Goal: Task Accomplishment & Management: Use online tool/utility

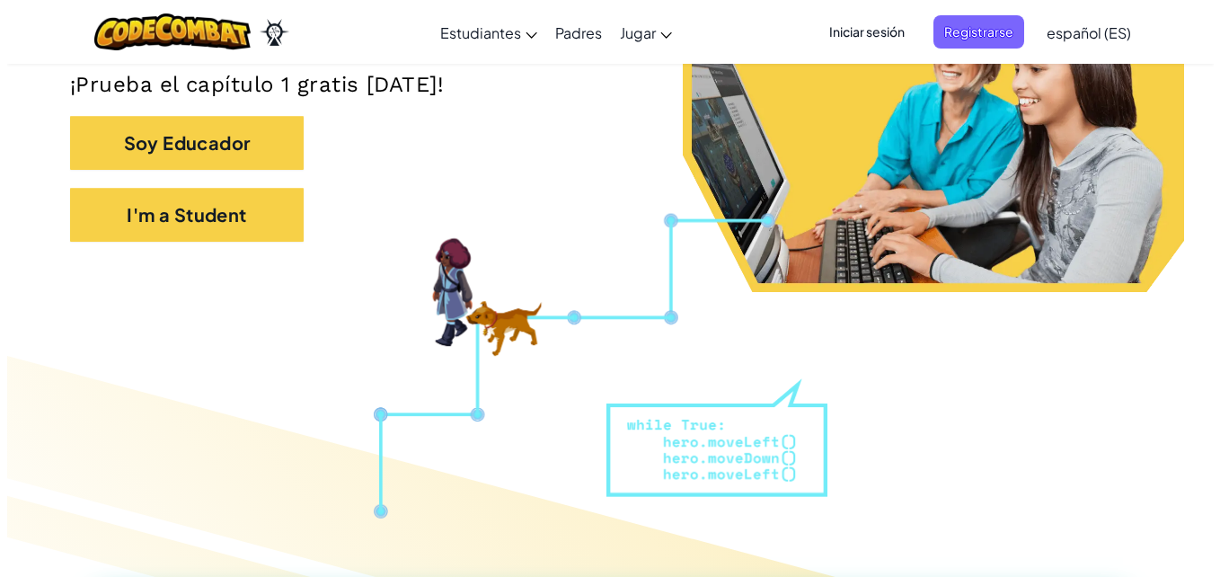
scroll to position [93, 0]
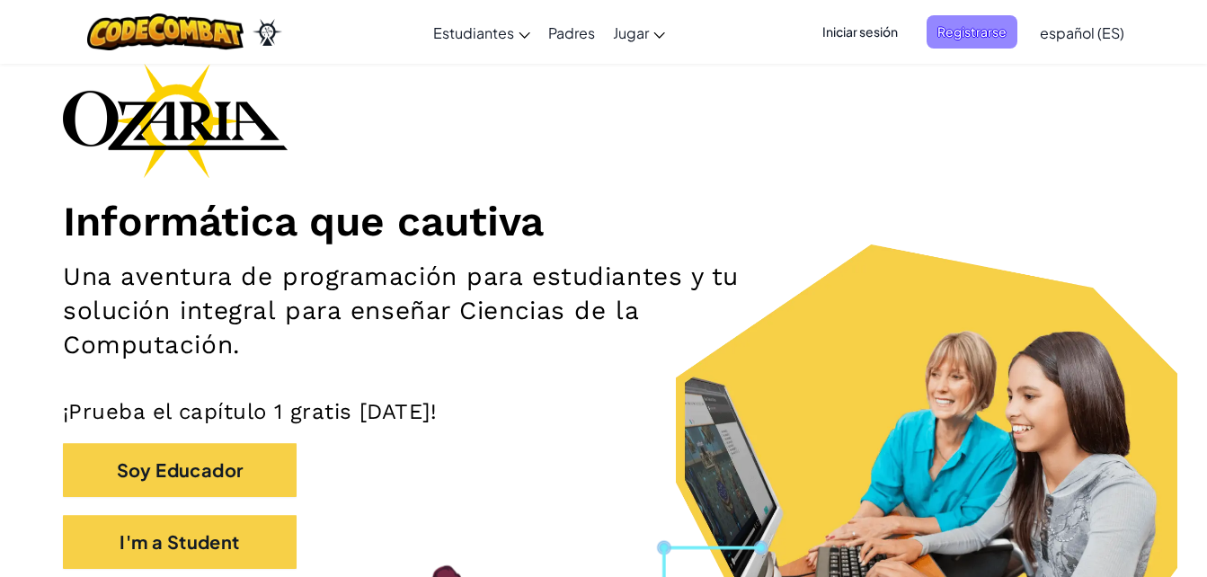
click at [951, 41] on span "Registrarse" at bounding box center [971, 31] width 91 height 33
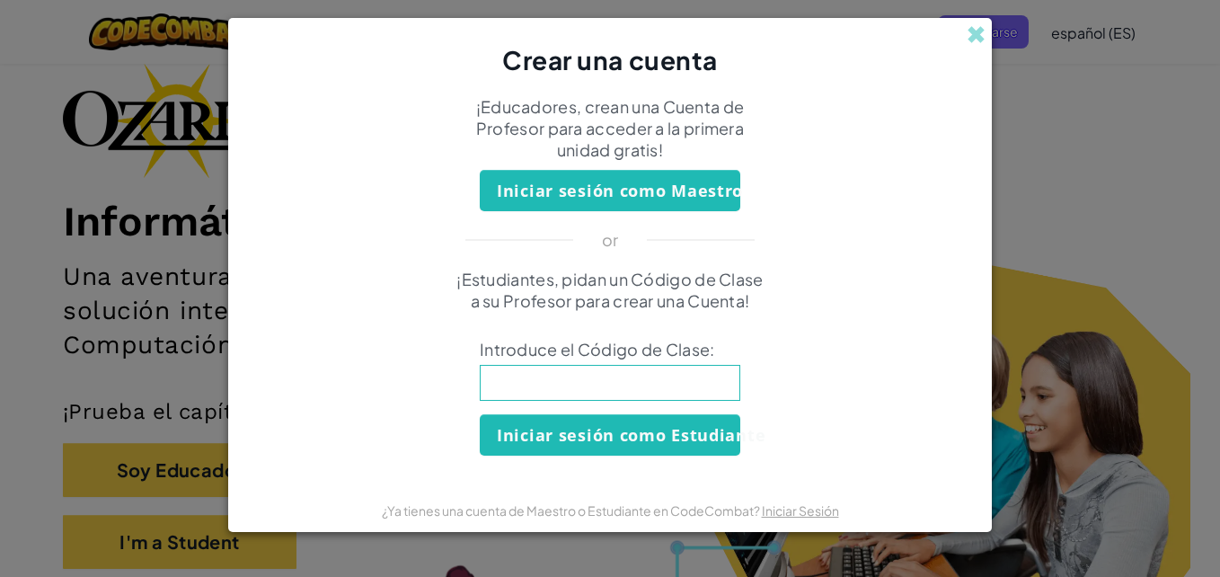
click at [626, 385] on input at bounding box center [610, 383] width 261 height 36
type input "FunnyEnemySize"
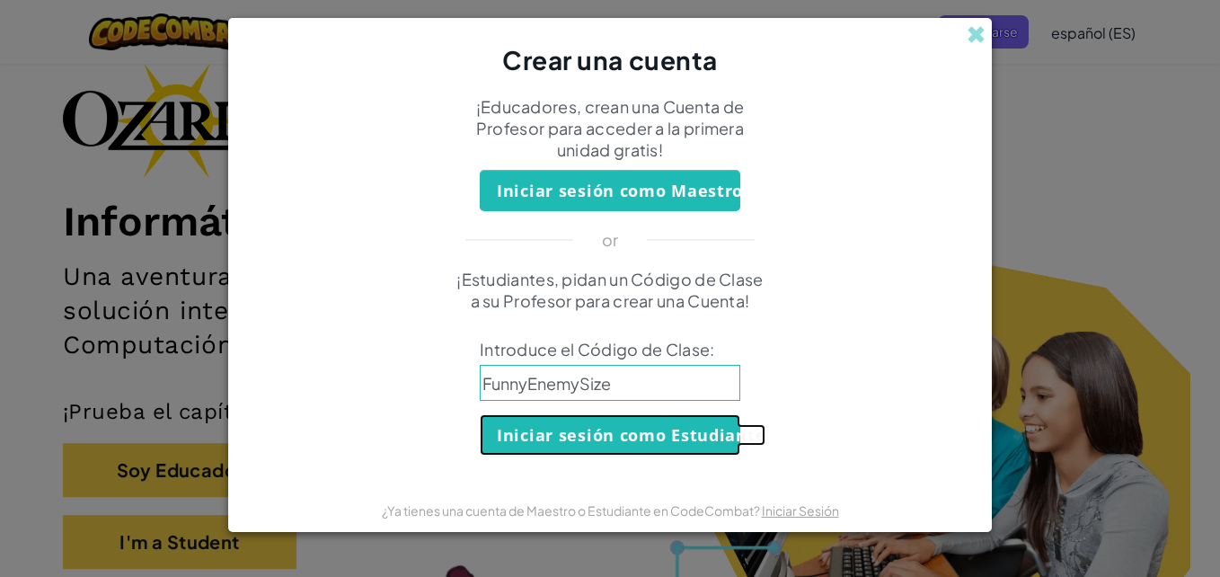
click at [615, 431] on button "Iniciar sesión como Estudiante" at bounding box center [610, 434] width 261 height 41
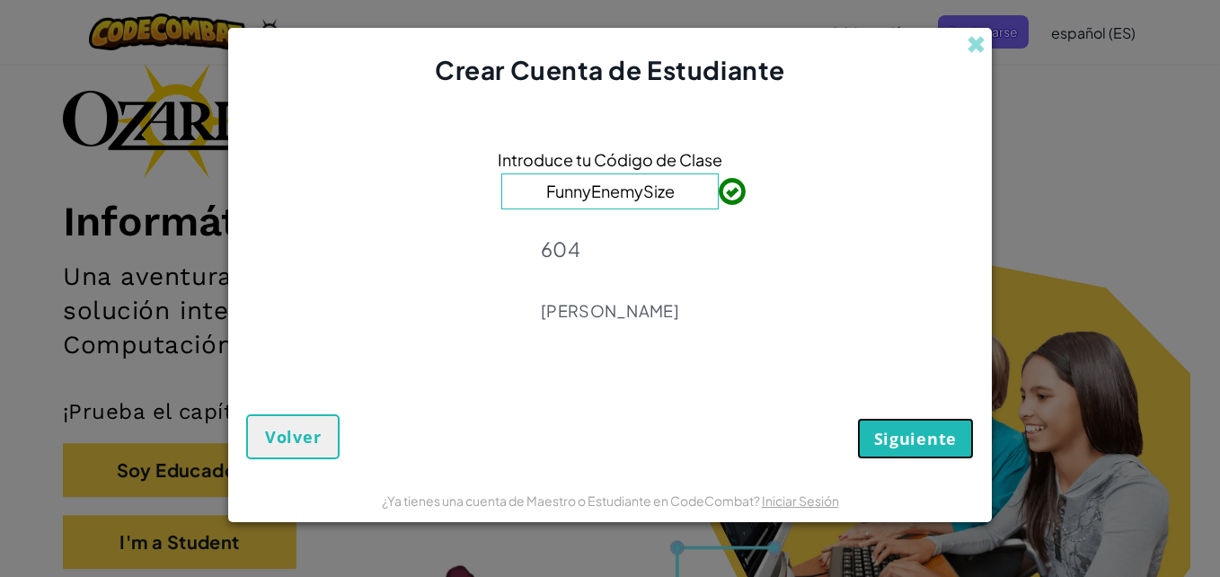
click at [913, 441] on span "Siguiente" at bounding box center [915, 439] width 83 height 22
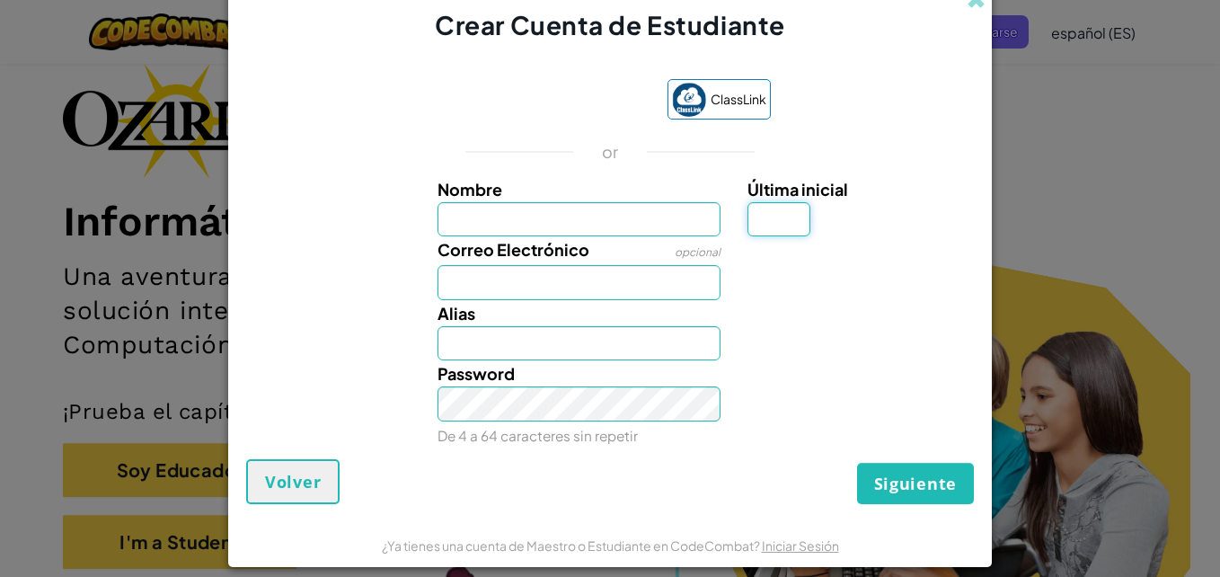
click at [749, 211] on input "Última inicial" at bounding box center [778, 219] width 63 height 35
click at [552, 208] on input "Nombre" at bounding box center [580, 219] width 284 height 35
type input "zohar"
type input "f"
type input "mariazohar@icloud.com"
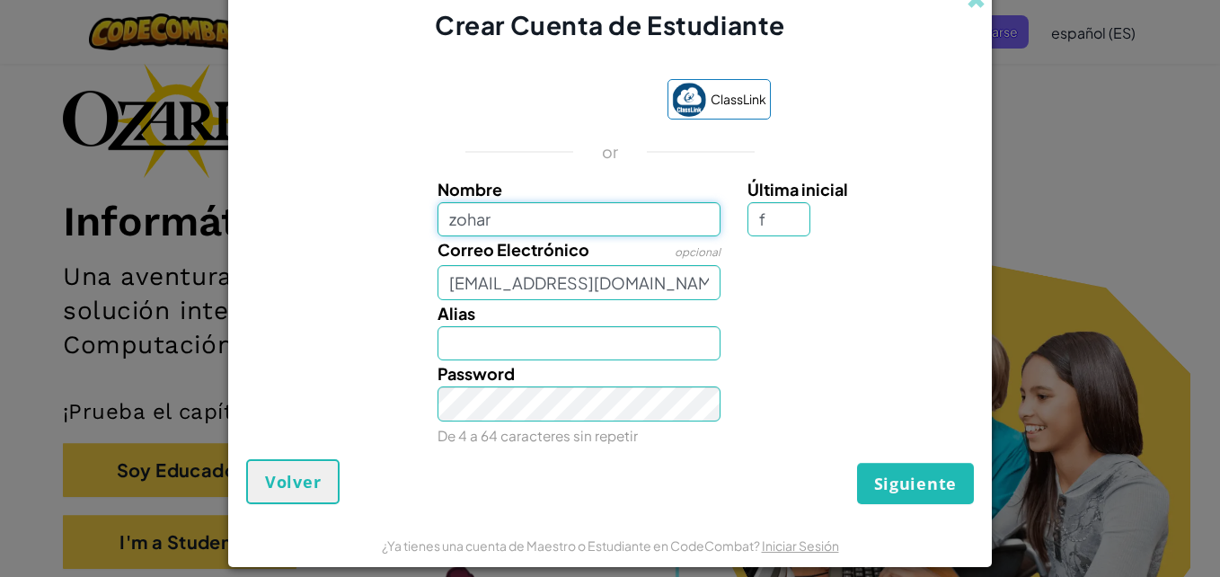
type input "ZoharF"
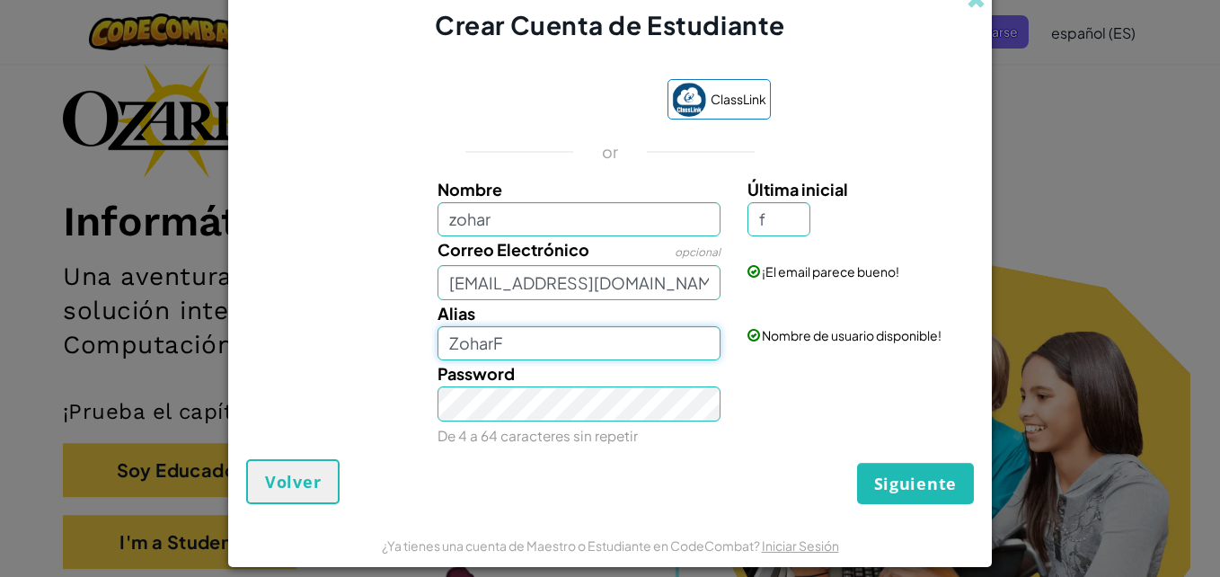
click at [571, 351] on input "ZoharF" at bounding box center [580, 343] width 284 height 35
click at [531, 280] on input "mariazohar@icloud.com" at bounding box center [580, 282] width 284 height 35
click at [663, 275] on input "mariazohar@icloud.com" at bounding box center [580, 282] width 284 height 35
type input "m"
type input "L"
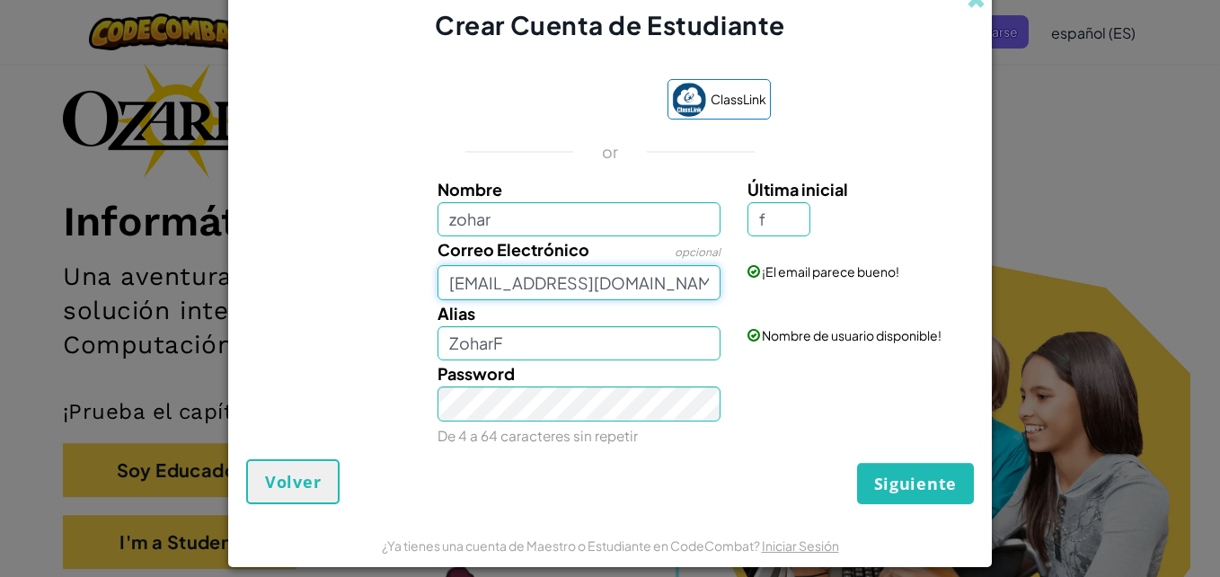
type input "AL07143332@tecmilenio.mx"
click at [915, 229] on div "Última inicial f" at bounding box center [858, 206] width 222 height 61
click at [544, 337] on input "ZoharF" at bounding box center [580, 343] width 284 height 35
type input "Z"
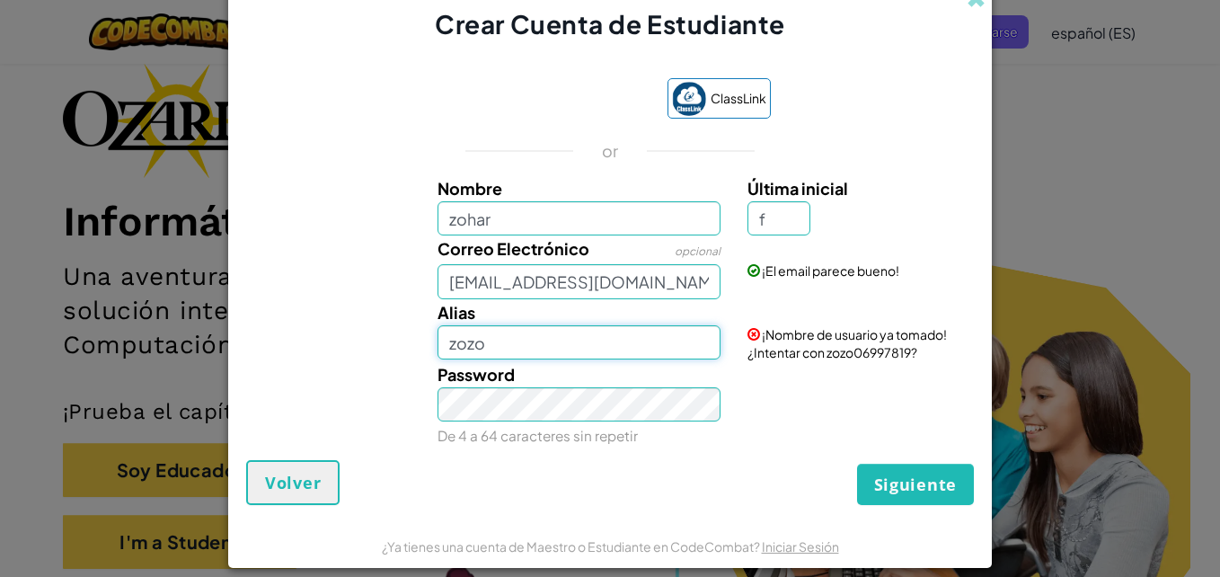
click at [541, 351] on input "zozo" at bounding box center [580, 342] width 284 height 35
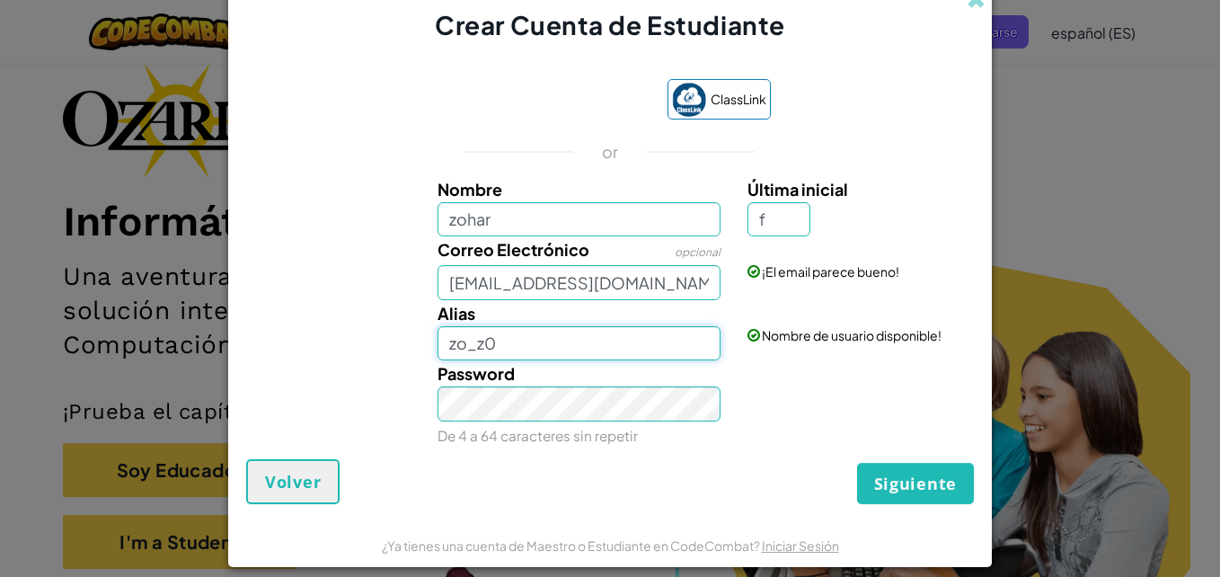
click at [610, 345] on input "zo_z0" at bounding box center [580, 343] width 284 height 35
type input "zo_00"
click at [872, 265] on div "Nombre zohar Última inicial f Correo Electrónico opcional AL07143332@tecmilenio…" at bounding box center [610, 309] width 719 height 266
click at [931, 493] on span "Siguiente" at bounding box center [915, 484] width 83 height 22
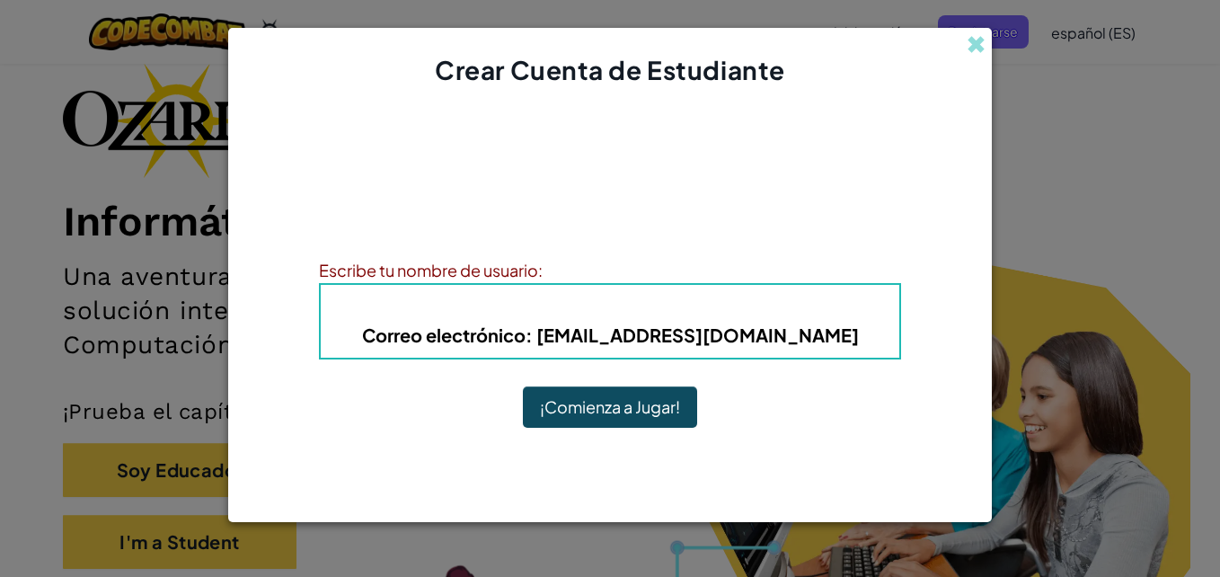
click at [471, 262] on div "Escribe tu nombre de usuario:" at bounding box center [610, 270] width 582 height 26
click at [562, 265] on div "Escribe tu nombre de usuario:" at bounding box center [610, 270] width 582 height 26
click at [544, 265] on div "Escribe tu nombre de usuario:" at bounding box center [610, 270] width 582 height 26
click at [594, 410] on button "¡Comienza a Jugar!" at bounding box center [610, 406] width 174 height 41
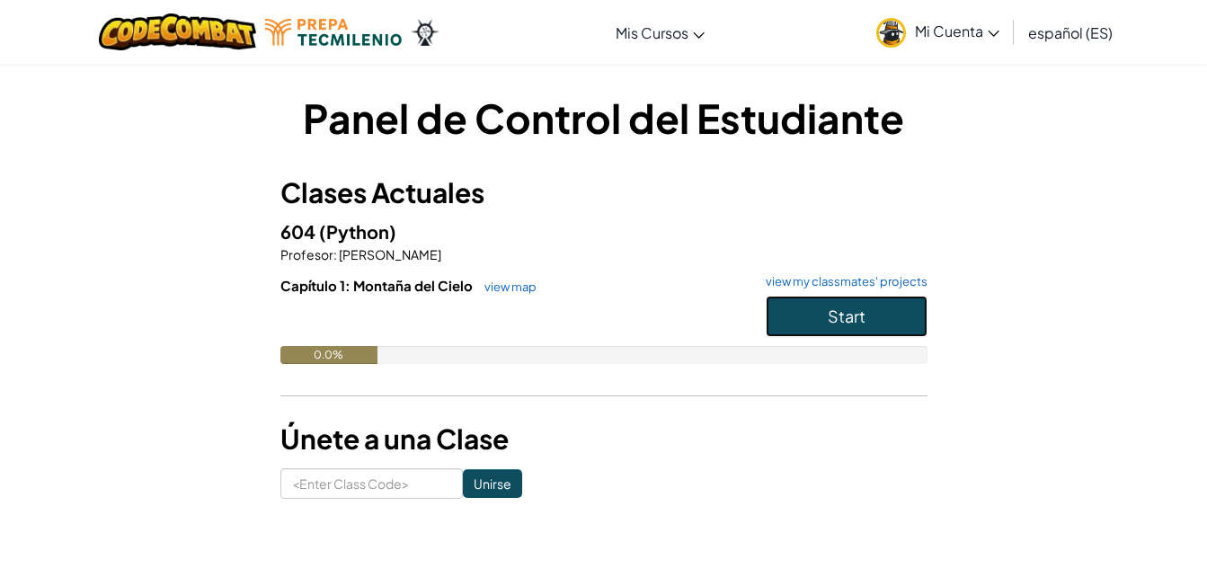
click at [848, 326] on button "Start" at bounding box center [846, 316] width 162 height 41
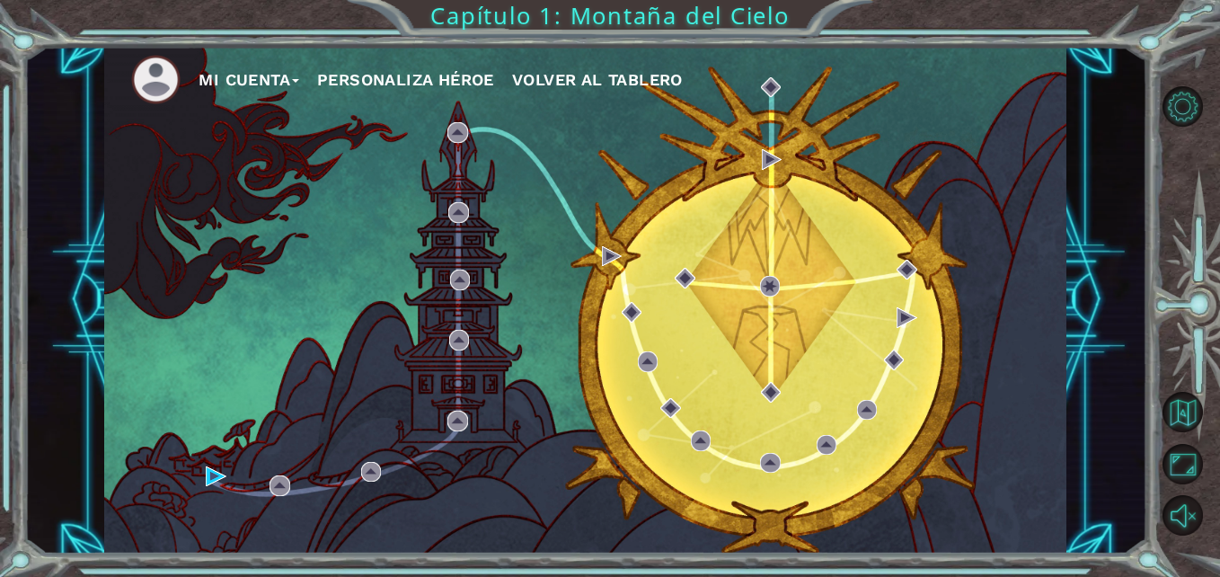
click at [425, 78] on button "Personaliza Héroe" at bounding box center [405, 79] width 177 height 27
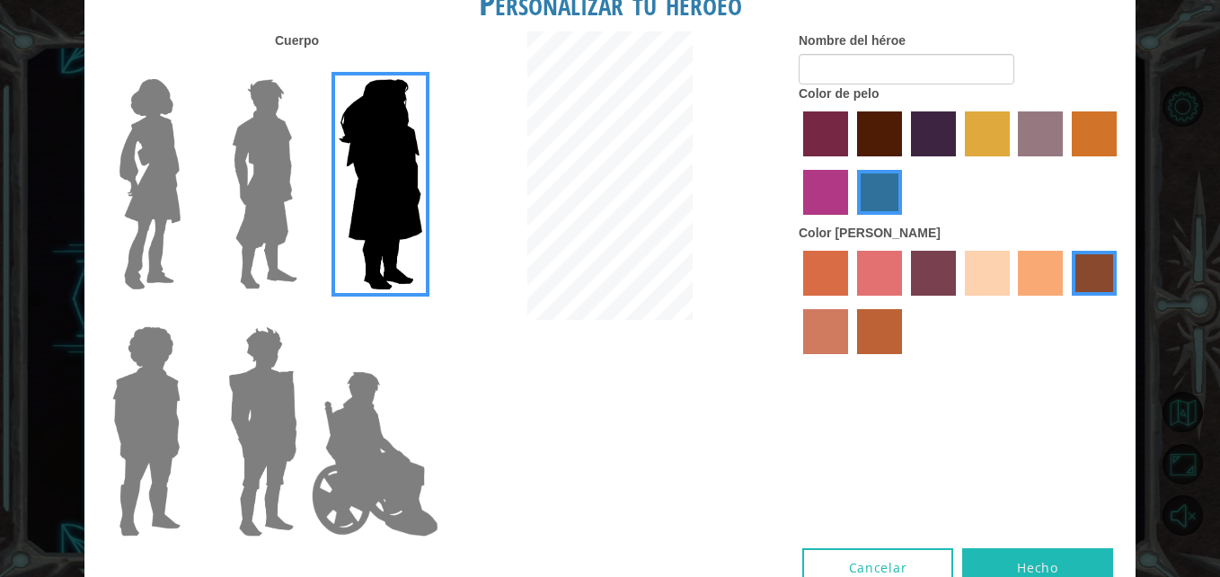
click at [146, 226] on img at bounding box center [149, 184] width 75 height 225
click at [188, 67] on input "Hero Connie" at bounding box center [188, 67] width 0 height 0
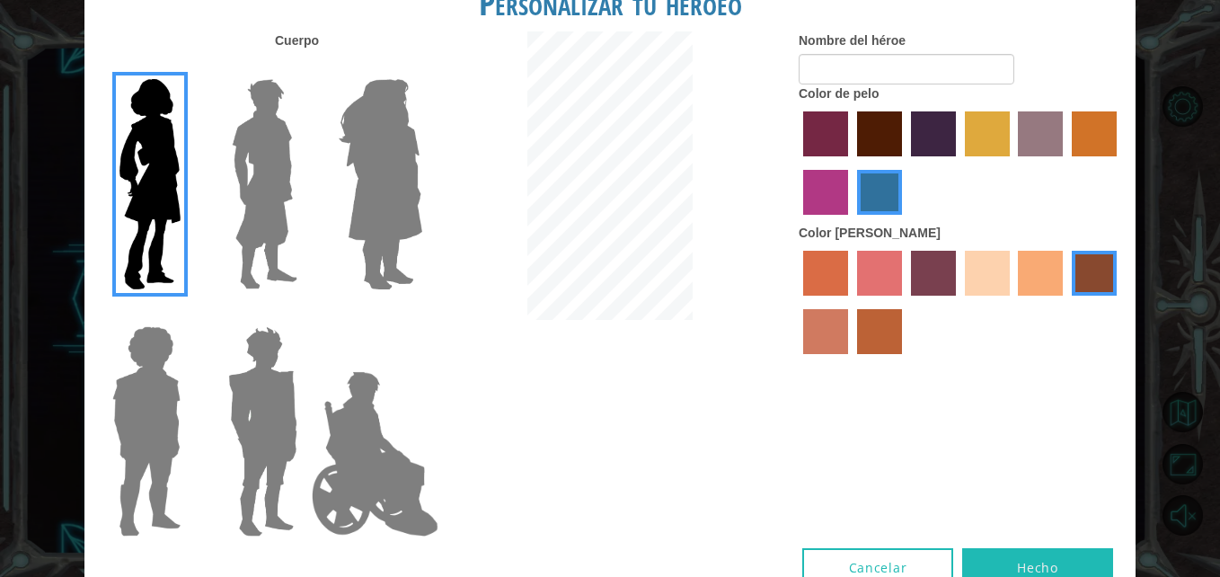
click at [1039, 279] on label "tacao skin color" at bounding box center [1040, 273] width 45 height 45
click at [1013, 302] on input "tacao skin color" at bounding box center [1013, 302] width 0 height 0
click at [978, 129] on label "tulip tree hair color" at bounding box center [987, 133] width 45 height 45
click at [959, 163] on input "tulip tree hair color" at bounding box center [959, 163] width 0 height 0
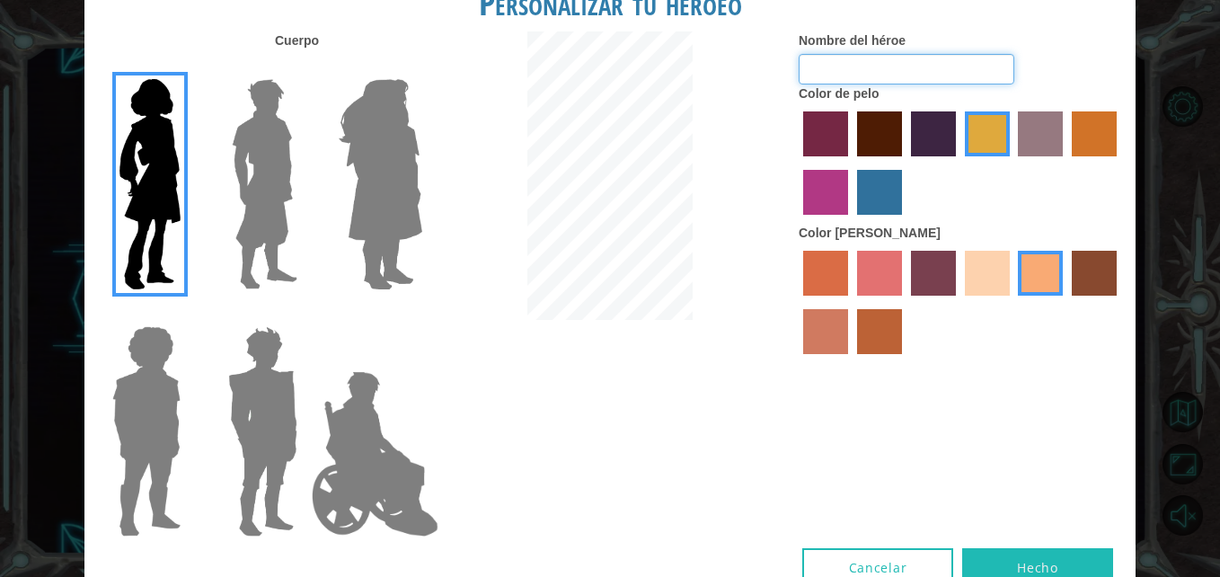
click at [872, 66] on input "Nombre del héroe" at bounding box center [907, 69] width 216 height 31
type input "zozo"
click at [1004, 561] on button "Hecho" at bounding box center [1037, 568] width 151 height 40
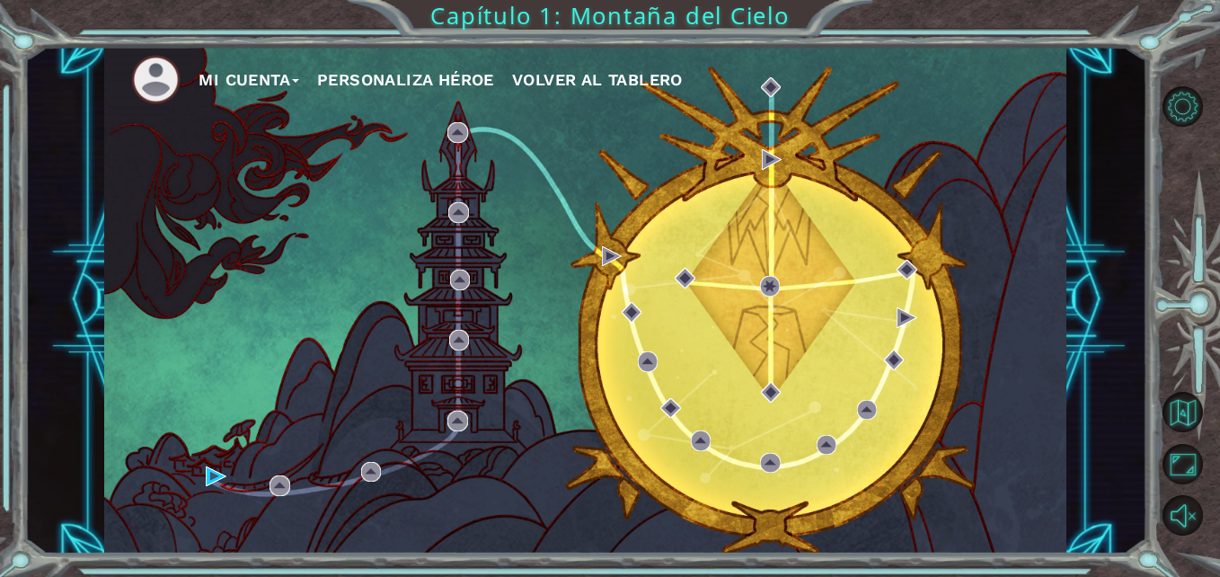
click at [296, 81] on button "Mi Cuenta" at bounding box center [249, 79] width 101 height 27
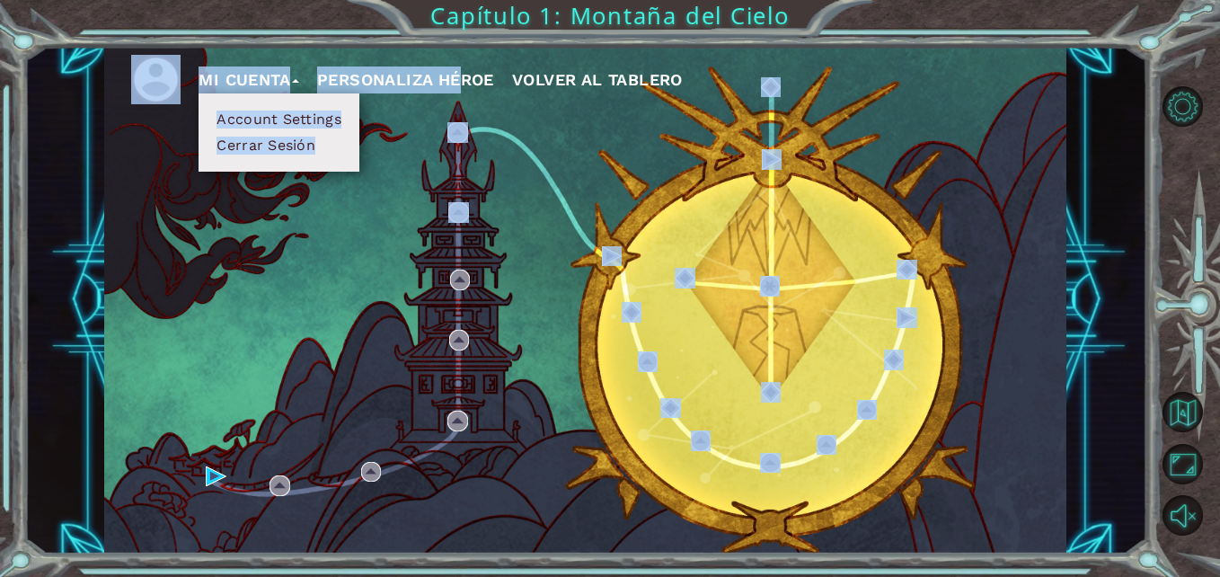
drag, startPoint x: 386, startPoint y: 216, endPoint x: 380, endPoint y: 82, distance: 134.0
click at [380, 82] on div "Mi Cuenta Account Settings Cerrar Sesión Personaliza Héroe Volver al Tablero" at bounding box center [585, 300] width 962 height 508
click at [380, 82] on button "Personaliza Héroe" at bounding box center [405, 79] width 177 height 27
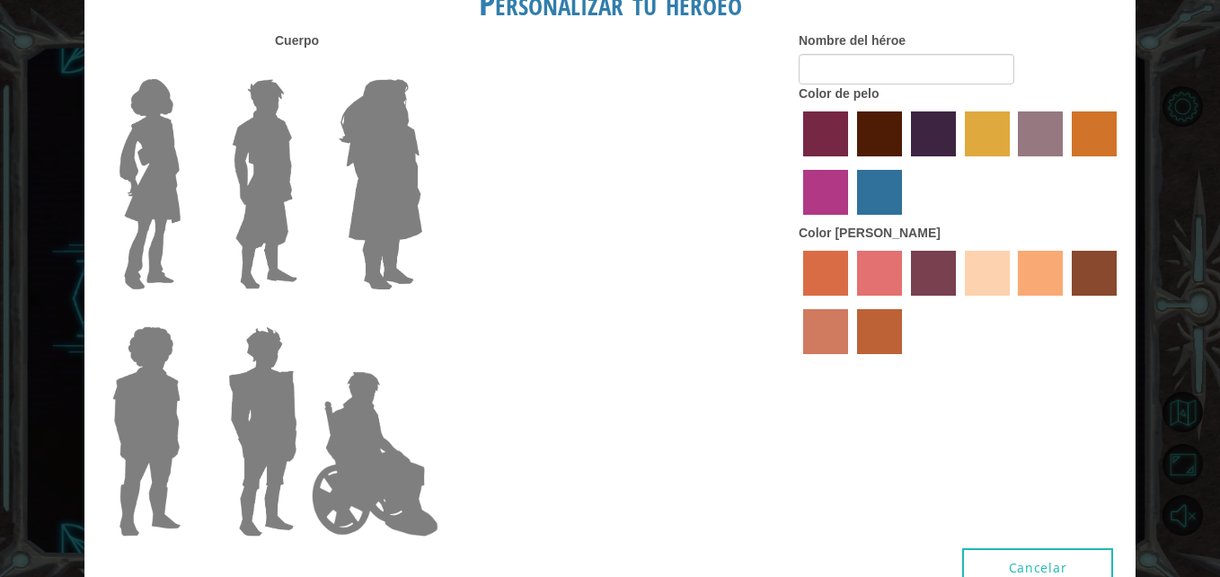
type input "zozo"
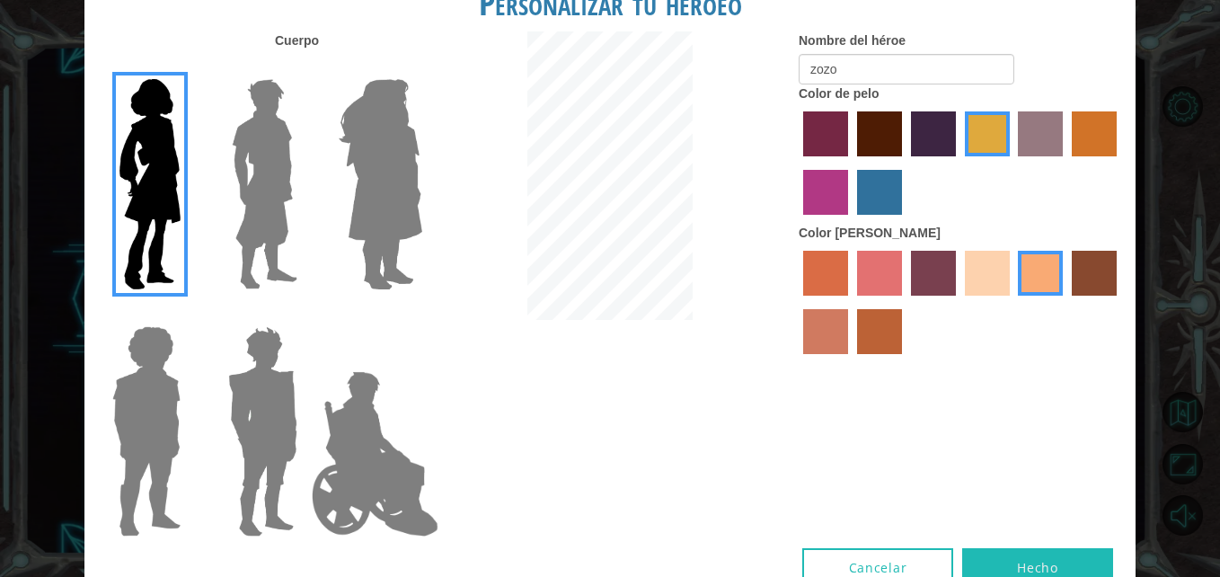
click at [881, 127] on label "maroon hair color" at bounding box center [879, 133] width 45 height 45
click at [851, 163] on input "maroon hair color" at bounding box center [851, 163] width 0 height 0
click at [986, 278] on label "sandy beach skin color" at bounding box center [987, 273] width 45 height 45
click at [959, 302] on input "sandy beach skin color" at bounding box center [959, 302] width 0 height 0
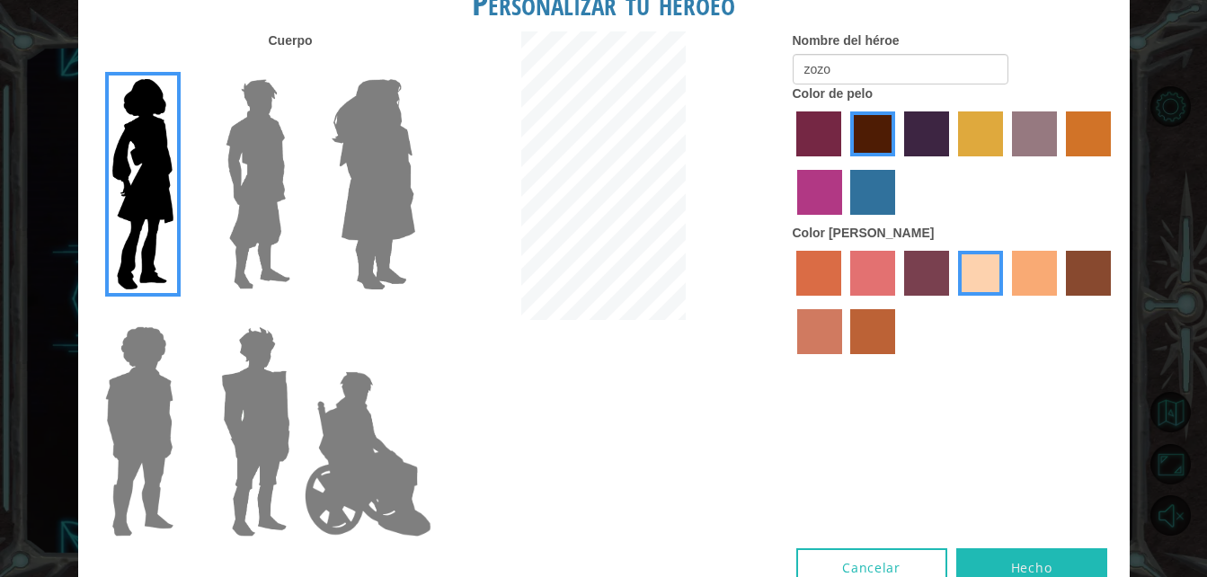
click at [1006, 573] on button "Hecho" at bounding box center [1031, 568] width 151 height 40
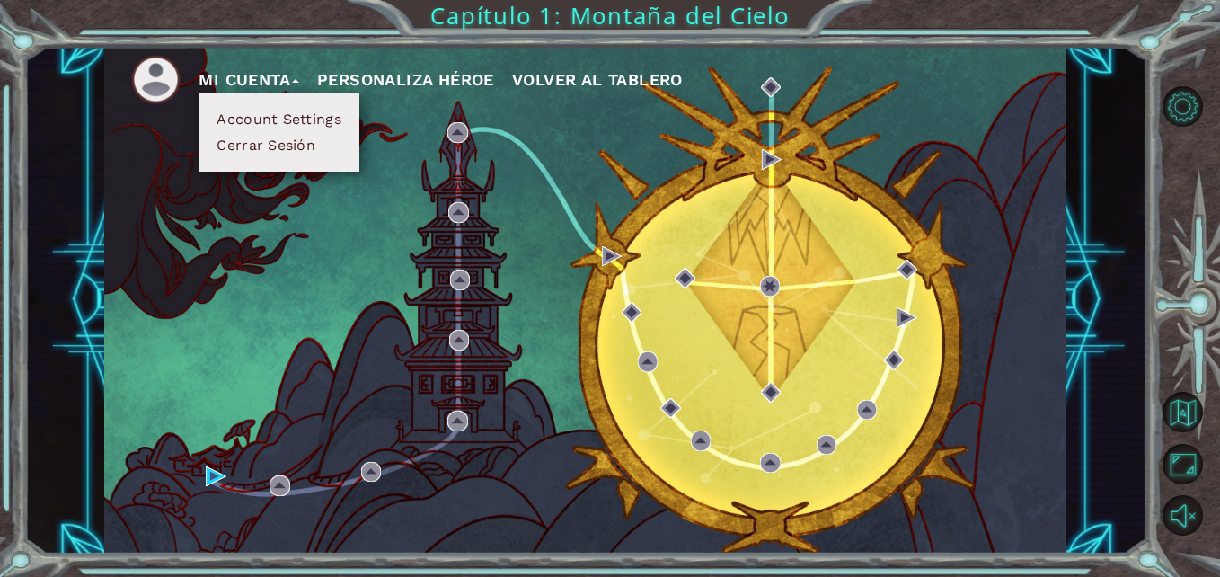
click at [1066, 524] on div "Mi Cuenta Account Settings Cerrar Sesión Personaliza Héroe Volver al Tablero" at bounding box center [585, 300] width 962 height 508
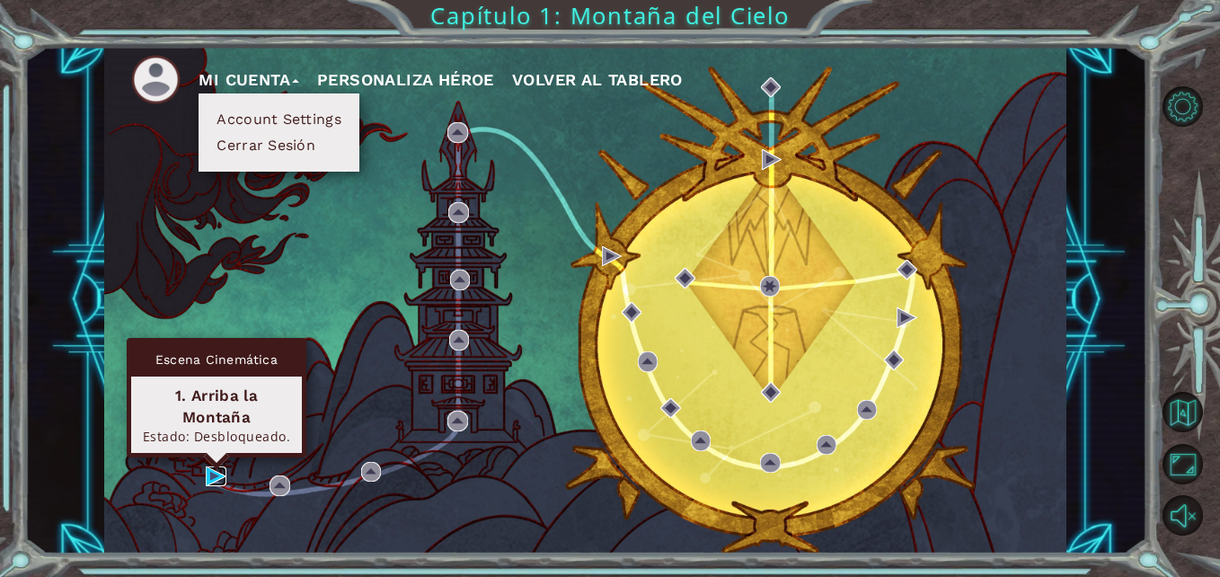
click at [212, 481] on img at bounding box center [216, 476] width 20 height 20
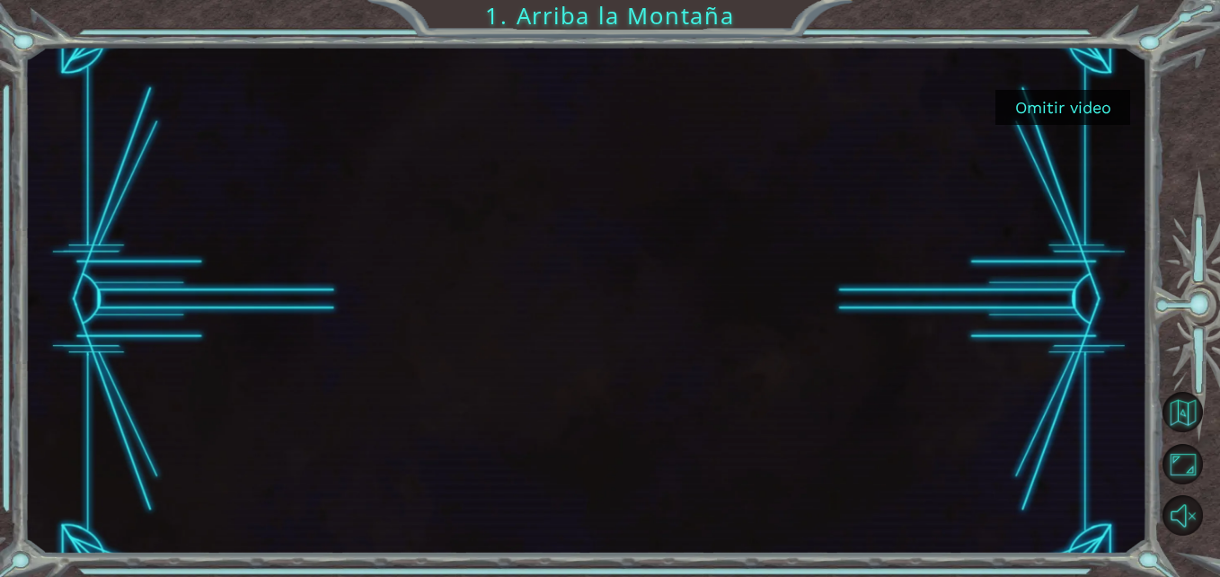
click at [1083, 107] on button "Omitir video" at bounding box center [1062, 107] width 135 height 35
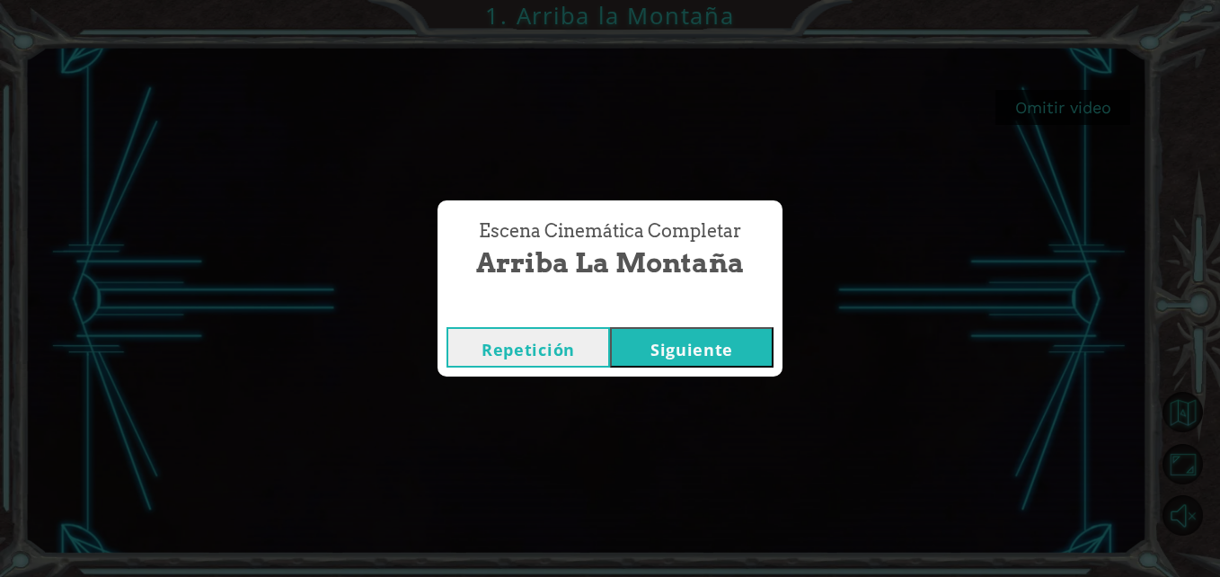
click at [681, 348] on button "Siguiente" at bounding box center [692, 347] width 164 height 40
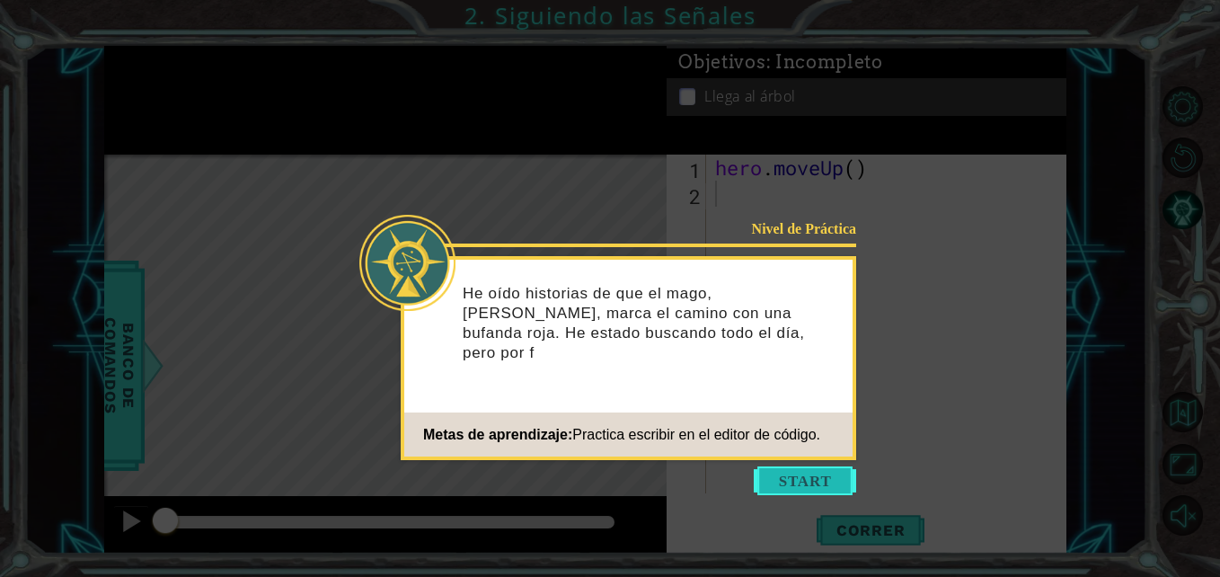
click at [800, 478] on button "Start" at bounding box center [805, 480] width 102 height 29
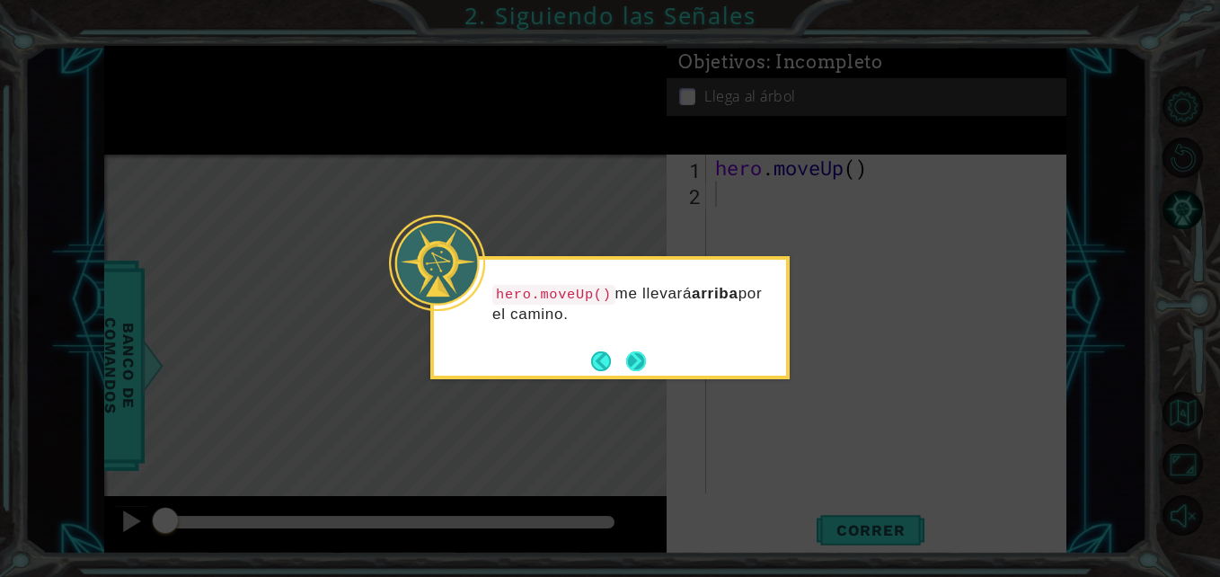
click at [635, 361] on button "Next" at bounding box center [636, 360] width 21 height 21
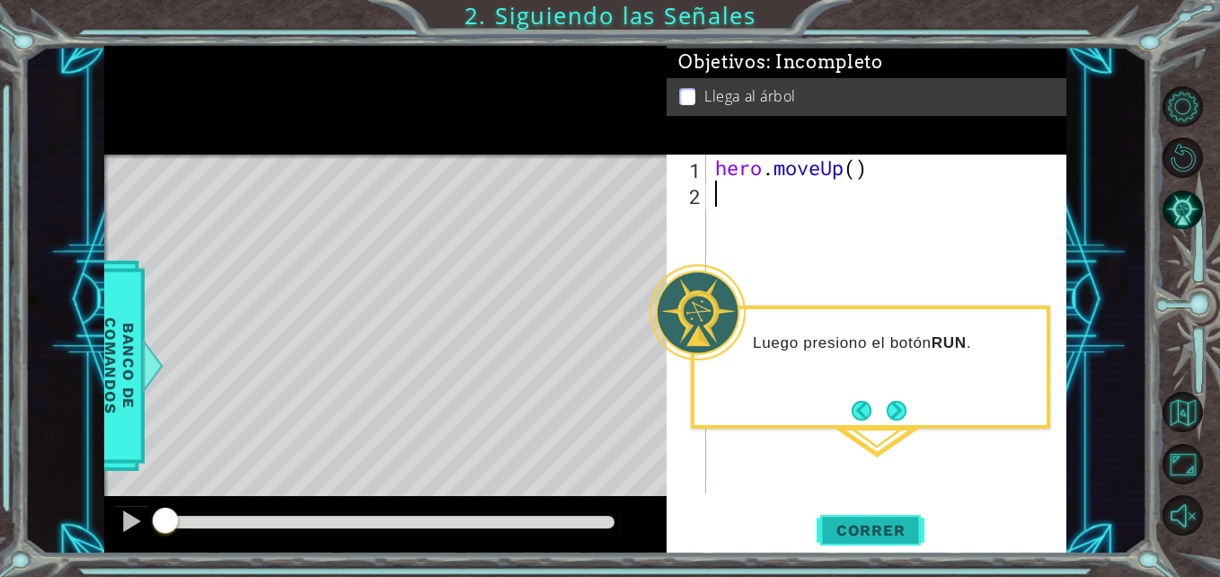
click at [878, 528] on span "Correr" at bounding box center [870, 530] width 105 height 18
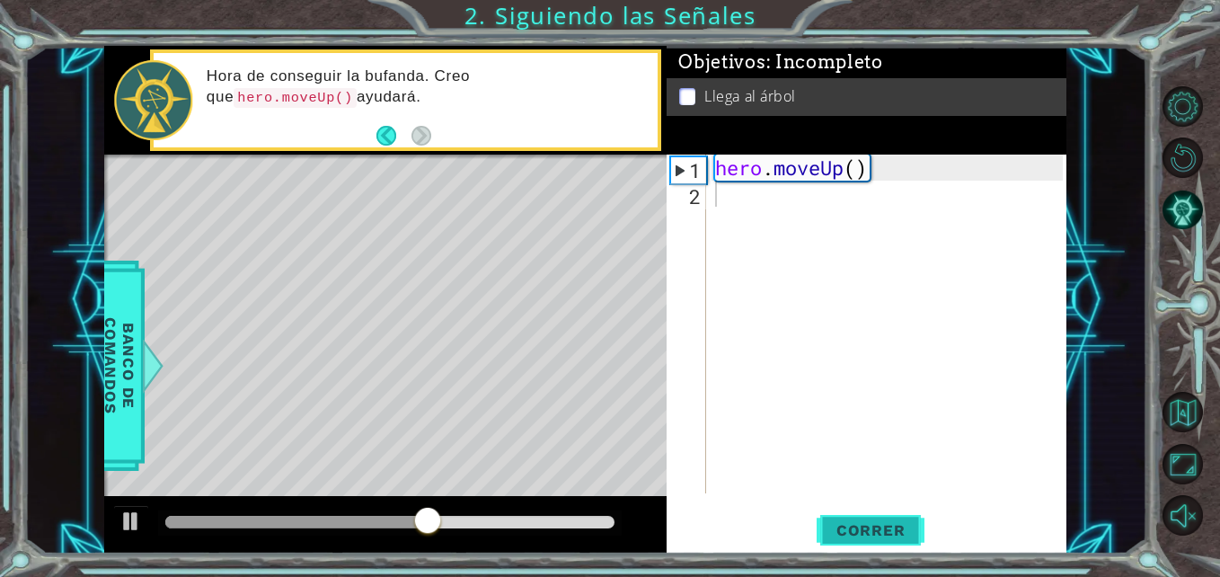
click at [878, 528] on span "Correr" at bounding box center [870, 530] width 105 height 18
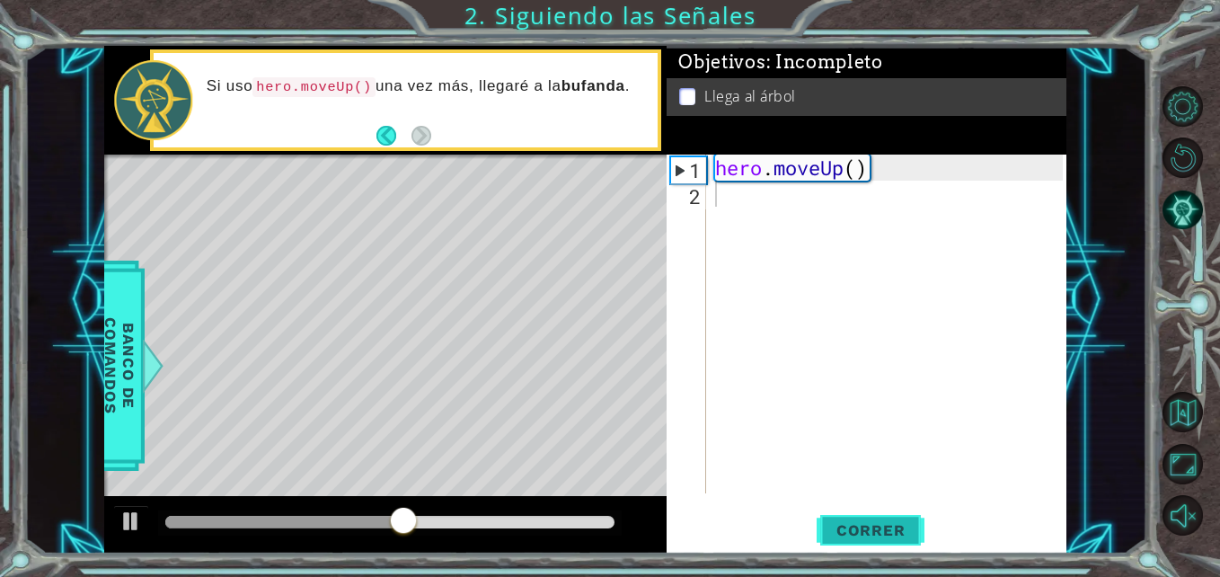
click at [842, 529] on span "Correr" at bounding box center [870, 530] width 105 height 18
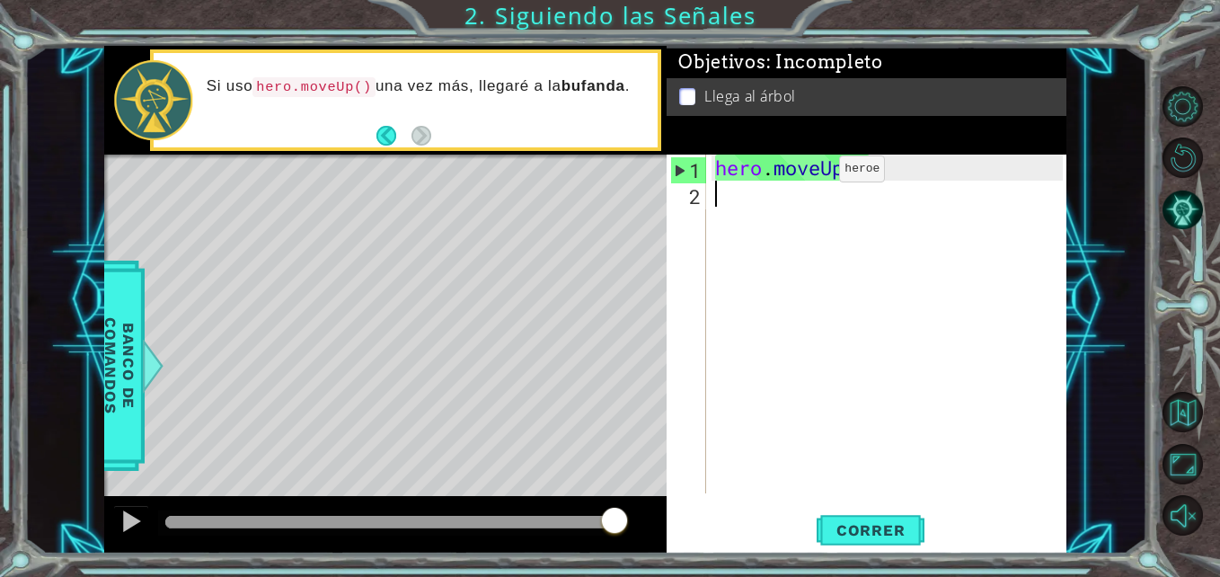
click at [812, 173] on div "hero . moveUp ( )" at bounding box center [891, 350] width 359 height 391
type textarea "hero.moveUp()"
click at [812, 173] on div "hero . moveUp ( )" at bounding box center [891, 350] width 359 height 391
drag, startPoint x: 855, startPoint y: 524, endPoint x: 809, endPoint y: 408, distance: 125.0
click at [809, 408] on div "hero . moveUp ( )" at bounding box center [891, 350] width 359 height 391
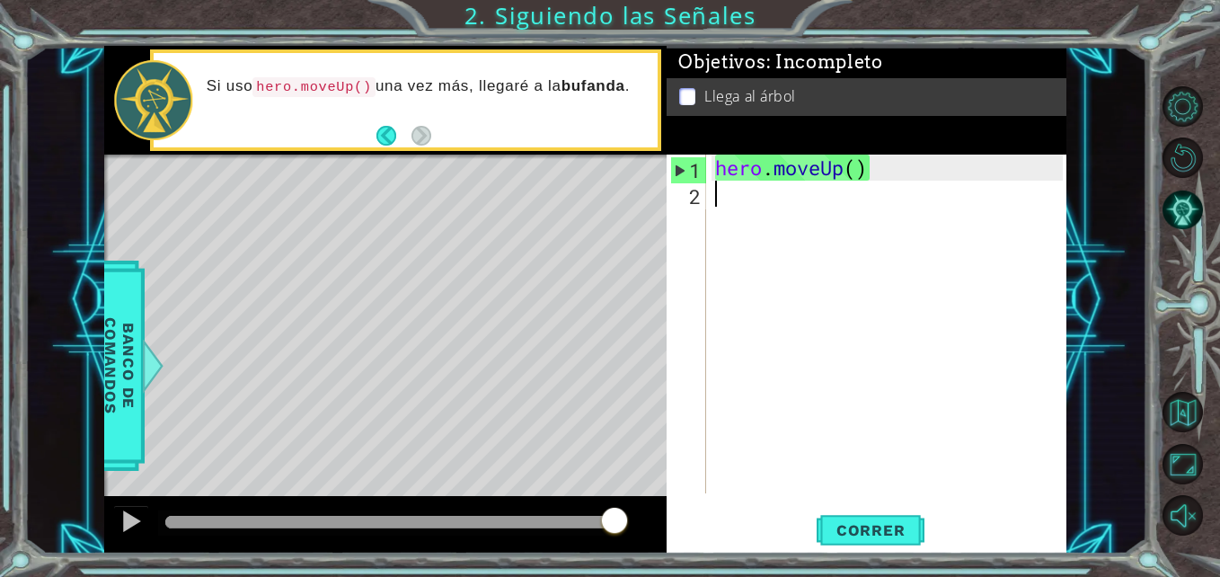
click at [809, 408] on div "hero . moveUp ( )" at bounding box center [891, 350] width 359 height 391
click at [862, 164] on div "hero . moveUp ( )" at bounding box center [891, 350] width 359 height 391
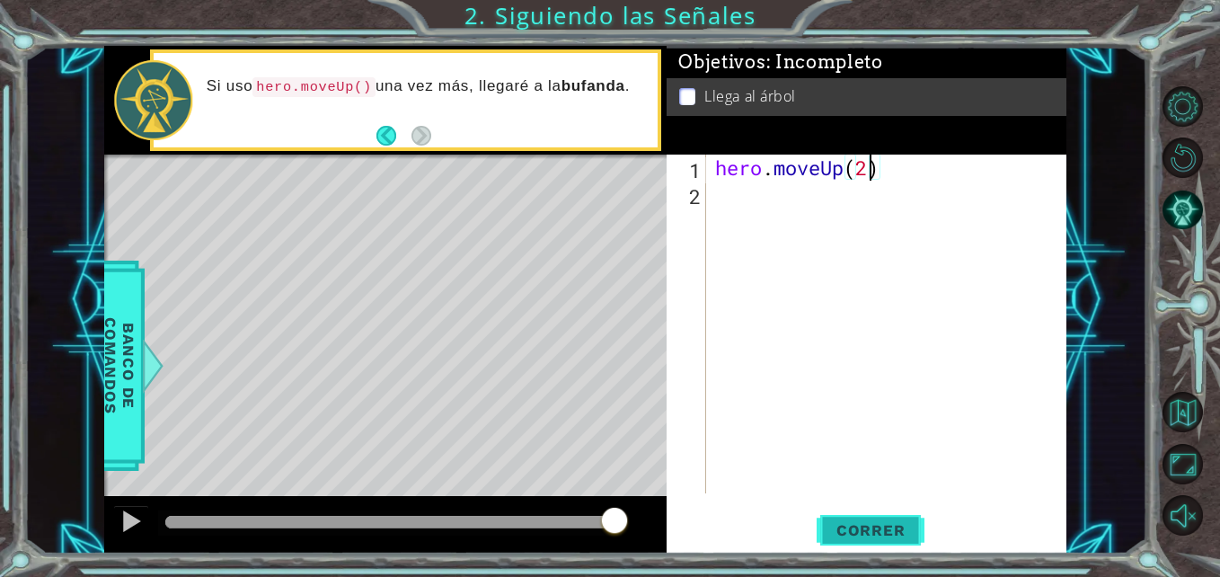
type textarea "hero.moveUp(2)"
click at [867, 522] on span "Correr" at bounding box center [870, 530] width 105 height 18
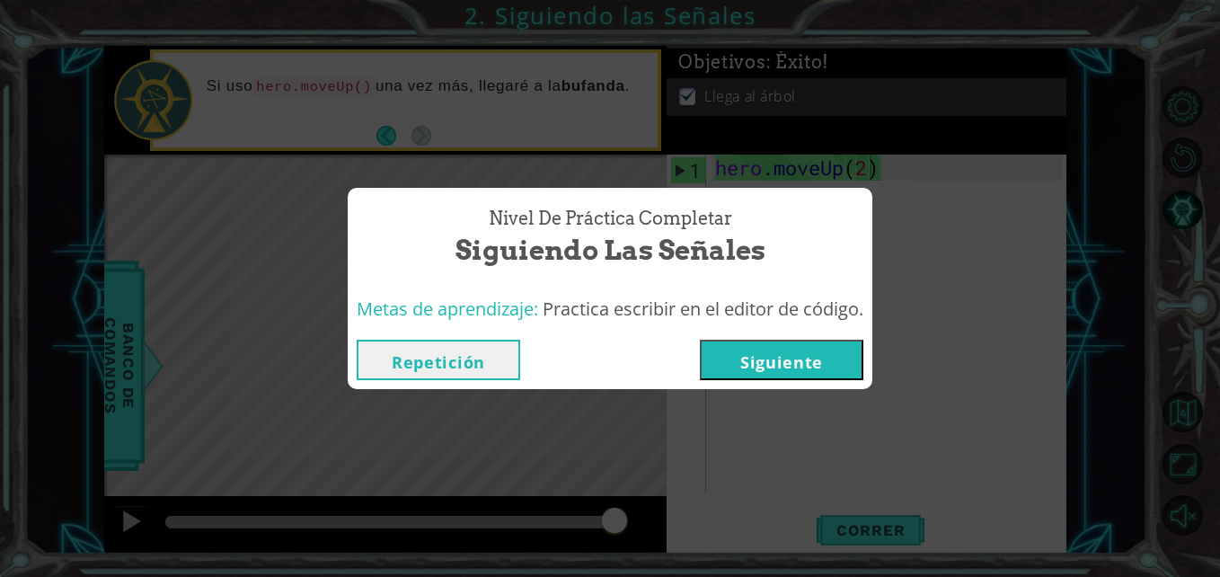
click at [823, 341] on button "Siguiente" at bounding box center [782, 360] width 164 height 40
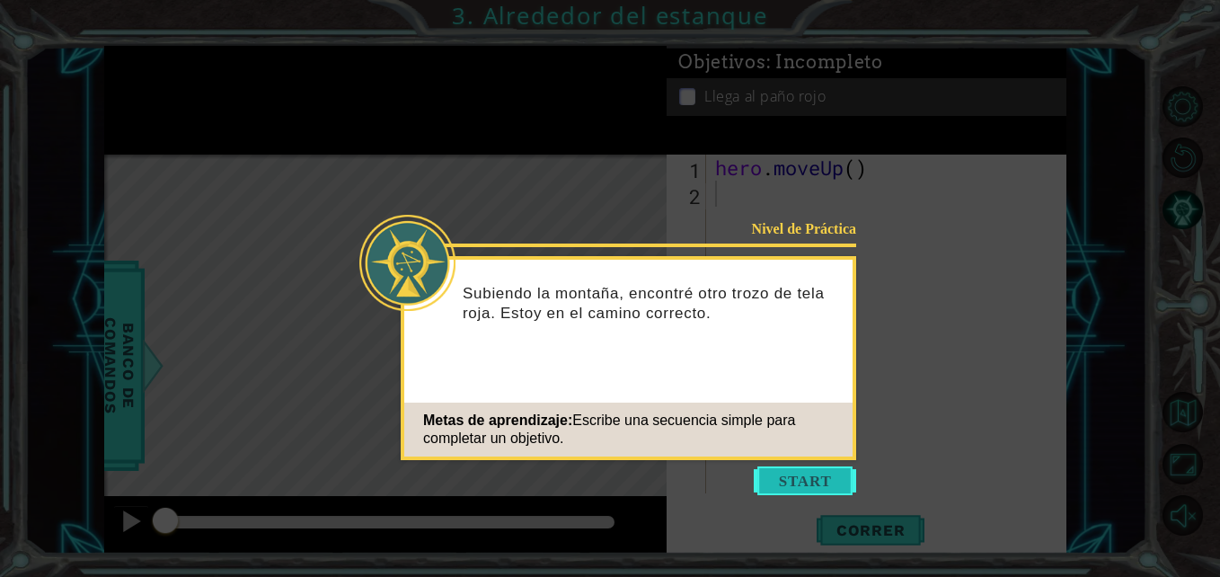
click at [792, 480] on button "Start" at bounding box center [805, 480] width 102 height 29
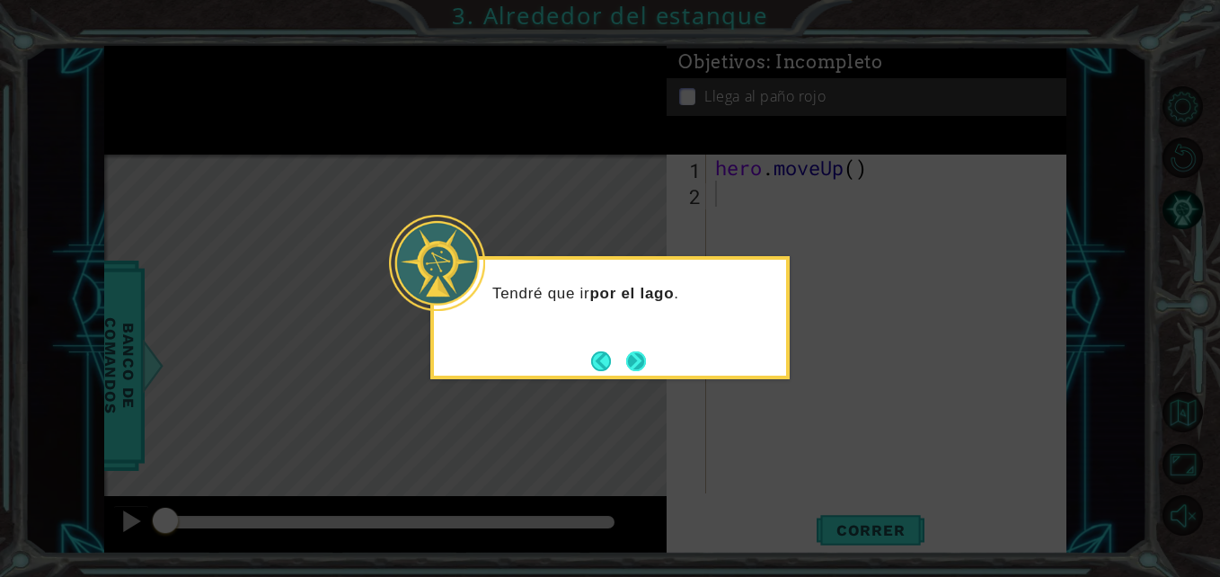
click at [641, 361] on button "Next" at bounding box center [636, 360] width 21 height 21
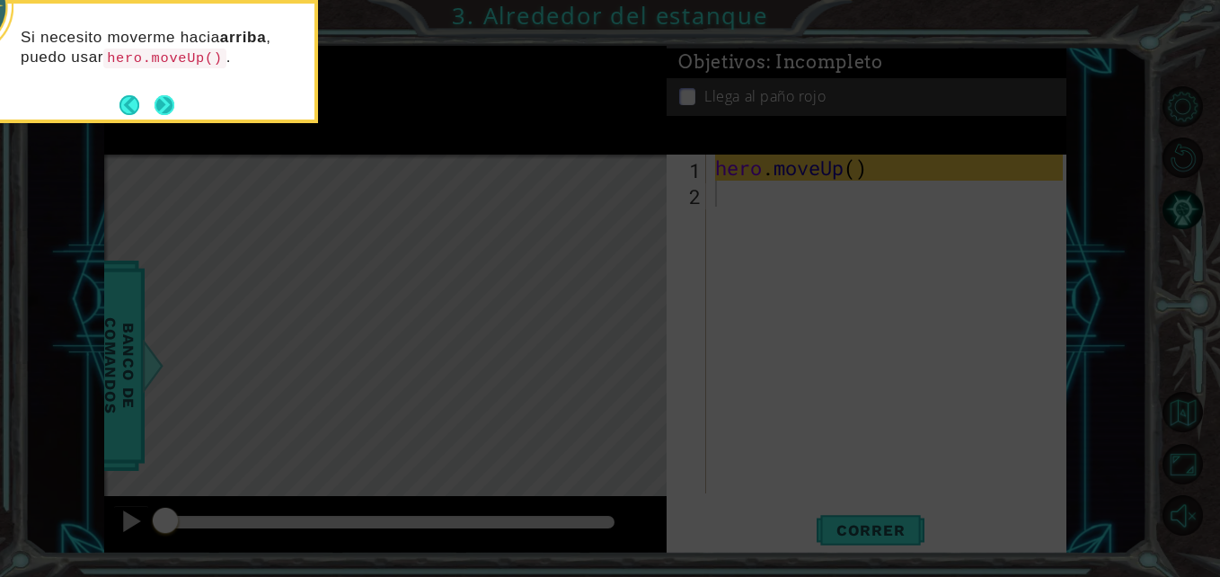
click at [167, 95] on button "Next" at bounding box center [165, 105] width 24 height 24
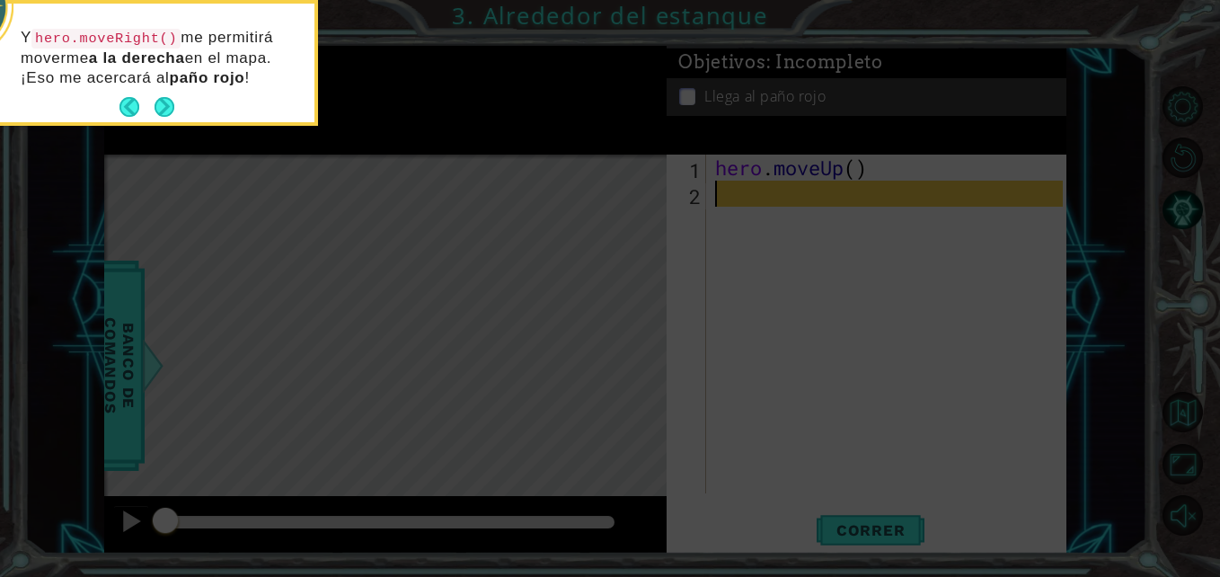
click at [167, 97] on button "Next" at bounding box center [165, 107] width 20 height 20
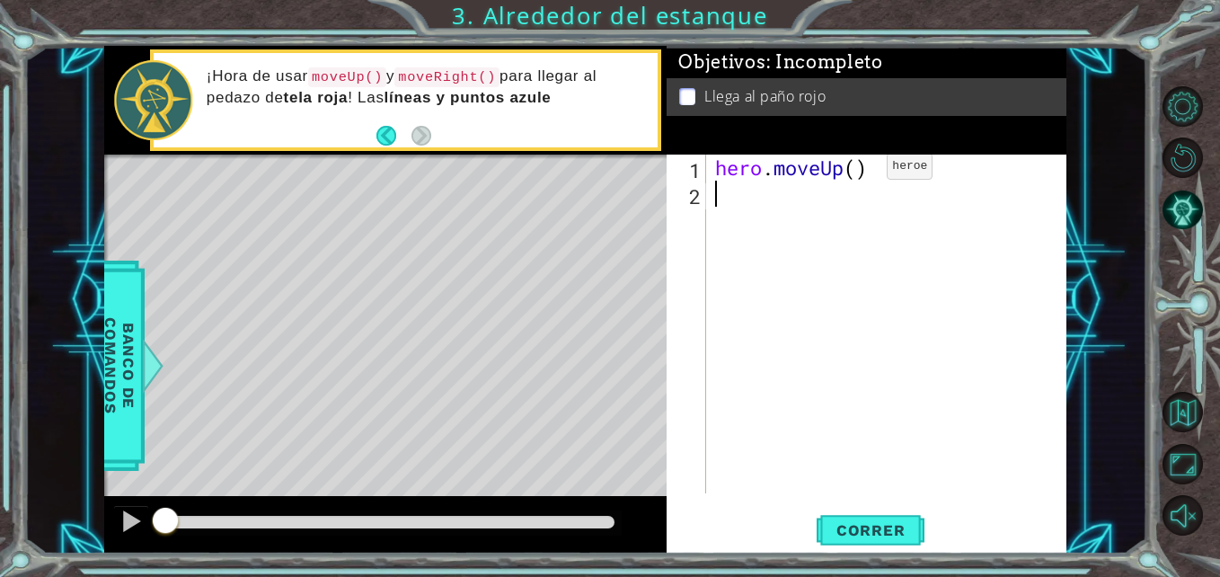
click at [860, 171] on div "hero . moveUp ( )" at bounding box center [891, 350] width 359 height 391
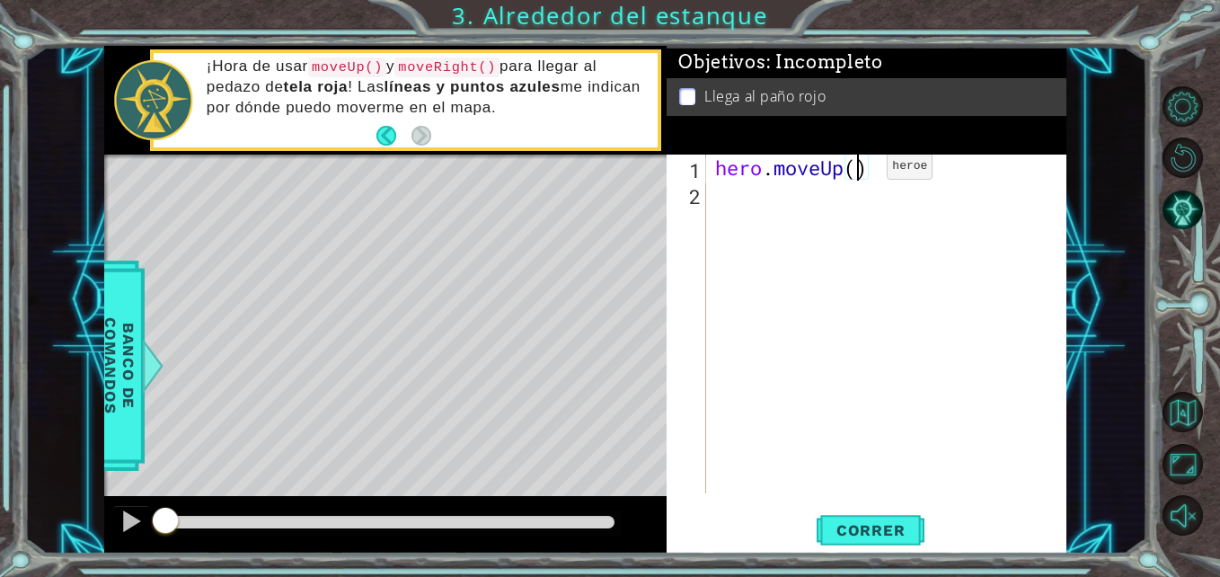
type textarea "hero.moveUp(2)"
click at [745, 199] on div "hero . moveUp ( 2 )" at bounding box center [891, 350] width 359 height 391
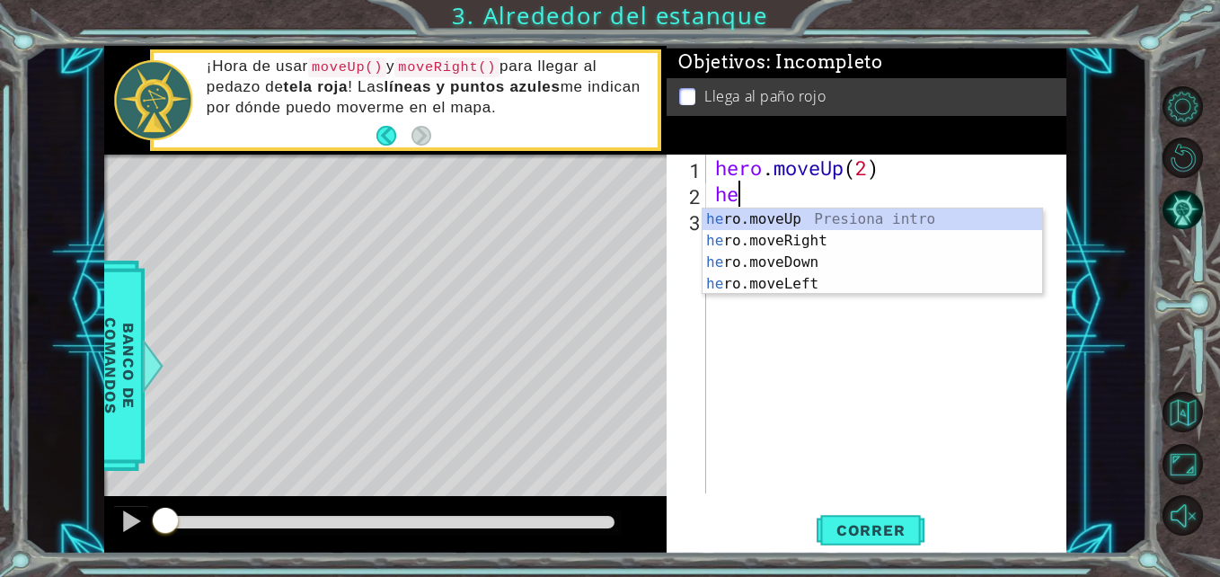
scroll to position [0, 1]
type textarea "hero"
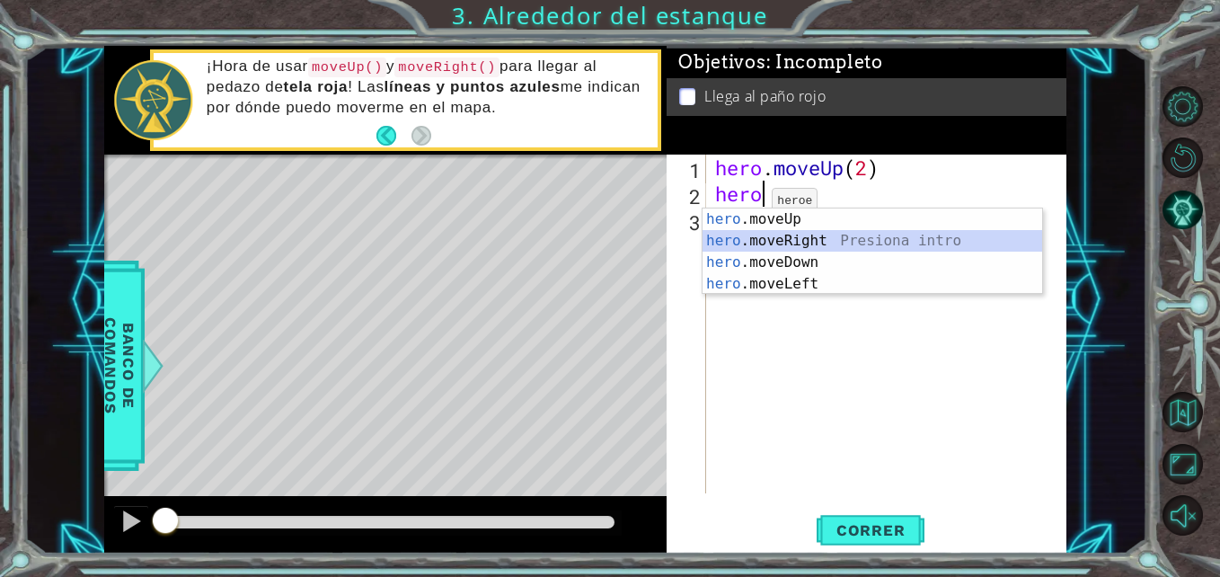
click at [744, 237] on div "hero .moveUp Presiona intro hero .moveRight Presiona intro hero .moveDown Presi…" at bounding box center [873, 272] width 340 height 129
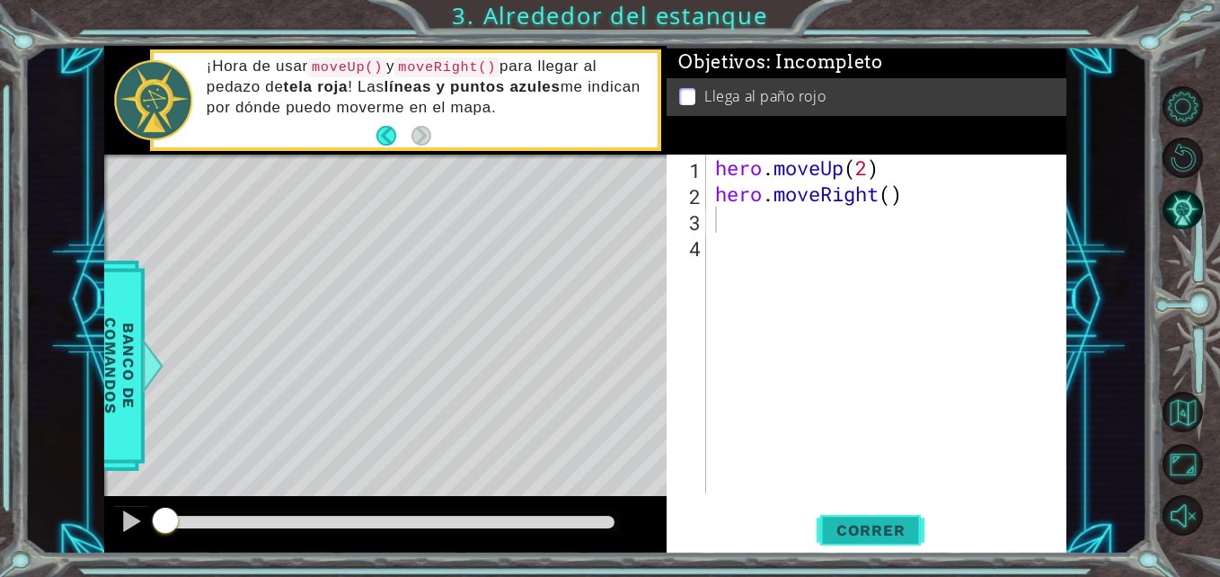
click at [869, 534] on span "Correr" at bounding box center [870, 530] width 105 height 18
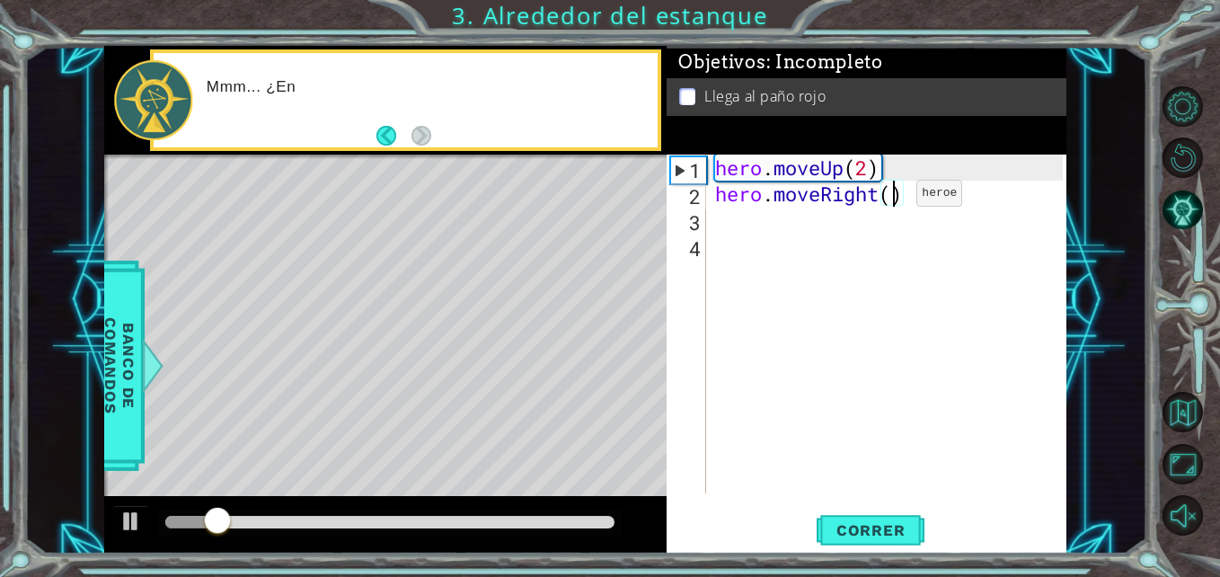
click at [889, 198] on div "hero . moveUp ( 2 ) hero . moveRight ( )" at bounding box center [891, 350] width 359 height 391
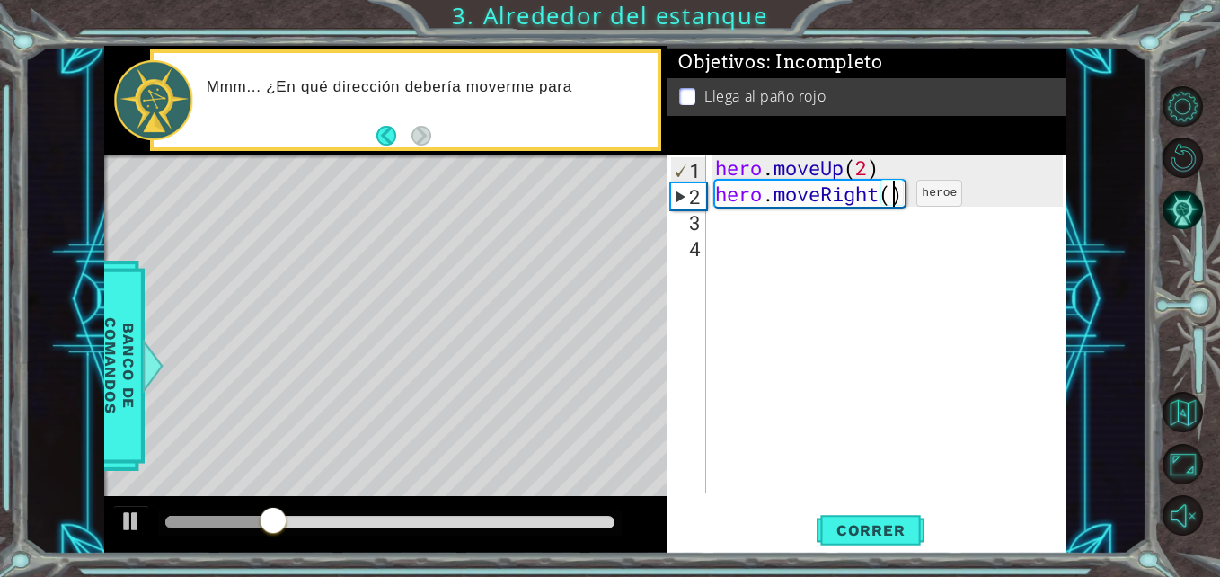
scroll to position [0, 8]
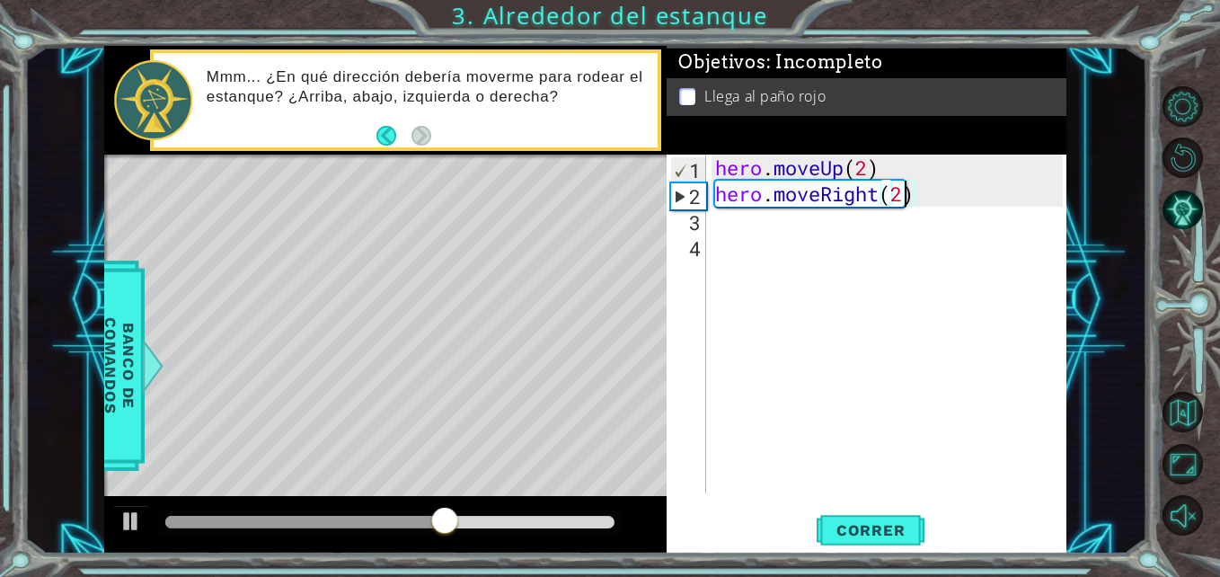
type textarea "hero.moveRight()"
click at [756, 212] on div "hero . moveUp ( 2 ) hero . moveRight ( )" at bounding box center [891, 350] width 359 height 391
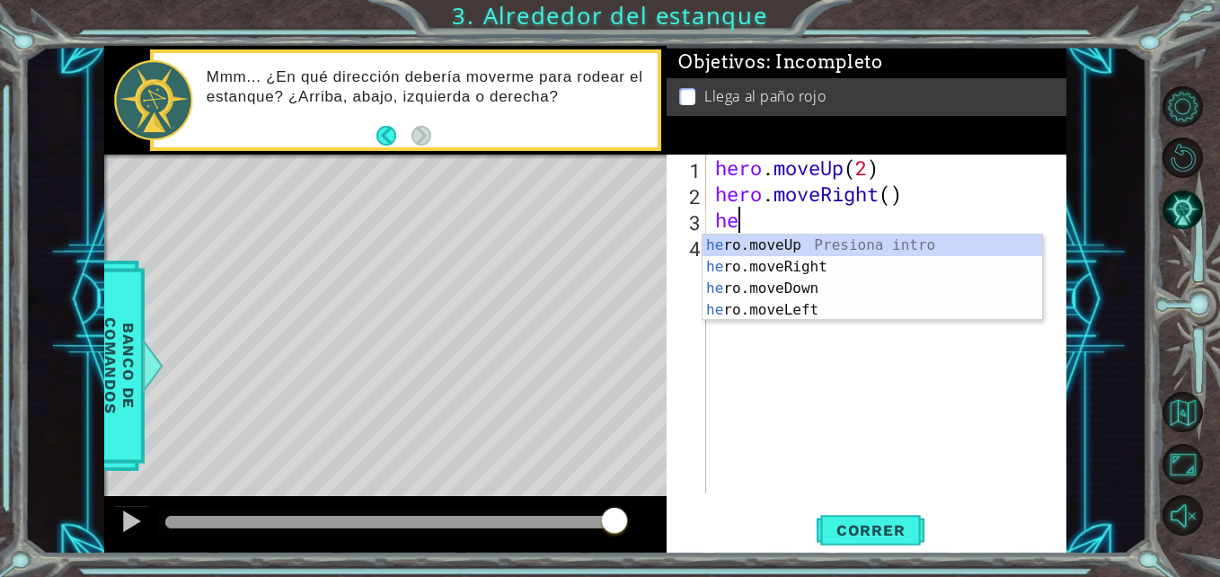
type textarea "her"
click at [809, 248] on div "her o.moveUp Presiona intro her o.moveRight Presiona intro her o.moveDown Presi…" at bounding box center [873, 298] width 340 height 129
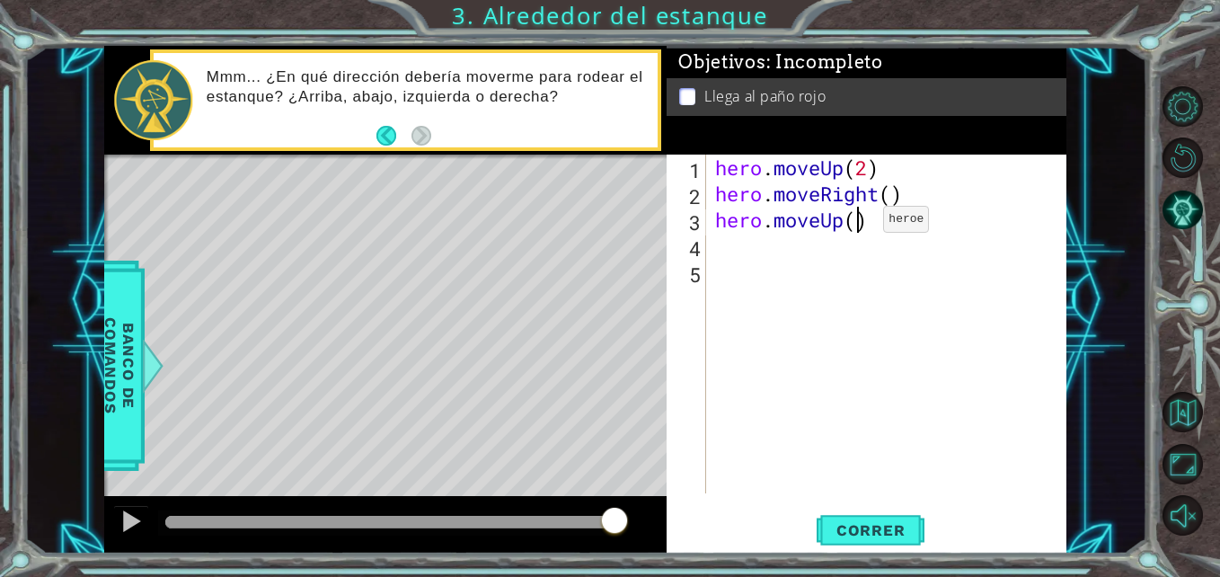
click at [856, 224] on div "hero . moveUp ( 2 ) hero . moveRight ( ) hero . moveUp ( )" at bounding box center [891, 350] width 359 height 391
type textarea "hero.moveUp(1)"
click at [832, 527] on span "Correr" at bounding box center [870, 530] width 105 height 18
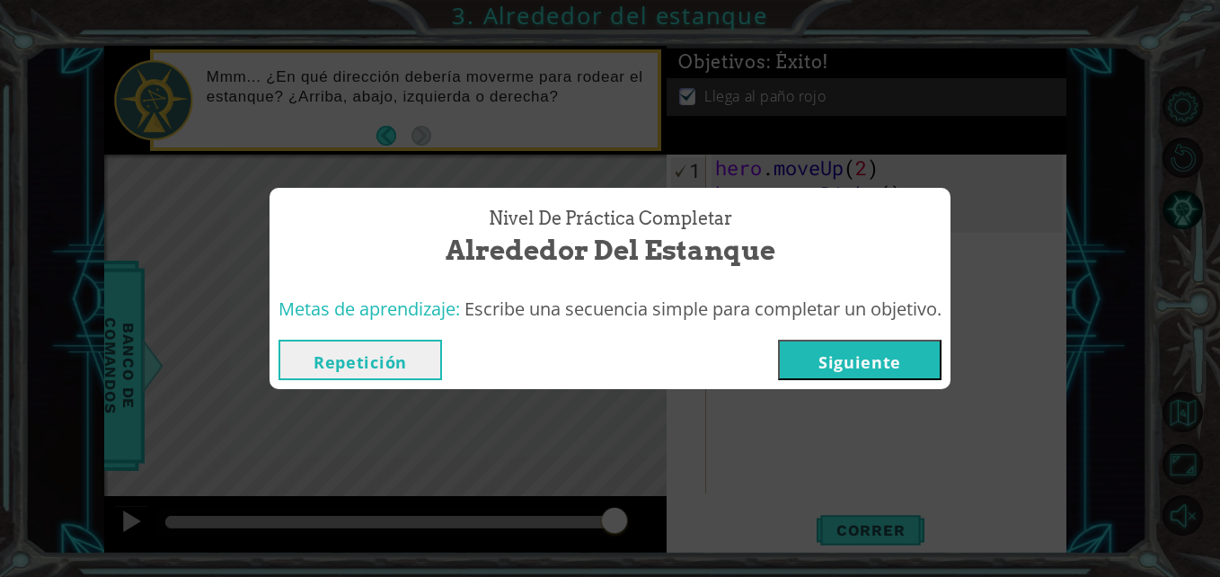
click at [817, 360] on button "Siguiente" at bounding box center [860, 360] width 164 height 40
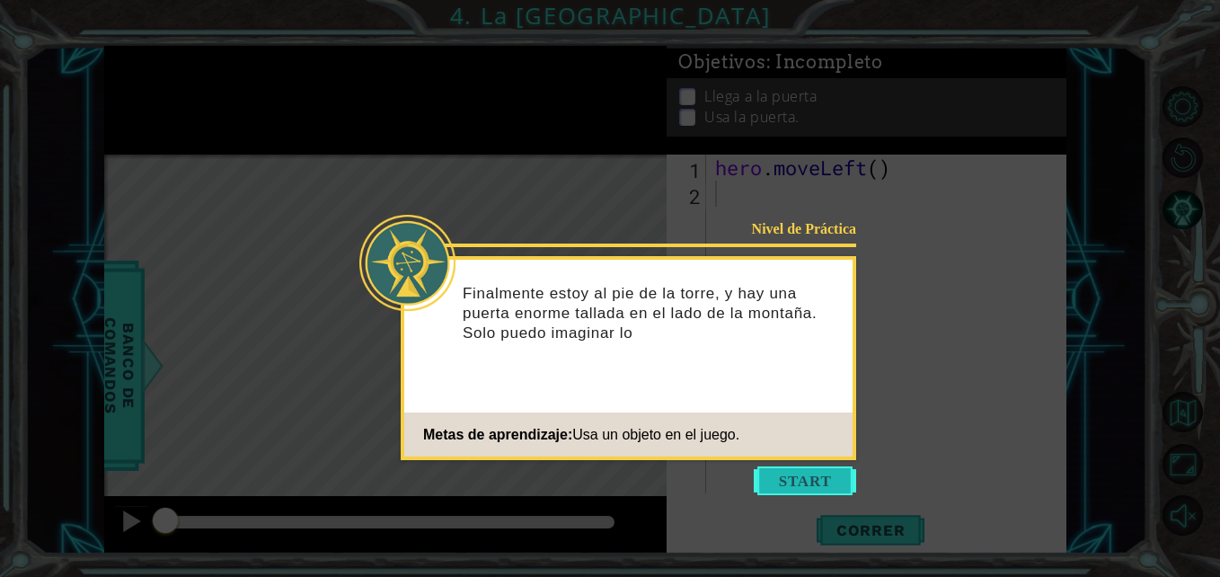
click at [803, 478] on button "Start" at bounding box center [805, 480] width 102 height 29
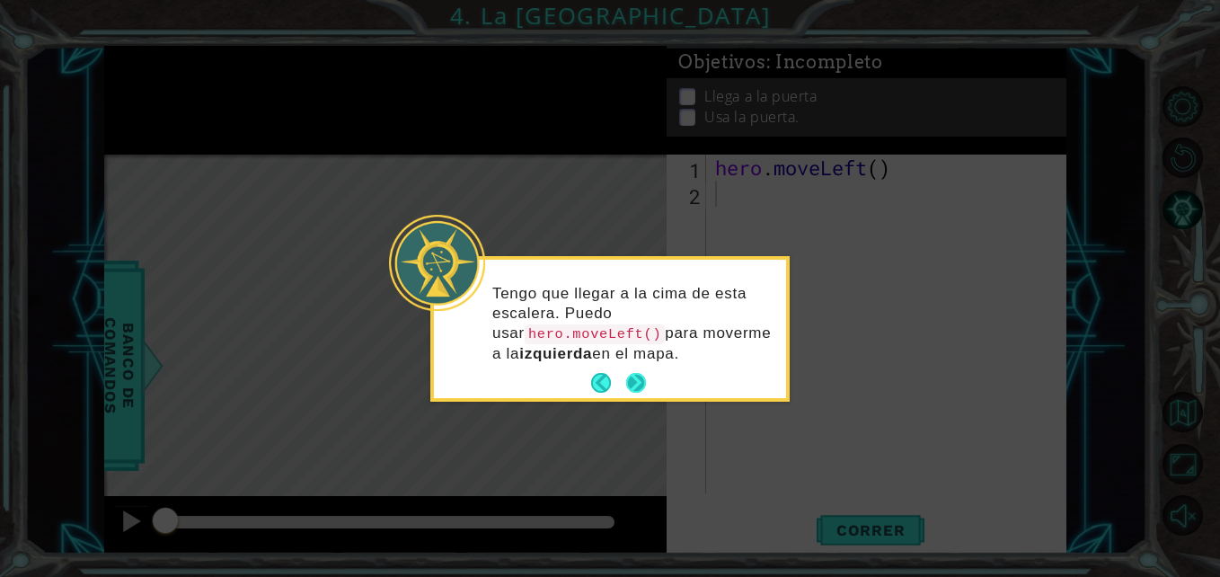
click at [633, 380] on button "Next" at bounding box center [636, 383] width 20 height 20
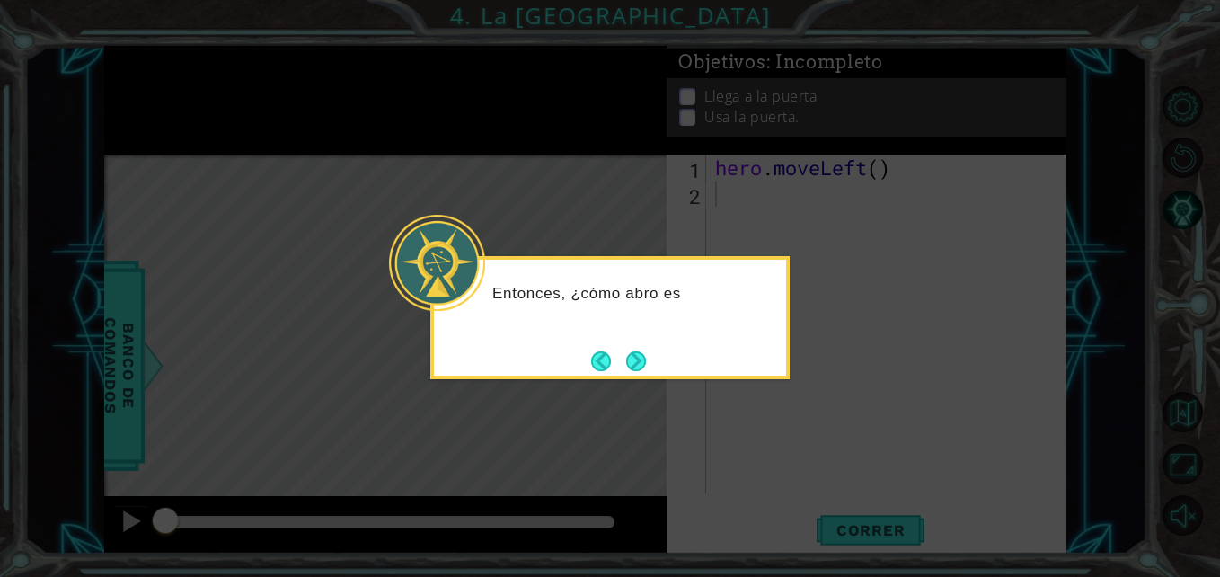
click at [633, 380] on icon at bounding box center [610, 288] width 1220 height 577
click at [638, 361] on button "Next" at bounding box center [636, 361] width 20 height 20
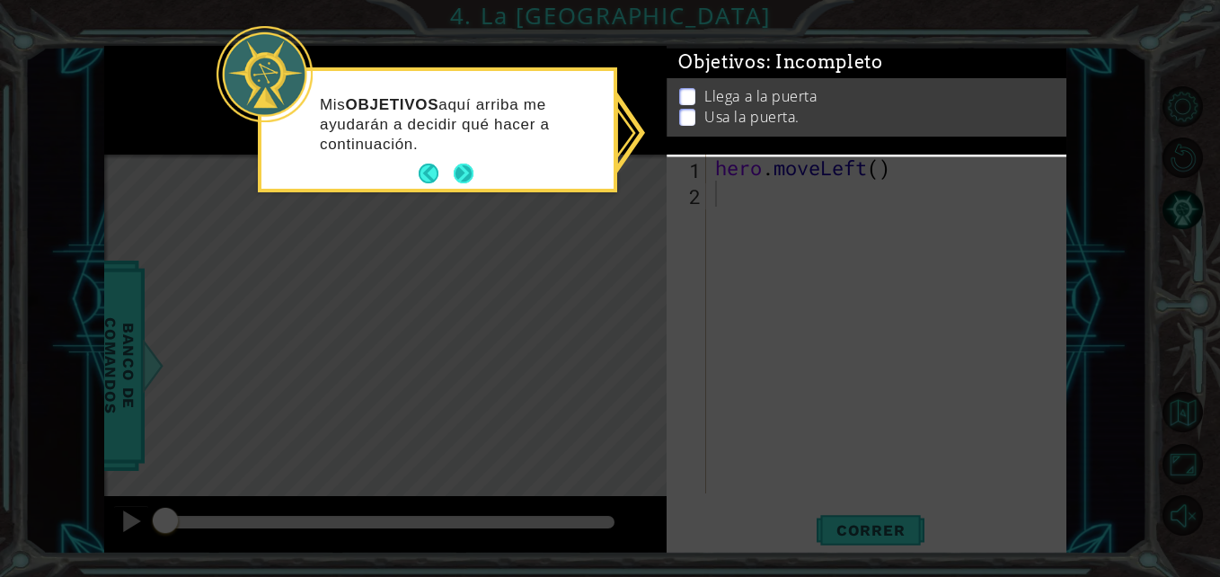
click at [463, 168] on button "Next" at bounding box center [464, 174] width 21 height 21
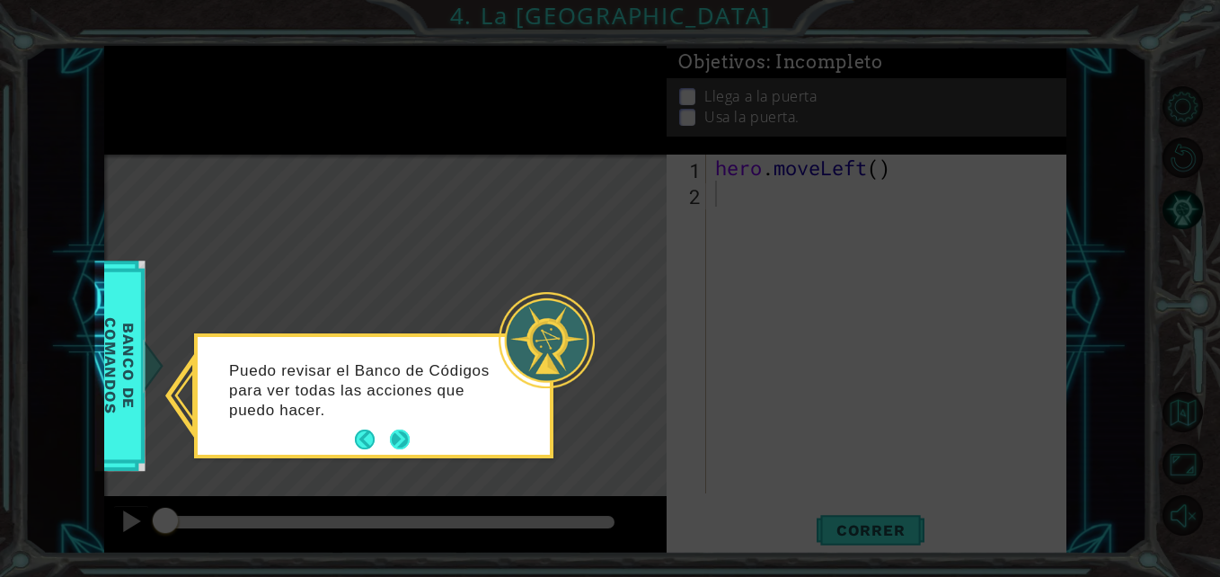
click at [398, 434] on button "Next" at bounding box center [400, 439] width 21 height 21
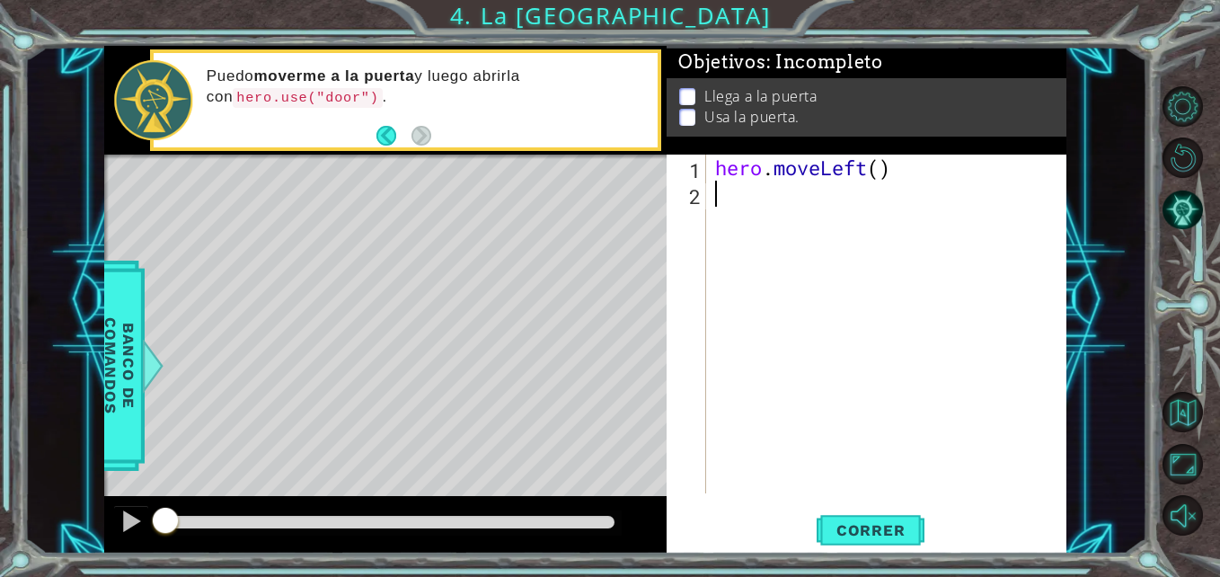
click at [725, 212] on div "hero . moveLeft ( )" at bounding box center [891, 350] width 359 height 391
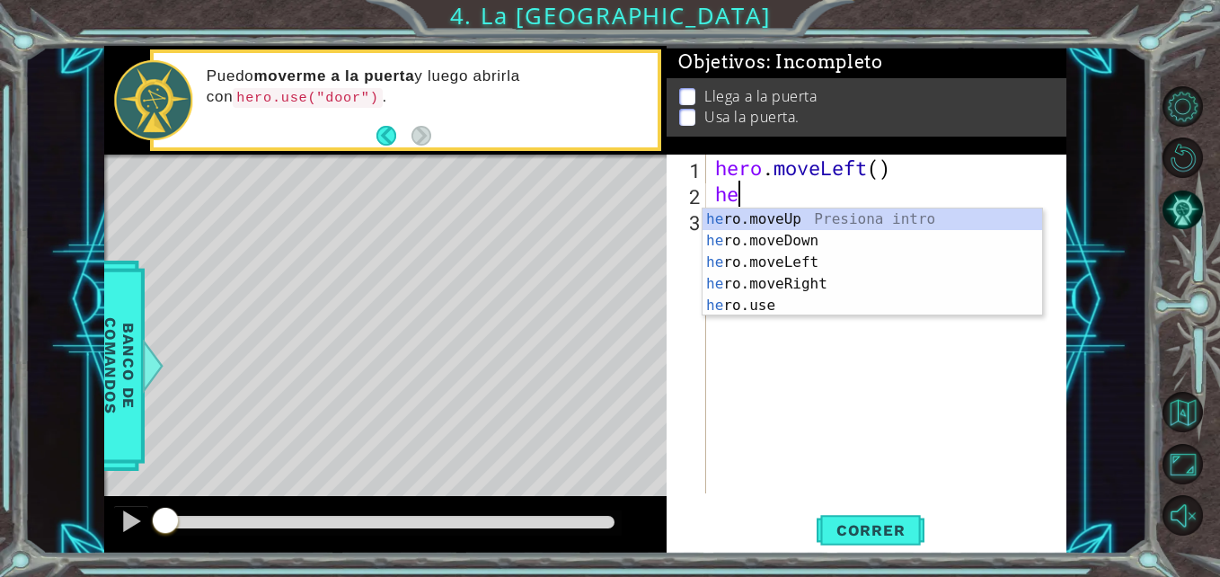
scroll to position [0, 1]
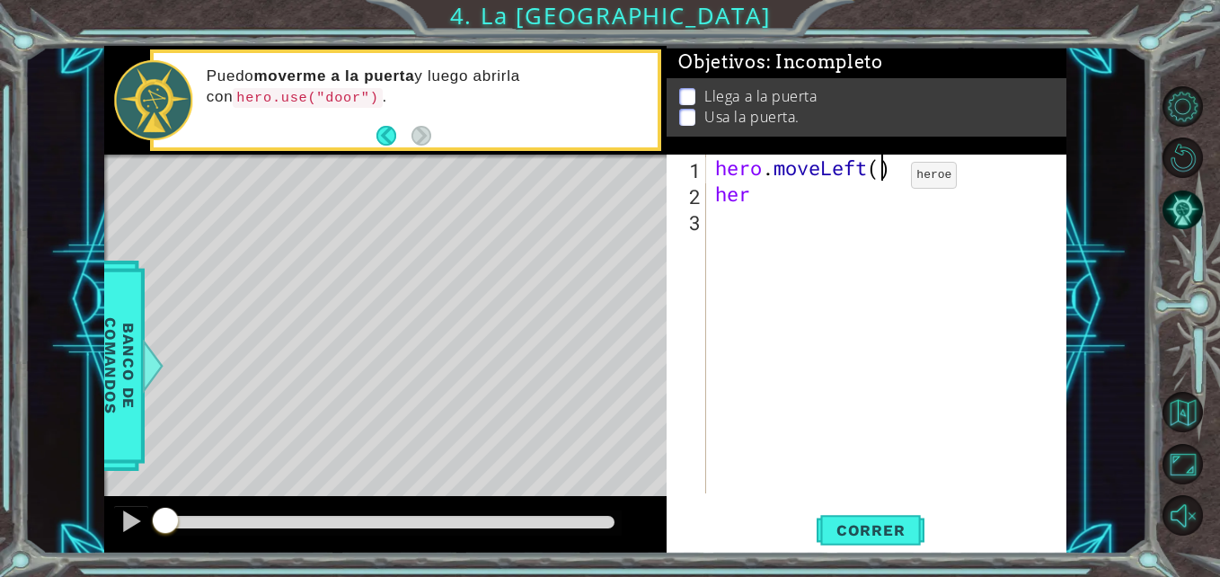
click at [884, 180] on div "hero . moveLeft ( ) her" at bounding box center [891, 350] width 359 height 391
click at [880, 161] on div "hero . moveLeft ( ) her" at bounding box center [891, 350] width 359 height 391
click at [872, 529] on span "Correr" at bounding box center [870, 530] width 105 height 18
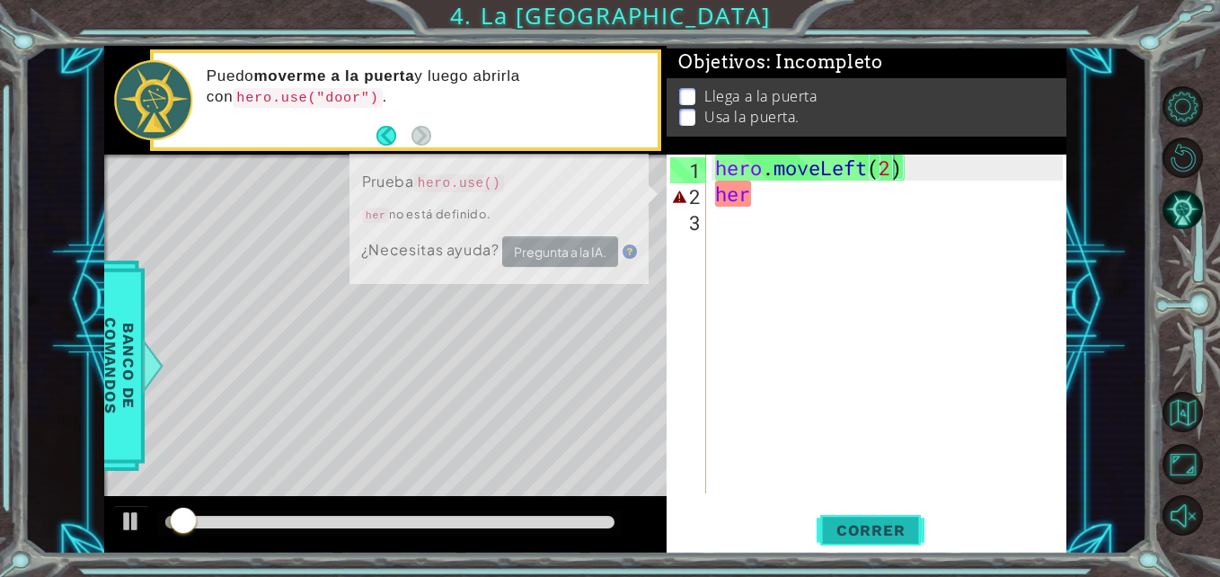
click at [872, 529] on span "Correr" at bounding box center [870, 530] width 105 height 18
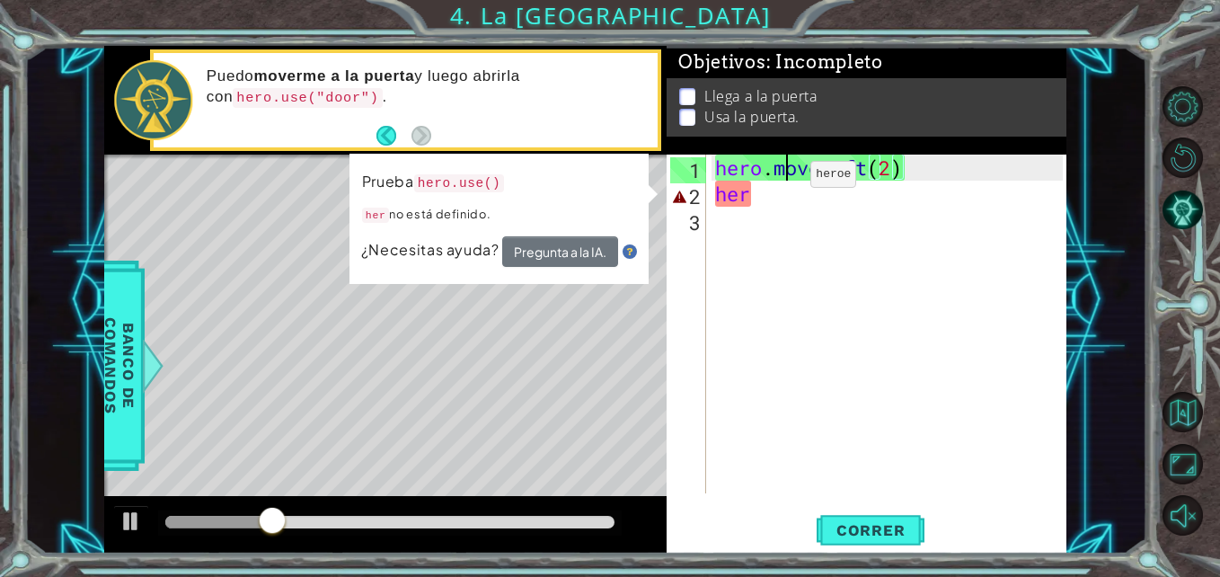
click at [783, 179] on div "hero . moveLeft ( 2 ) her" at bounding box center [891, 350] width 359 height 391
click at [765, 204] on div "hero . moveLeft ( 2 ) her" at bounding box center [891, 350] width 359 height 391
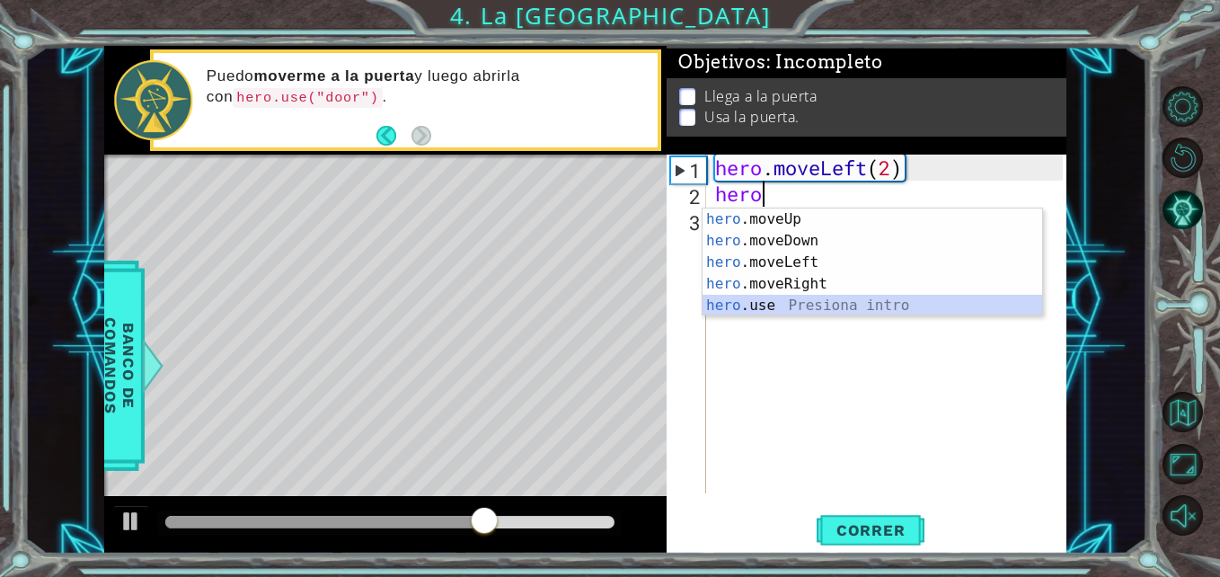
click at [768, 303] on div "hero .moveUp Presiona intro hero .moveDown Presiona intro hero .moveLeft Presio…" at bounding box center [873, 283] width 340 height 151
type textarea "hero.use("name")"
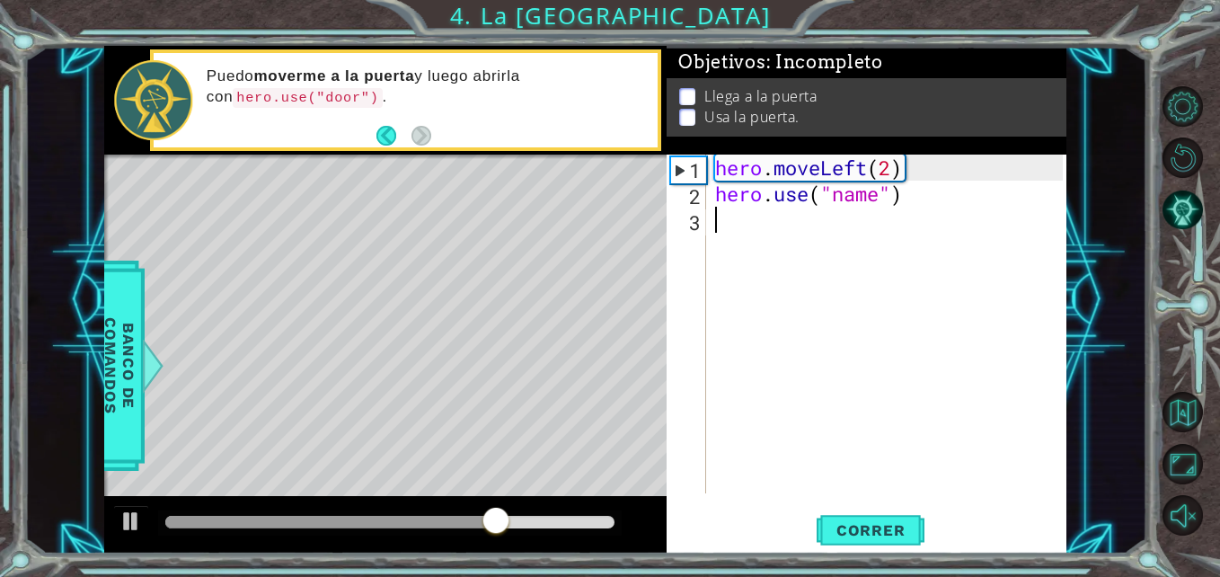
click at [768, 303] on div "hero . moveLeft ( 2 ) hero . use ( "name" )" at bounding box center [891, 350] width 359 height 391
click at [851, 206] on div "hero . moveLeft ( 2 ) hero . use ( "name" )" at bounding box center [891, 350] width 359 height 391
click at [881, 195] on div "hero . moveLeft ( 2 ) hero . use ( "name" )" at bounding box center [891, 350] width 359 height 391
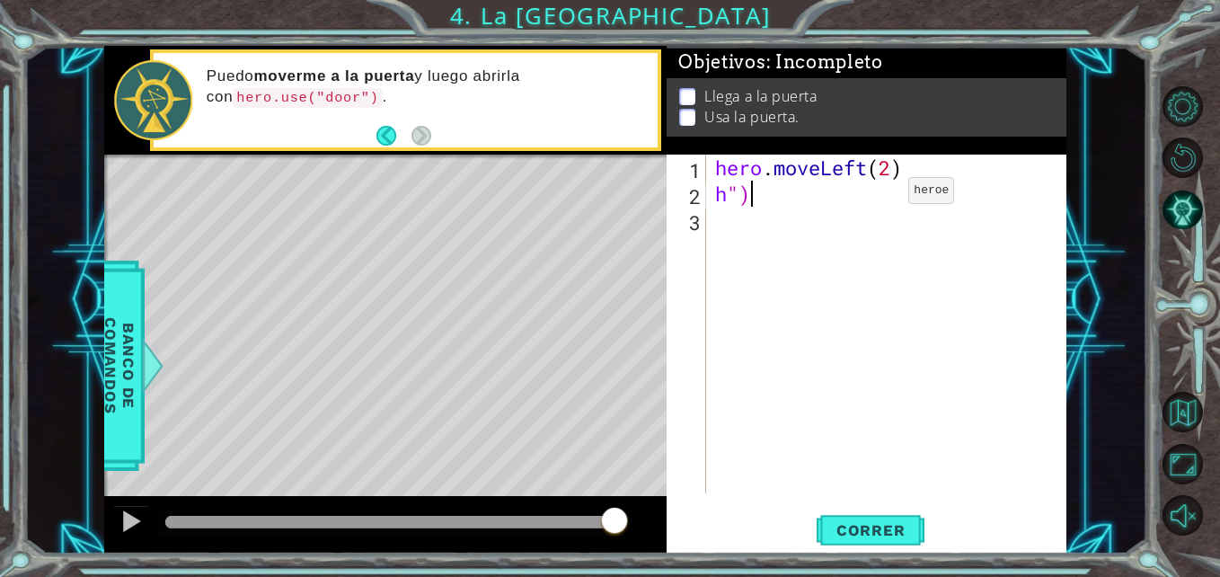
click at [881, 195] on div "hero . moveLeft ( 2 ) h ")" at bounding box center [891, 350] width 359 height 391
type textarea "h"
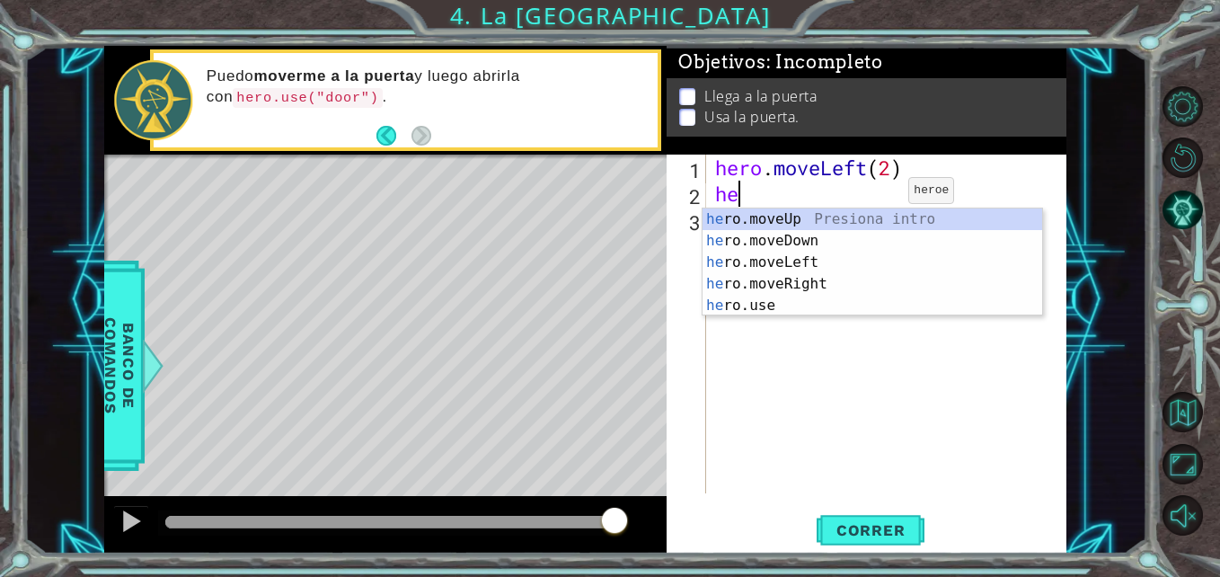
scroll to position [0, 1]
type textarea "hero"
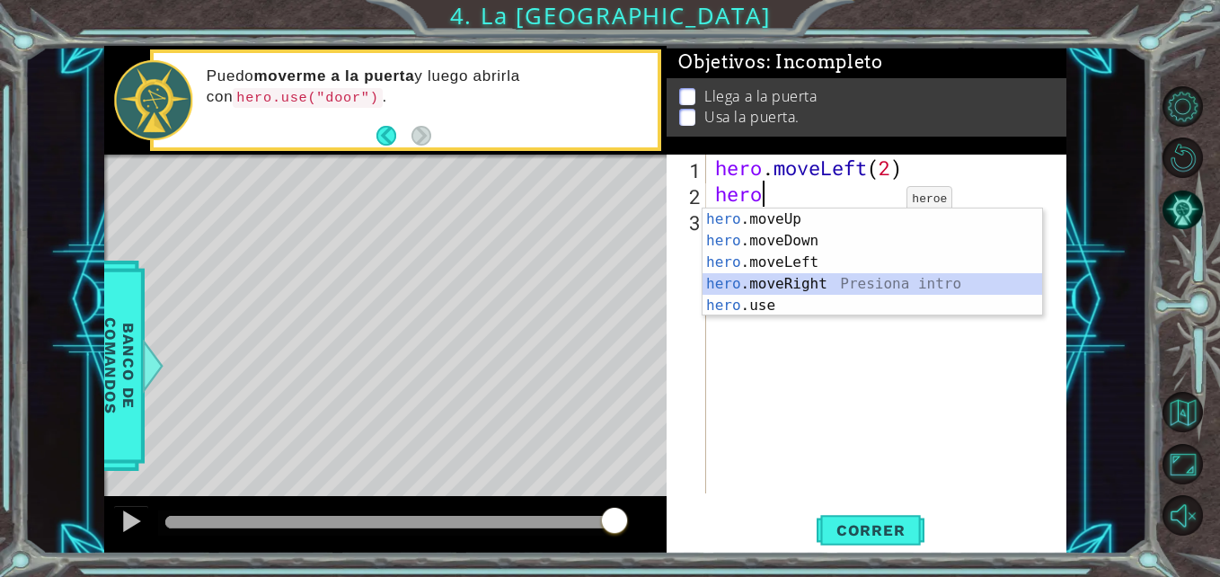
click at [851, 278] on div "hero .moveUp Presiona intro hero .moveDown Presiona intro hero .moveLeft Presio…" at bounding box center [873, 283] width 340 height 151
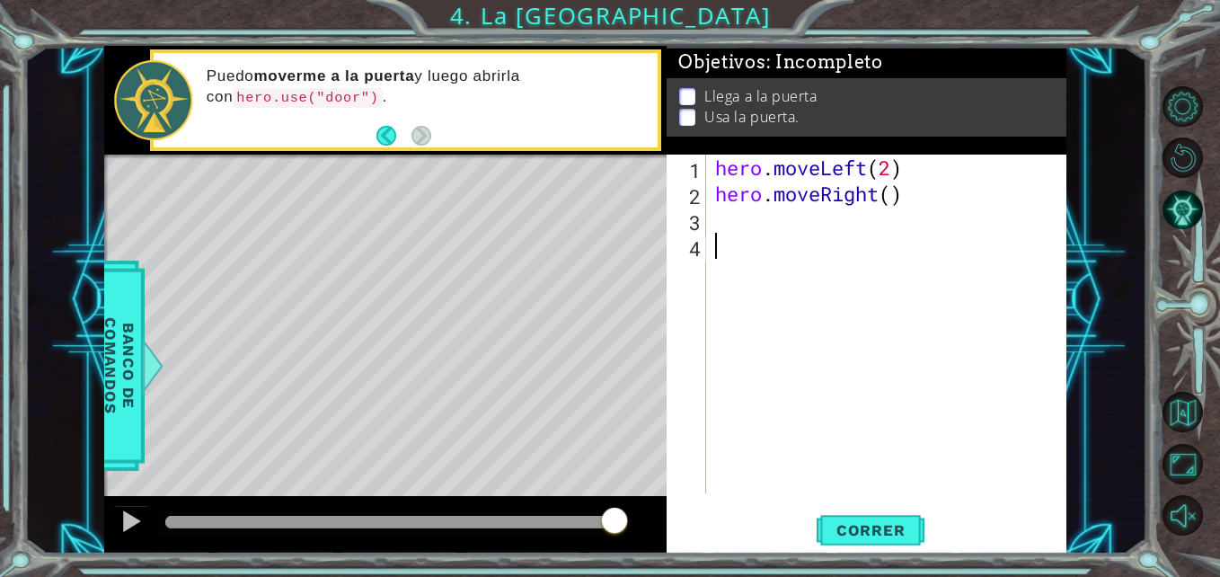
click at [827, 241] on div "hero . moveLeft ( 2 ) hero . moveRight ( )" at bounding box center [891, 350] width 359 height 391
click at [821, 231] on div "hero . moveLeft ( 2 ) hero . moveRight ( )" at bounding box center [891, 350] width 359 height 391
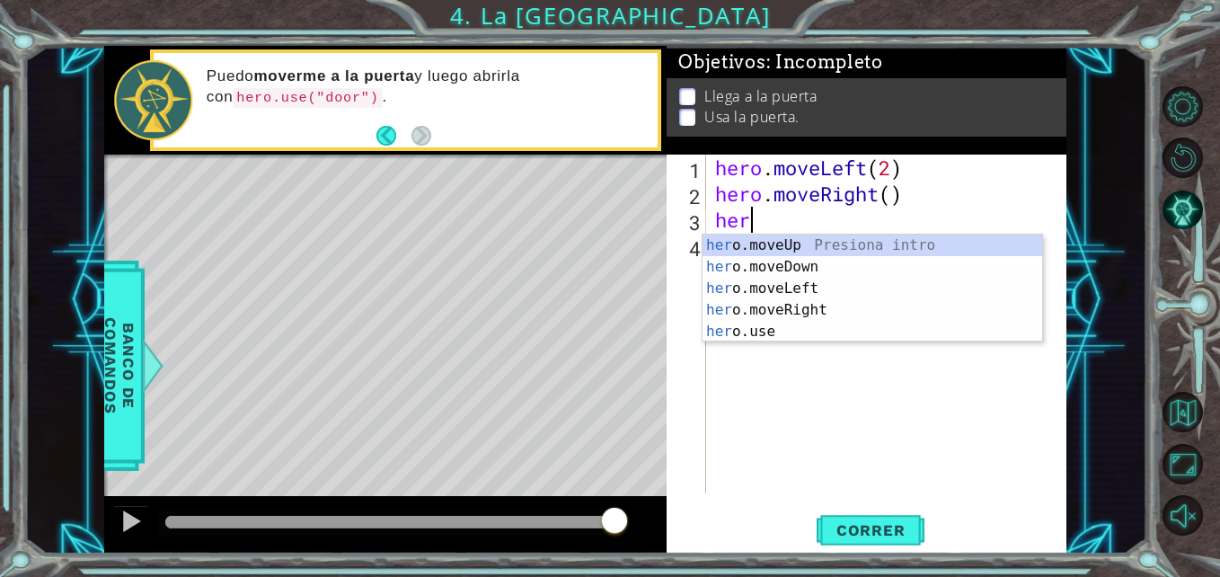
scroll to position [0, 1]
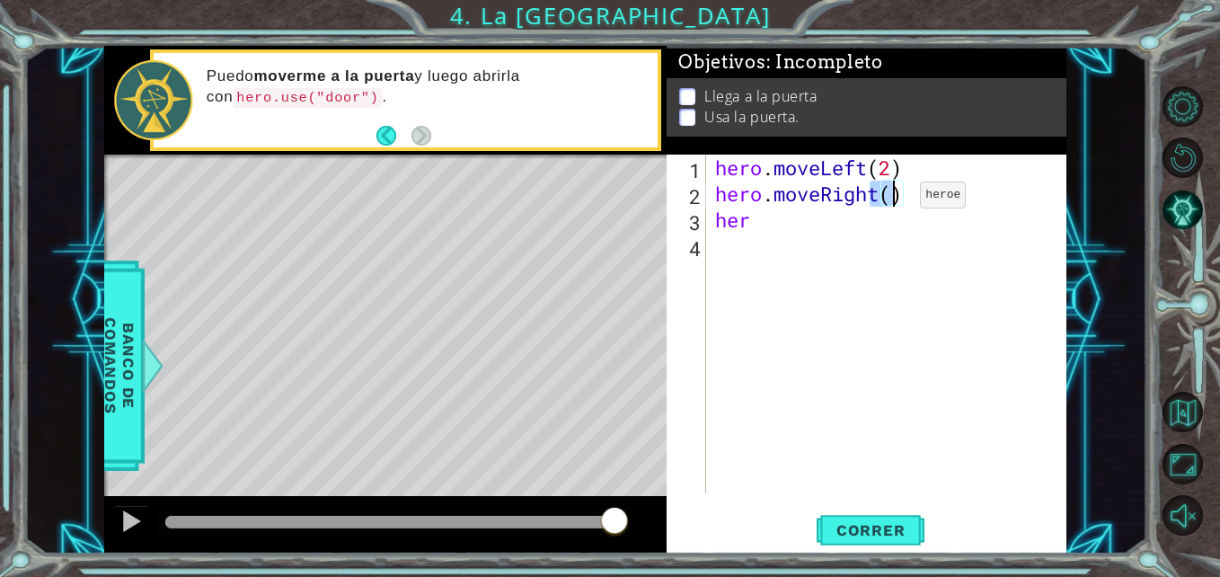
drag, startPoint x: 867, startPoint y: 206, endPoint x: 893, endPoint y: 199, distance: 26.8
click at [893, 199] on div "hero . moveLeft ( 2 ) hero . moveRight ( ) her" at bounding box center [891, 350] width 359 height 391
click at [893, 199] on div "hero . moveLeft ( 2 ) hero . moveRight ( ) her" at bounding box center [887, 324] width 350 height 339
click at [813, 208] on div "hero . moveLeft ( 2 ) hero . moveRight ( 2 ) her" at bounding box center [891, 350] width 359 height 391
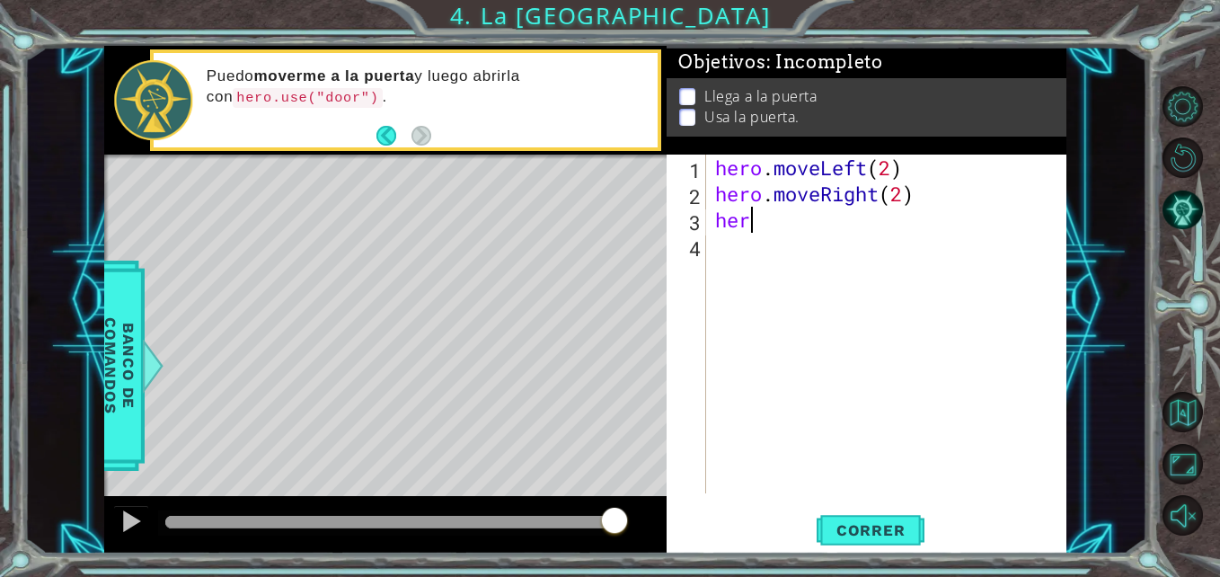
scroll to position [0, 1]
click at [849, 528] on span "Correr" at bounding box center [870, 530] width 105 height 18
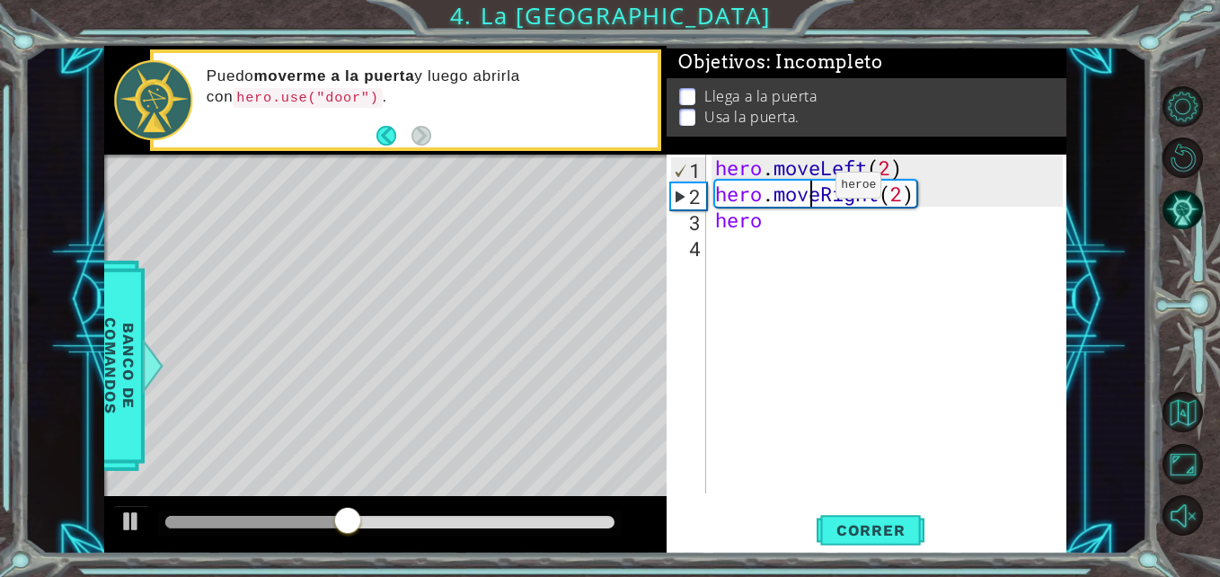
click at [809, 190] on div "hero . moveLeft ( 2 ) hero . moveRight ( 2 ) hero" at bounding box center [891, 350] width 359 height 391
click at [873, 194] on div "hero . moveLeft ( 2 ) hero . moveRight ( 2 ) hero" at bounding box center [891, 350] width 359 height 391
click at [880, 195] on div "hero . moveLeft ( 2 ) hero . moveRight ( 2 ) hero" at bounding box center [891, 350] width 359 height 391
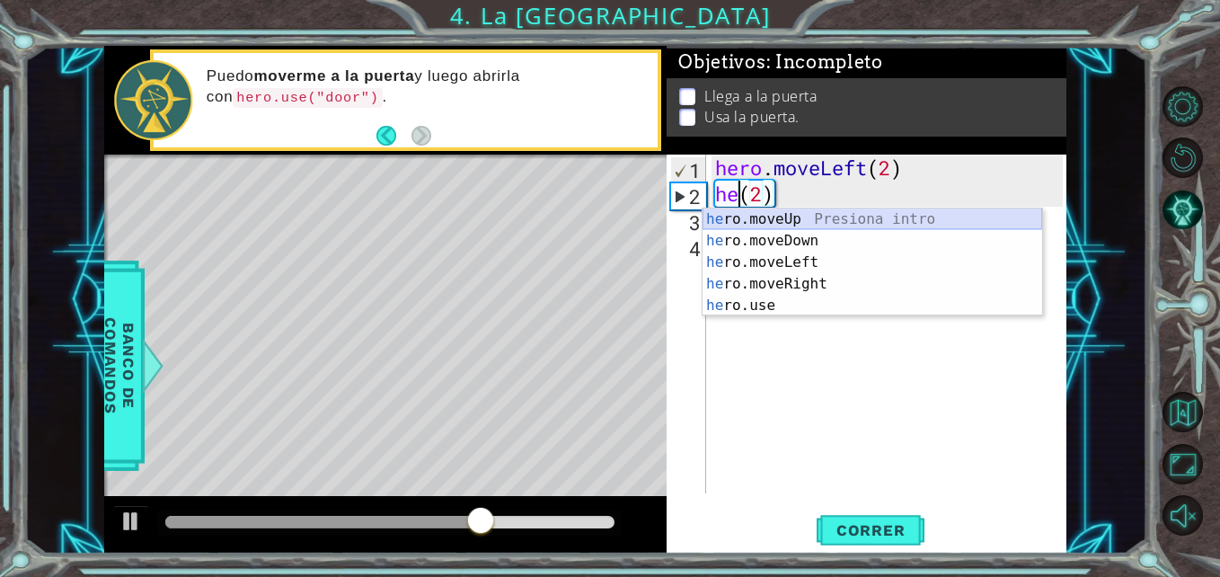
click at [879, 215] on div "he ro.moveUp Presiona intro he ro.moveDown Presiona intro he ro.moveLeft Presio…" at bounding box center [873, 283] width 340 height 151
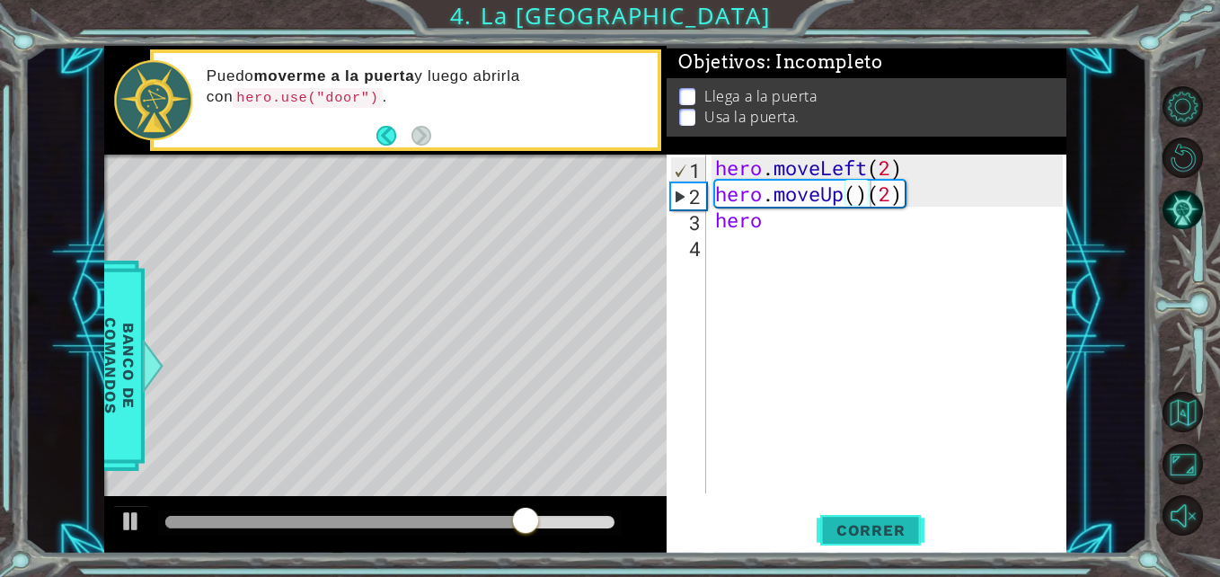
click at [843, 531] on span "Correr" at bounding box center [870, 530] width 105 height 18
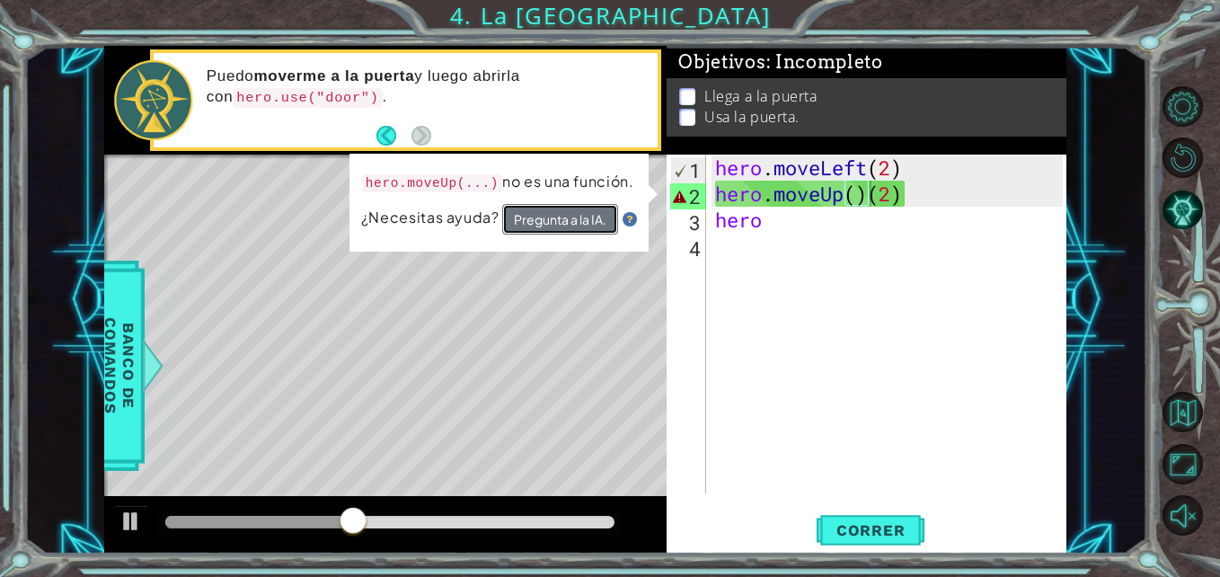
click at [580, 206] on button "Pregunta a la IA." at bounding box center [560, 220] width 117 height 32
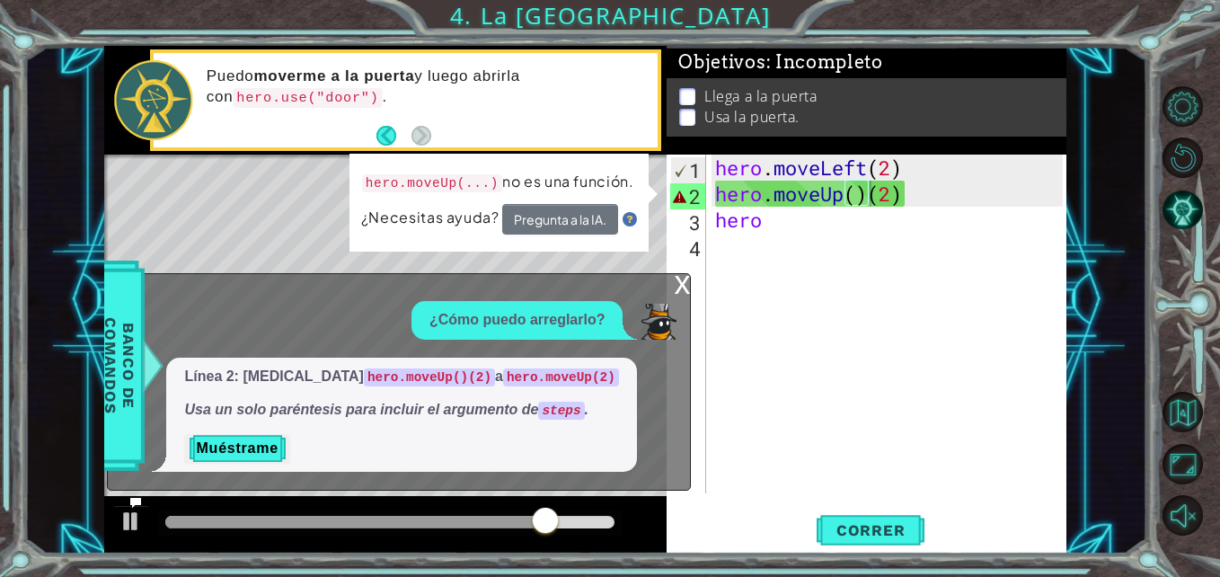
click at [672, 294] on div "x ¿Cómo puedo arreglarlo? Línea 2: [MEDICAL_DATA] hero.moveUp()(2) a hero.moveU…" at bounding box center [399, 382] width 584 height 218
click at [869, 191] on div "hero . moveLeft ( 2 ) hero . moveUp ( ) ( 2 ) hero" at bounding box center [891, 350] width 359 height 391
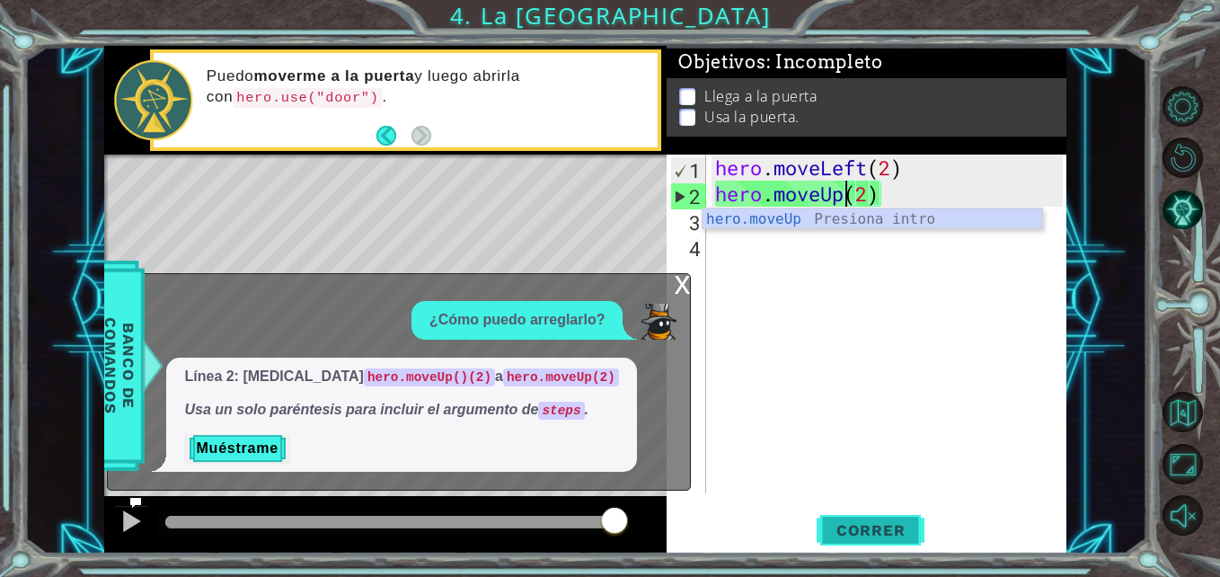
click at [865, 526] on span "Correr" at bounding box center [870, 530] width 105 height 18
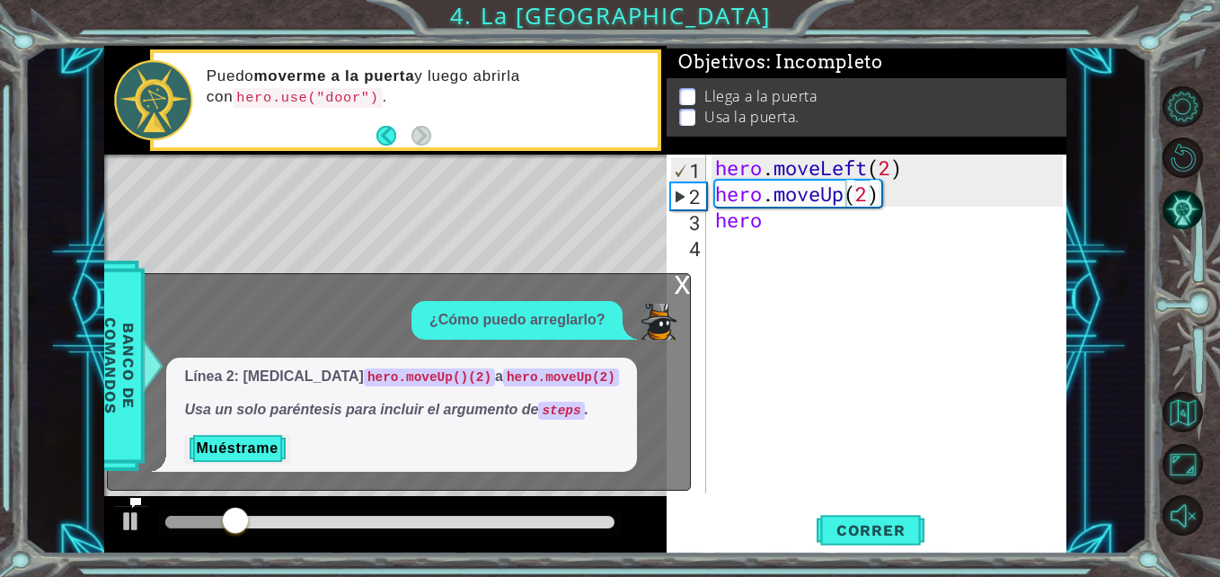
click at [680, 292] on div "x" at bounding box center [682, 283] width 16 height 18
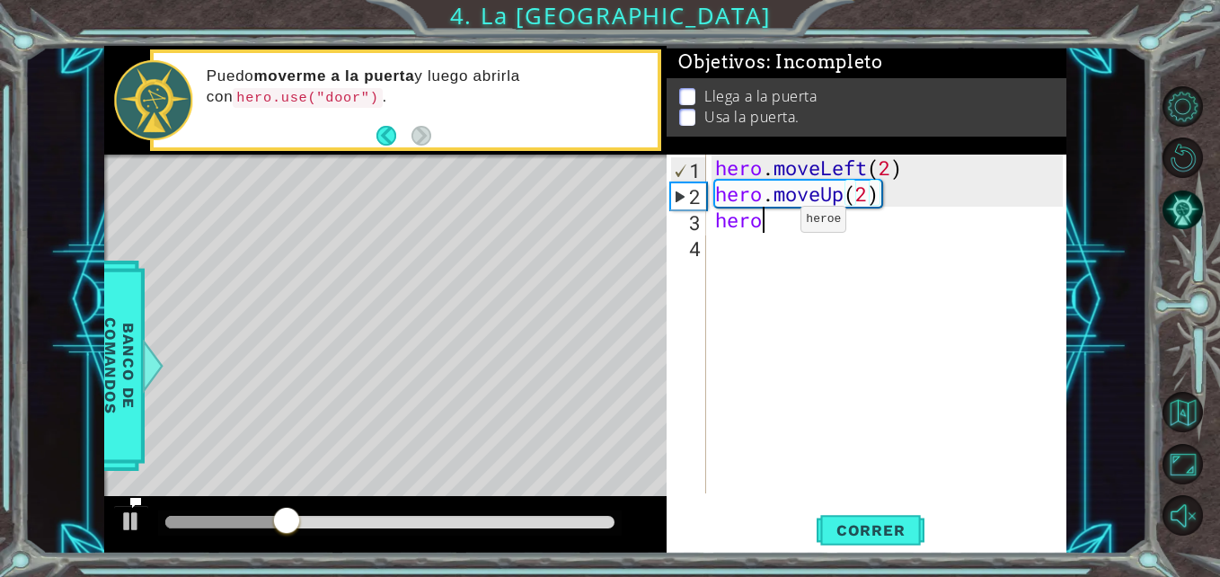
click at [774, 224] on div "hero . moveLeft ( 2 ) hero . moveUp ( 2 ) hero" at bounding box center [891, 350] width 359 height 391
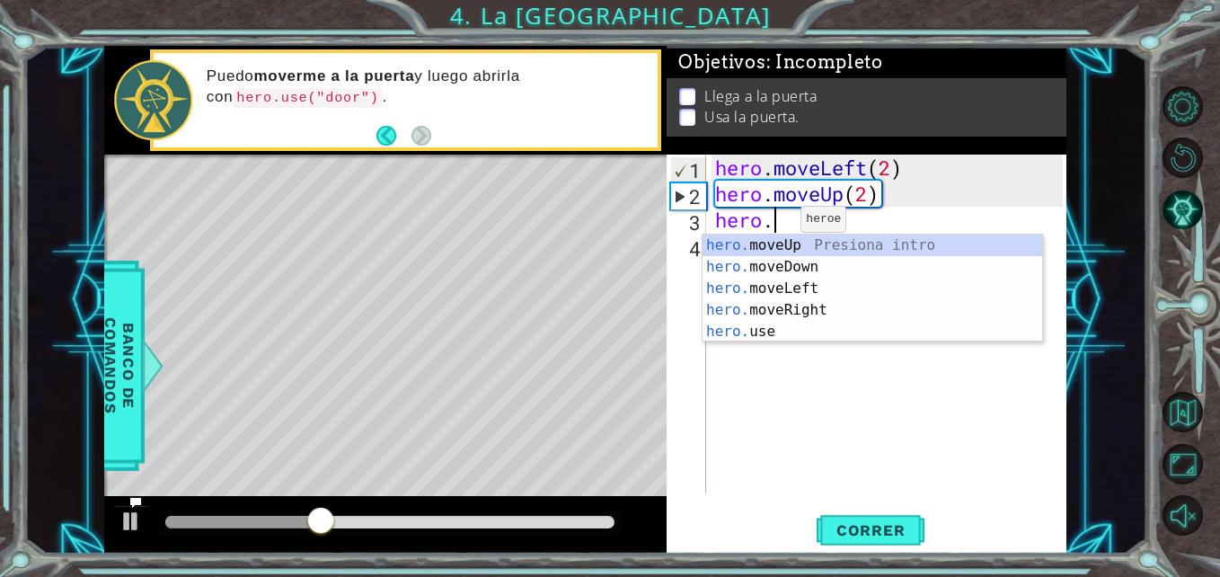
type textarea "hero."
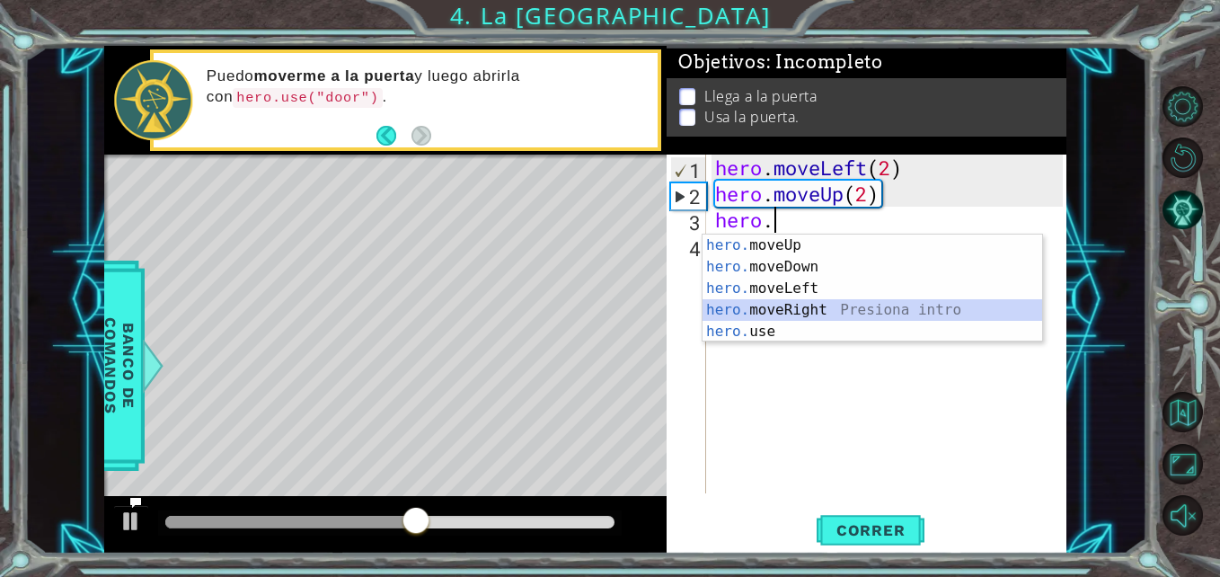
click at [762, 303] on div "hero. moveUp Presiona intro hero. moveDown Presiona intro hero. moveLeft Presio…" at bounding box center [873, 309] width 340 height 151
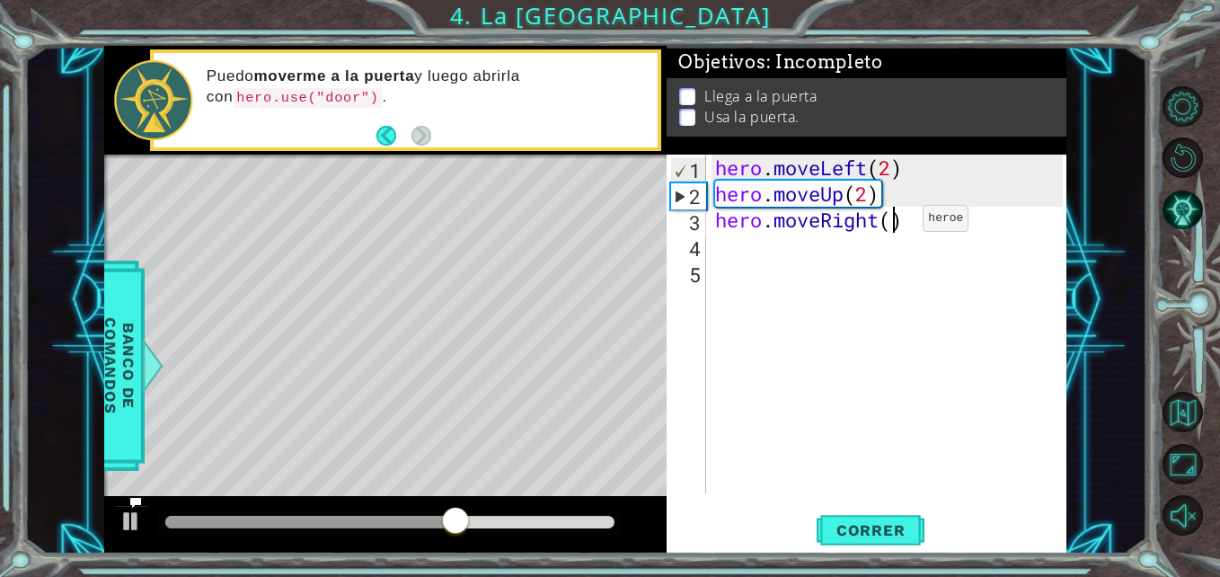
click at [896, 223] on div "hero . moveLeft ( 2 ) hero . moveUp ( 2 ) hero . moveRight ( )" at bounding box center [891, 350] width 359 height 391
type textarea "hero.moveRight(2)"
click at [839, 538] on span "Correr" at bounding box center [870, 530] width 105 height 18
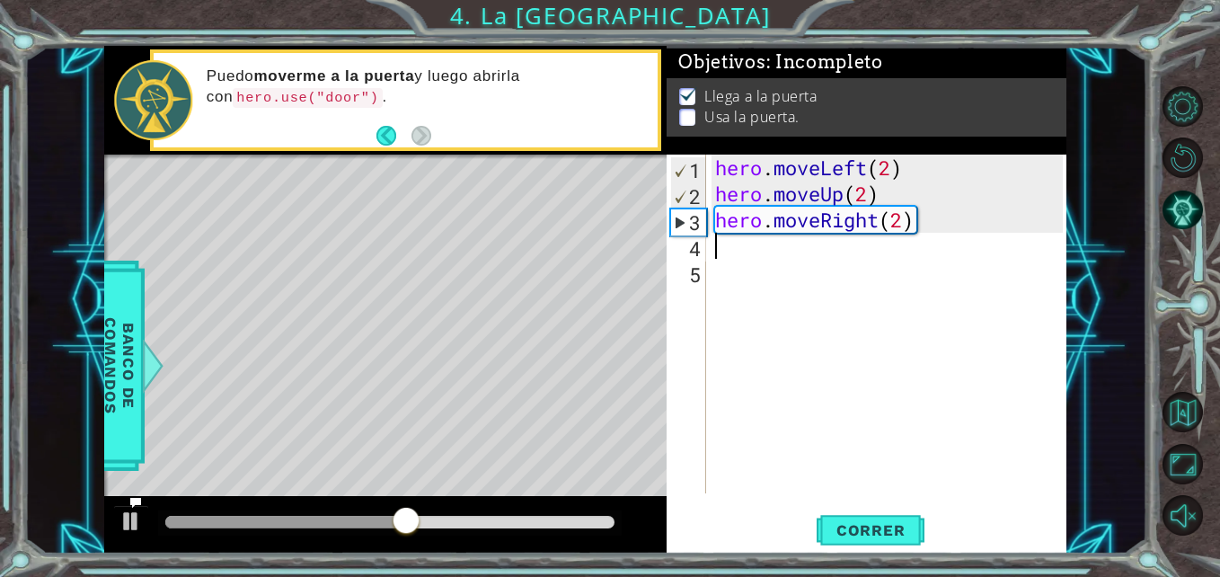
click at [762, 254] on div "hero . moveLeft ( 2 ) hero . moveUp ( 2 ) hero . moveRight ( 2 )" at bounding box center [891, 350] width 359 height 391
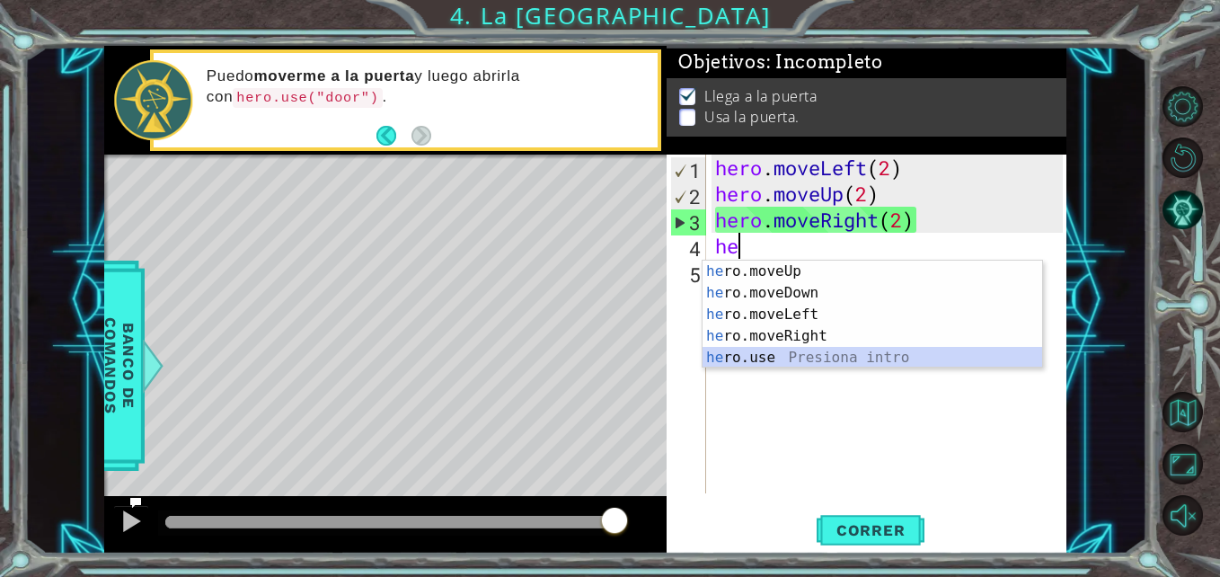
click at [744, 353] on div "he ro.moveUp Presiona intro he ro.moveDown Presiona intro he ro.moveLeft Presio…" at bounding box center [873, 336] width 340 height 151
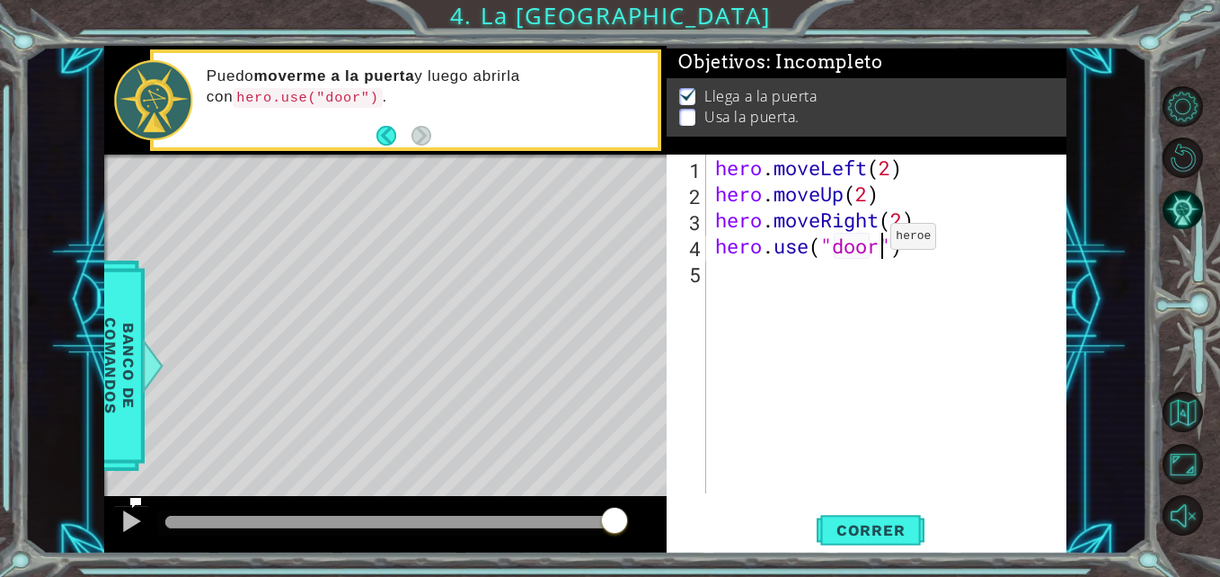
scroll to position [0, 8]
type textarea "hero.use("door")"
click at [841, 528] on span "Correr" at bounding box center [870, 530] width 105 height 18
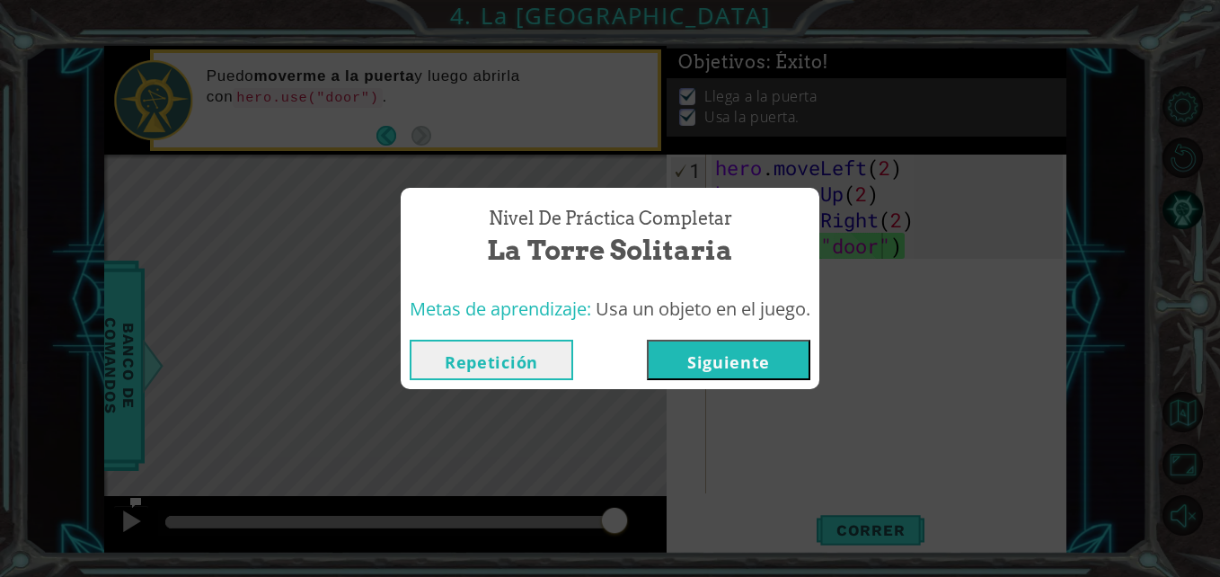
click at [743, 366] on button "Siguiente" at bounding box center [729, 360] width 164 height 40
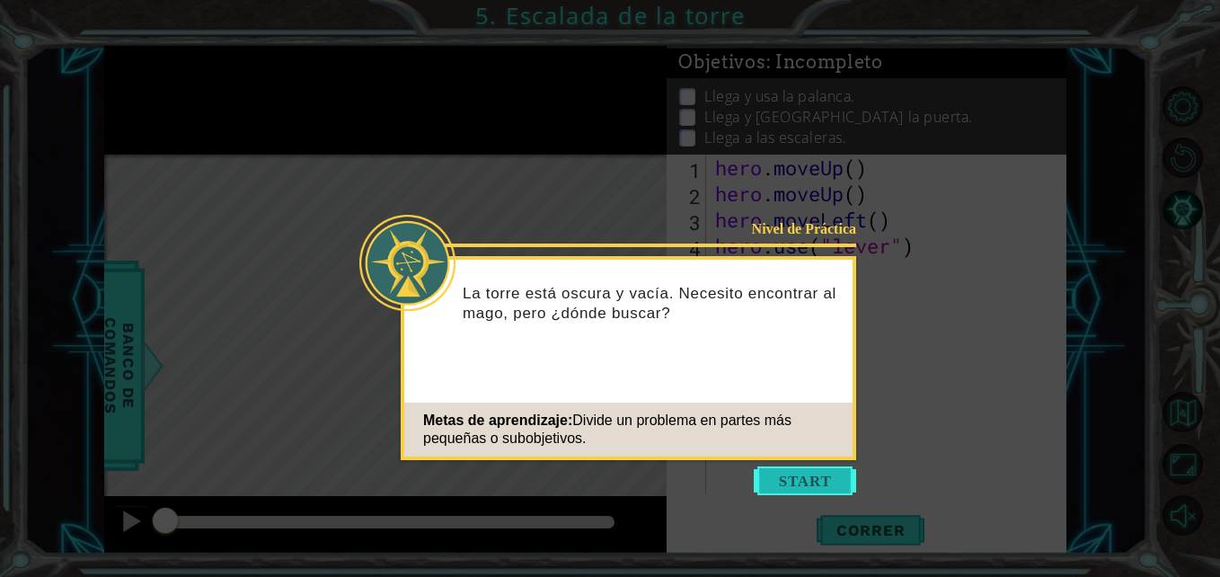
click at [795, 480] on button "Start" at bounding box center [805, 480] width 102 height 29
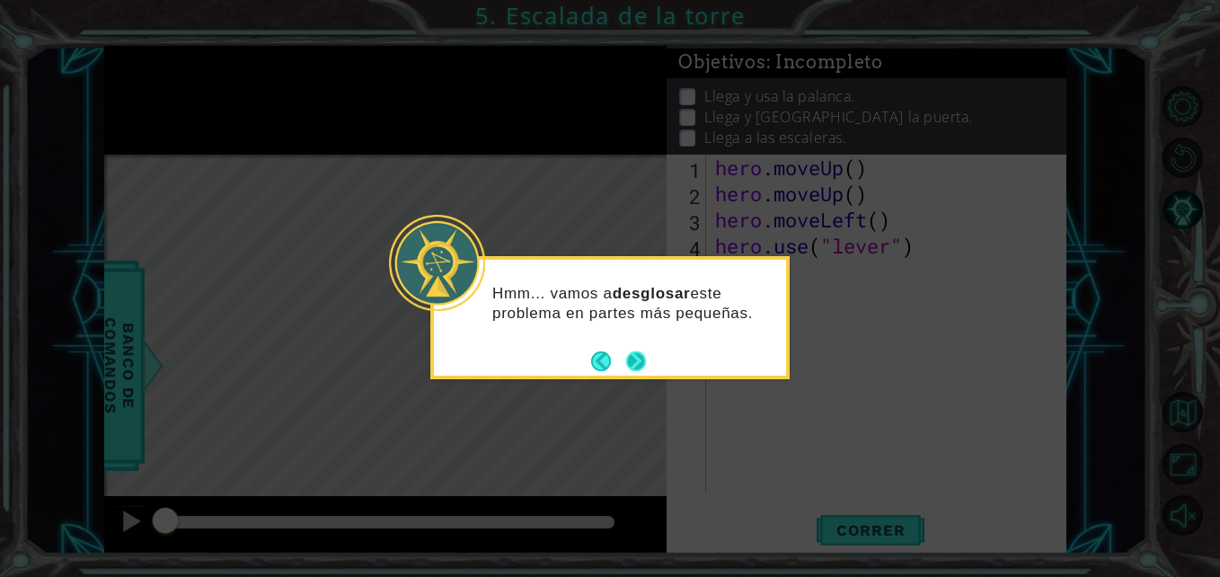
click at [637, 366] on button "Next" at bounding box center [636, 361] width 20 height 20
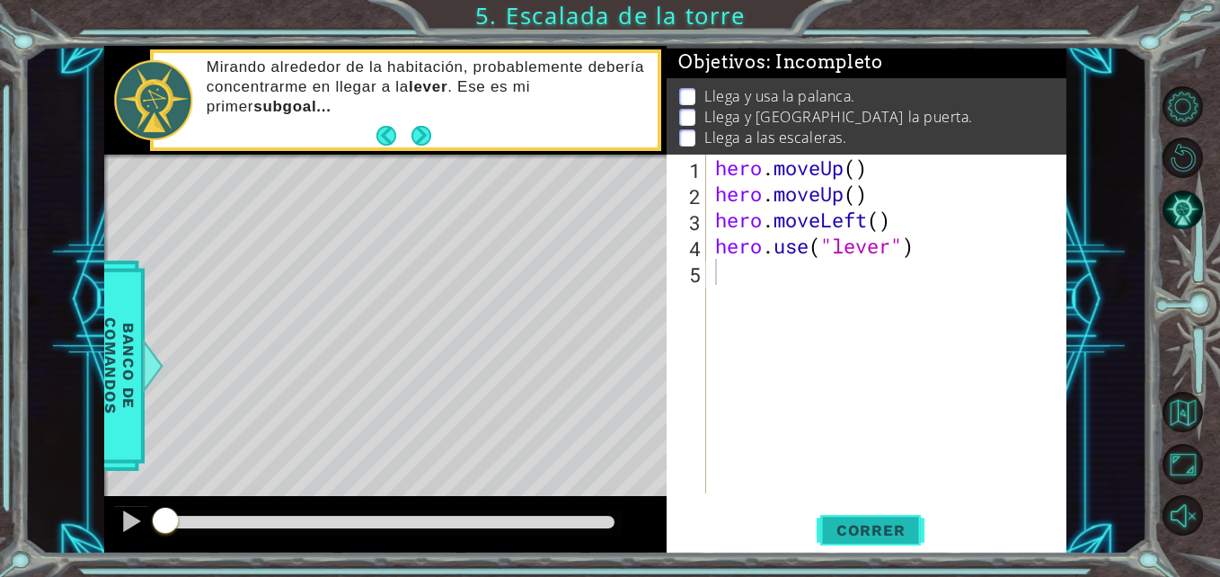
click at [914, 528] on span "Correr" at bounding box center [870, 530] width 105 height 18
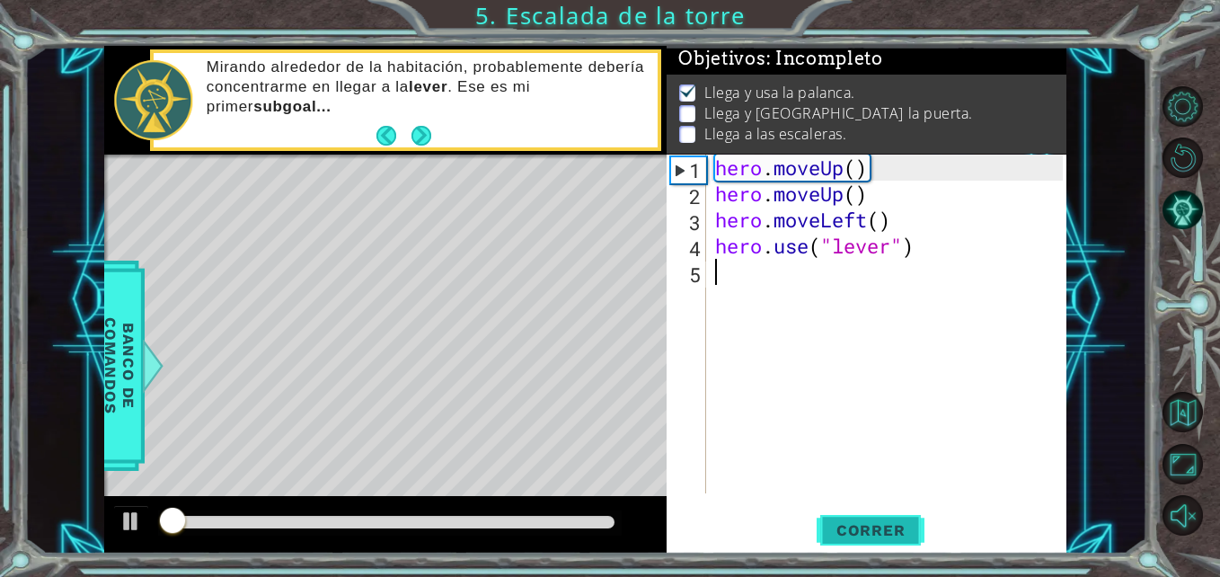
scroll to position [13, 0]
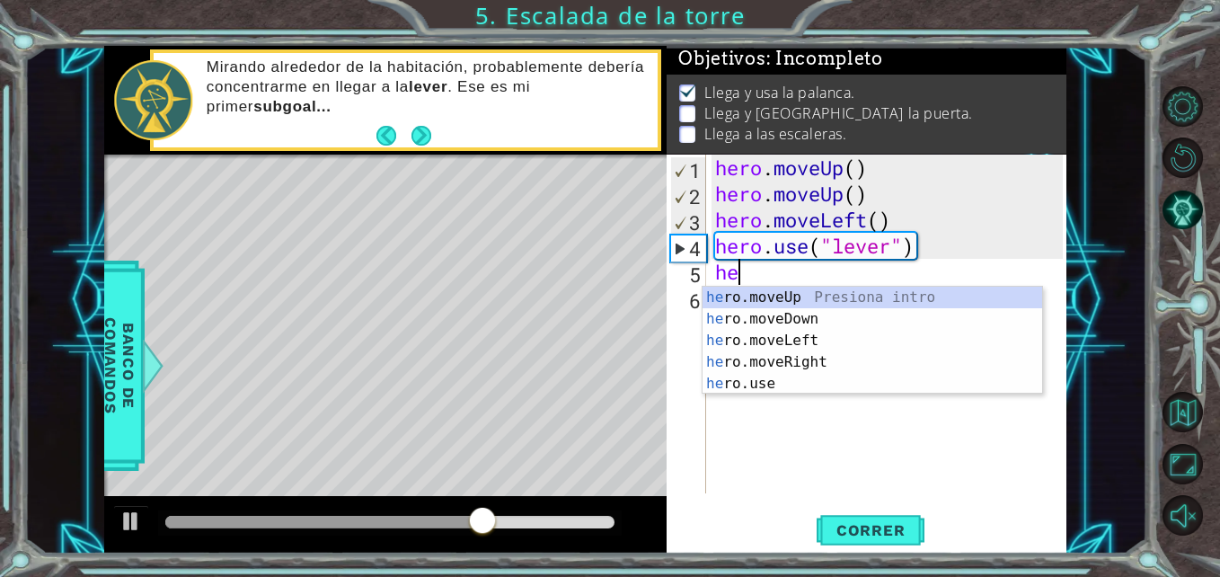
type textarea "hero"
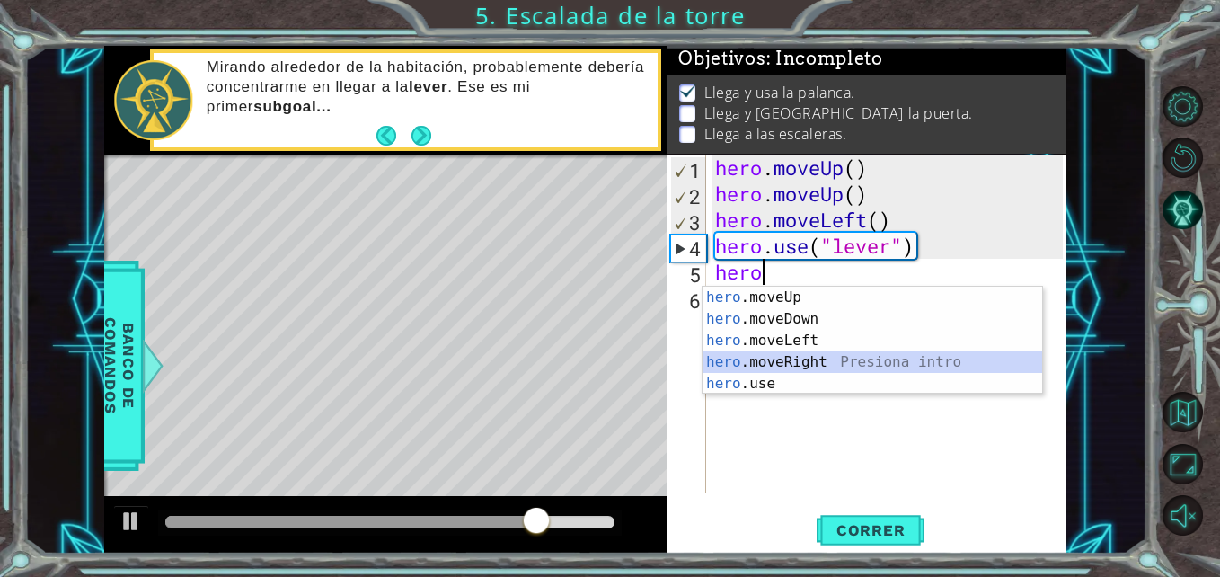
click at [806, 357] on div "hero .moveUp Presiona intro hero .moveDown Presiona intro hero .moveLeft Presio…" at bounding box center [873, 362] width 340 height 151
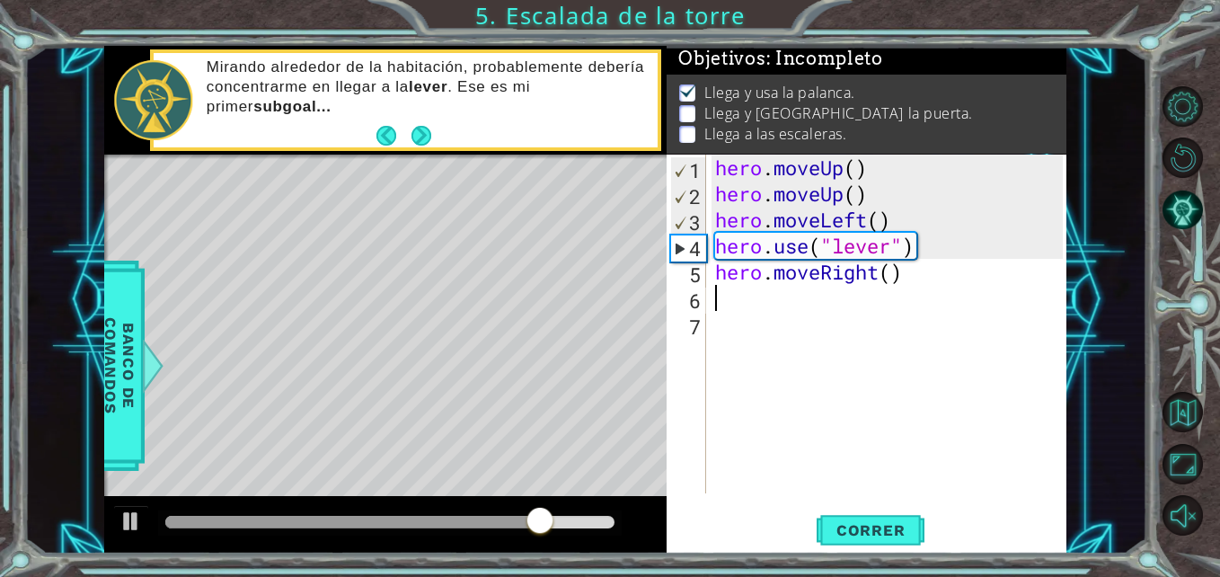
scroll to position [0, 0]
click at [892, 281] on div "hero . moveUp ( ) hero . moveUp ( ) hero . moveLeft ( ) hero . use ( "lever" ) …" at bounding box center [891, 350] width 359 height 391
type textarea "hero.moveRight(3)"
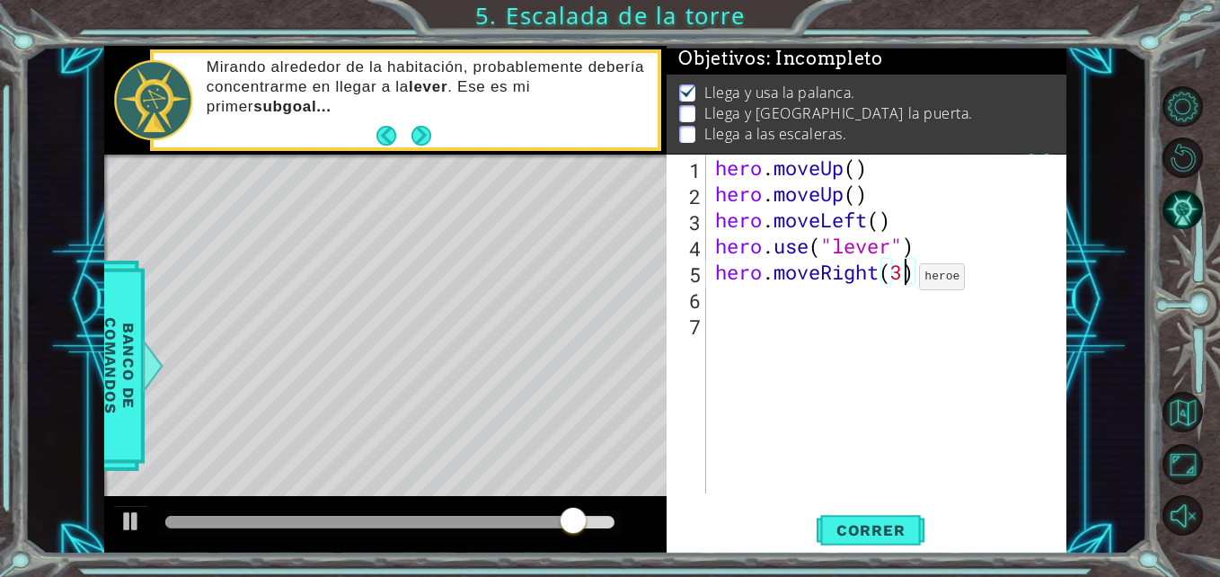
scroll to position [0, 8]
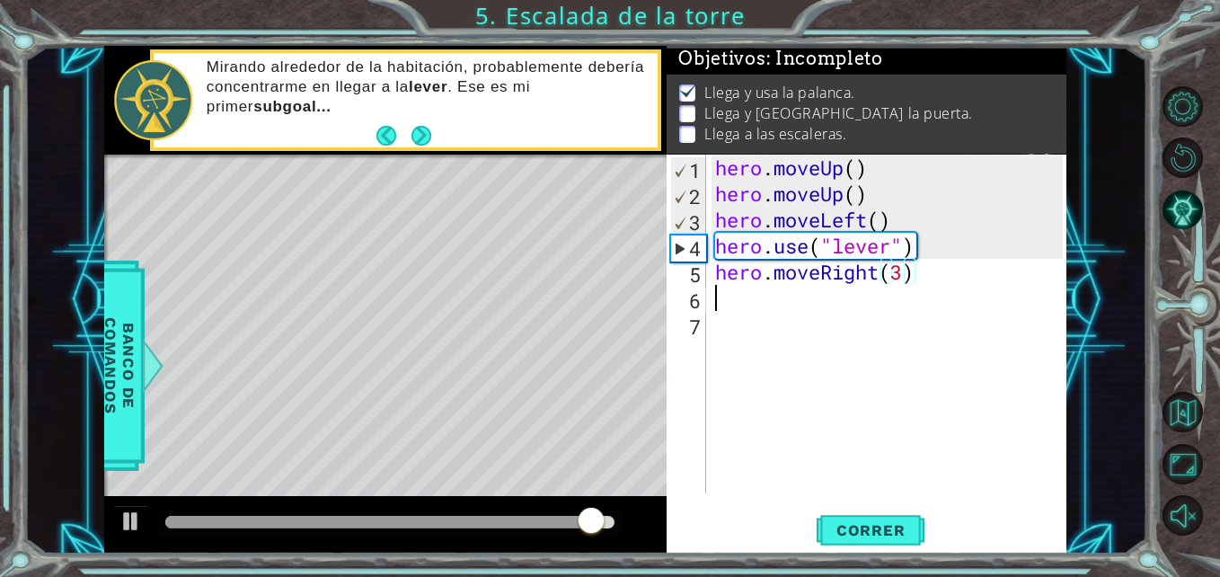
click at [804, 307] on div "hero . moveUp ( ) hero . moveUp ( ) hero . moveLeft ( ) hero . use ( "lever" ) …" at bounding box center [891, 350] width 359 height 391
click at [824, 279] on div "hero . moveUp ( ) hero . moveUp ( ) hero . moveLeft ( ) hero . use ( "lever" ) …" at bounding box center [891, 350] width 359 height 391
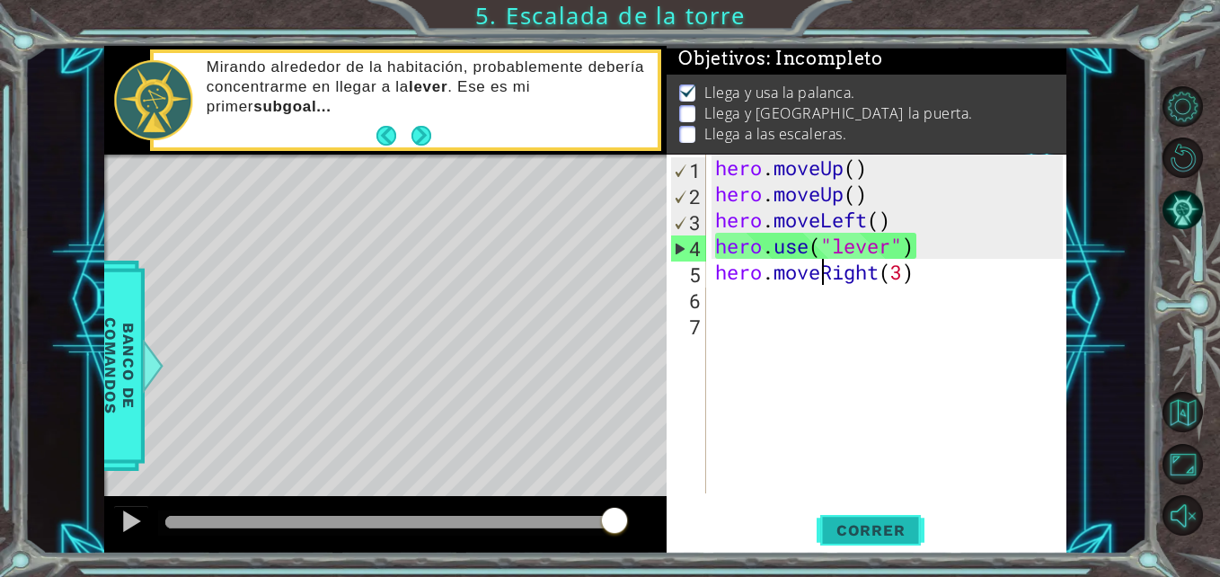
type textarea "hero.moveRight(3)"
click at [862, 537] on span "Correr" at bounding box center [870, 530] width 105 height 18
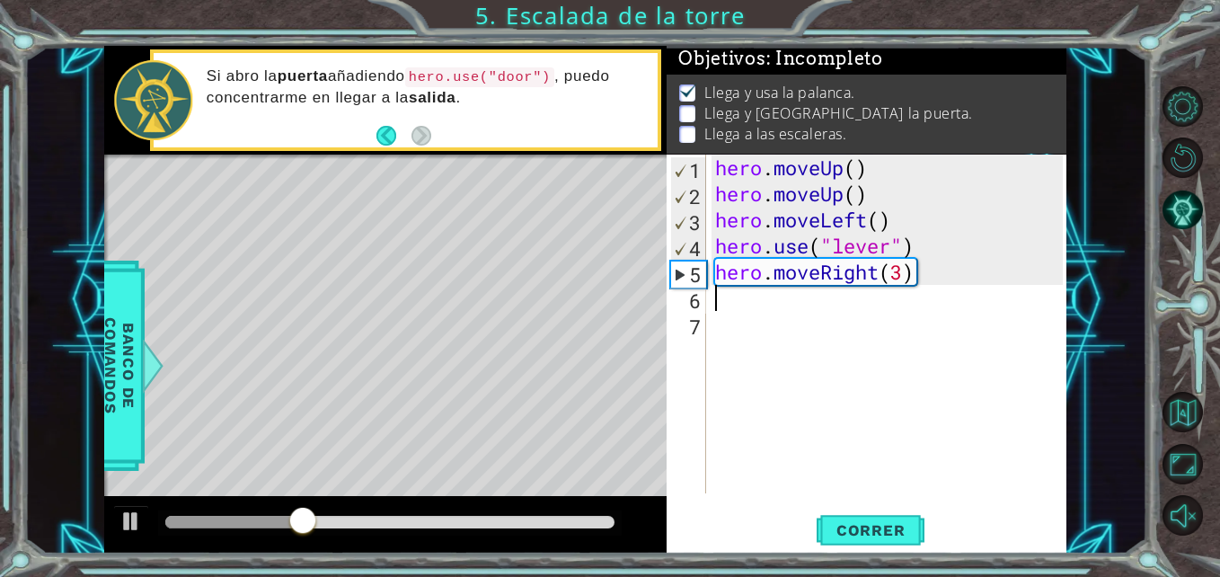
click at [809, 288] on div "hero . moveUp ( ) hero . moveUp ( ) hero . moveLeft ( ) hero . use ( "lever" ) …" at bounding box center [891, 350] width 359 height 391
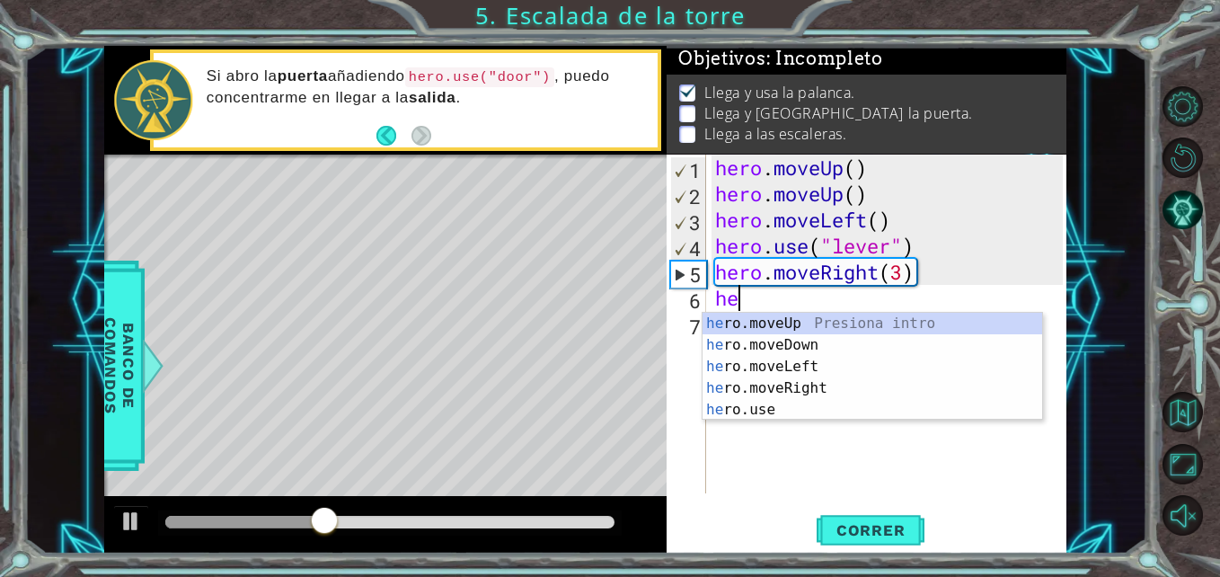
scroll to position [0, 1]
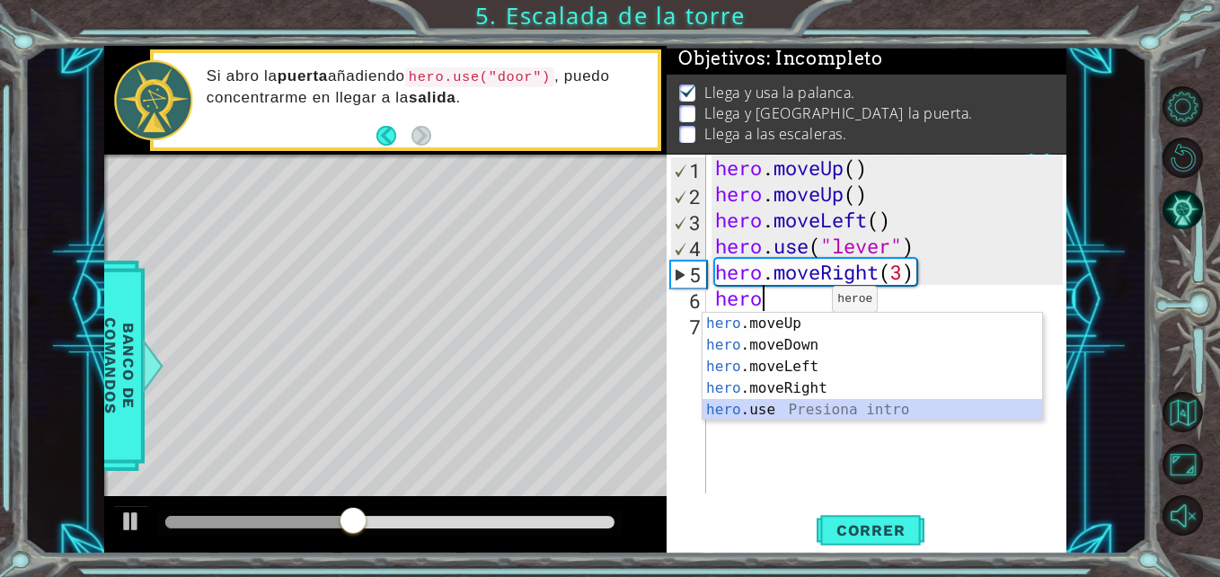
click at [781, 401] on div "hero .moveUp Presiona intro hero .moveDown Presiona intro hero .moveLeft Presio…" at bounding box center [873, 388] width 340 height 151
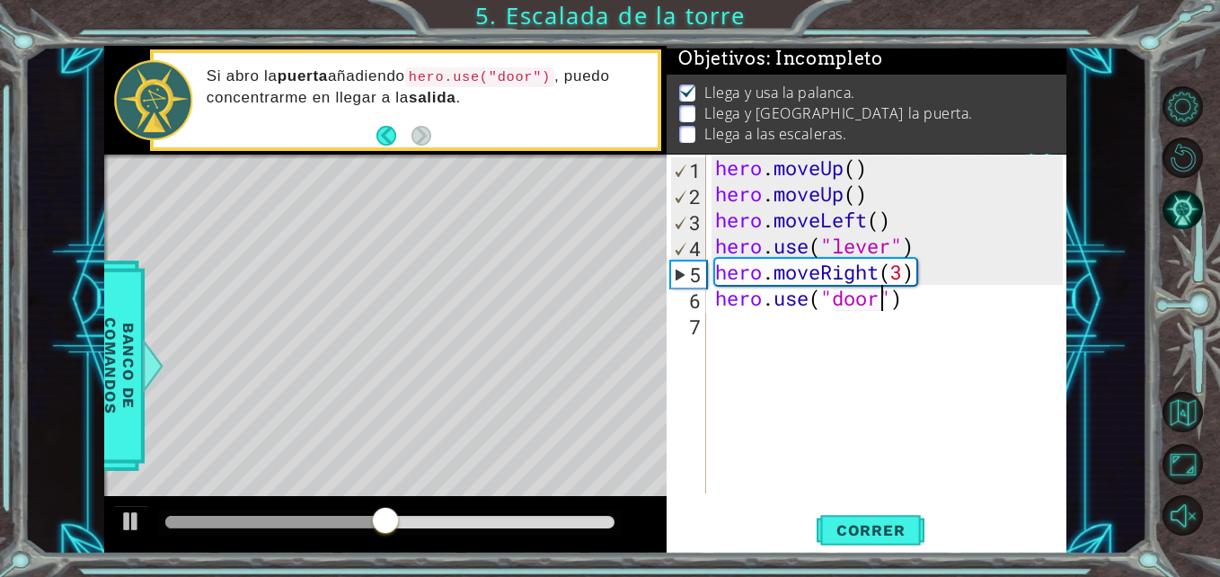
scroll to position [0, 8]
type textarea "hero.use("door")"
click at [863, 523] on span "Correr" at bounding box center [870, 530] width 105 height 18
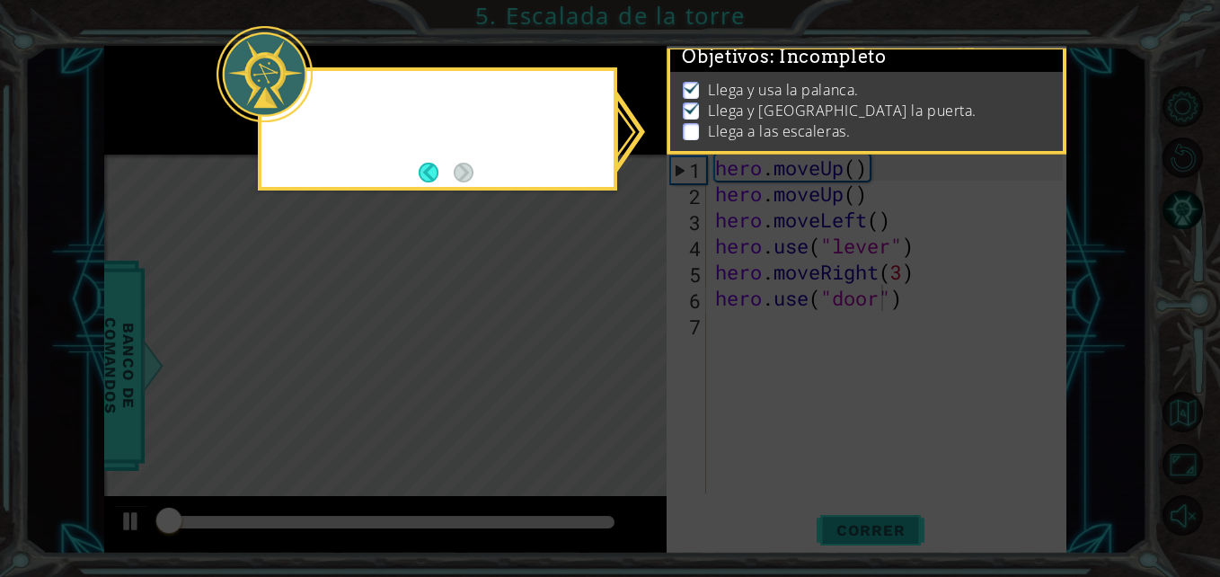
scroll to position [13, 0]
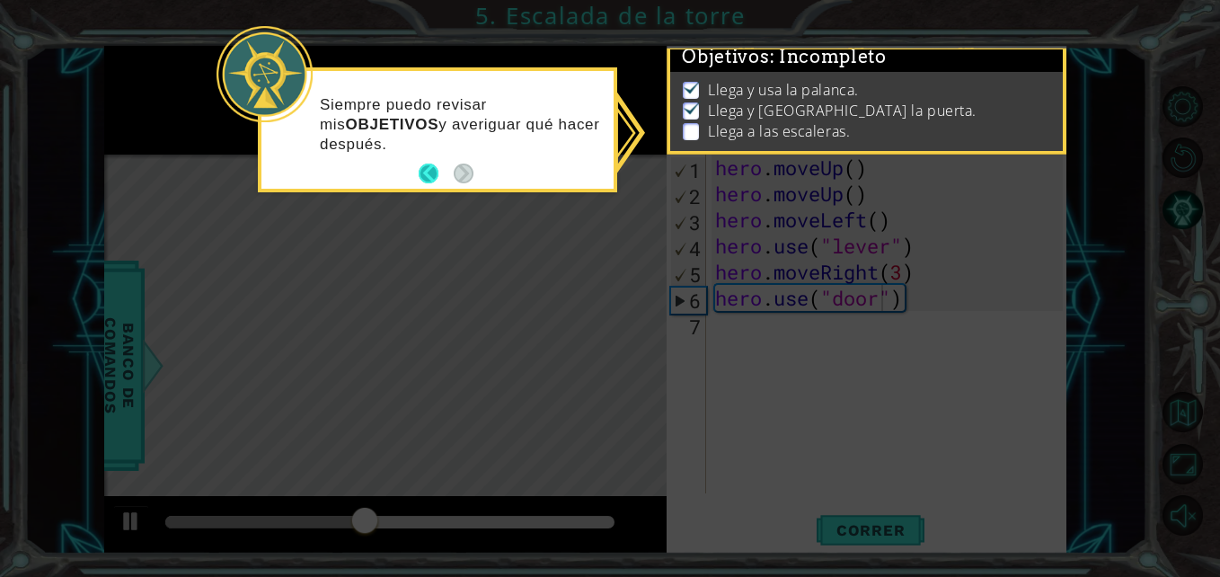
click at [429, 164] on button "Back" at bounding box center [436, 174] width 35 height 20
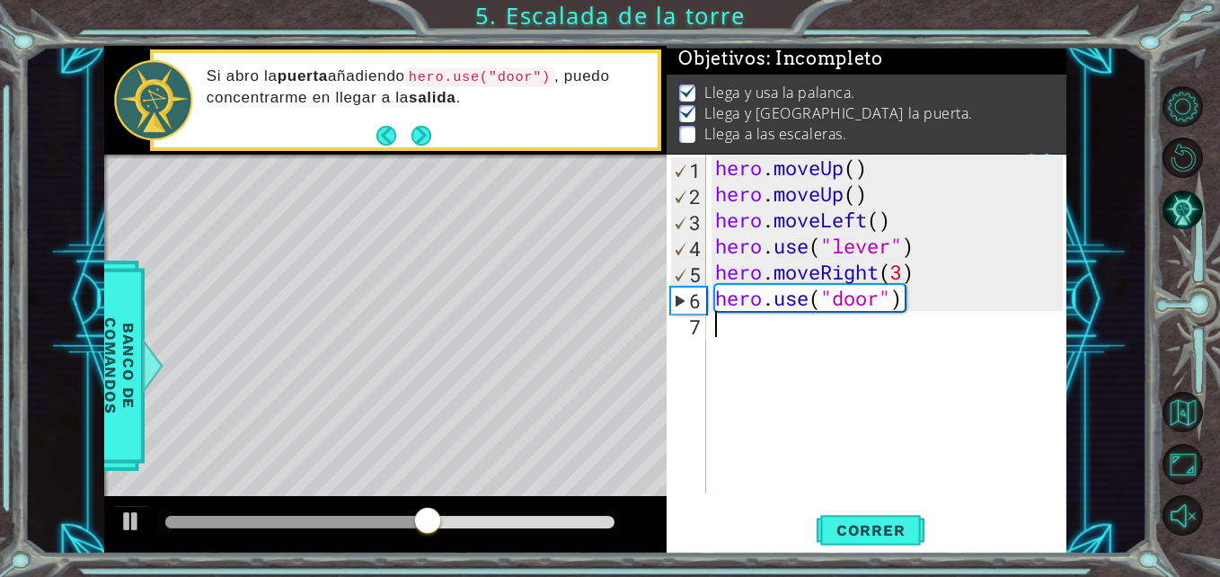
click at [746, 333] on div "hero . moveUp ( ) hero . moveUp ( ) hero . moveLeft ( ) hero . use ( "lever" ) …" at bounding box center [891, 350] width 359 height 391
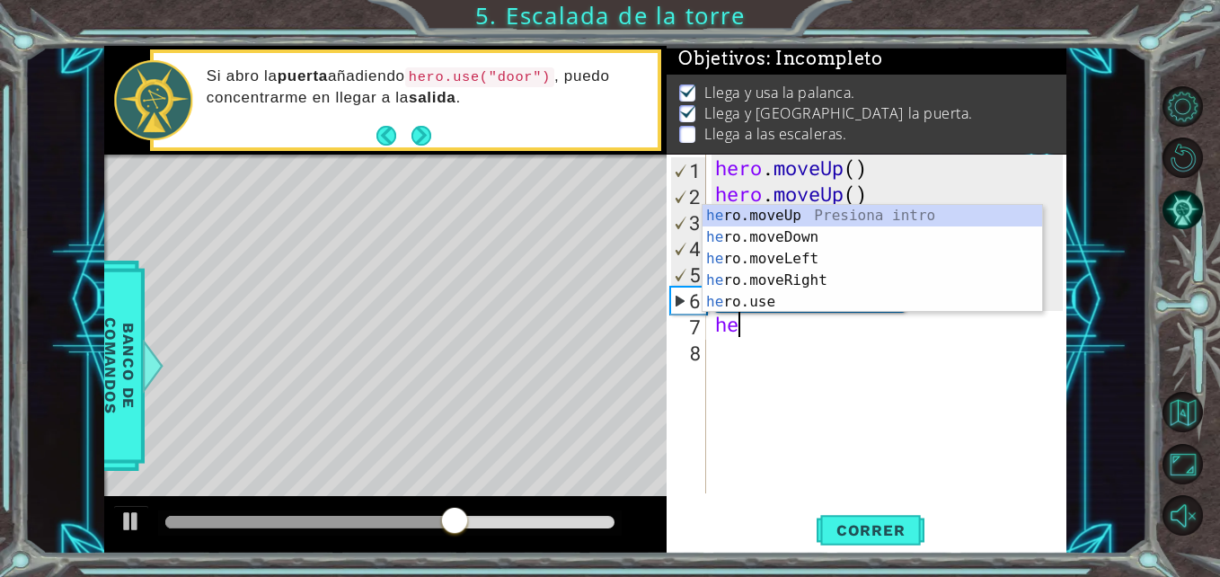
type textarea "hero"
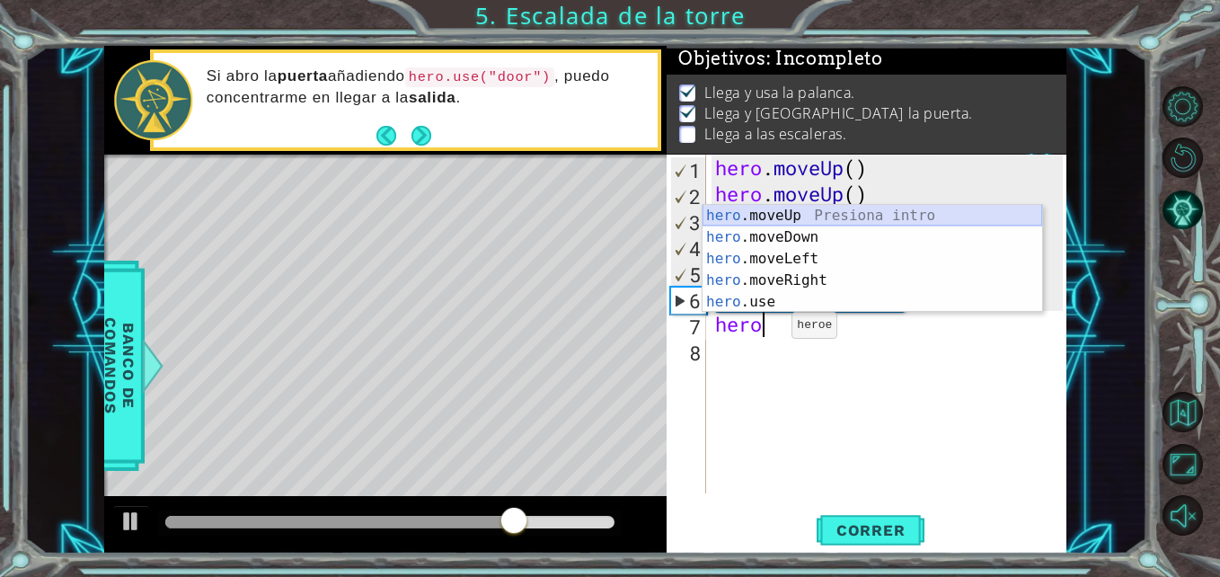
click at [826, 218] on div "hero .moveUp Presiona intro hero .moveDown Presiona intro hero .moveLeft Presio…" at bounding box center [873, 280] width 340 height 151
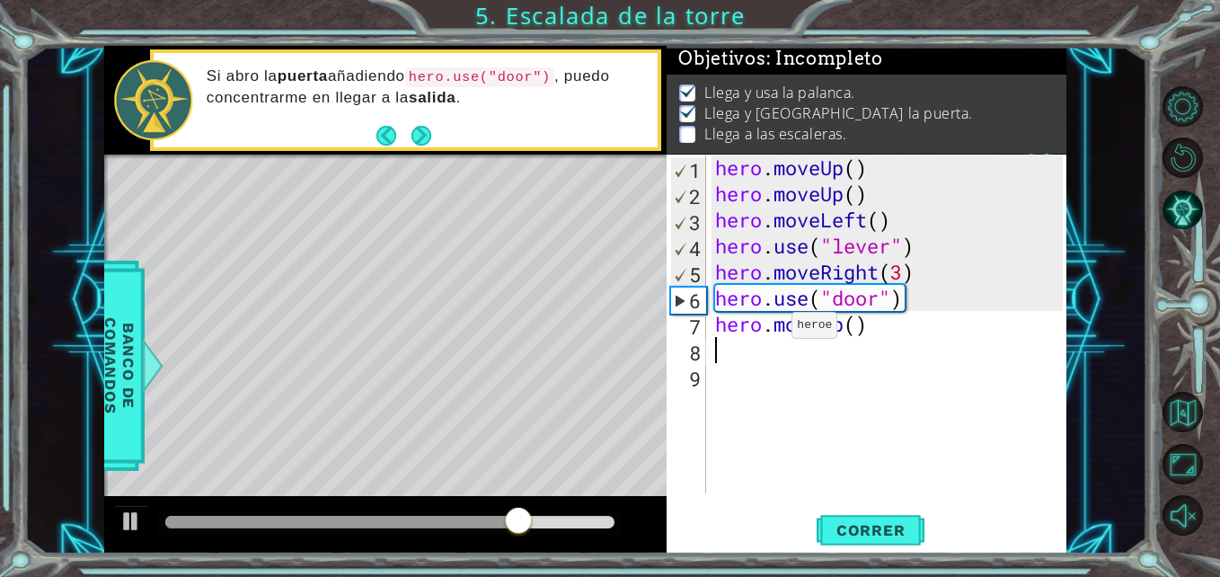
scroll to position [0, 0]
click at [852, 321] on div "hero . moveUp ( ) hero . moveUp ( ) hero . moveLeft ( ) hero . use ( "lever" ) …" at bounding box center [891, 350] width 359 height 391
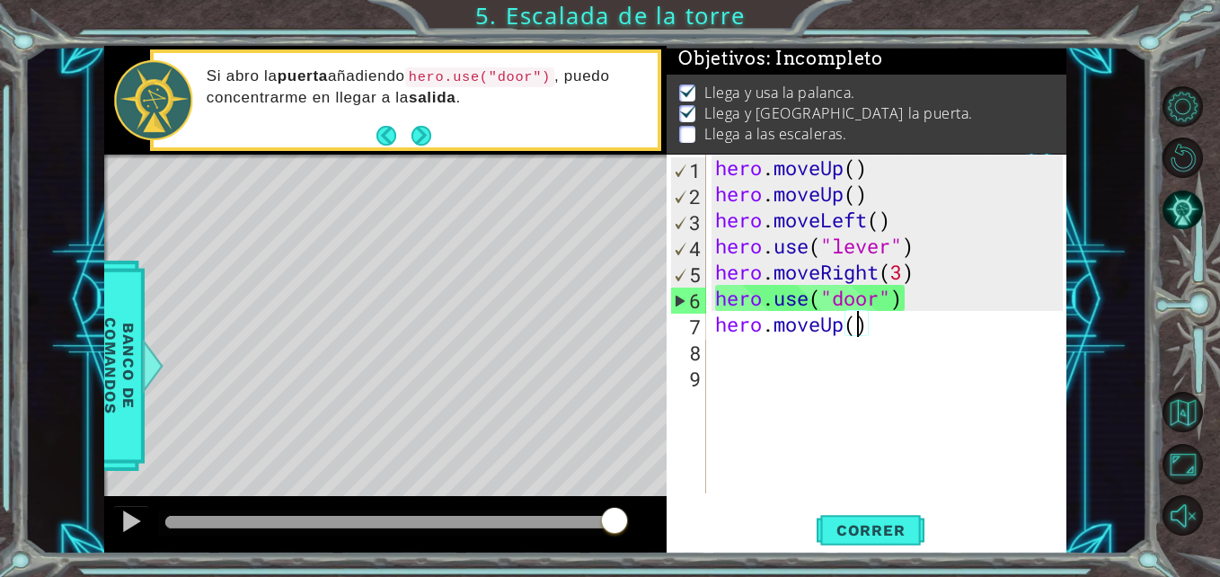
click at [862, 323] on div "hero . moveUp ( ) hero . moveUp ( ) hero . moveLeft ( ) hero . use ( "lever" ) …" at bounding box center [891, 350] width 359 height 391
type textarea "hero.moveUp(2)"
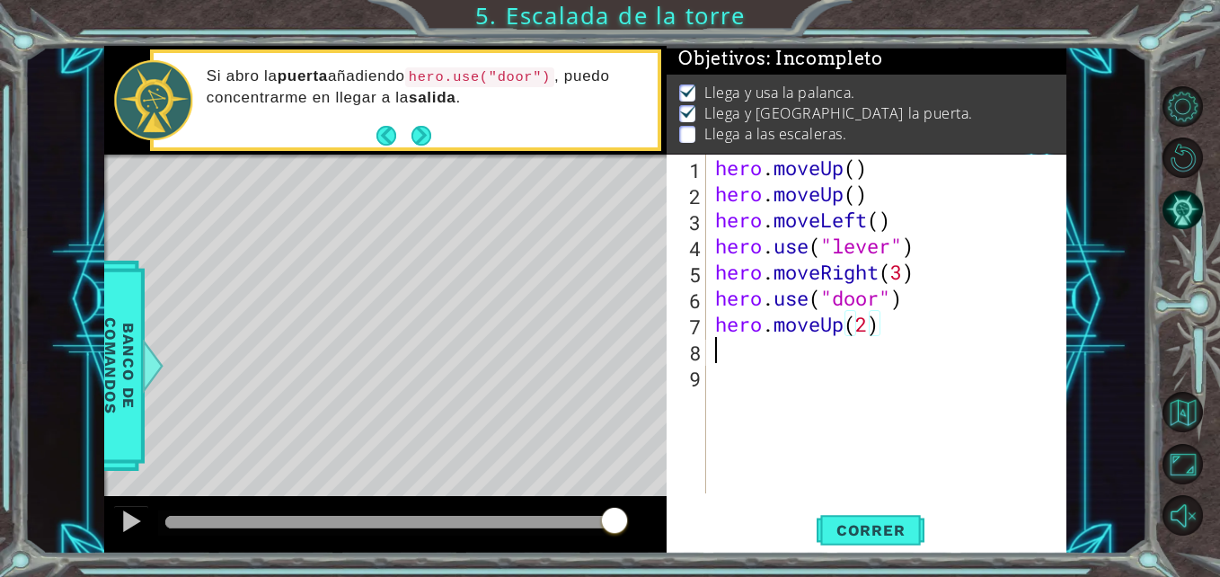
click at [767, 347] on div "hero . moveUp ( ) hero . moveUp ( ) hero . moveLeft ( ) hero . use ( "lever" ) …" at bounding box center [891, 350] width 359 height 391
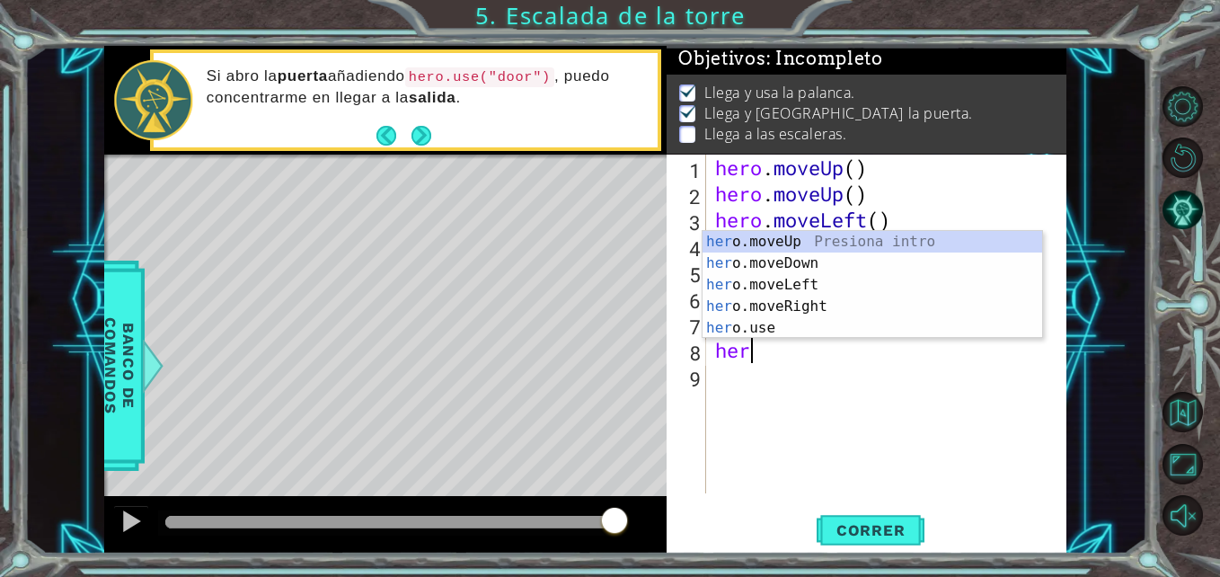
scroll to position [0, 1]
type textarea "hero"
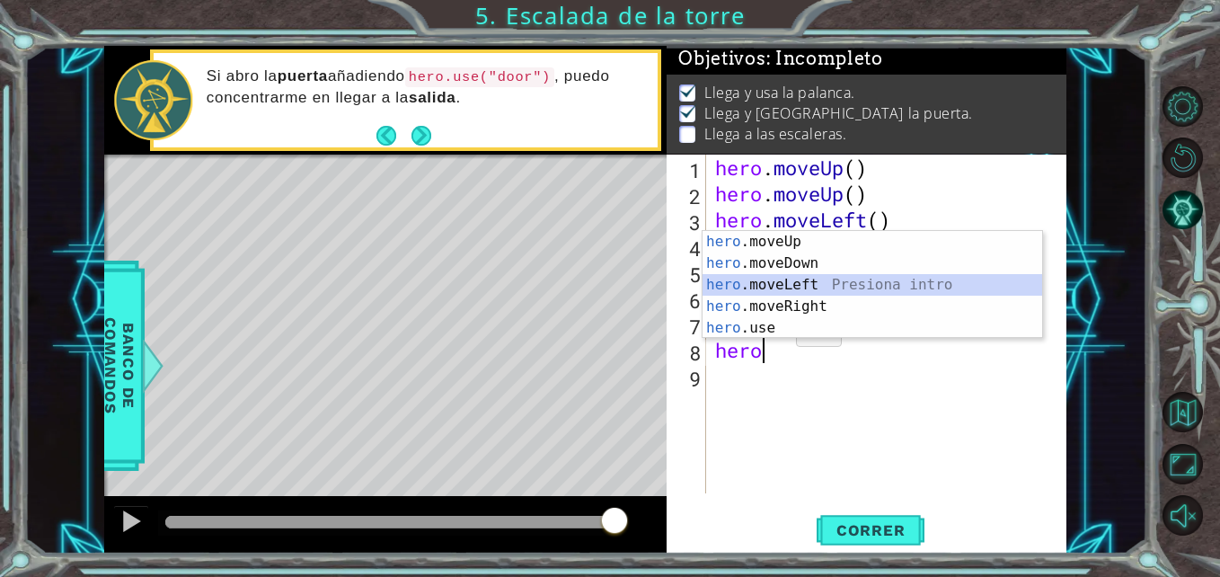
click at [807, 283] on div "hero .moveUp Presiona intro hero .moveDown Presiona intro hero .moveLeft Presio…" at bounding box center [873, 306] width 340 height 151
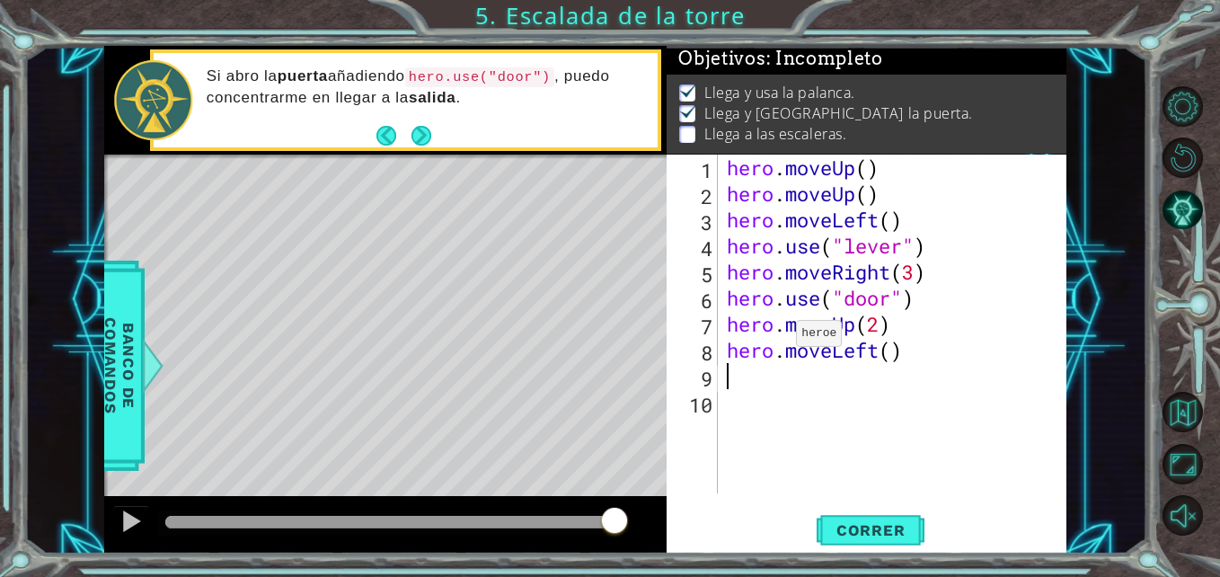
scroll to position [0, 0]
click at [898, 357] on div "hero . moveUp ( ) hero . moveUp ( ) hero . moveLeft ( ) hero . use ( "lever" ) …" at bounding box center [897, 350] width 349 height 391
type textarea "hero.moveLeft(3)"
click at [814, 376] on div "hero . moveUp ( ) hero . moveUp ( ) hero . moveLeft ( ) hero . use ( "lever" ) …" at bounding box center [897, 350] width 349 height 391
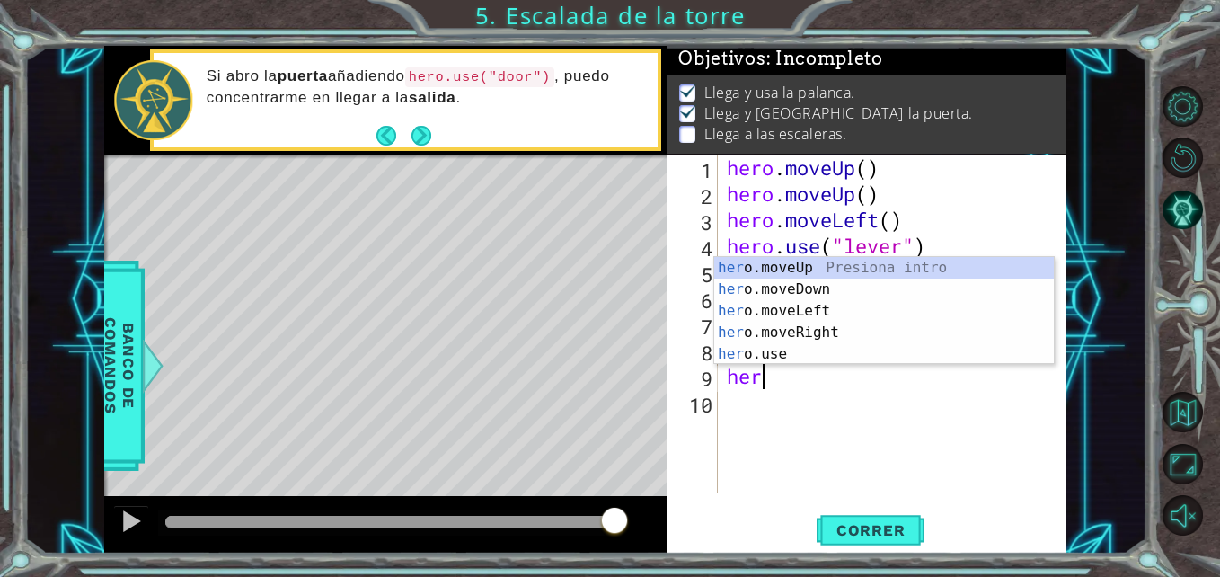
scroll to position [0, 1]
type textarea "hero"
click at [828, 265] on div "hero .moveUp Presiona intro hero .moveDown Presiona intro hero .moveLeft Presio…" at bounding box center [884, 332] width 340 height 151
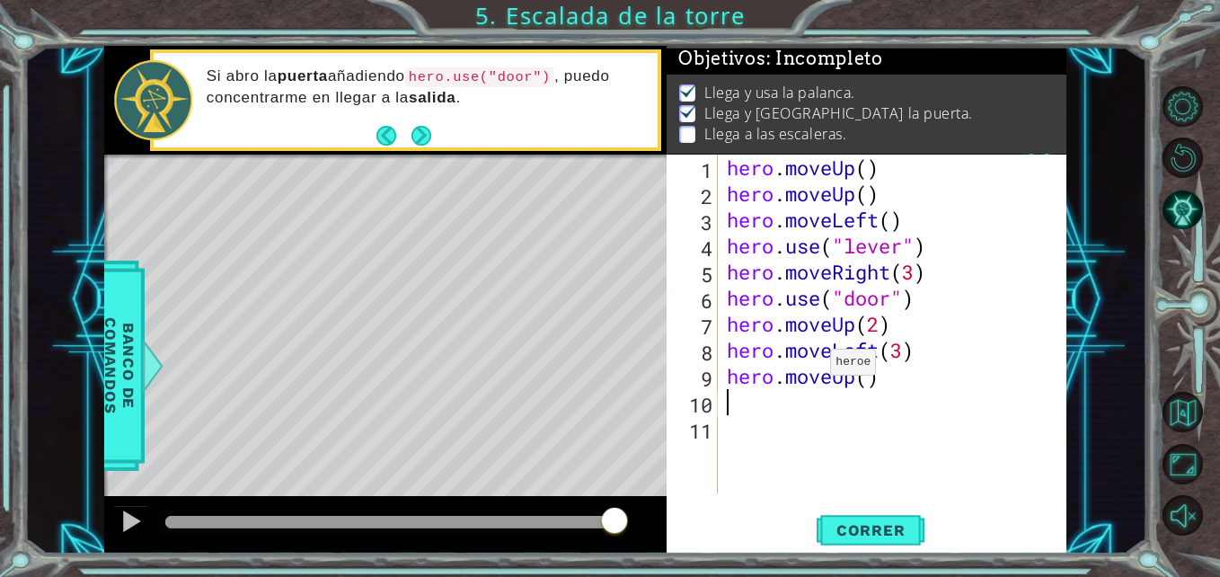
scroll to position [0, 0]
click at [869, 381] on div "hero . moveUp ( ) hero . moveUp ( ) hero . moveLeft ( ) hero . use ( "lever" ) …" at bounding box center [897, 350] width 349 height 391
type textarea "hero.moveUp(1)"
click at [862, 532] on span "Correr" at bounding box center [870, 530] width 105 height 18
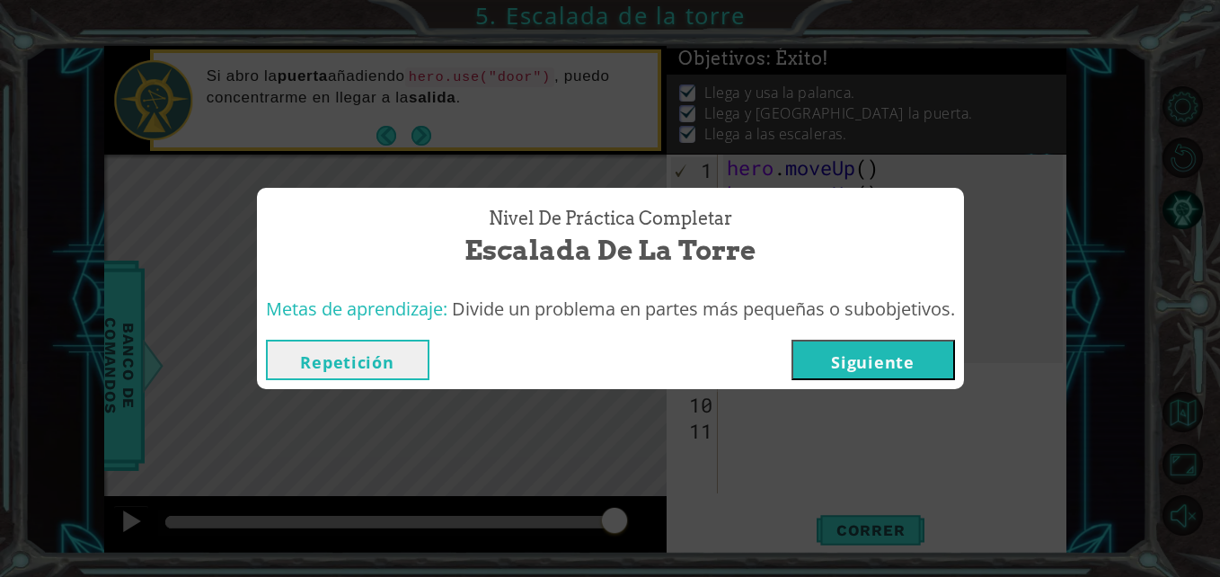
click at [859, 366] on button "Siguiente" at bounding box center [874, 360] width 164 height 40
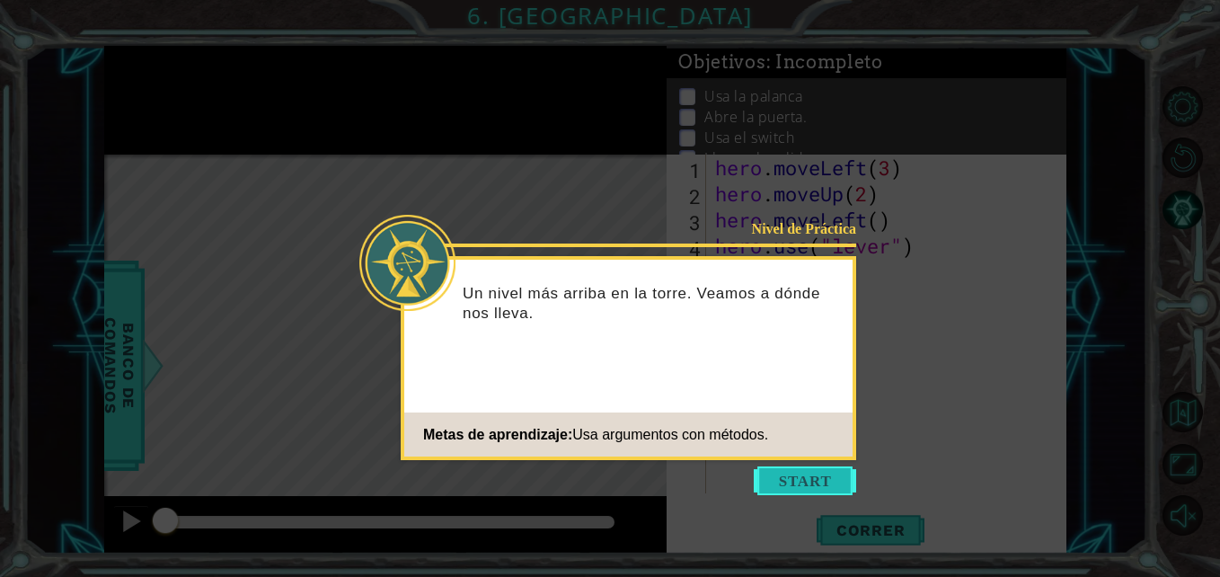
click at [795, 483] on button "Start" at bounding box center [805, 480] width 102 height 29
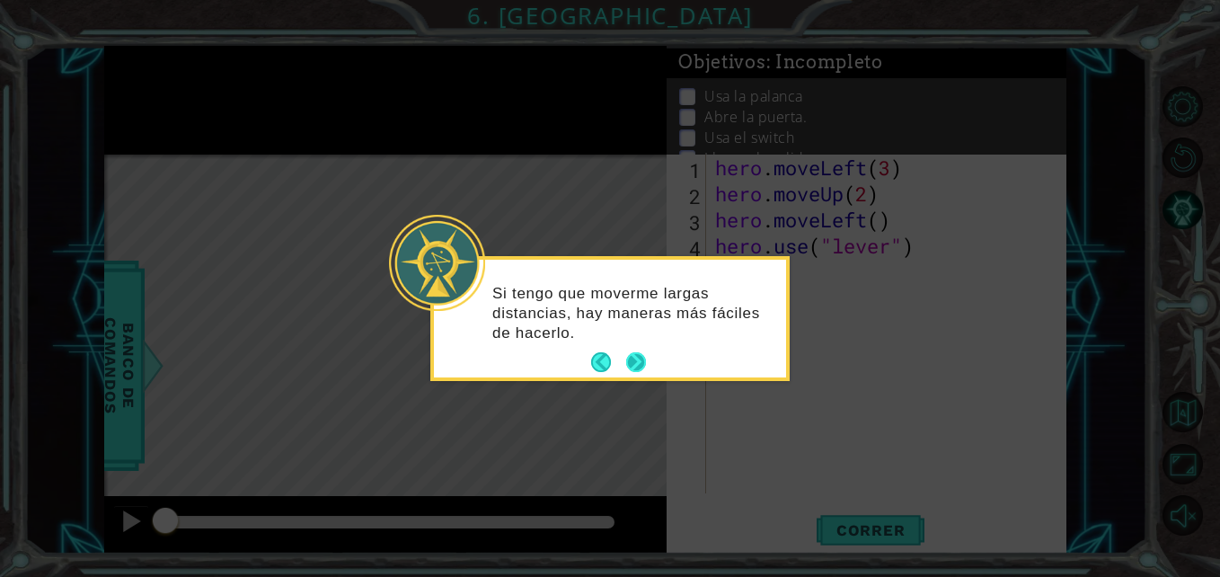
click at [643, 362] on button "Next" at bounding box center [636, 362] width 20 height 20
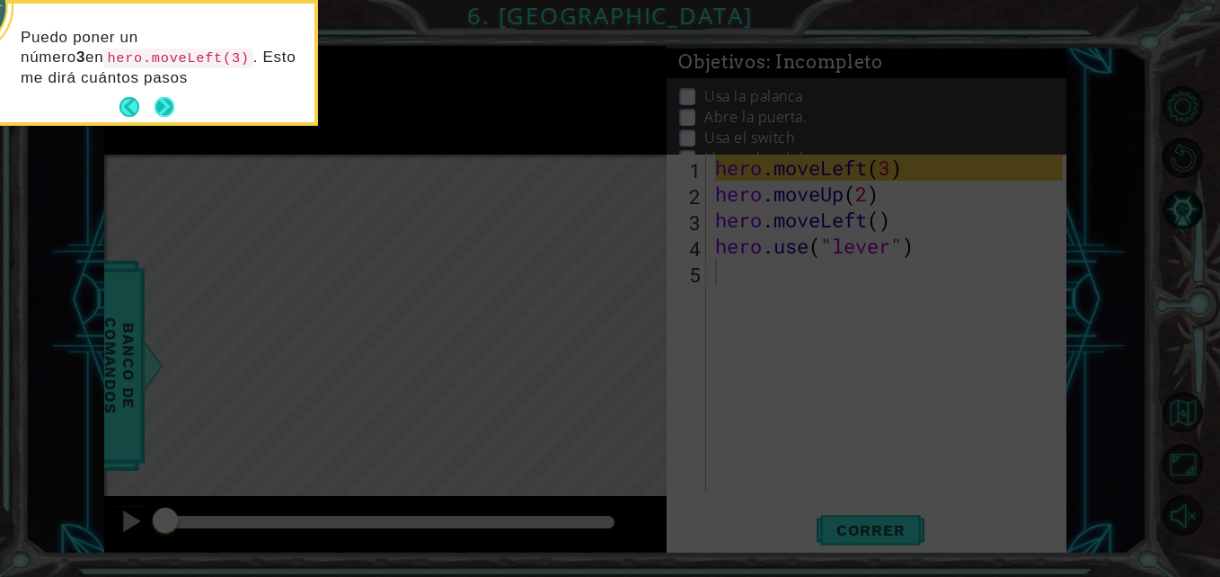
click at [167, 112] on button "Next" at bounding box center [165, 107] width 20 height 20
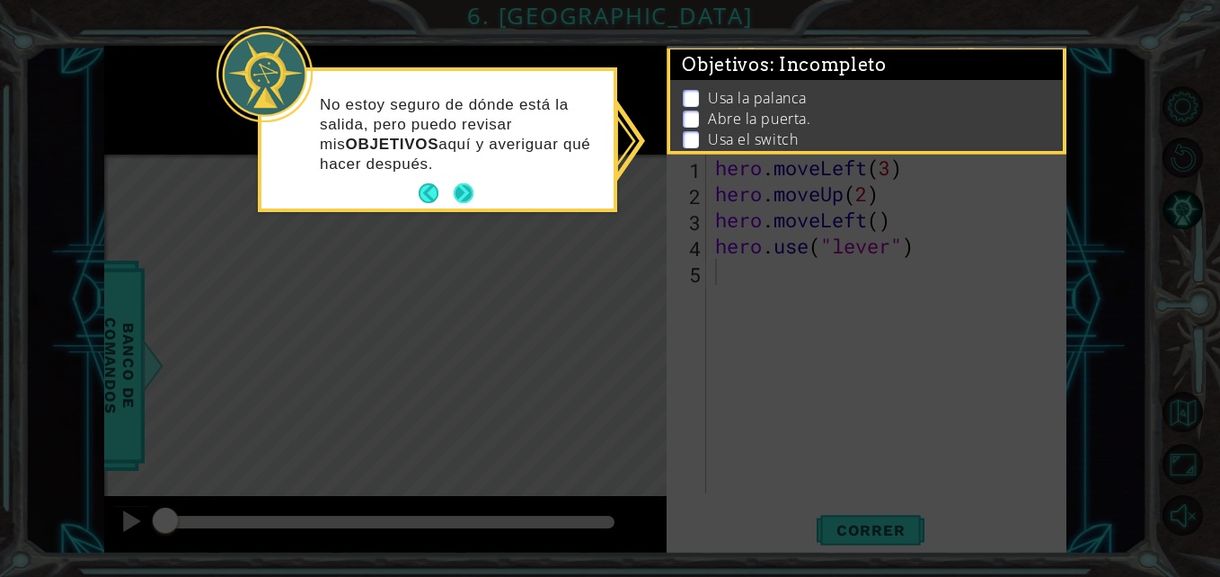
click at [465, 198] on button "Next" at bounding box center [464, 193] width 20 height 20
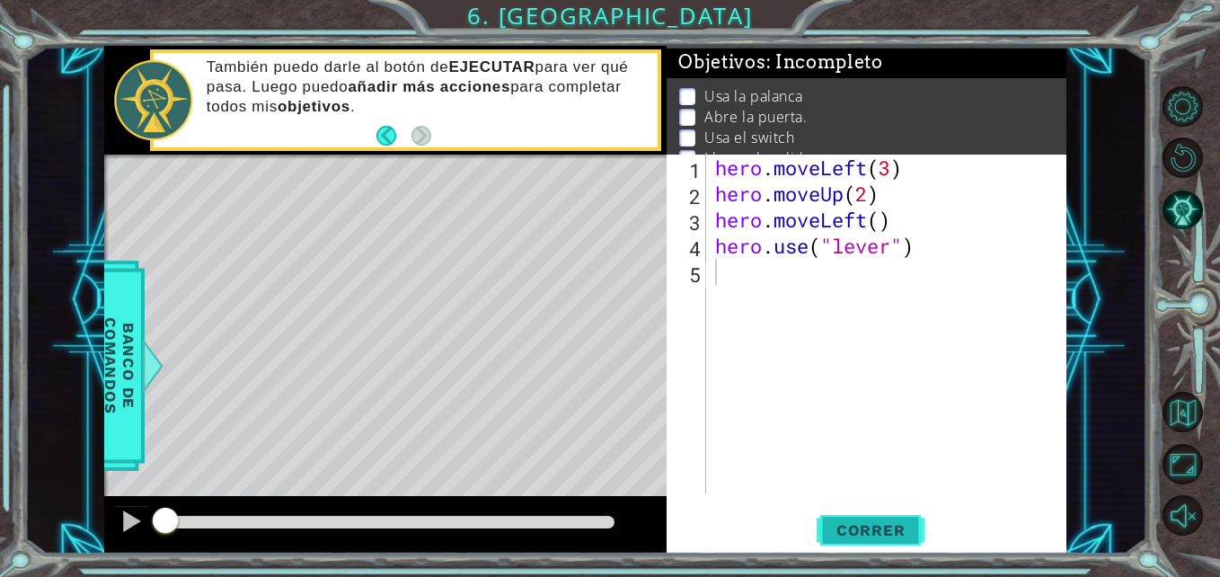
click at [845, 533] on span "Correr" at bounding box center [870, 530] width 105 height 18
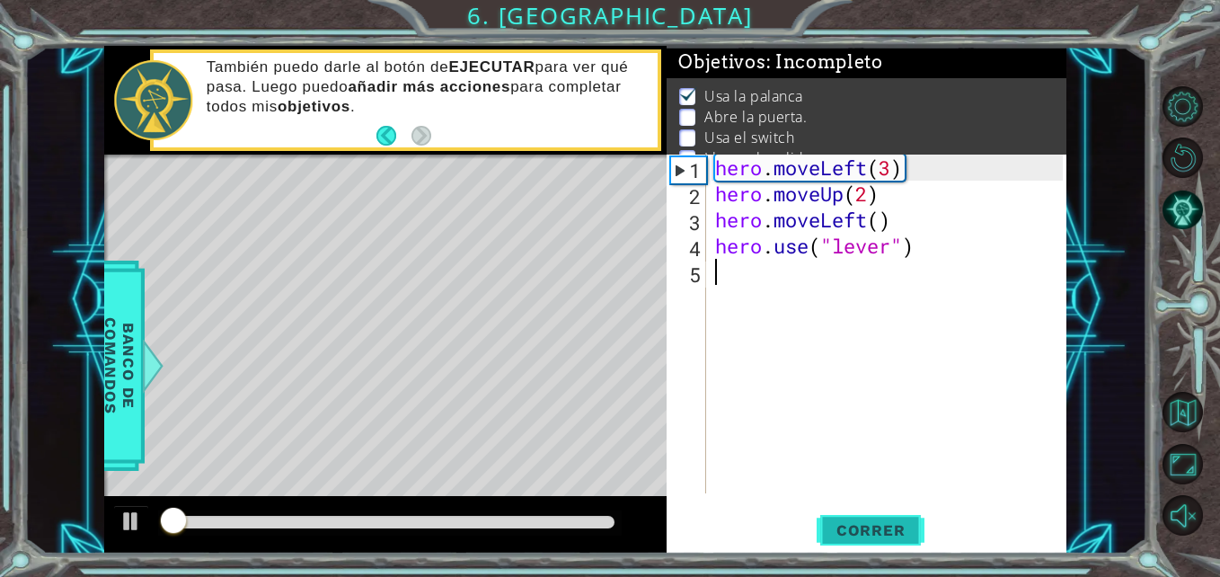
scroll to position [23, 0]
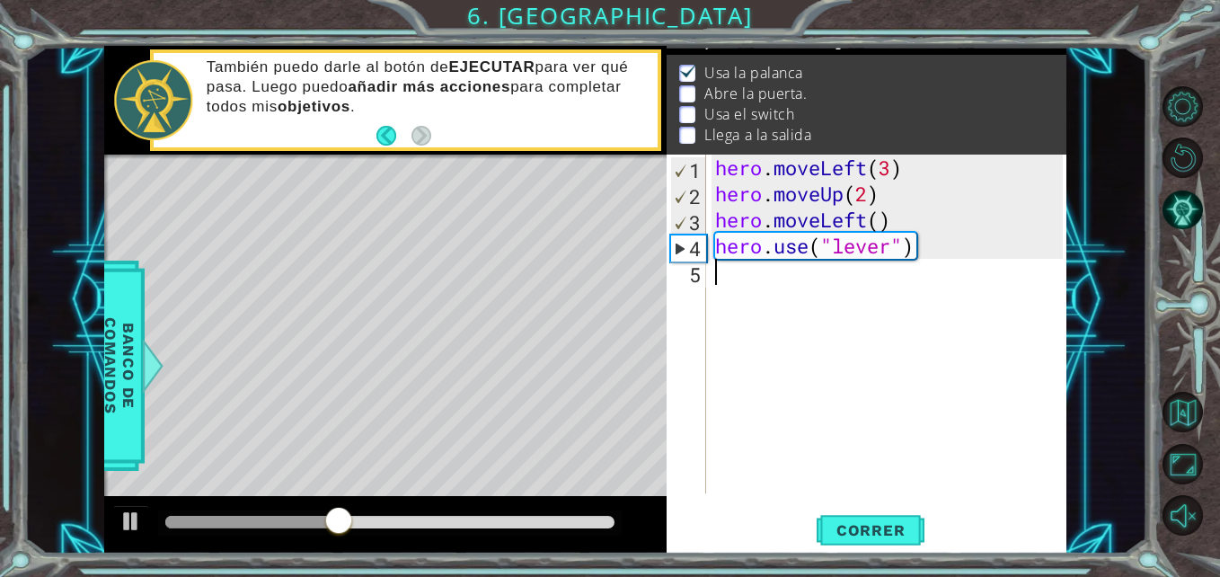
click at [802, 279] on div "hero . moveLeft ( 3 ) hero . moveUp ( 2 ) hero . moveLeft ( ) hero . use ( "lev…" at bounding box center [891, 350] width 359 height 391
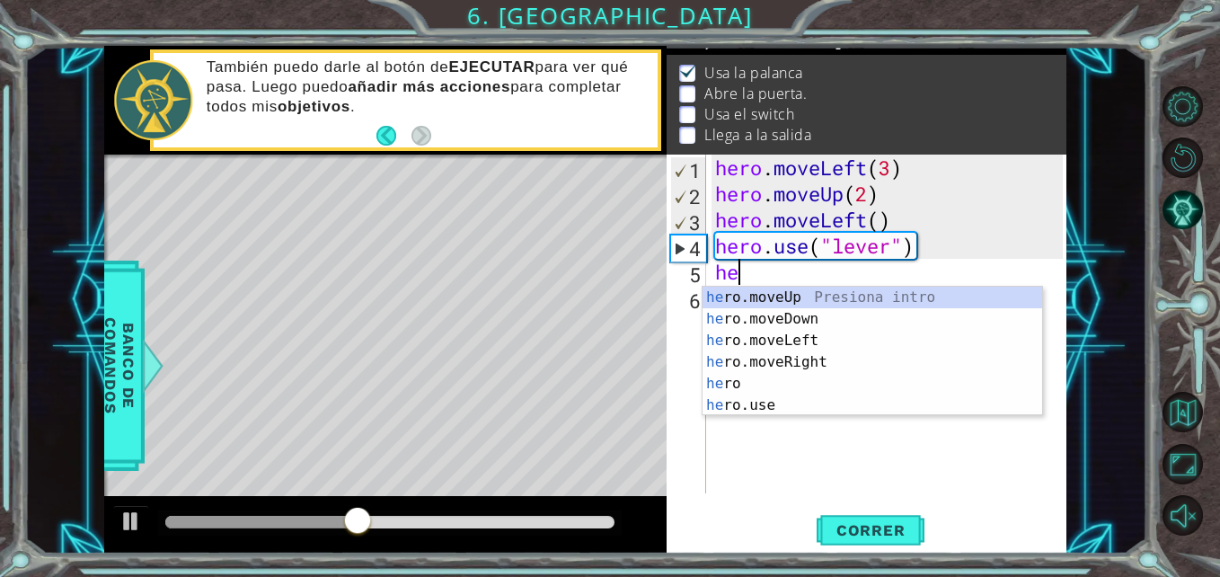
scroll to position [0, 1]
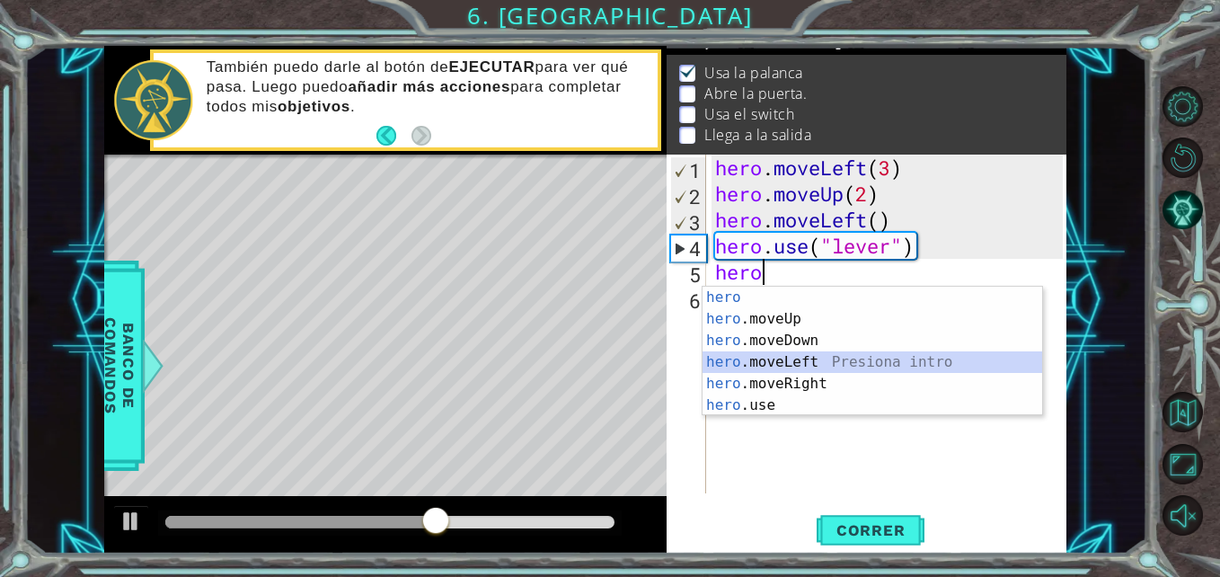
click at [789, 364] on div "hero Presiona intro hero .moveUp Presiona intro hero .moveDown Presiona intro h…" at bounding box center [873, 373] width 340 height 172
type textarea "hero.moveLeft(1)"
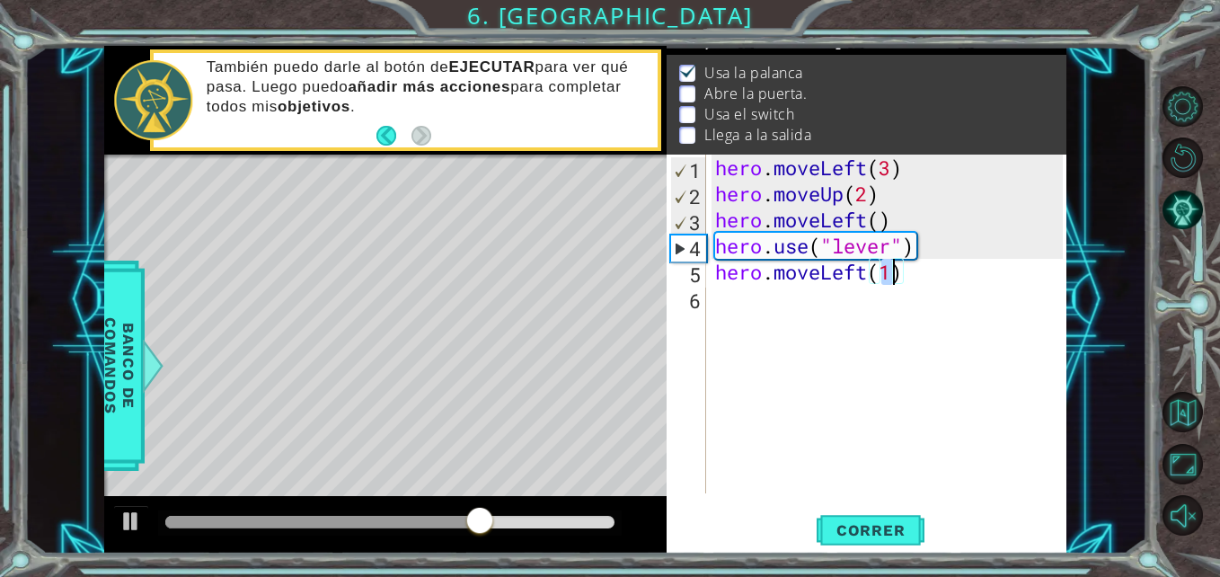
click at [794, 295] on div "hero . moveLeft ( 3 ) hero . moveUp ( 2 ) hero . moveLeft ( ) hero . use ( "lev…" at bounding box center [891, 350] width 359 height 391
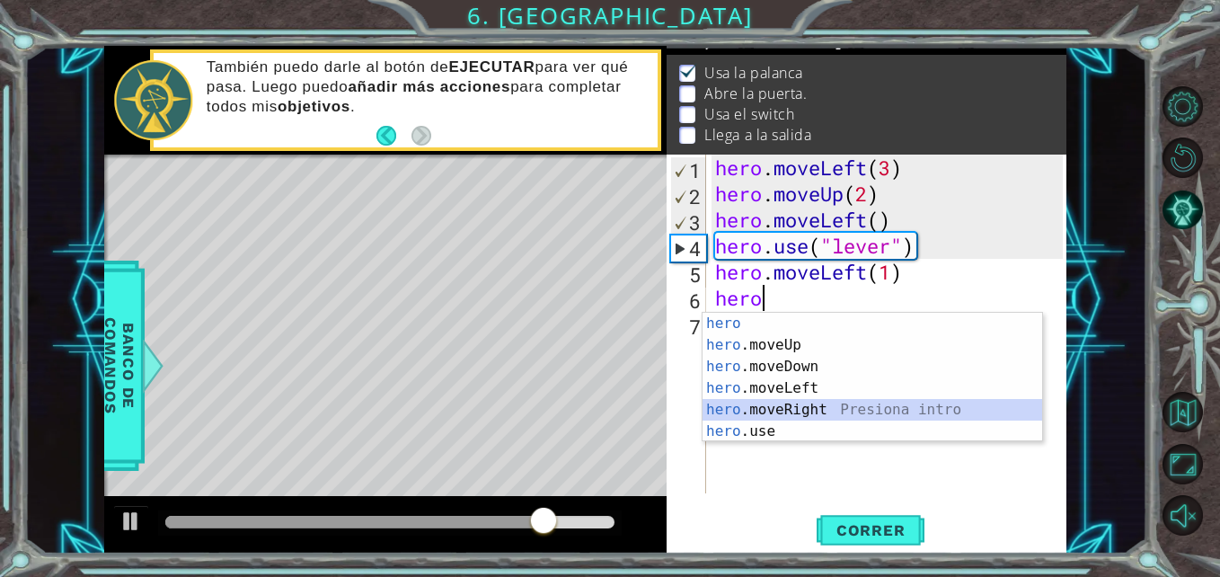
click at [773, 419] on div "hero Presiona intro hero .moveUp Presiona intro hero .moveDown Presiona intro h…" at bounding box center [873, 399] width 340 height 172
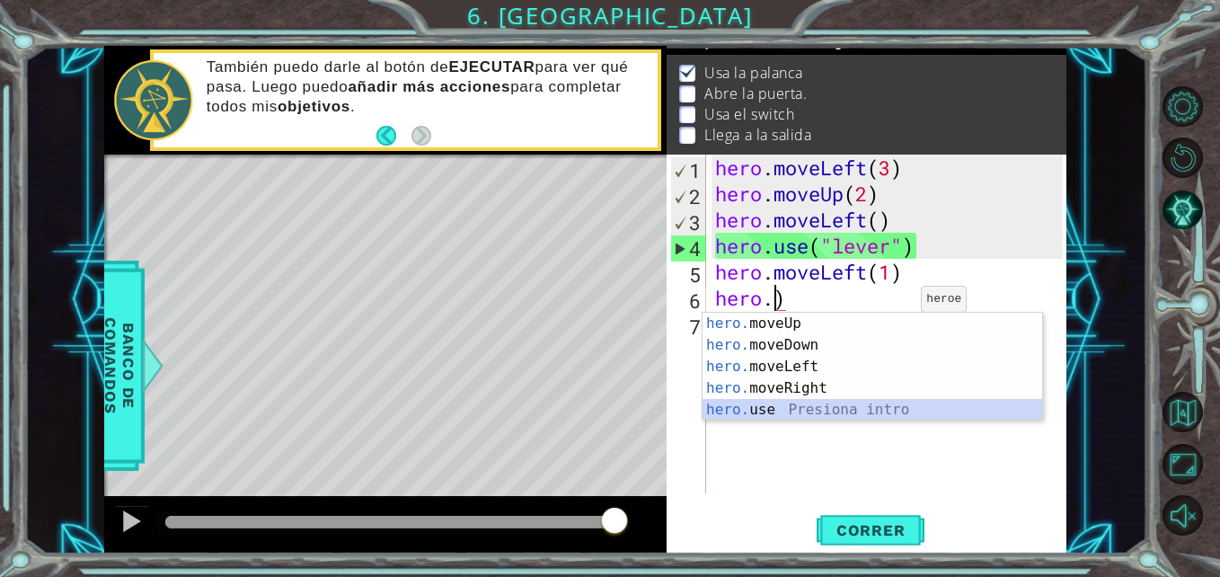
click at [854, 402] on div "hero. moveUp Presiona intro hero. moveDown Presiona intro hero. moveLeft Presio…" at bounding box center [873, 388] width 340 height 151
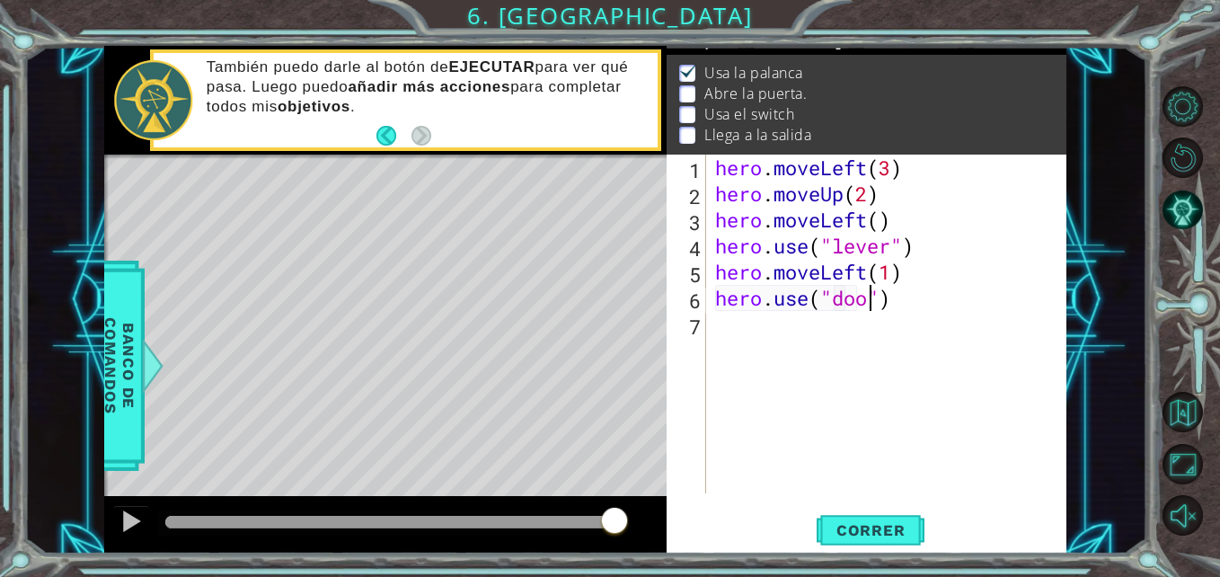
scroll to position [0, 8]
type textarea "hero.use("door")"
click at [861, 333] on div "hero . moveLeft ( 3 ) hero . moveUp ( 2 ) hero . moveLeft ( ) hero . use ( "lev…" at bounding box center [891, 350] width 359 height 391
click at [845, 535] on span "Correr" at bounding box center [870, 530] width 105 height 18
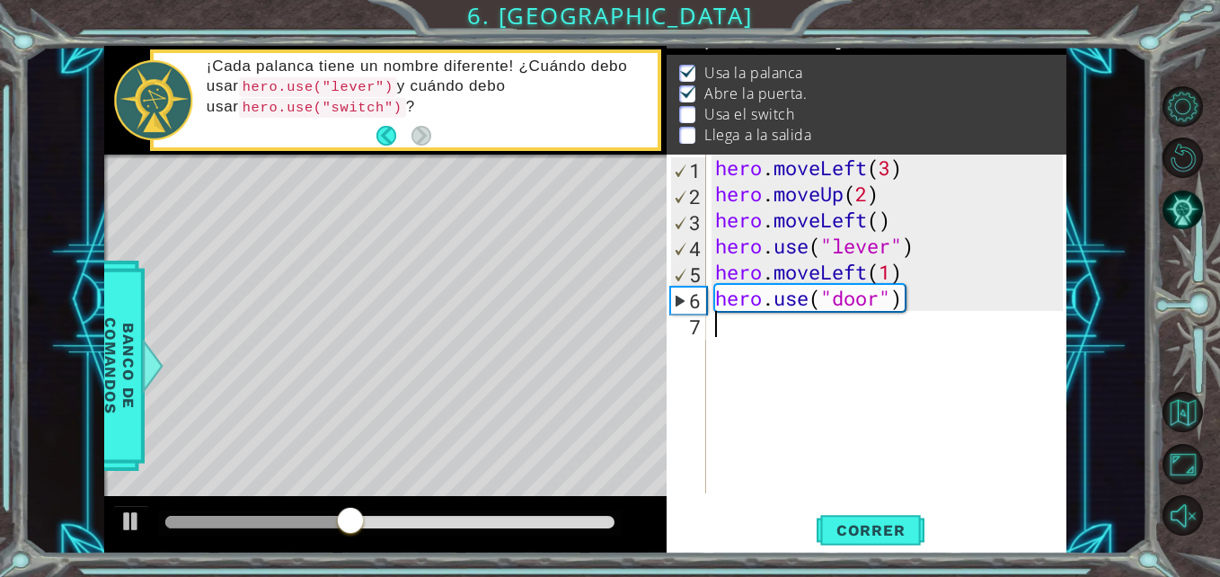
click at [835, 344] on div "hero . moveLeft ( 3 ) hero . moveUp ( 2 ) hero . moveLeft ( ) hero . use ( "lev…" at bounding box center [891, 350] width 359 height 391
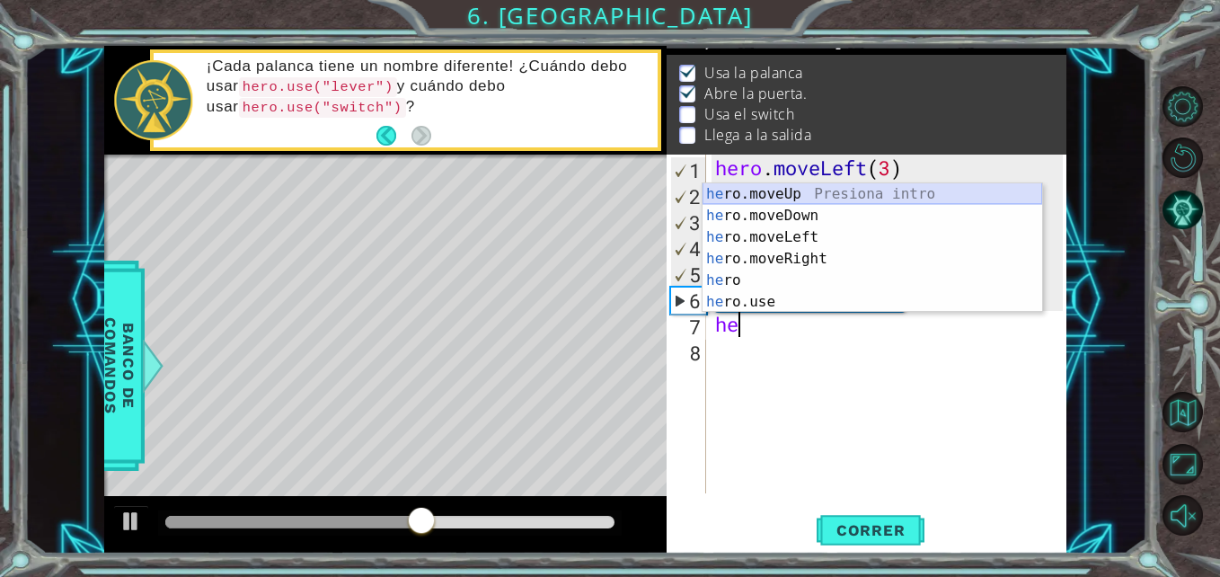
click at [867, 199] on div "he ro.moveUp Presiona intro he ro.moveDown Presiona intro he ro.moveLeft Presio…" at bounding box center [873, 269] width 340 height 172
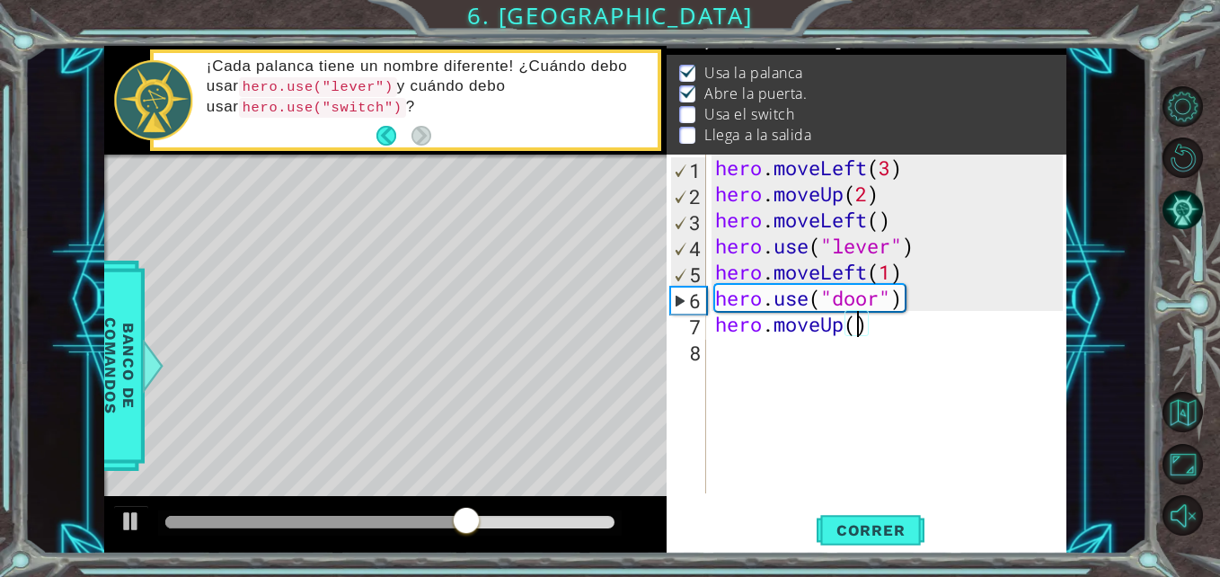
type textarea "hero.moveUp(2)"
click at [754, 354] on div "hero . moveLeft ( 3 ) hero . moveUp ( 2 ) hero . moveLeft ( ) hero . use ( "lev…" at bounding box center [891, 350] width 359 height 391
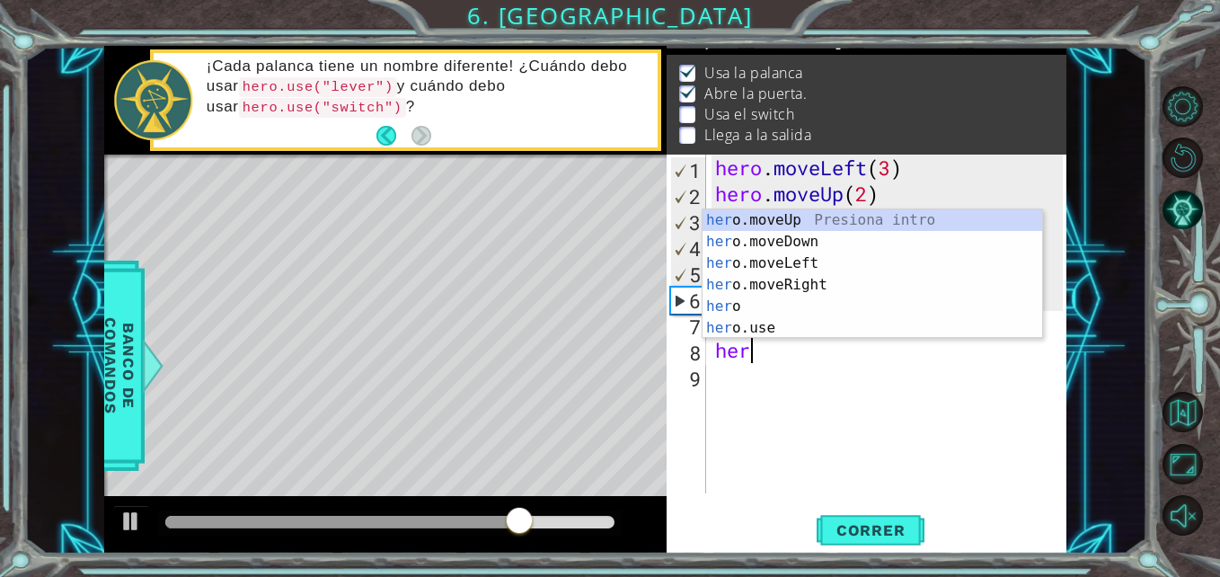
scroll to position [0, 1]
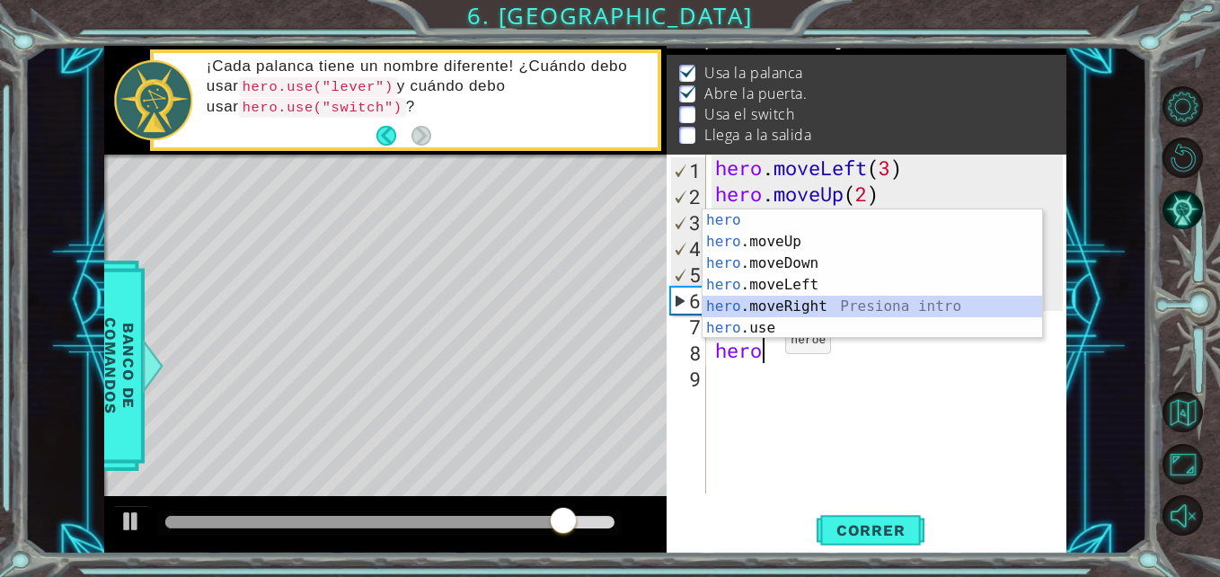
click at [794, 304] on div "hero Presiona intro hero .moveUp Presiona intro hero .moveDown Presiona intro h…" at bounding box center [873, 295] width 340 height 172
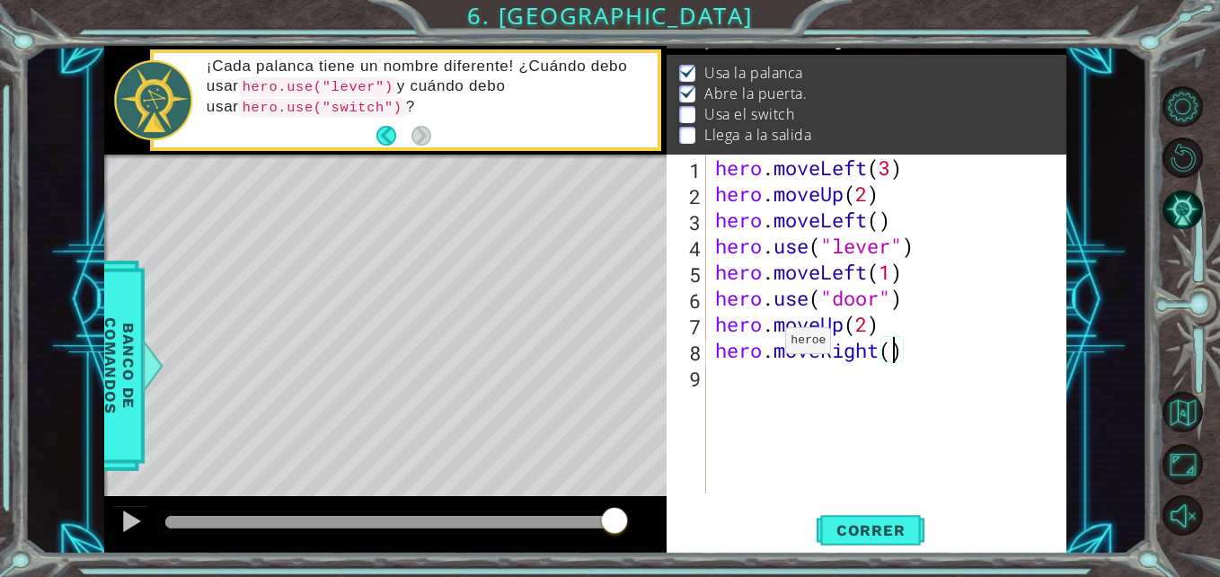
type textarea "hero.moveRight(2)"
click at [719, 388] on div "hero . moveLeft ( 3 ) hero . moveUp ( 2 ) hero . moveLeft ( ) hero . use ( "lev…" at bounding box center [891, 350] width 359 height 391
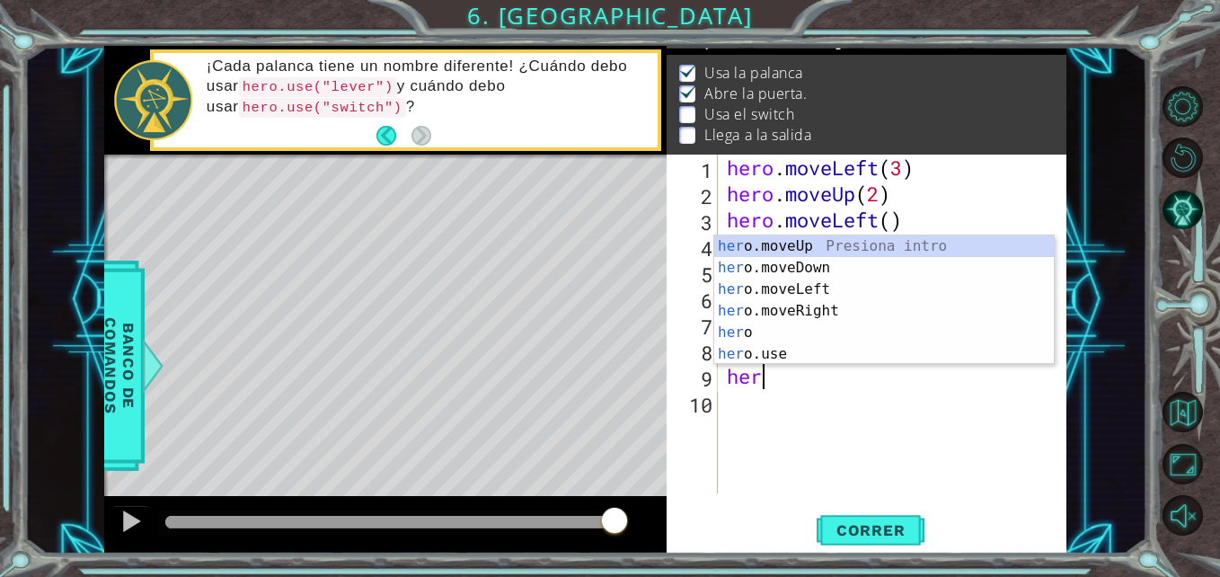
scroll to position [0, 1]
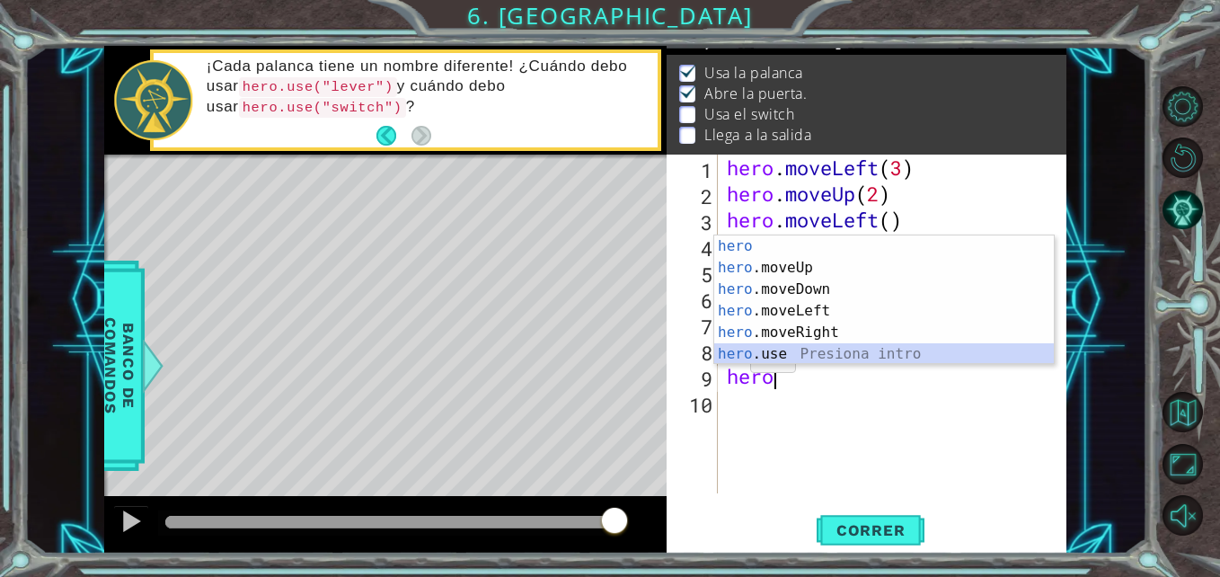
click at [750, 344] on div "hero Presiona intro hero .moveUp Presiona intro hero .moveDown Presiona intro h…" at bounding box center [884, 321] width 340 height 172
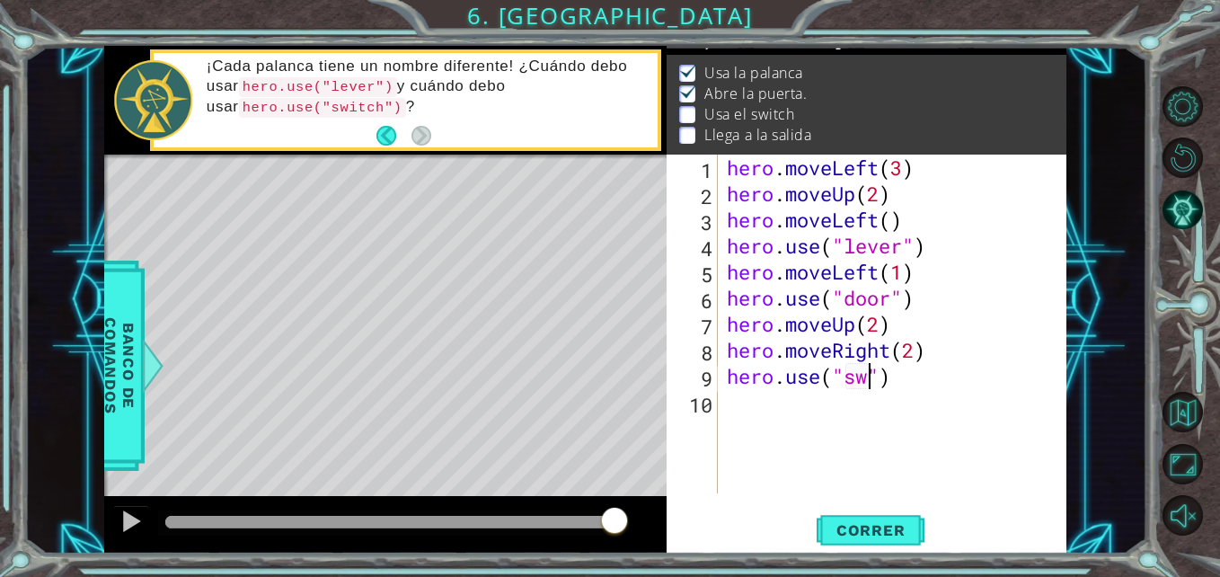
scroll to position [0, 7]
type textarea "hero.use("switch")"
click at [785, 404] on div "hero . moveLeft ( 3 ) hero . moveUp ( 2 ) hero . moveLeft ( ) hero . use ( "lev…" at bounding box center [897, 350] width 349 height 391
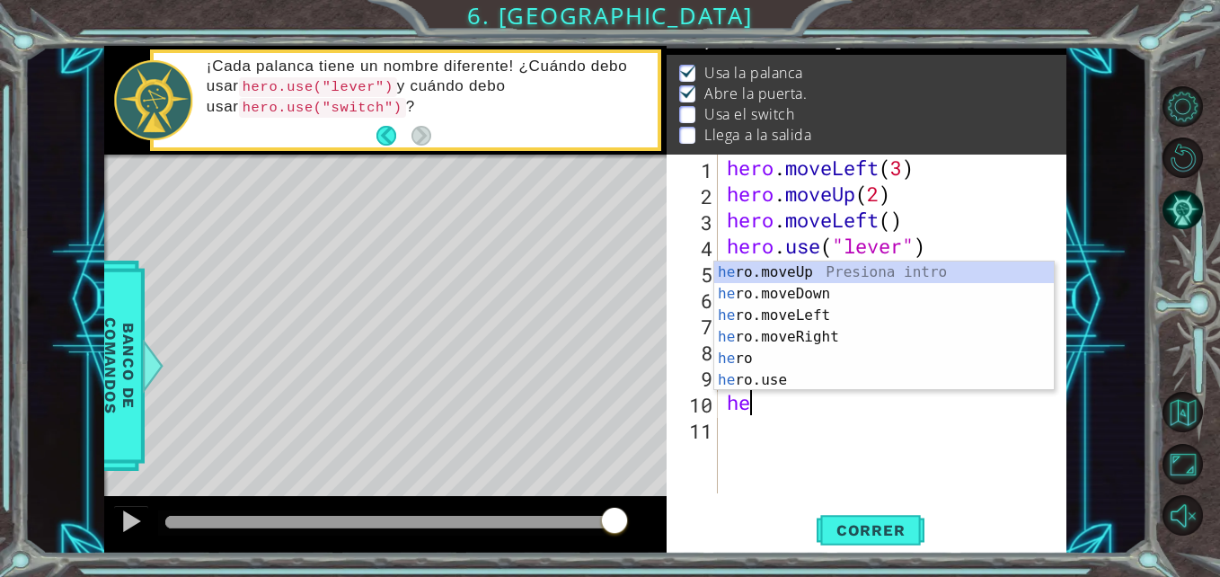
scroll to position [0, 1]
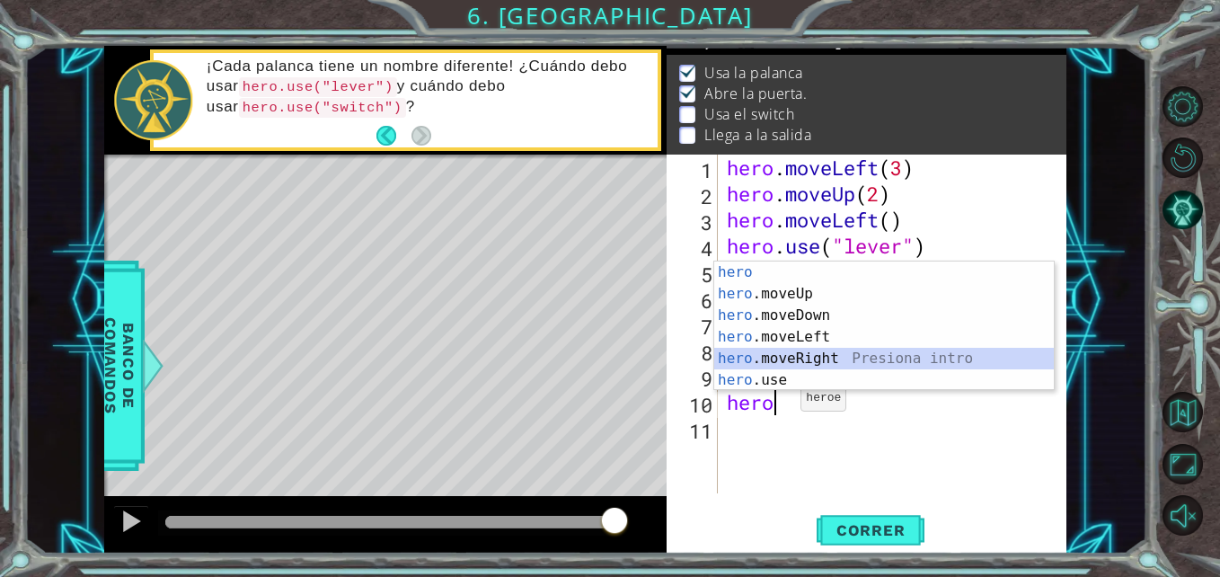
click at [811, 355] on div "hero Presiona intro hero .moveUp Presiona intro hero .moveDown Presiona intro h…" at bounding box center [884, 347] width 340 height 172
type textarea "hero.moveRight(1)"
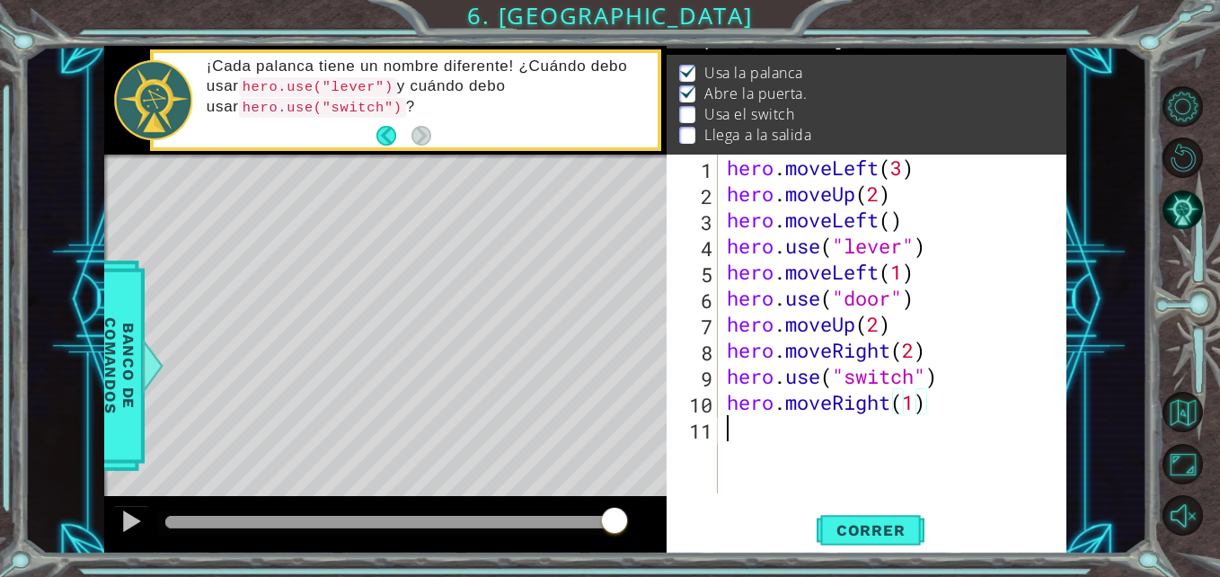
click at [750, 445] on div "hero . moveLeft ( 3 ) hero . moveUp ( 2 ) hero . moveLeft ( ) hero . use ( "lev…" at bounding box center [897, 350] width 349 height 391
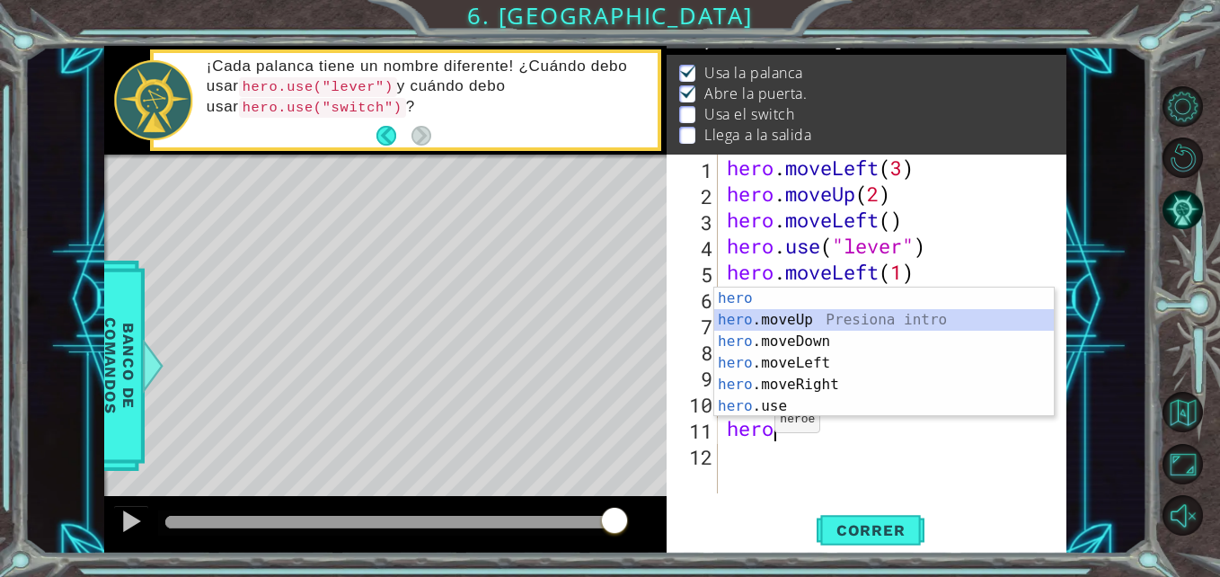
click at [805, 324] on div "hero Presiona intro hero .moveUp Presiona intro hero .moveDown Presiona intro h…" at bounding box center [884, 373] width 340 height 172
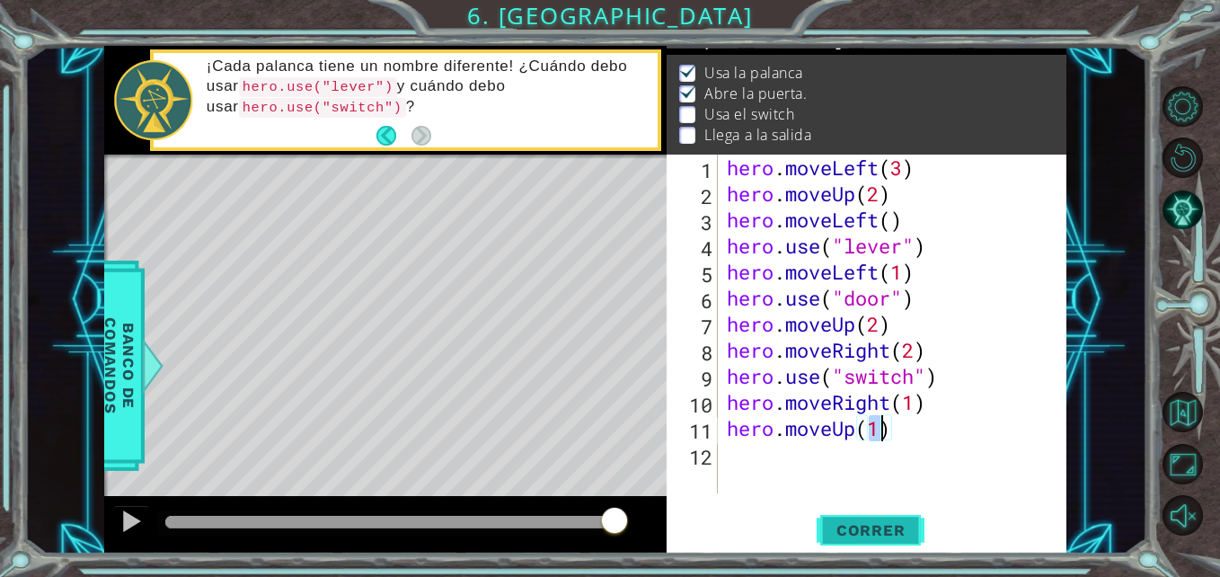
type textarea "hero.moveUp(1)"
click at [849, 535] on span "Correr" at bounding box center [870, 530] width 105 height 18
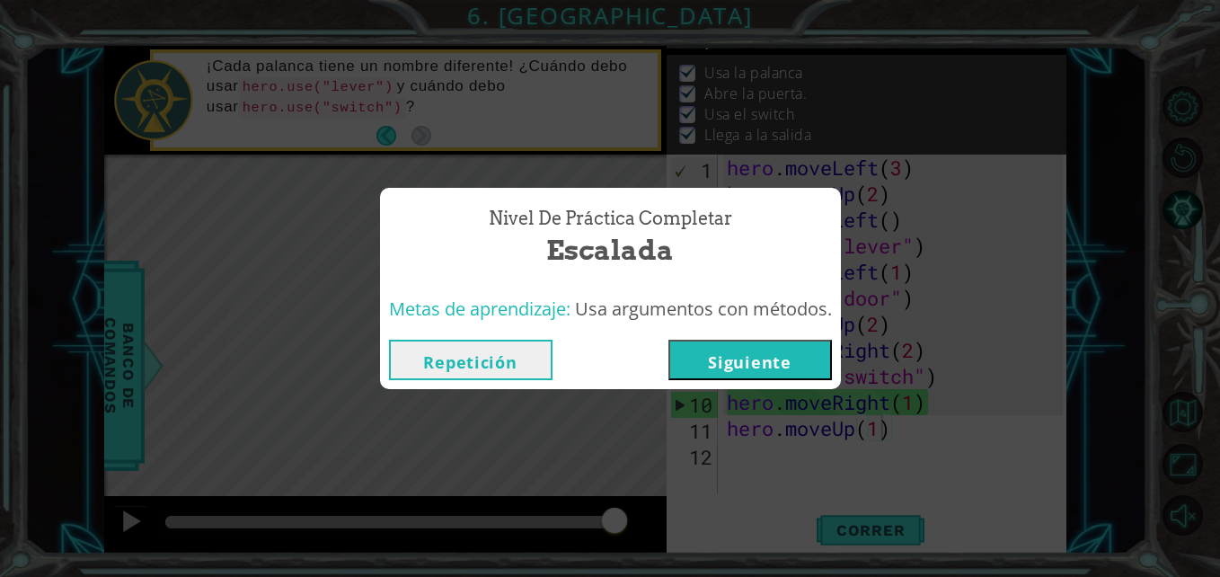
click at [796, 353] on button "Siguiente" at bounding box center [750, 360] width 164 height 40
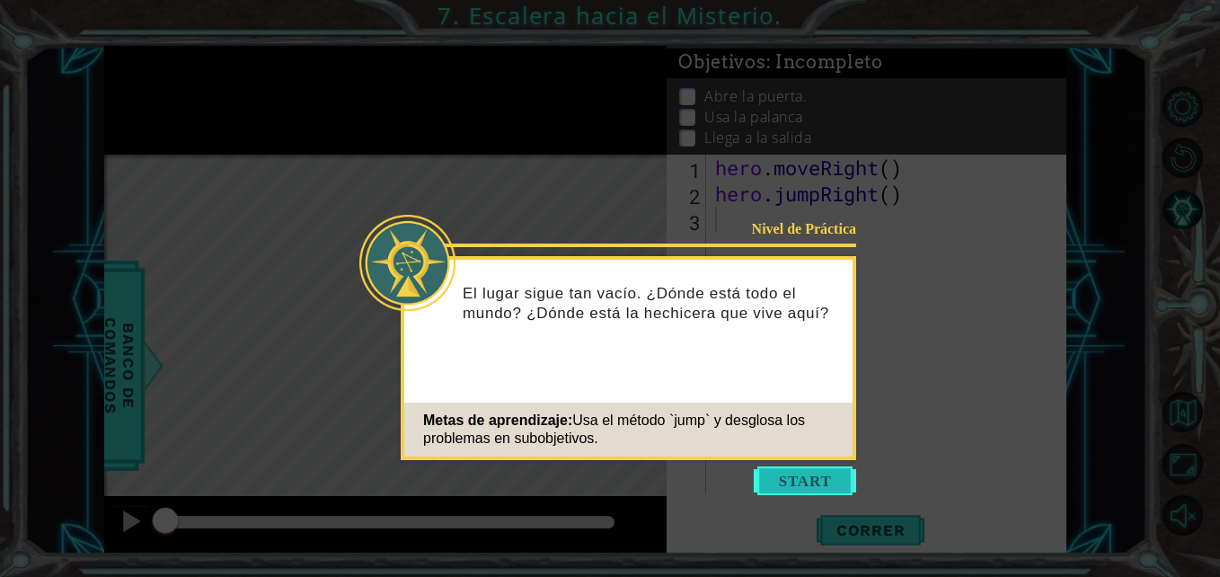
click at [782, 482] on button "Start" at bounding box center [805, 480] width 102 height 29
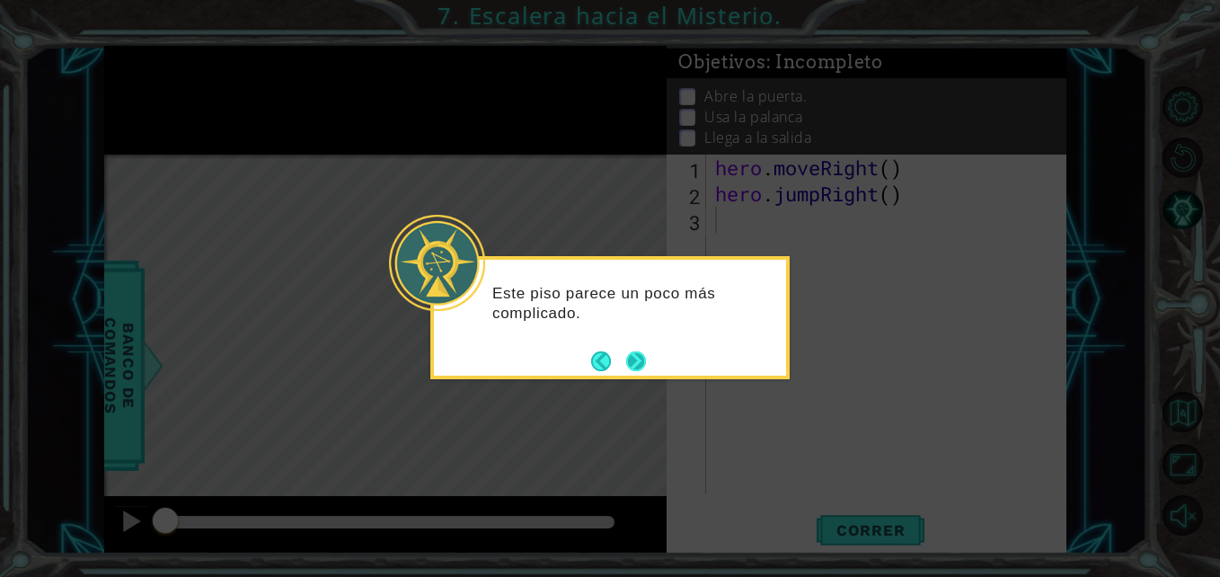
click at [641, 367] on button "Next" at bounding box center [636, 361] width 22 height 22
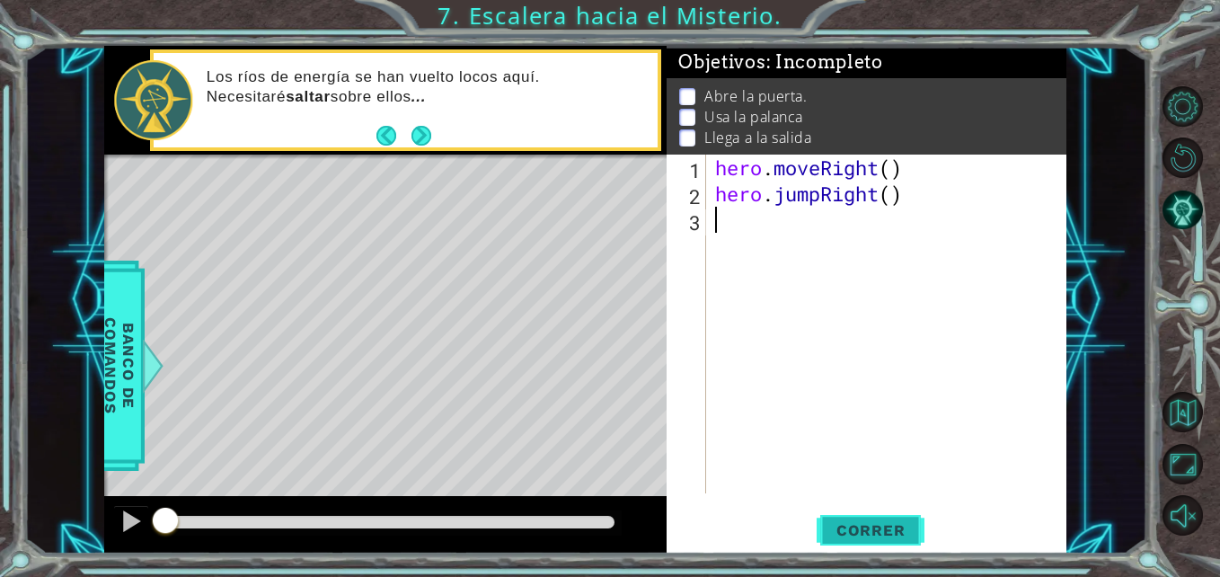
drag, startPoint x: 836, startPoint y: 347, endPoint x: 848, endPoint y: 537, distance: 190.9
click at [848, 537] on div "1 2 3 hero . moveRight ( ) hero . jumpRight ( ) ההההההההההההההההההההההההההההההה…" at bounding box center [867, 355] width 400 height 400
click at [848, 537] on span "Correr" at bounding box center [870, 530] width 105 height 18
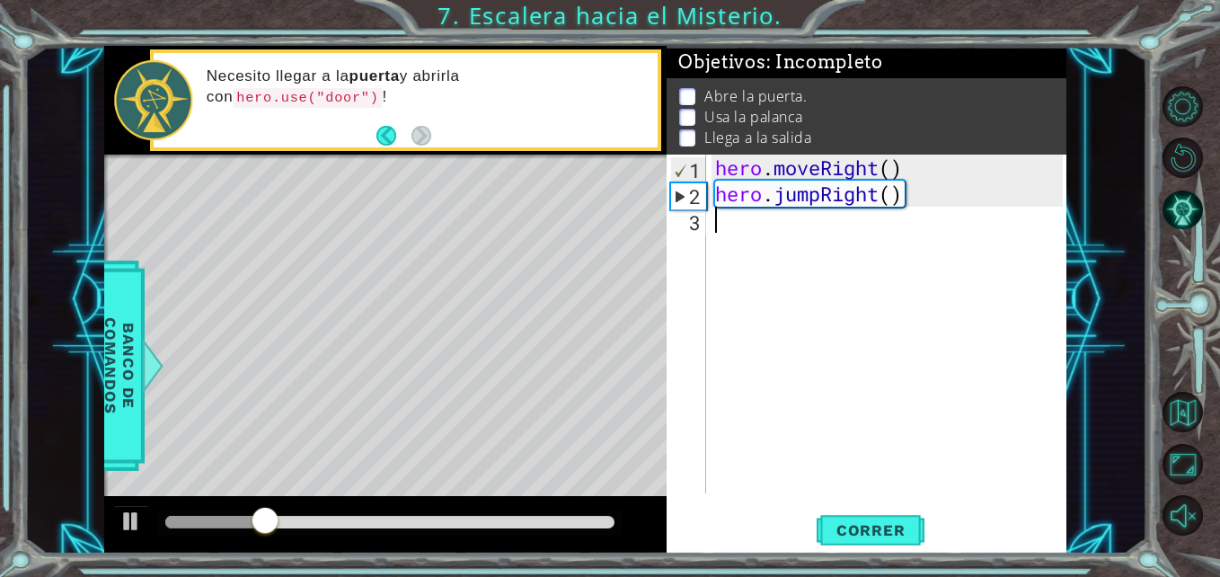
click at [779, 217] on div "hero . moveRight ( ) hero . jumpRight ( )" at bounding box center [891, 350] width 359 height 391
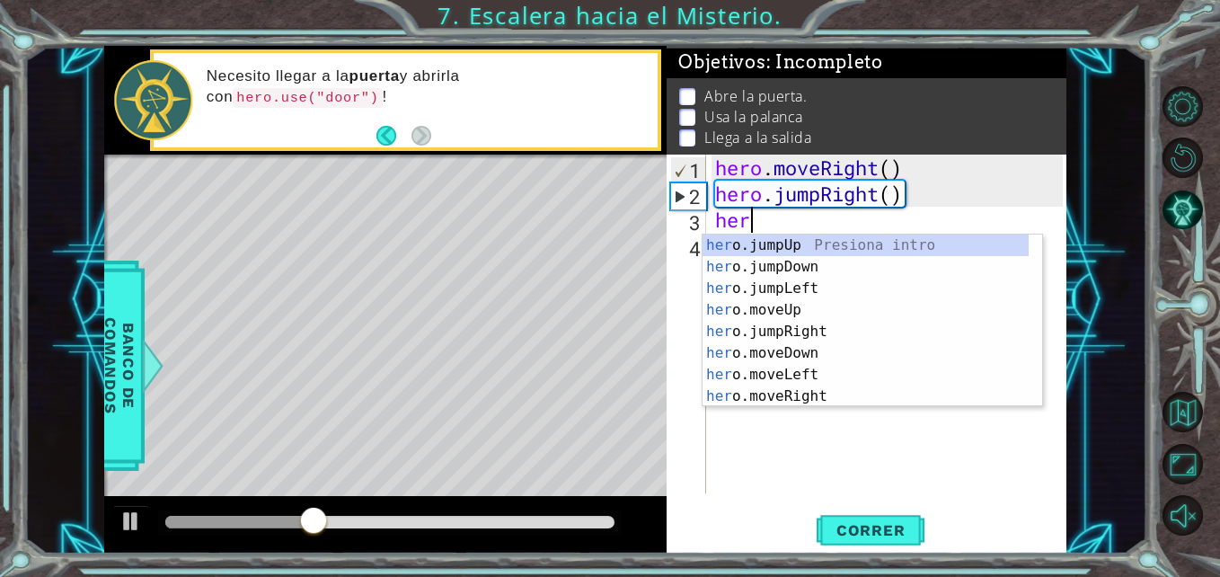
scroll to position [0, 1]
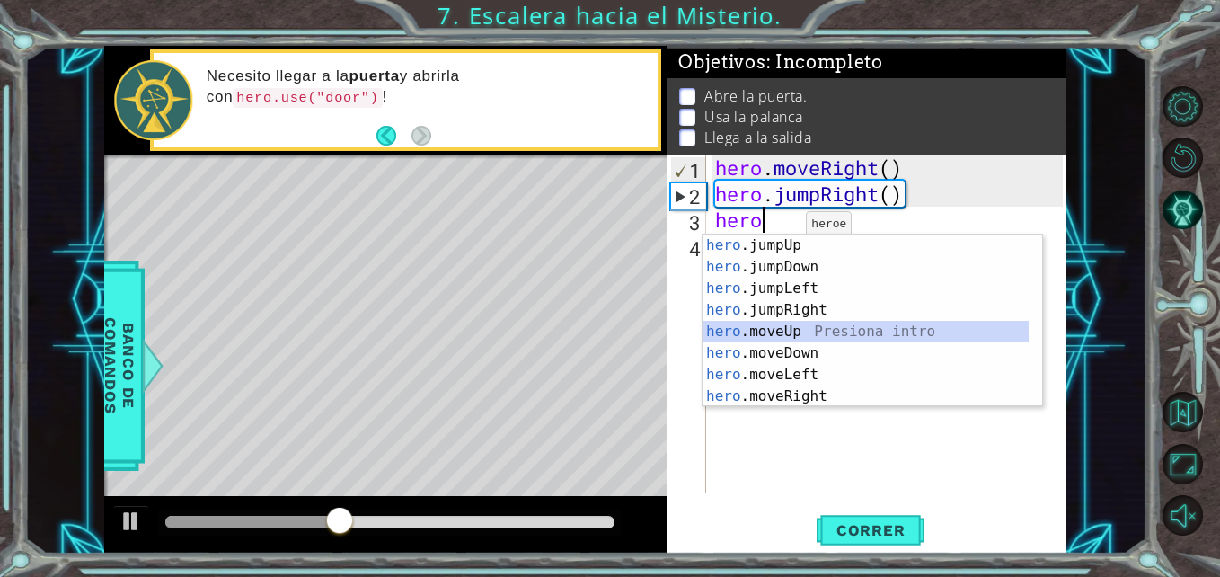
click at [782, 332] on div "hero .jumpUp Presiona intro hero .jumpDown Presiona intro hero .jumpLeft Presio…" at bounding box center [866, 342] width 326 height 216
type textarea "hero.moveUp(1)"
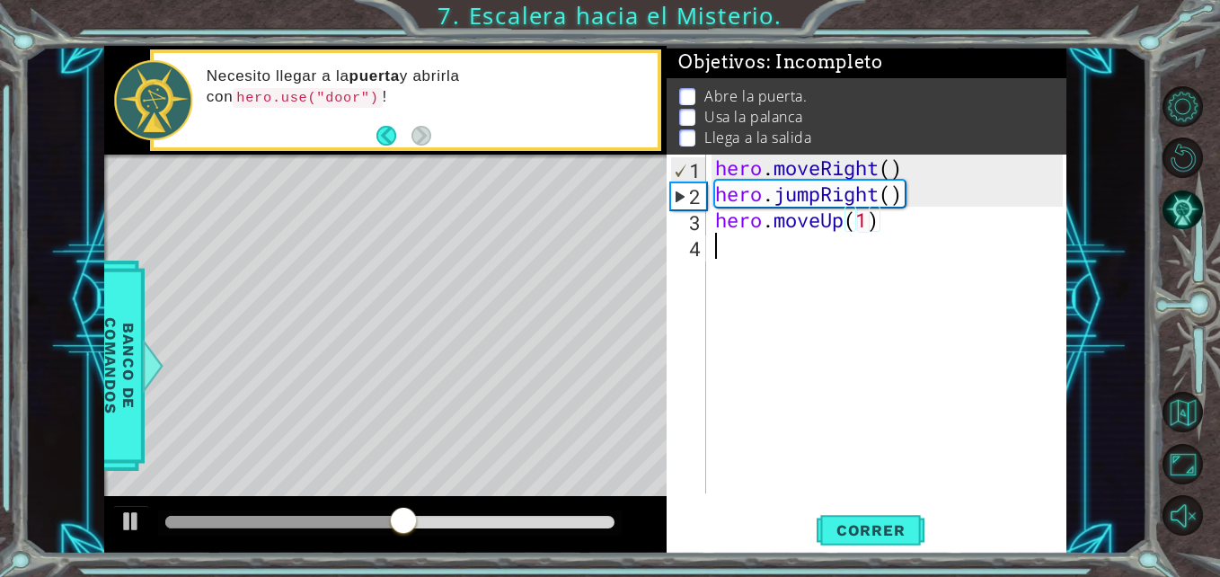
click at [818, 243] on div "hero . moveRight ( ) hero . jumpRight ( ) hero . moveUp ( 1 )" at bounding box center [891, 350] width 359 height 391
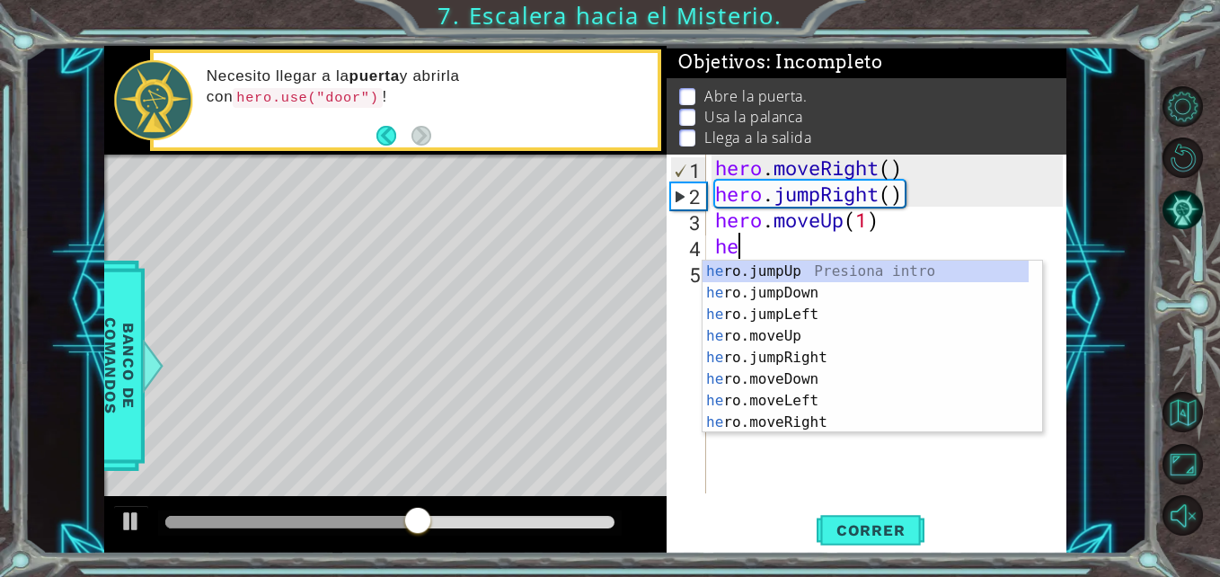
type textarea "hero"
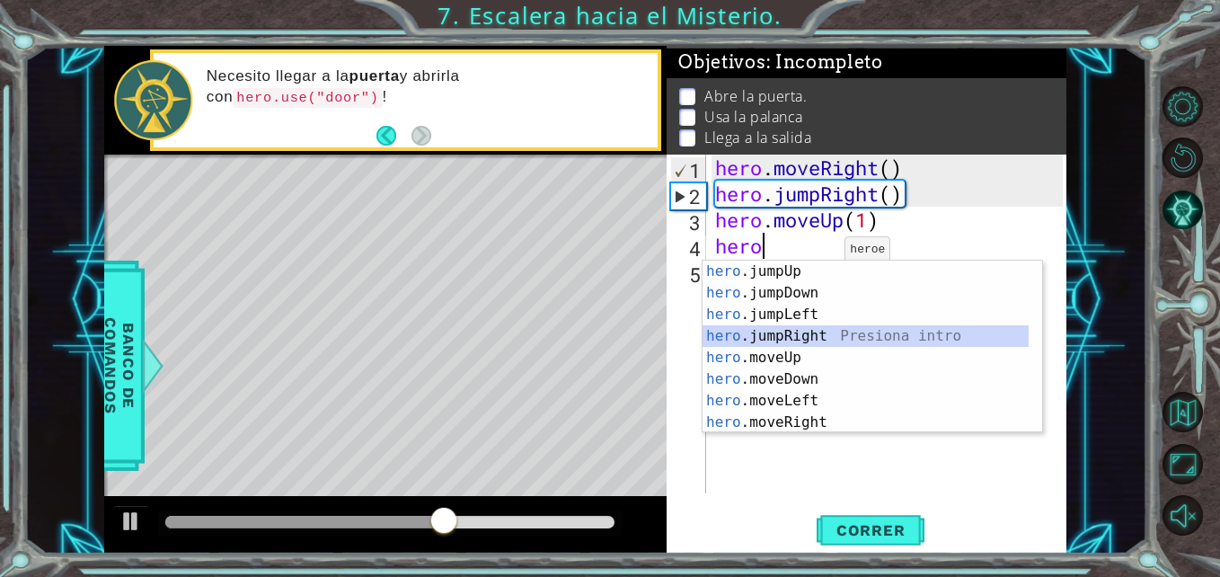
click at [803, 328] on div "hero .jumpUp Presiona intro hero .jumpDown Presiona intro hero .jumpLeft Presio…" at bounding box center [866, 369] width 326 height 216
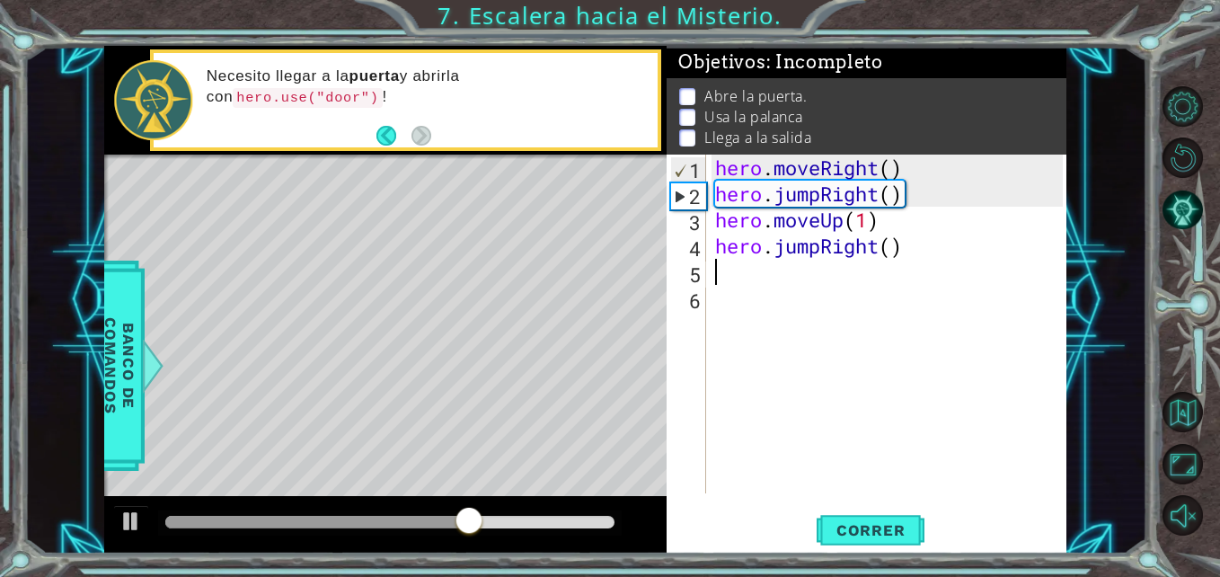
type textarea "1"
click at [891, 239] on div "hero . moveRight ( ) hero . jumpRight ( ) hero . moveUp ( 1 ) hero . jumpRight …" at bounding box center [891, 350] width 359 height 391
type textarea "hero.jumpRight(1)"
click at [824, 279] on div "hero . moveRight ( ) hero . jumpRight ( ) hero . moveUp ( 1 ) hero . jumpRight …" at bounding box center [891, 350] width 359 height 391
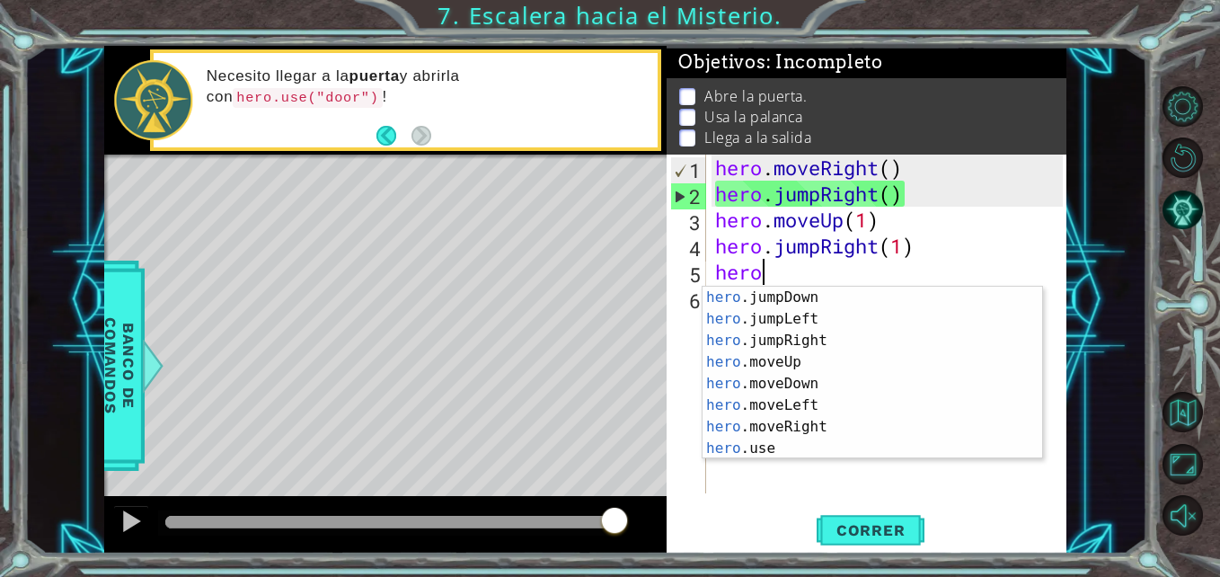
scroll to position [22, 0]
click at [1000, 438] on div "hero .jumpDown Presiona intro hero .jumpLeft Presiona intro hero .jumpRight Pre…" at bounding box center [866, 395] width 326 height 216
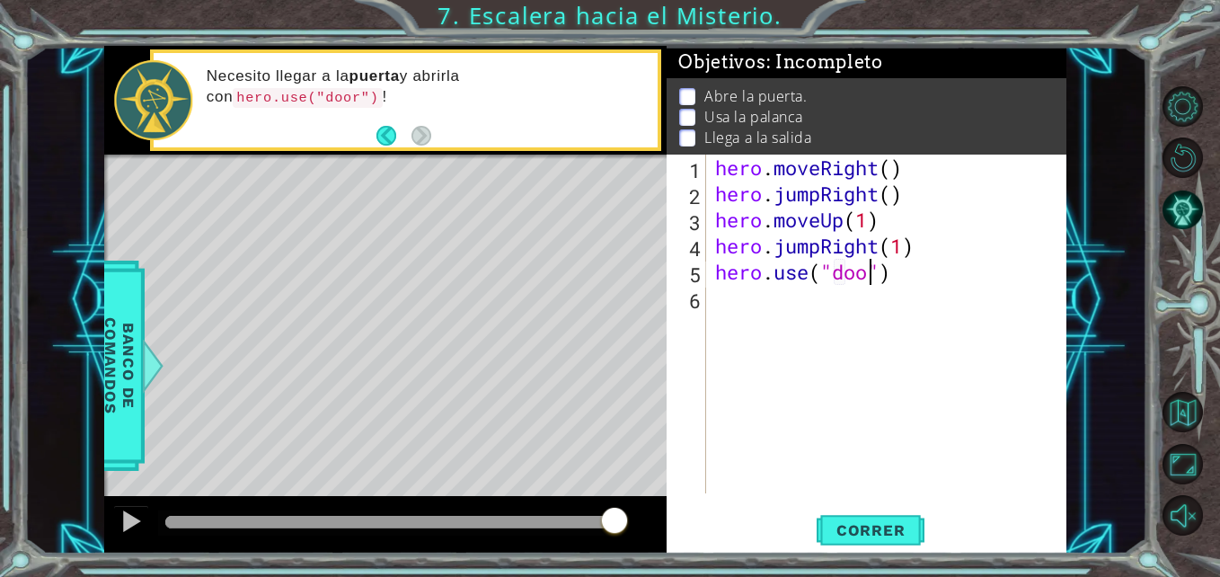
scroll to position [0, 8]
type textarea "hero.use("door")"
click at [894, 306] on div "hero . moveRight ( ) hero . jumpRight ( ) hero . moveUp ( 1 ) hero . jumpRight …" at bounding box center [891, 350] width 359 height 391
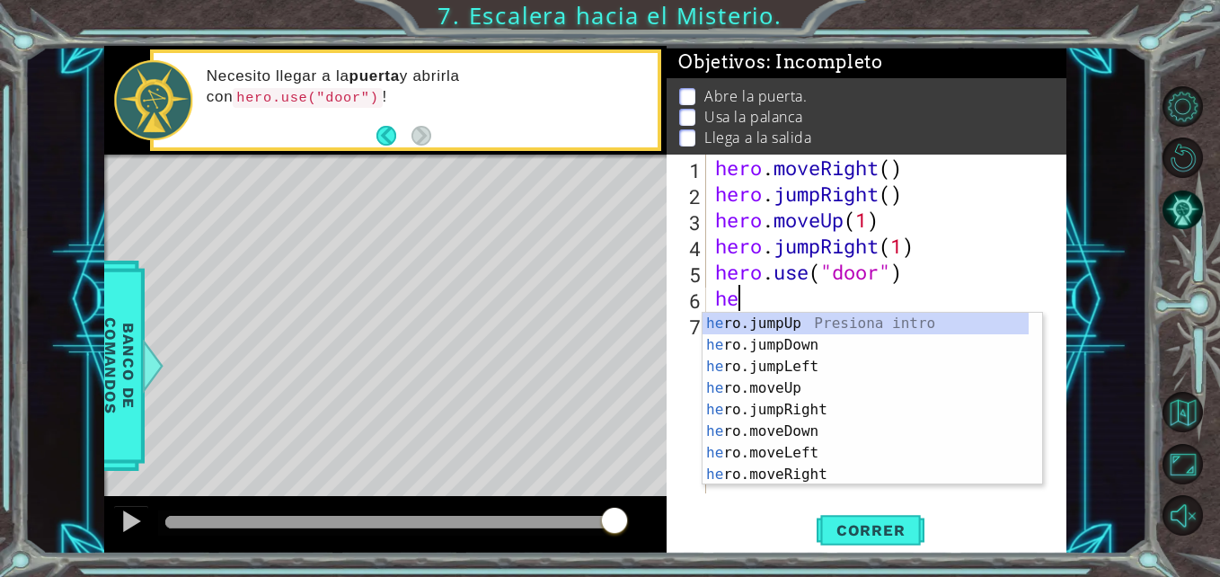
scroll to position [0, 1]
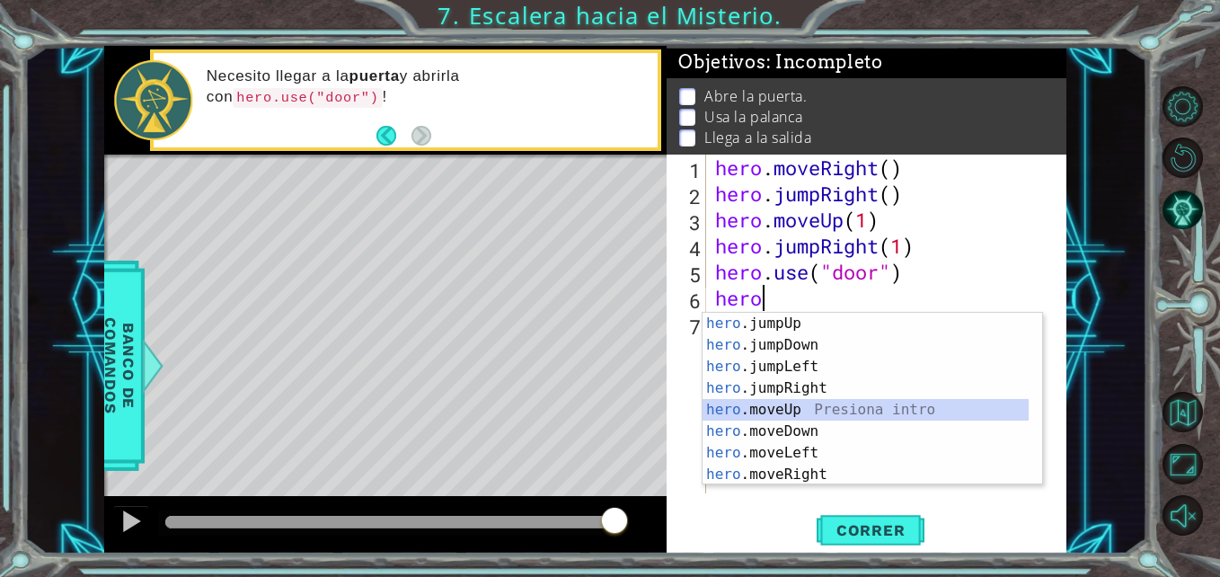
click at [844, 401] on div "hero .jumpUp Presiona intro hero .jumpDown Presiona intro hero .jumpLeft Presio…" at bounding box center [866, 421] width 326 height 216
type textarea "hero.moveUp(1)"
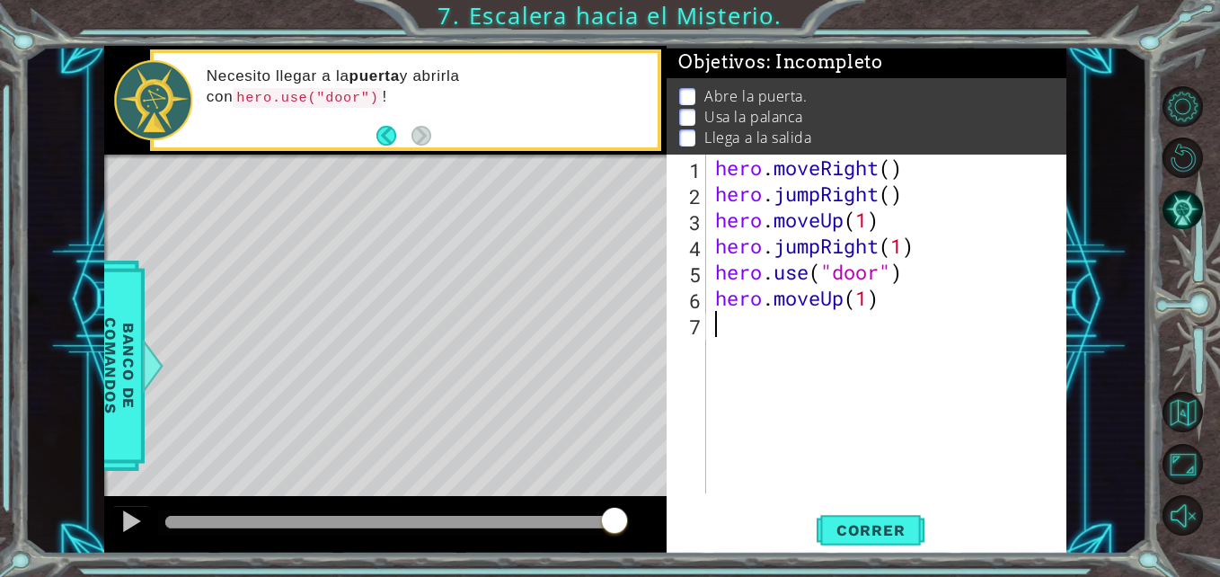
click at [836, 342] on div "hero . moveRight ( ) hero . jumpRight ( ) hero . moveUp ( 1 ) hero . jumpRight …" at bounding box center [891, 350] width 359 height 391
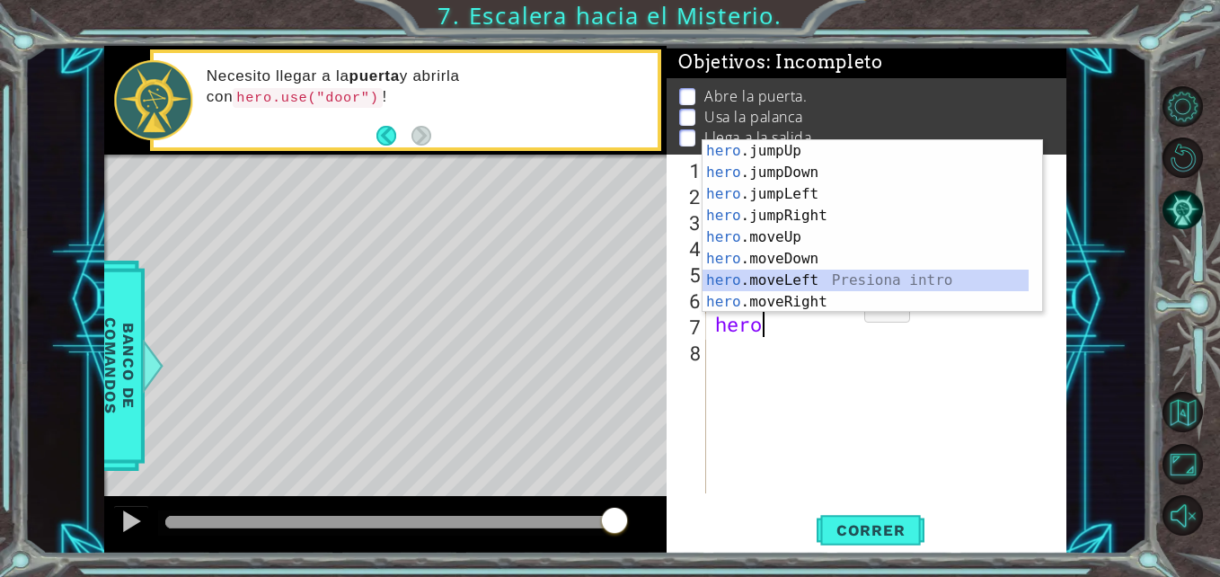
click at [835, 278] on div "hero .jumpUp Presiona intro hero .jumpDown Presiona intro hero .jumpLeft Presio…" at bounding box center [866, 248] width 326 height 216
type textarea "hero.moveLeft(1)"
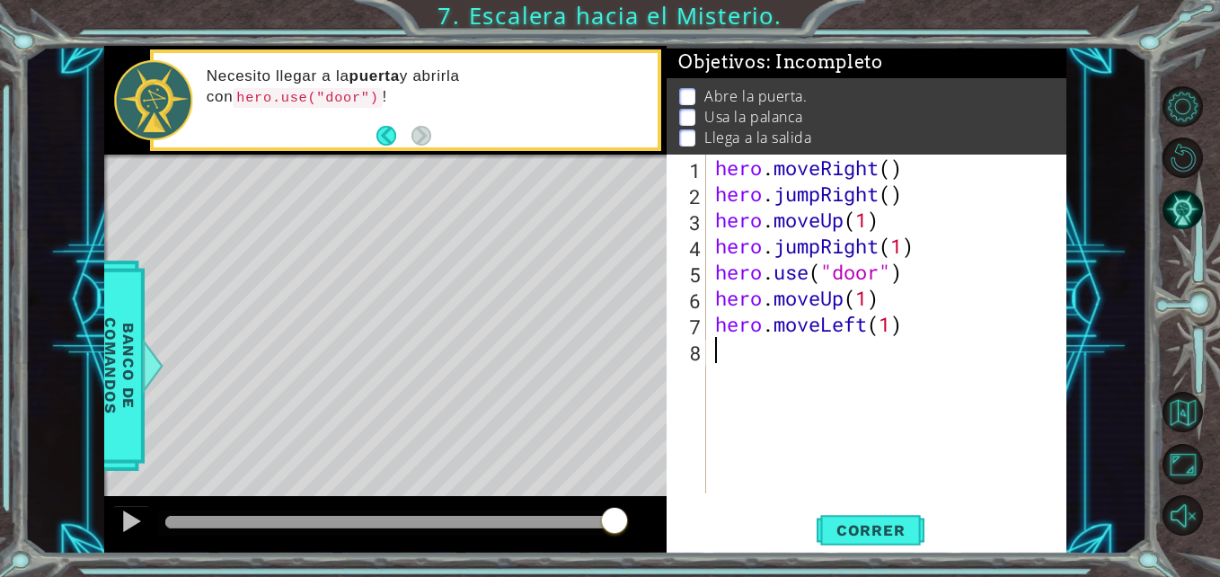
click at [775, 360] on div "hero . moveRight ( ) hero . jumpRight ( ) hero . moveUp ( 1 ) hero . jumpRight …" at bounding box center [891, 350] width 359 height 391
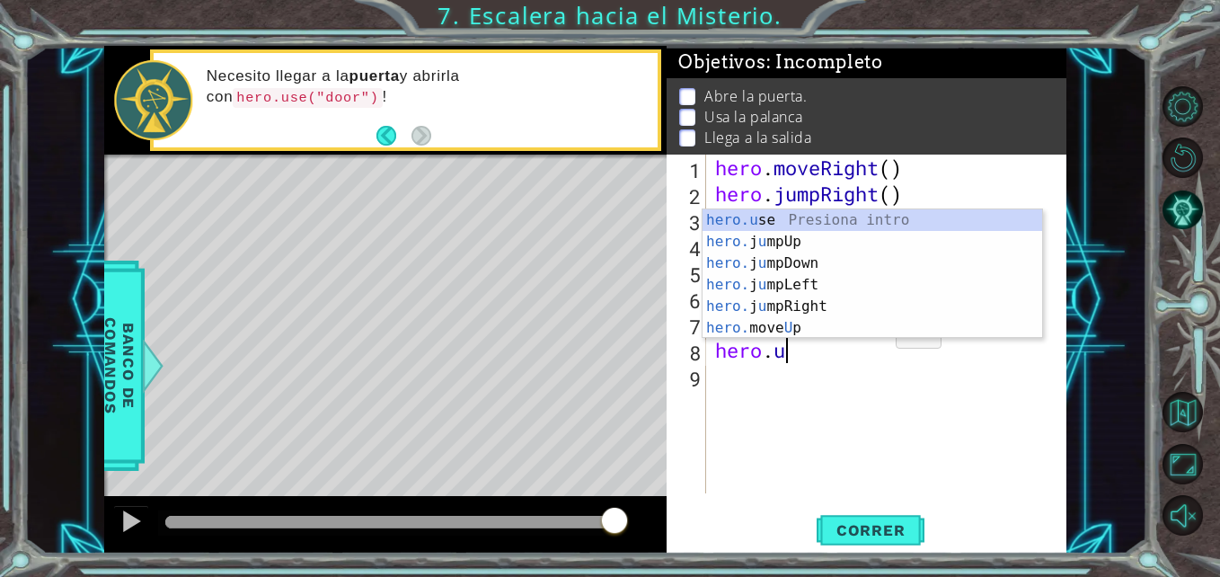
scroll to position [0, 3]
click at [883, 218] on div "hero.u se Presiona intro hero. j u mpUp Presiona intro hero. j u mpDown Presion…" at bounding box center [873, 295] width 340 height 172
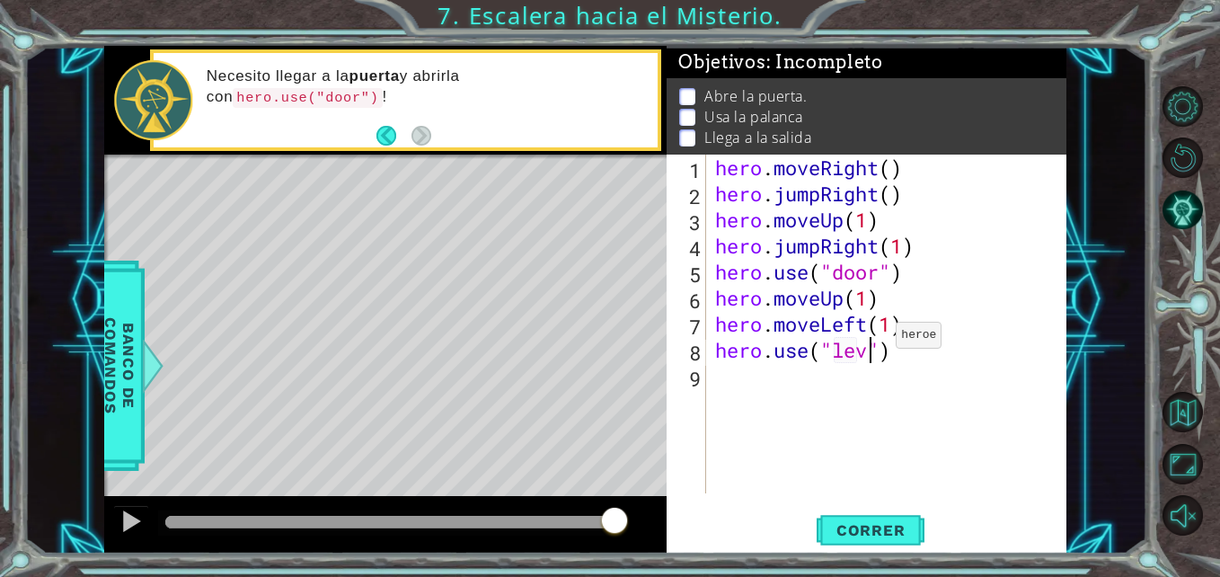
scroll to position [0, 8]
click at [885, 534] on span "Correr" at bounding box center [870, 530] width 105 height 18
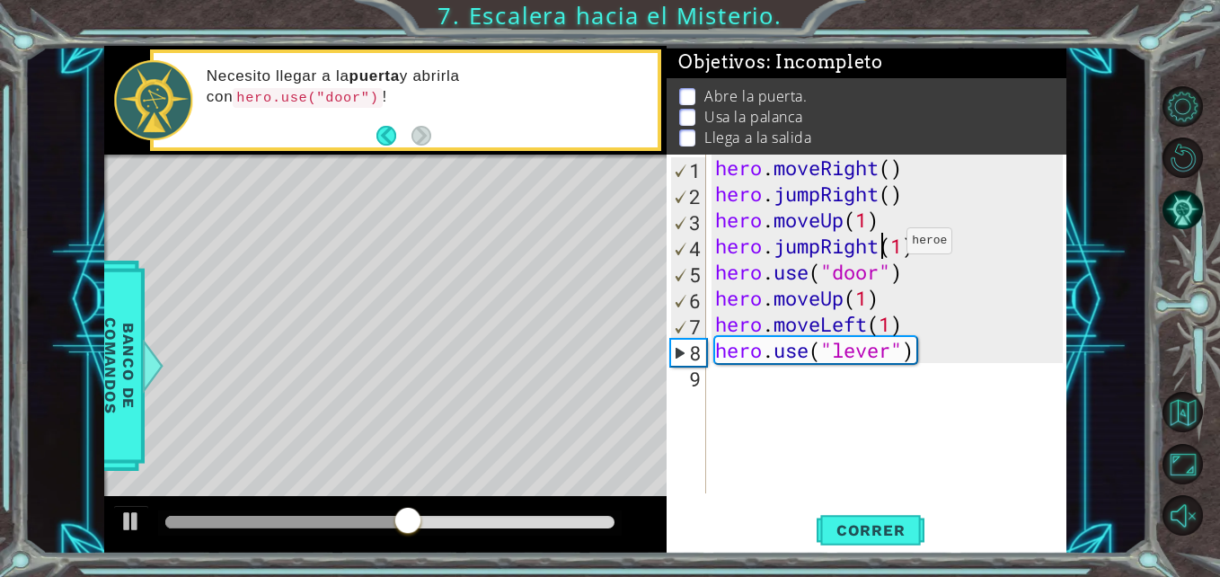
click at [880, 245] on div "hero . moveRight ( ) hero . jumpRight ( ) hero . moveUp ( 1 ) hero . jumpRight …" at bounding box center [891, 350] width 359 height 391
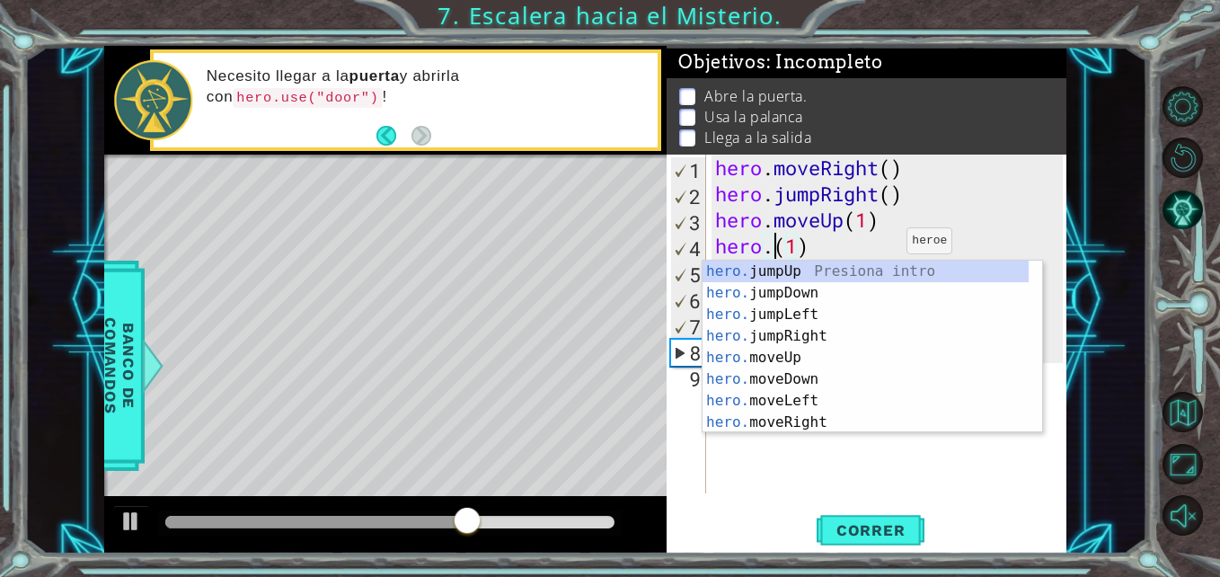
scroll to position [0, 4]
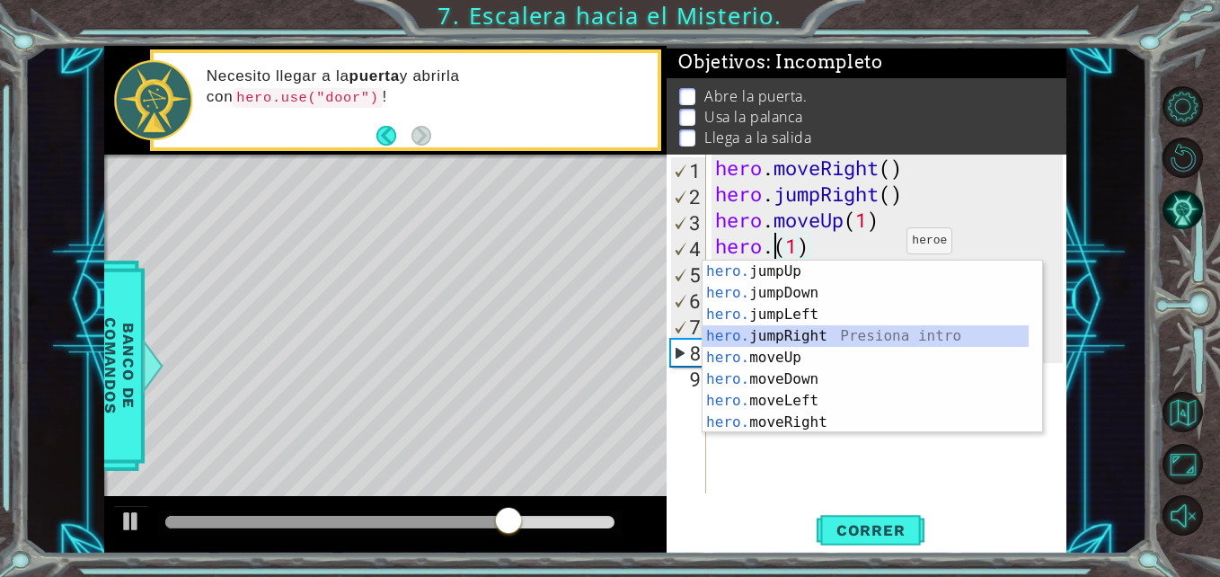
click at [850, 330] on div "hero. jumpUp Presiona intro hero. jumpDown Presiona intro hero. jumpLeft Presio…" at bounding box center [866, 369] width 326 height 216
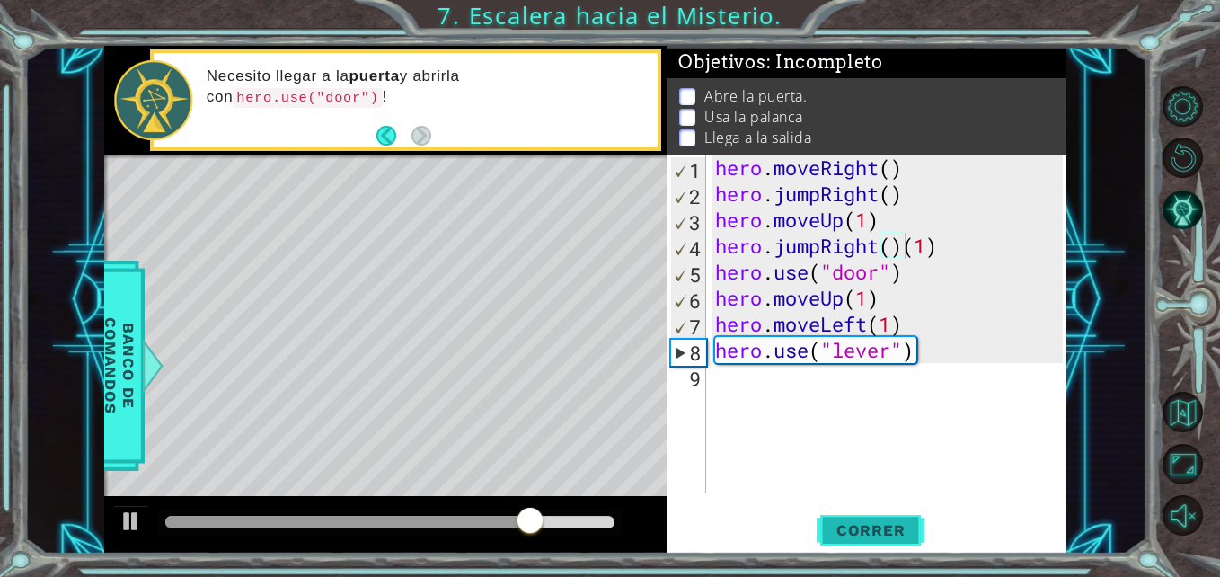
click at [845, 535] on span "Correr" at bounding box center [870, 530] width 105 height 18
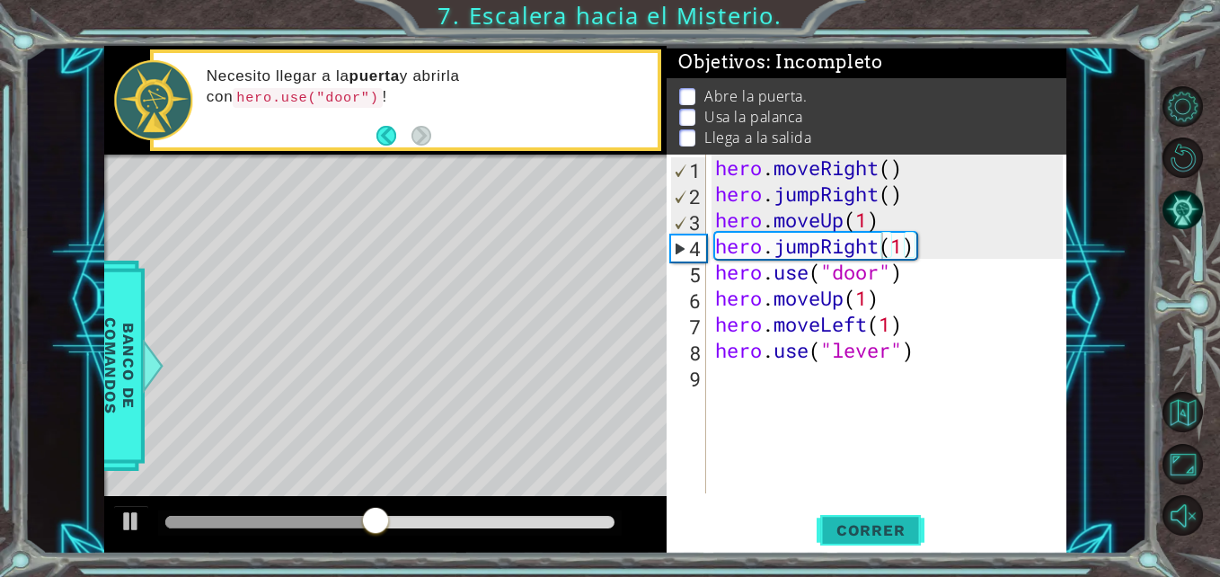
click at [849, 521] on span "Correr" at bounding box center [870, 530] width 105 height 18
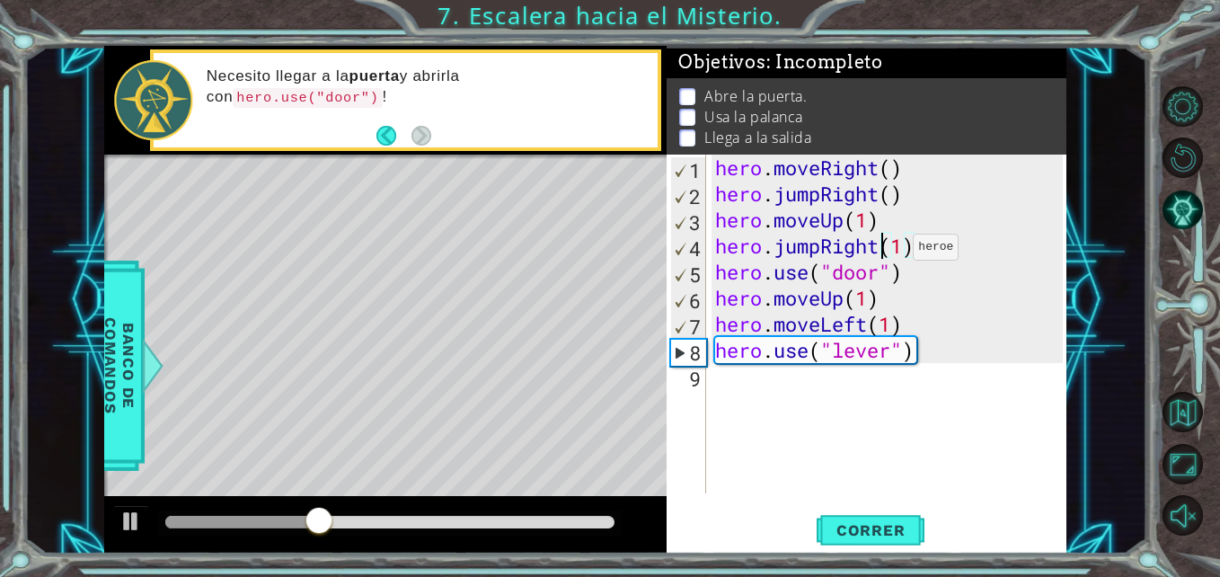
click at [886, 252] on div "hero . moveRight ( ) hero . jumpRight ( ) hero . moveUp ( 1 ) hero . jumpRight …" at bounding box center [891, 350] width 359 height 391
click at [918, 239] on div "hero . moveRight ( ) hero . jumpRight ( ) hero . moveUp ( 1 ) hero . jumpRight …" at bounding box center [891, 350] width 359 height 391
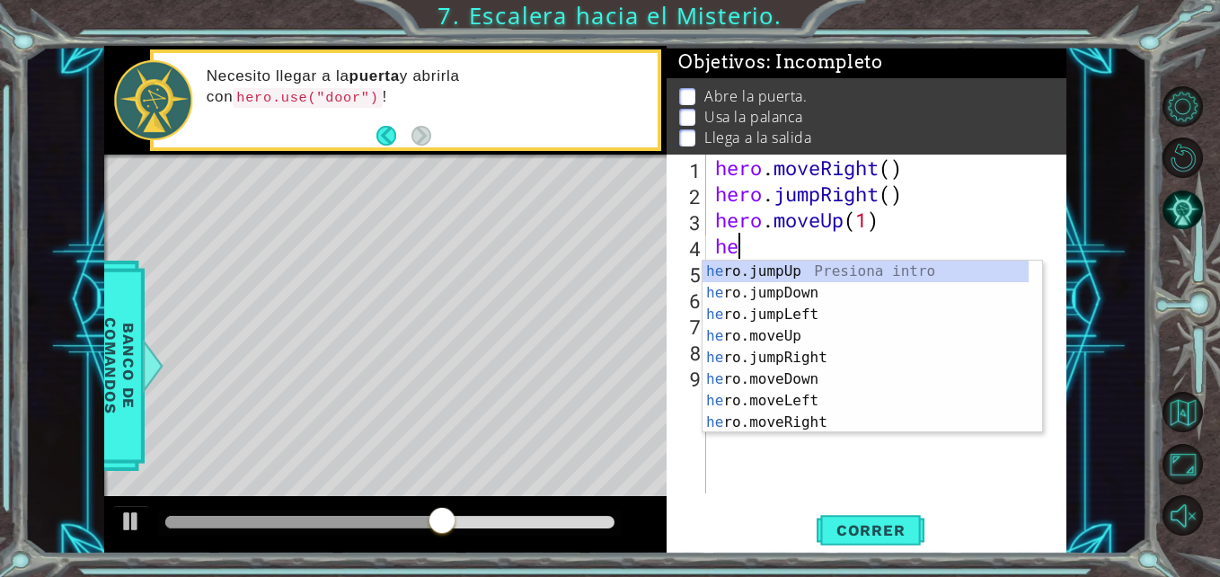
scroll to position [0, 0]
type textarea "h"
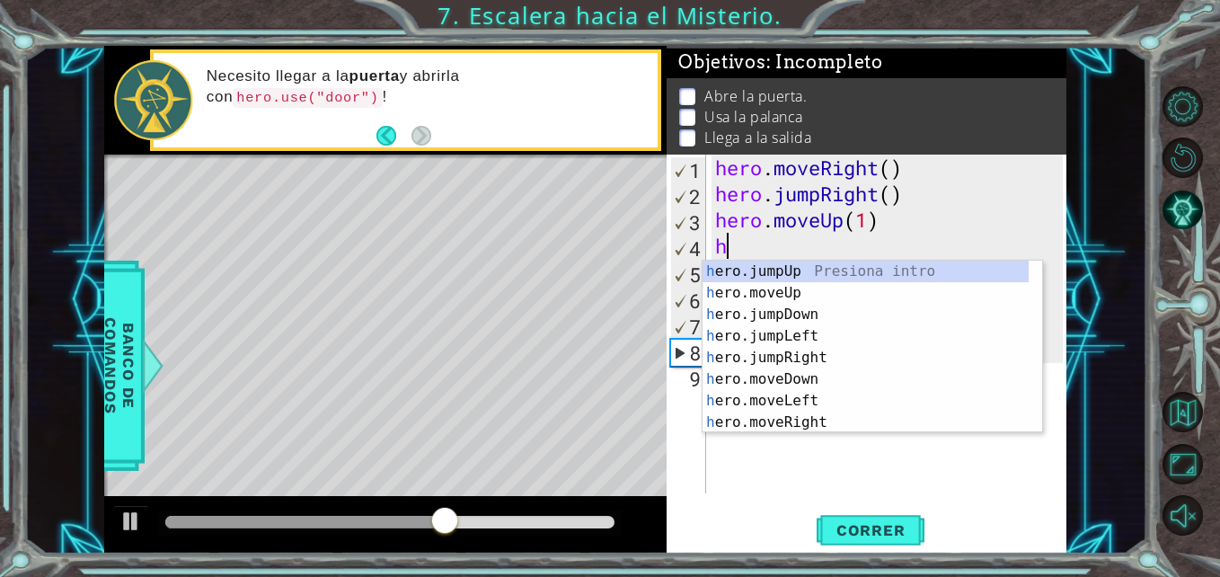
type textarea "hero.moveUp(1)"
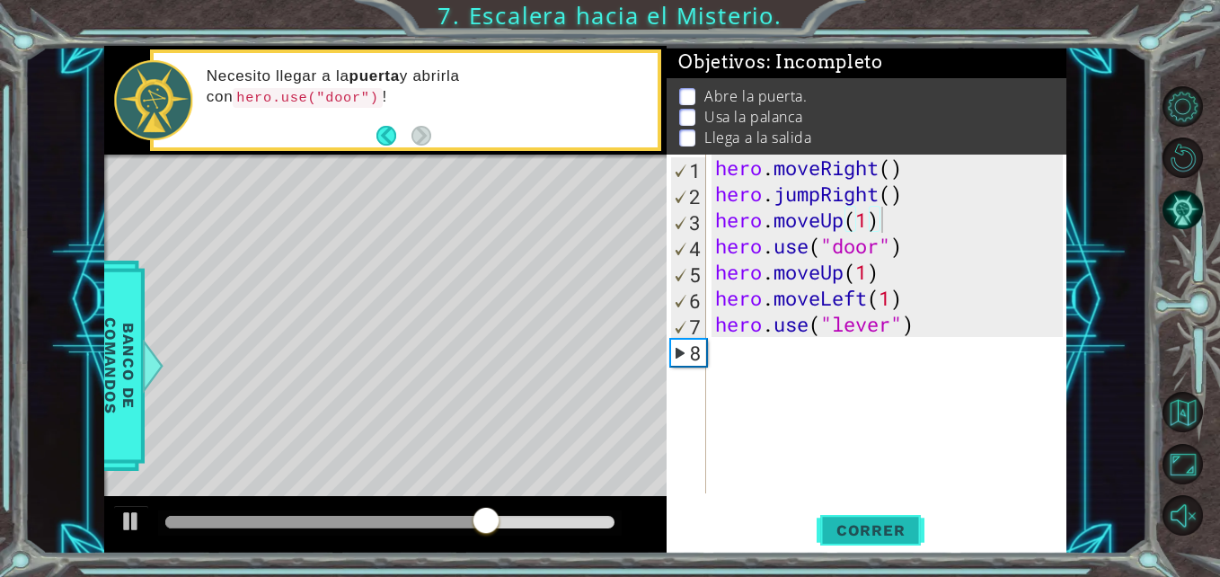
click at [885, 523] on span "Correr" at bounding box center [870, 530] width 105 height 18
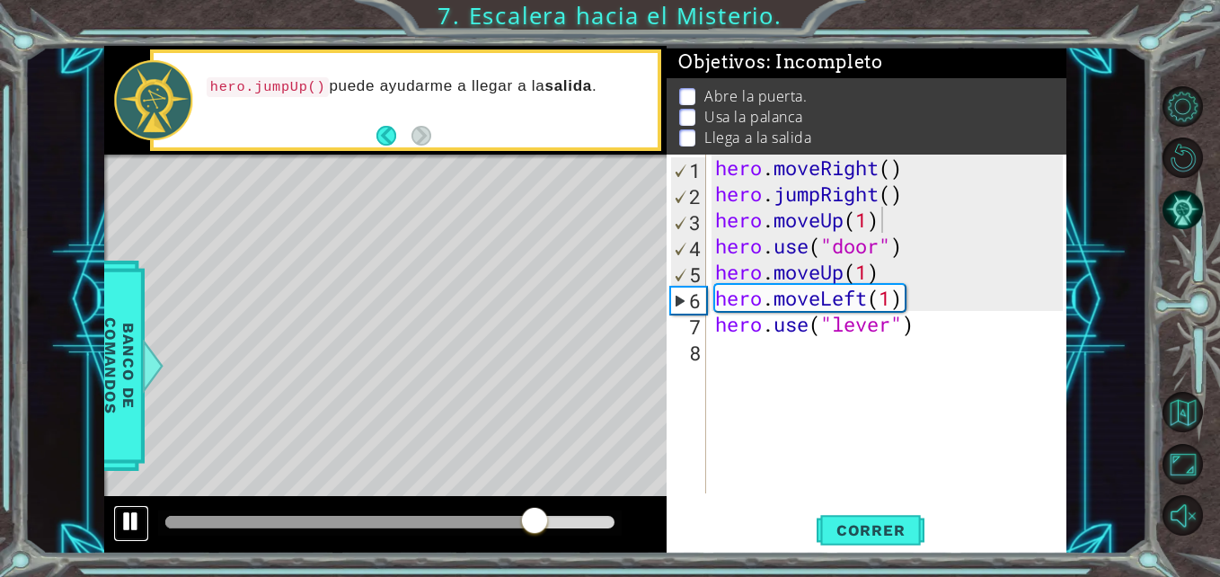
click at [135, 517] on div at bounding box center [130, 520] width 23 height 23
click at [910, 222] on div "hero . moveRight ( ) hero . jumpRight ( ) hero . moveUp ( 1 ) hero . use ( "doo…" at bounding box center [891, 350] width 359 height 391
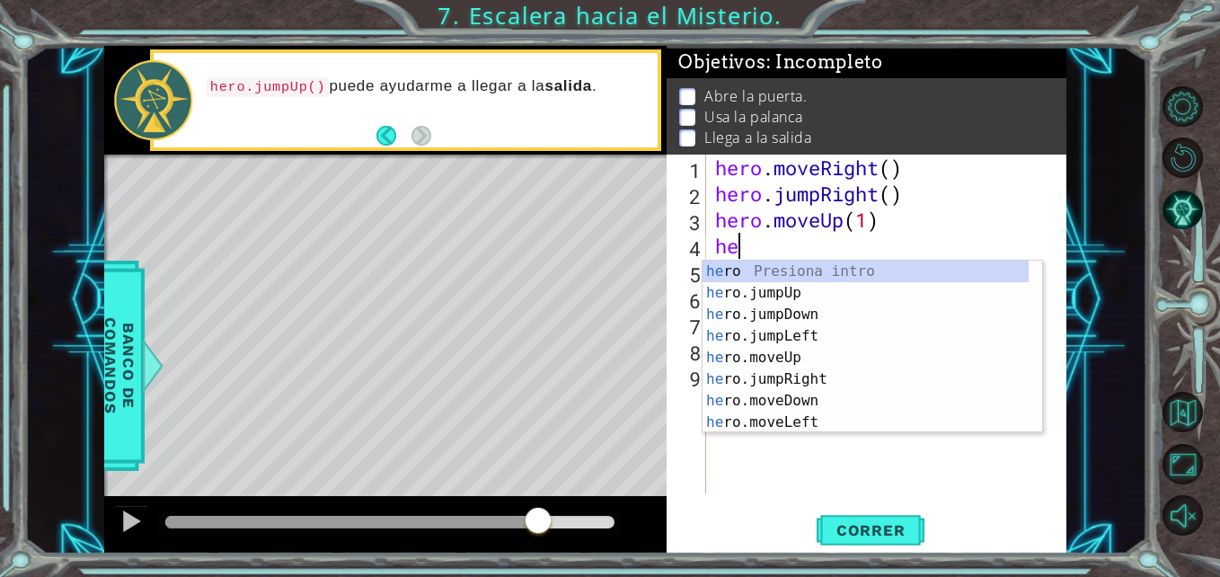
scroll to position [0, 1]
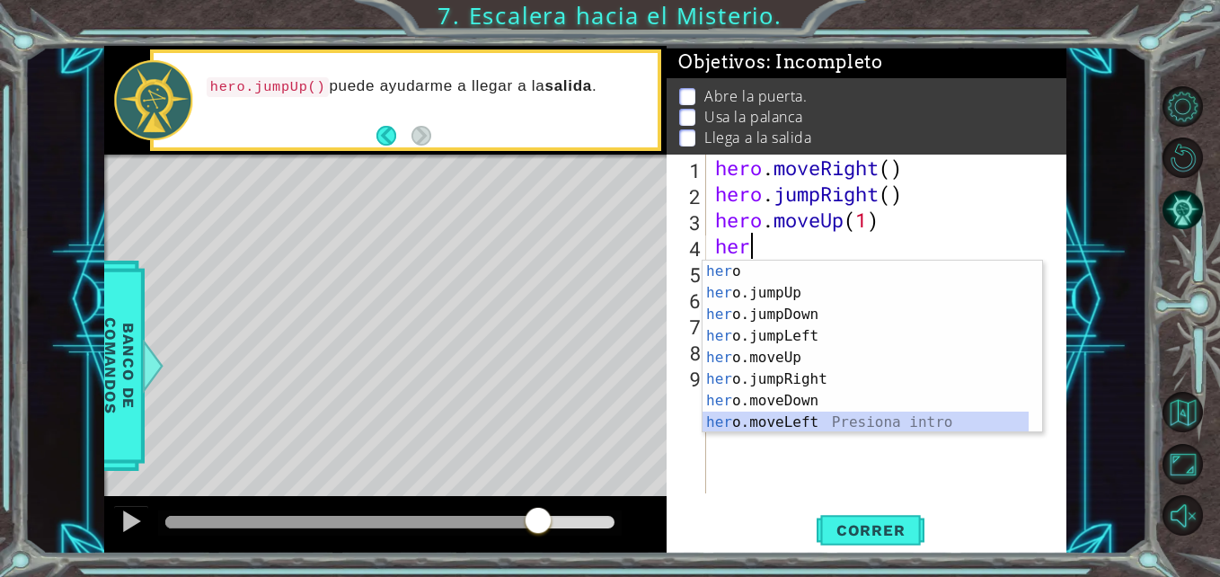
click at [812, 414] on div "her o Presiona intro her o.jumpUp Presiona intro her o.jumpDown Presiona intro …" at bounding box center [866, 369] width 326 height 216
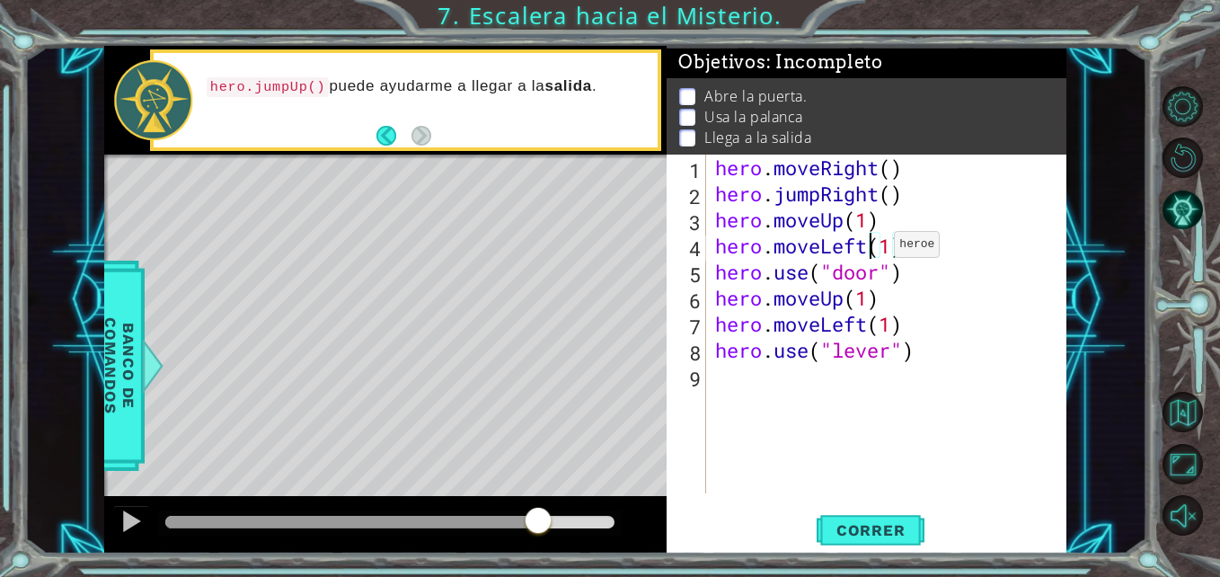
click at [867, 249] on div "hero . moveRight ( ) hero . jumpRight ( ) hero . moveUp ( 1 ) hero . moveLeft (…" at bounding box center [891, 350] width 359 height 391
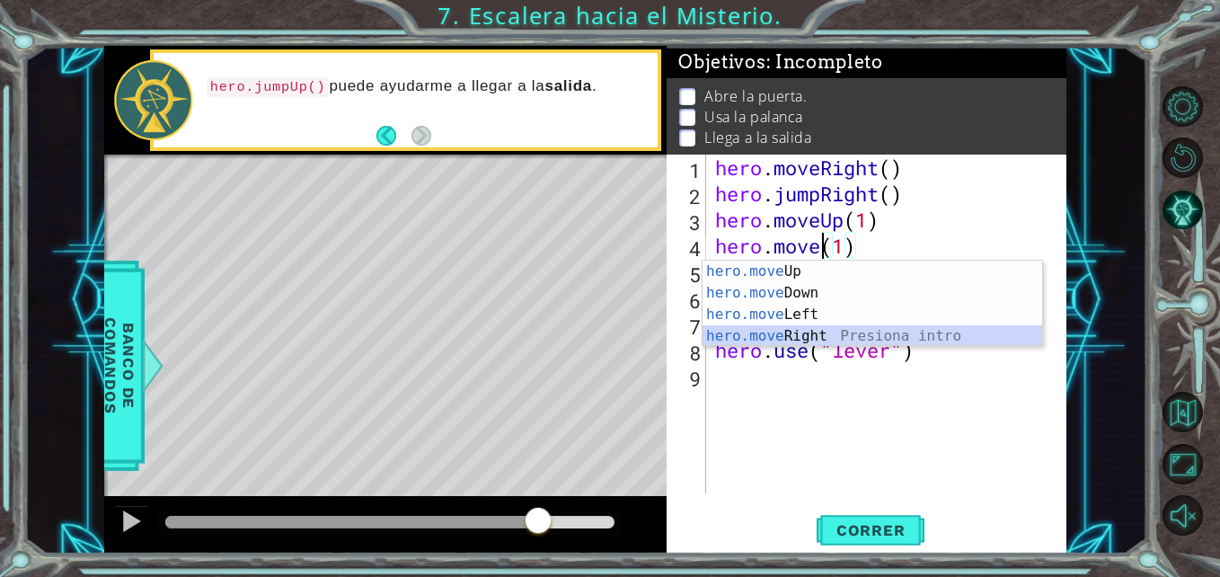
click at [849, 327] on div "hero.move Up Presiona intro hero.move Down Presiona intro hero.move Left Presio…" at bounding box center [873, 325] width 340 height 129
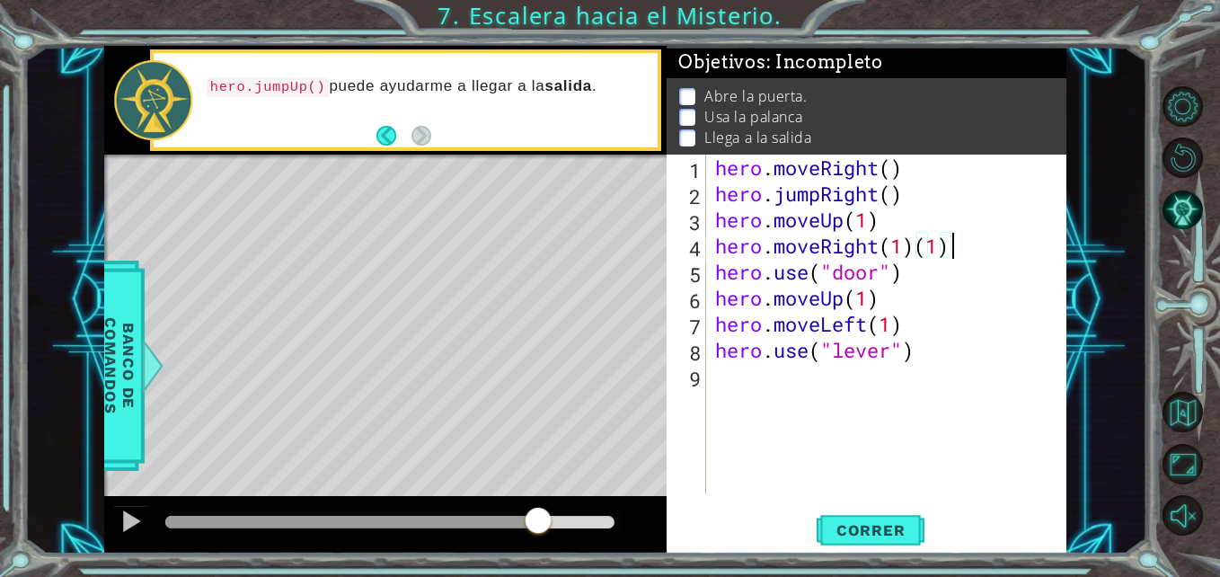
click at [974, 242] on div "hero . moveRight ( ) hero . jumpRight ( ) hero . moveUp ( 1 ) hero . moveRight …" at bounding box center [891, 350] width 359 height 391
type textarea "hero.moveRight(1)"
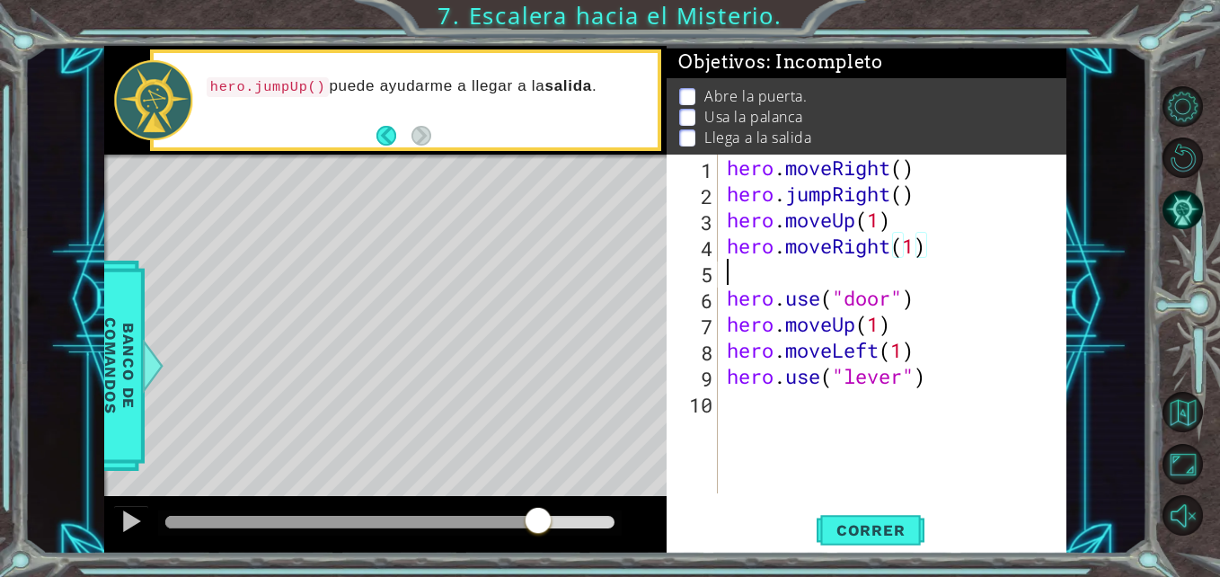
scroll to position [0, 0]
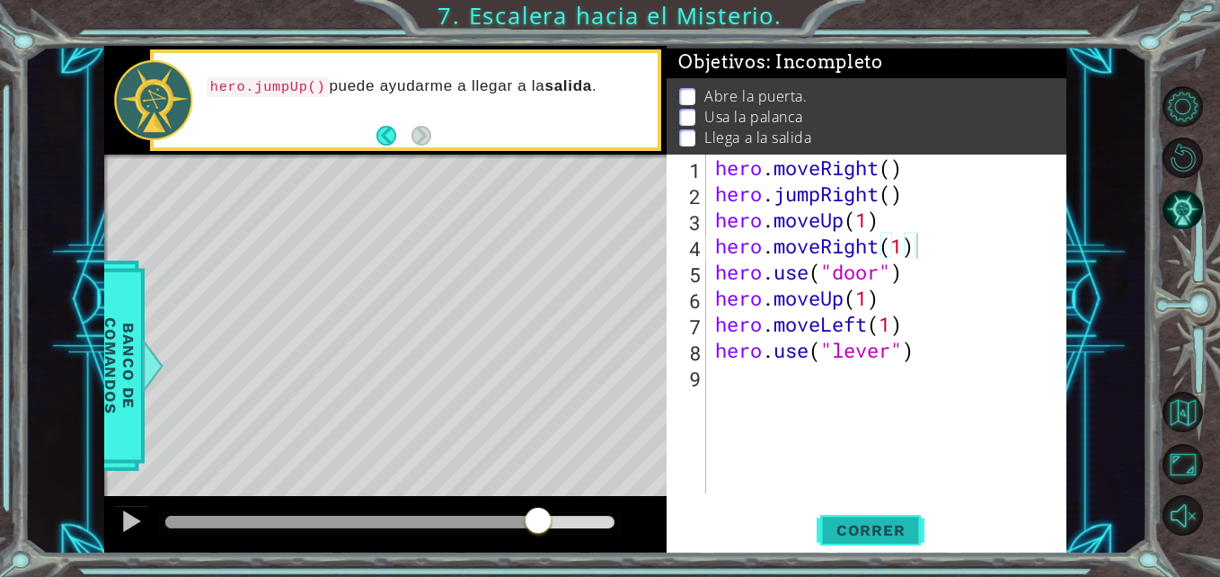
click at [885, 536] on span "Correr" at bounding box center [870, 530] width 105 height 18
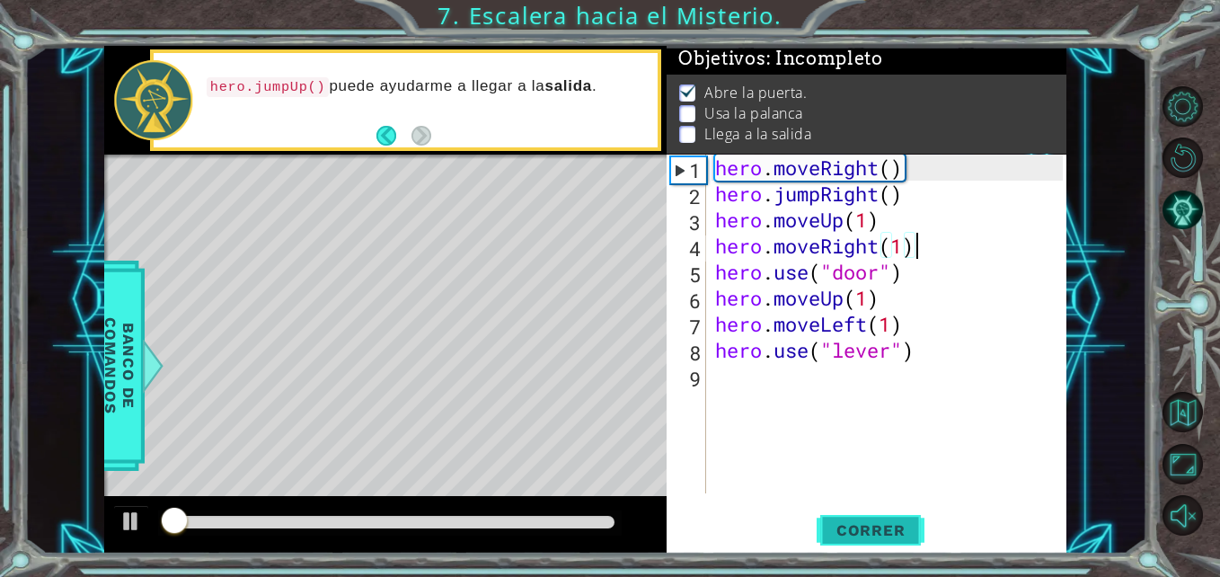
scroll to position [13, 0]
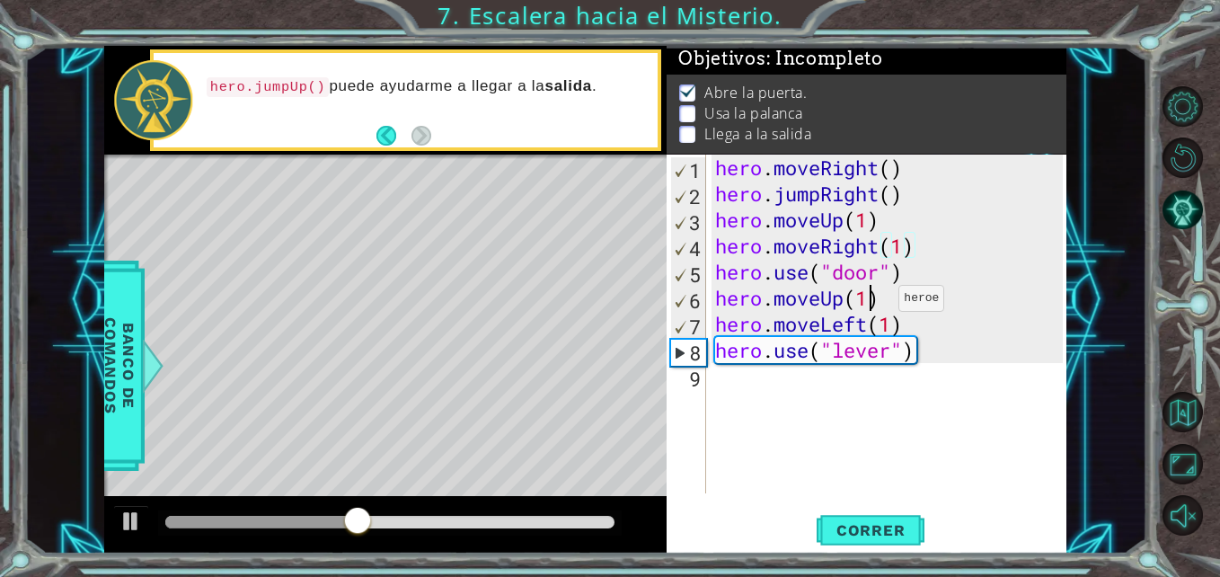
click at [871, 303] on div "hero . moveRight ( ) hero . jumpRight ( ) hero . moveUp ( 1 ) hero . moveRight …" at bounding box center [892, 350] width 360 height 391
click at [884, 306] on div "hero . moveRight ( ) hero . jumpRight ( ) hero . moveUp ( 1 ) hero . moveRight …" at bounding box center [892, 350] width 360 height 391
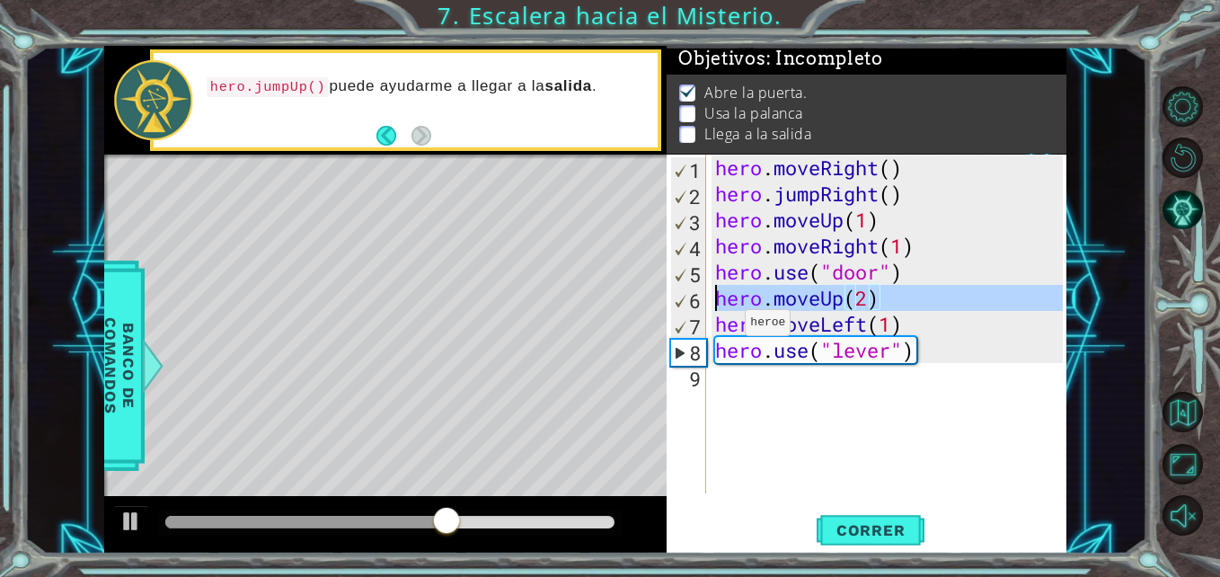
click at [690, 298] on div "6" at bounding box center [688, 300] width 35 height 26
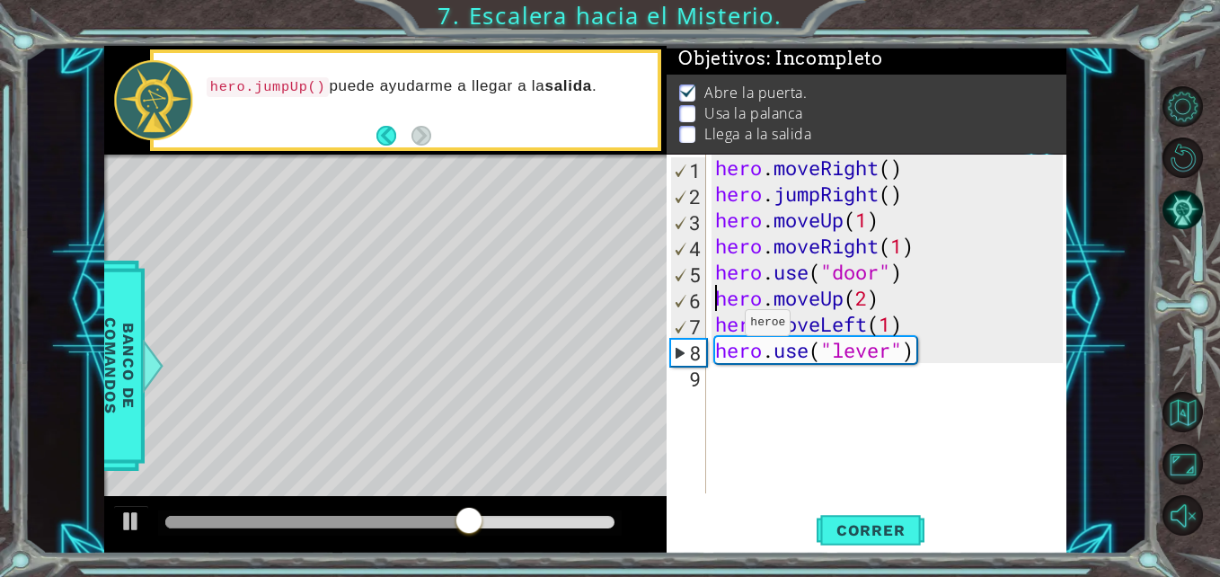
click at [690, 298] on div "6" at bounding box center [688, 300] width 35 height 26
click at [685, 349] on div "8" at bounding box center [688, 353] width 35 height 26
click at [674, 350] on div "8" at bounding box center [688, 353] width 35 height 26
type textarea "hero.use("lever")"
click at [861, 540] on button "Correr" at bounding box center [871, 530] width 108 height 40
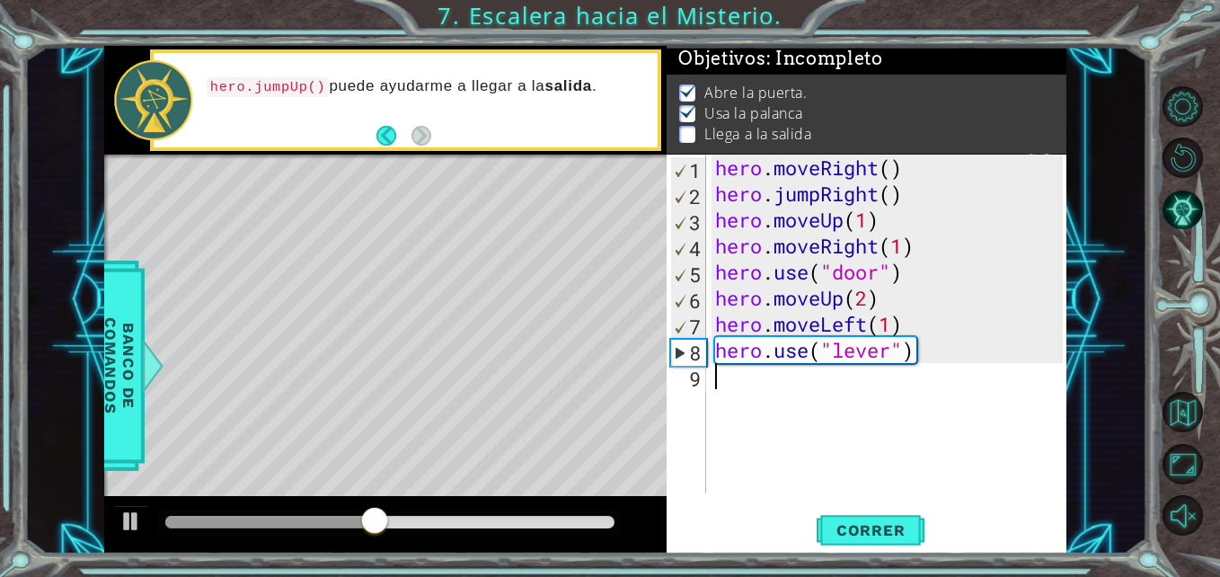
click at [771, 392] on div "hero . moveRight ( ) hero . jumpRight ( ) hero . moveUp ( 1 ) hero . moveRight …" at bounding box center [892, 350] width 360 height 391
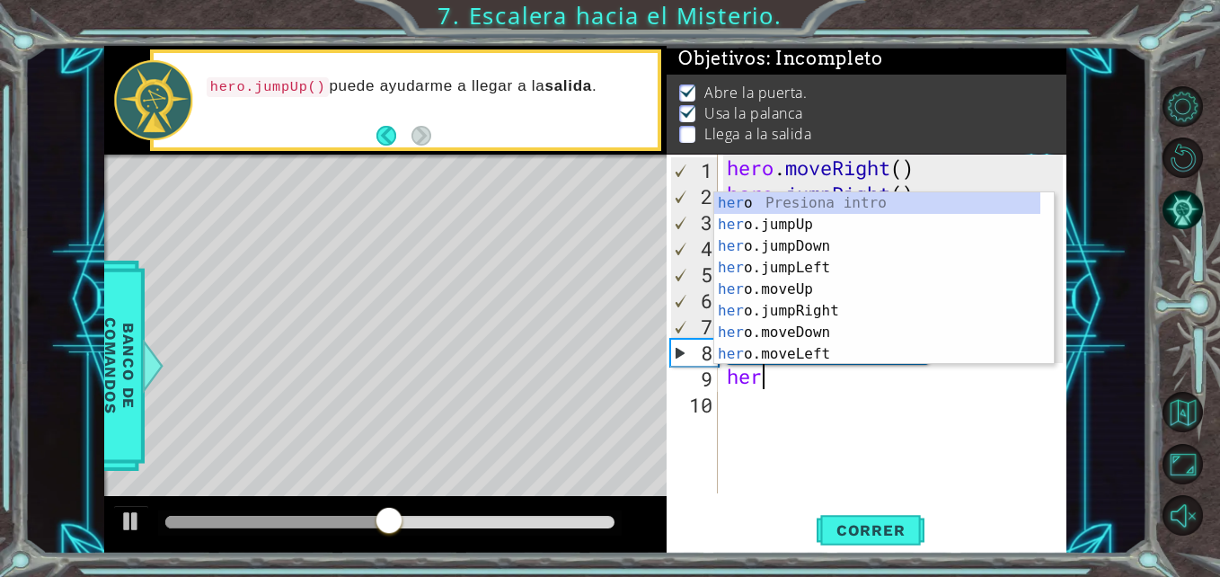
scroll to position [0, 1]
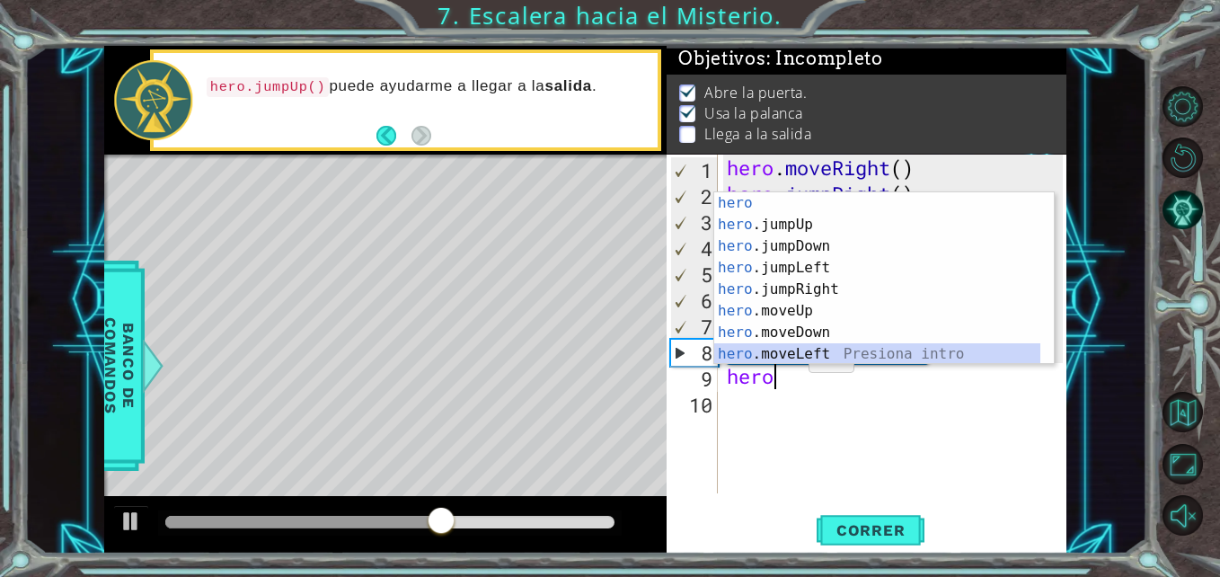
click at [814, 352] on div "hero Presiona intro hero .jumpUp Presiona intro hero .jumpDown Presiona intro h…" at bounding box center [877, 300] width 326 height 216
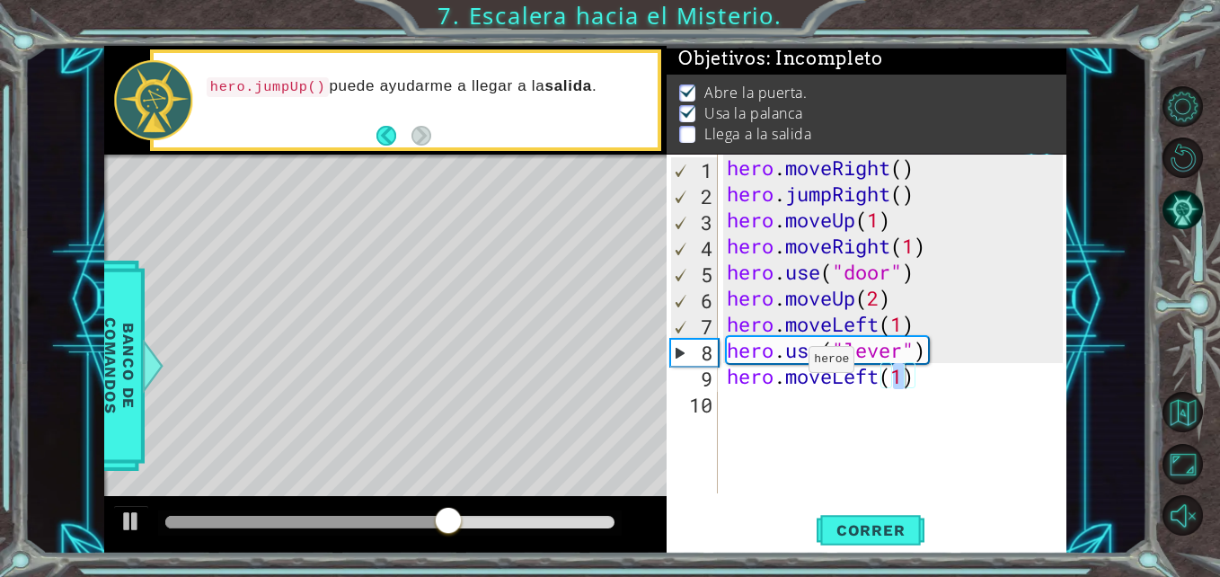
click at [814, 352] on code "heroe" at bounding box center [831, 358] width 35 height 13
type textarea "hero.moveLeft(2)"
click at [771, 413] on div "hero . moveRight ( ) hero . jumpRight ( ) hero . moveUp ( 1 ) hero . moveRight …" at bounding box center [897, 350] width 349 height 391
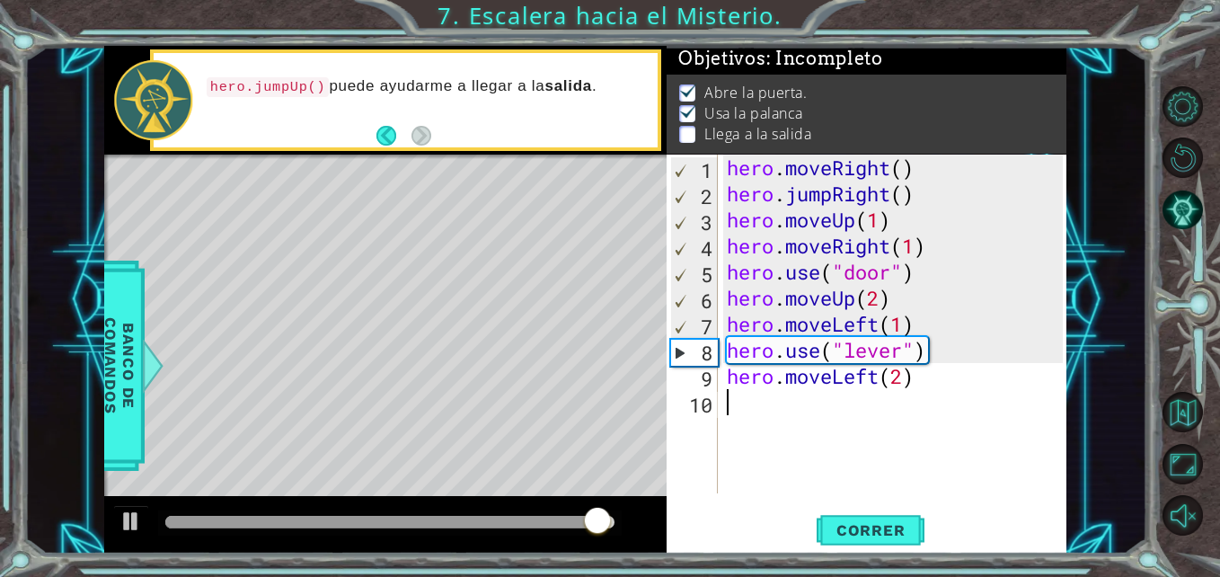
type textarea "h"
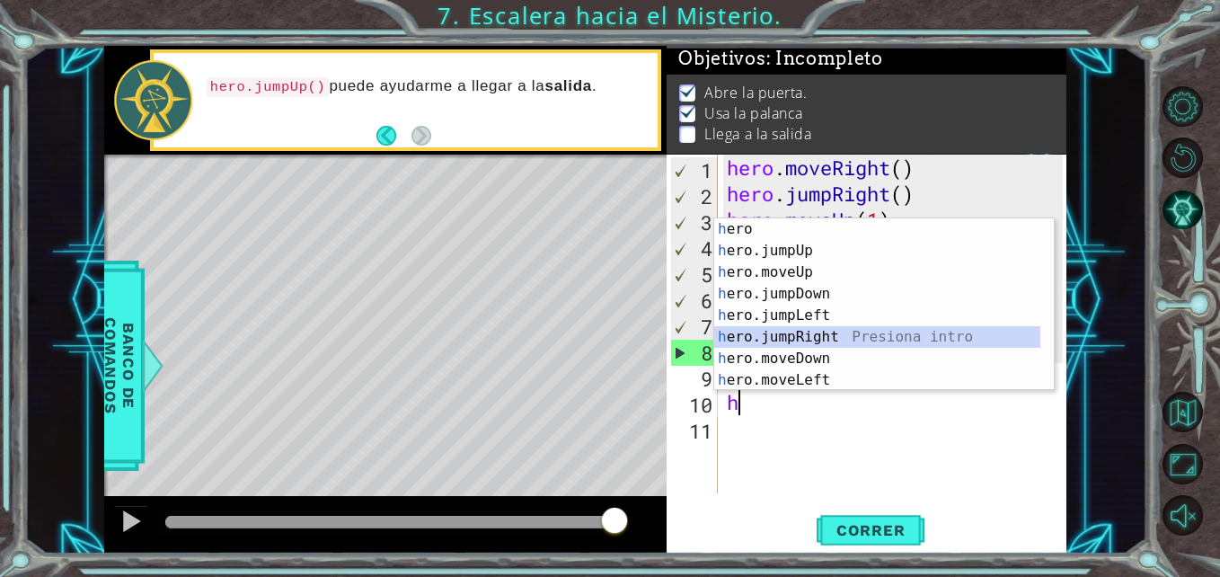
click at [801, 331] on div "h ero Presiona intro h ero.jumpUp Presiona intro h ero.moveUp Presiona intro h …" at bounding box center [877, 326] width 326 height 216
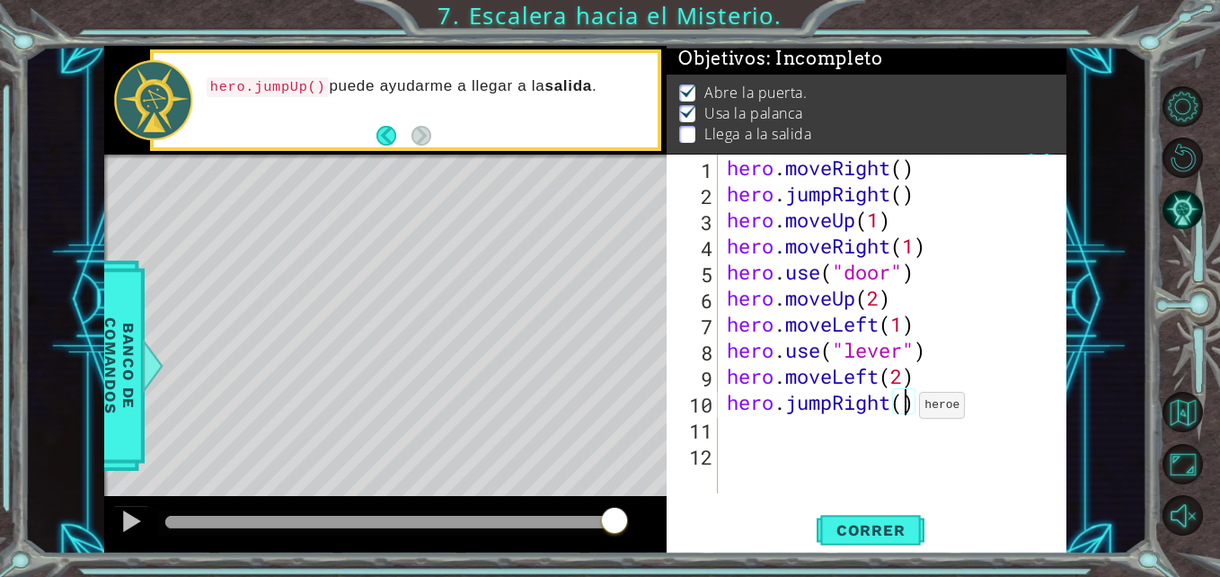
click at [904, 410] on div "hero . moveRight ( ) hero . jumpRight ( ) hero . moveUp ( 1 ) hero . moveRight …" at bounding box center [897, 350] width 349 height 391
type textarea "hero.jumpRight(1)"
click at [853, 538] on span "Correr" at bounding box center [870, 530] width 105 height 18
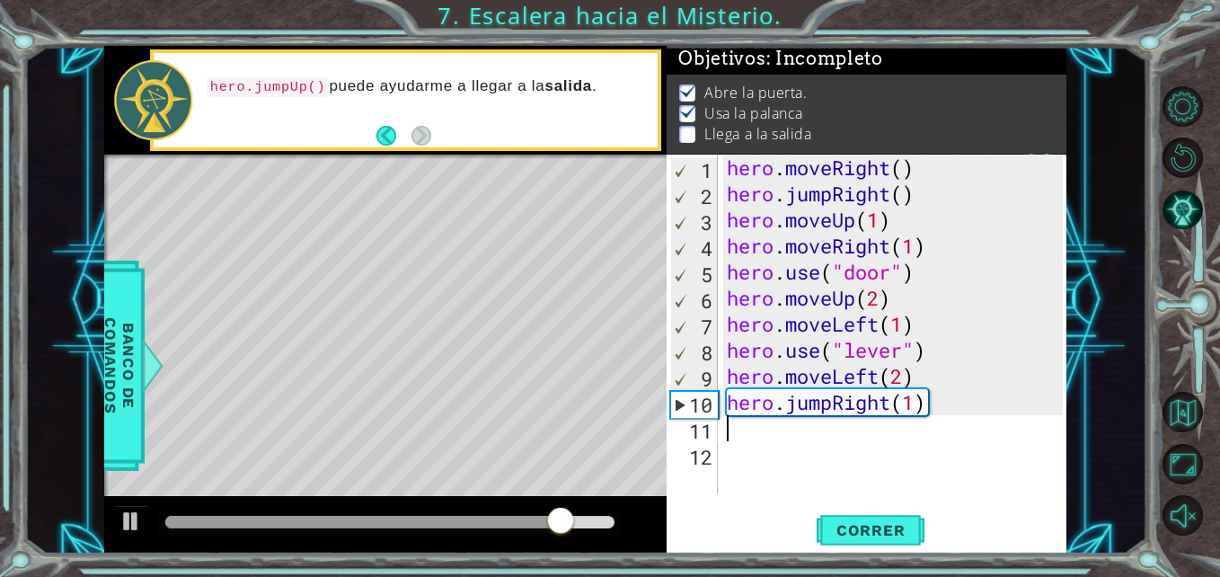
click at [916, 422] on div "hero . moveRight ( ) hero . jumpRight ( ) hero . moveUp ( 1 ) hero . moveRight …" at bounding box center [897, 350] width 349 height 391
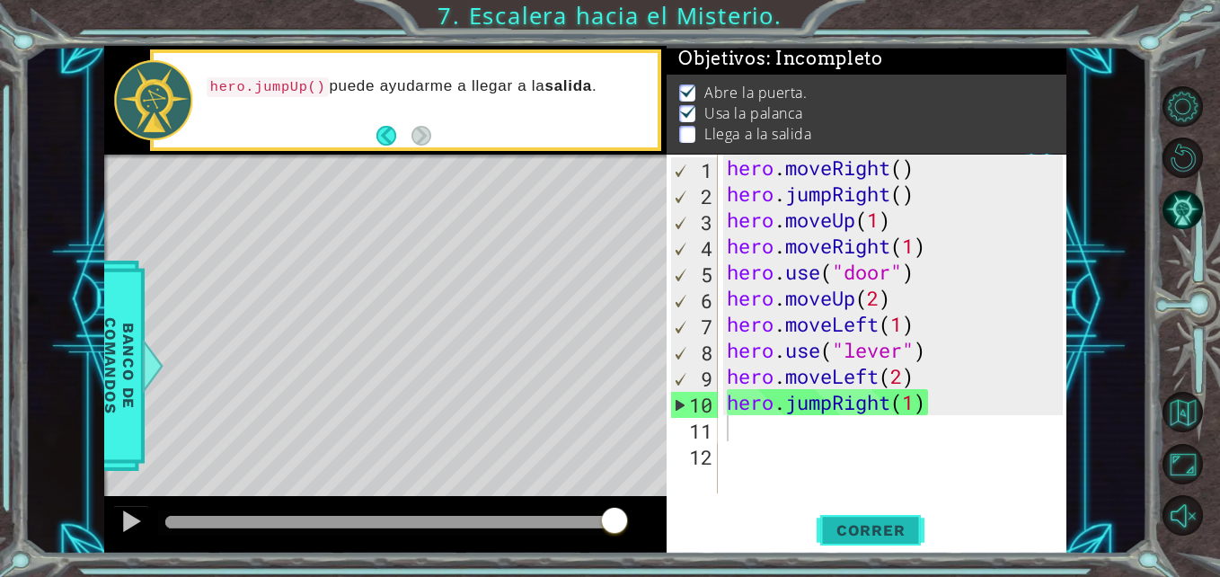
click at [903, 533] on span "Correr" at bounding box center [870, 530] width 105 height 18
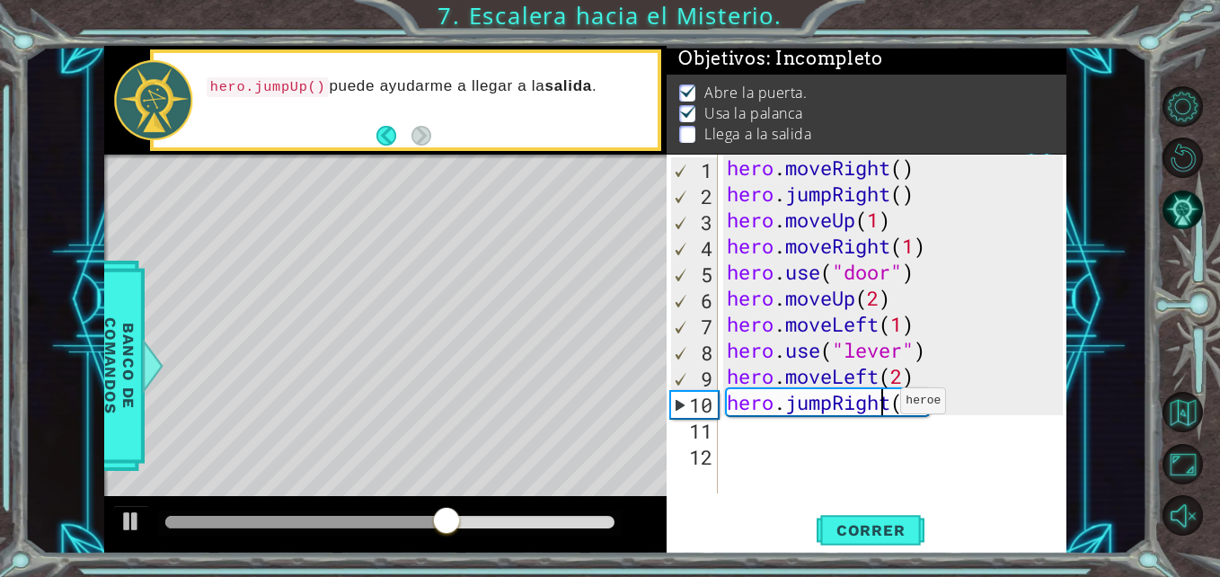
click at [885, 405] on div "hero . moveRight ( ) hero . jumpRight ( ) hero . moveUp ( 1 ) hero . moveRight …" at bounding box center [897, 350] width 349 height 391
click at [893, 405] on div "hero . moveRight ( ) hero . jumpRight ( ) hero . moveUp ( 1 ) hero . moveRight …" at bounding box center [897, 350] width 349 height 391
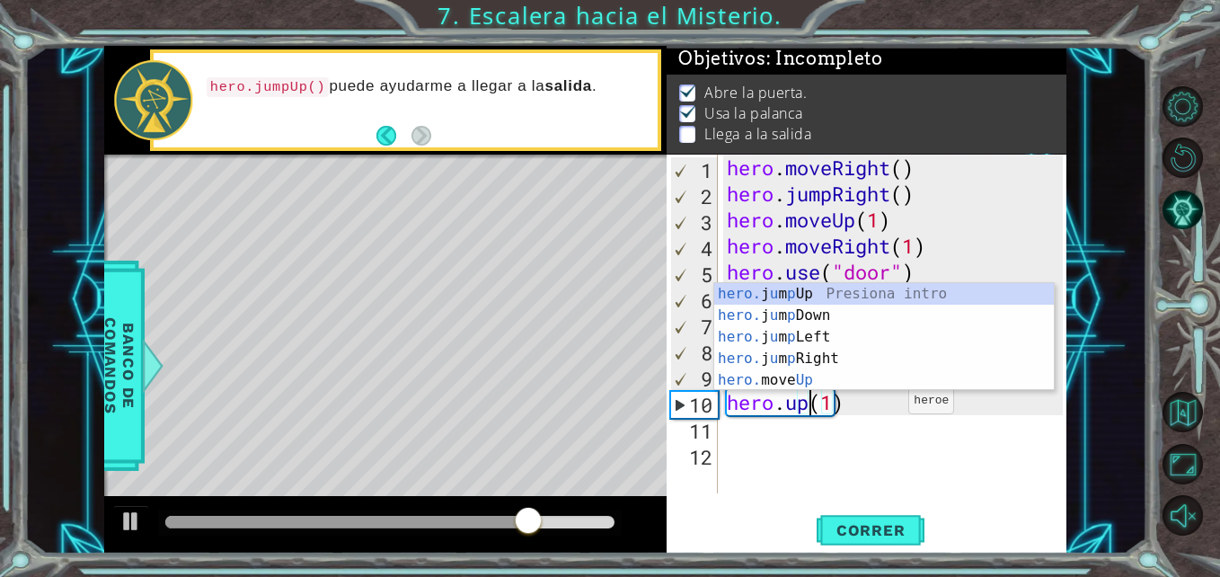
scroll to position [0, 4]
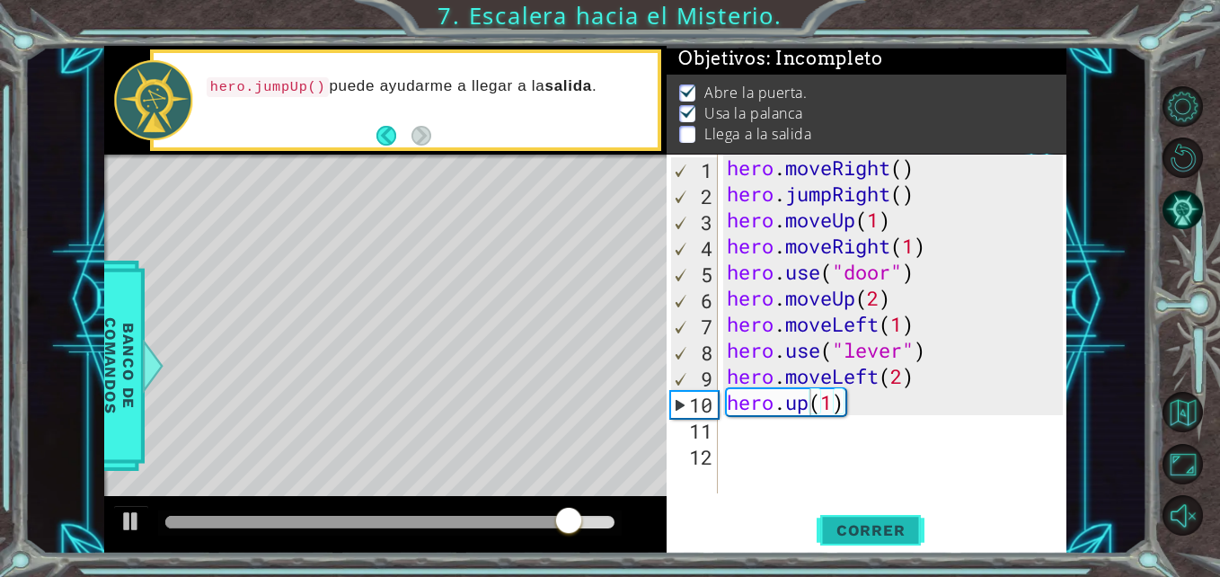
click at [870, 515] on button "Correr" at bounding box center [871, 530] width 108 height 40
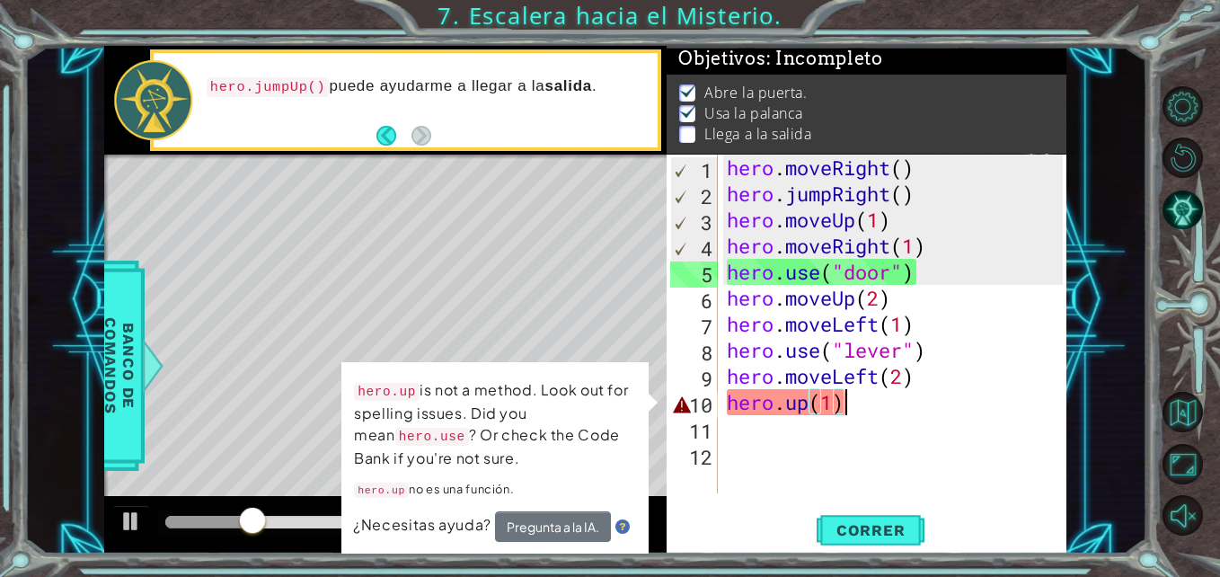
click at [856, 403] on div "hero . moveRight ( ) hero . jumpRight ( ) hero . moveUp ( 1 ) hero . moveRight …" at bounding box center [897, 350] width 349 height 391
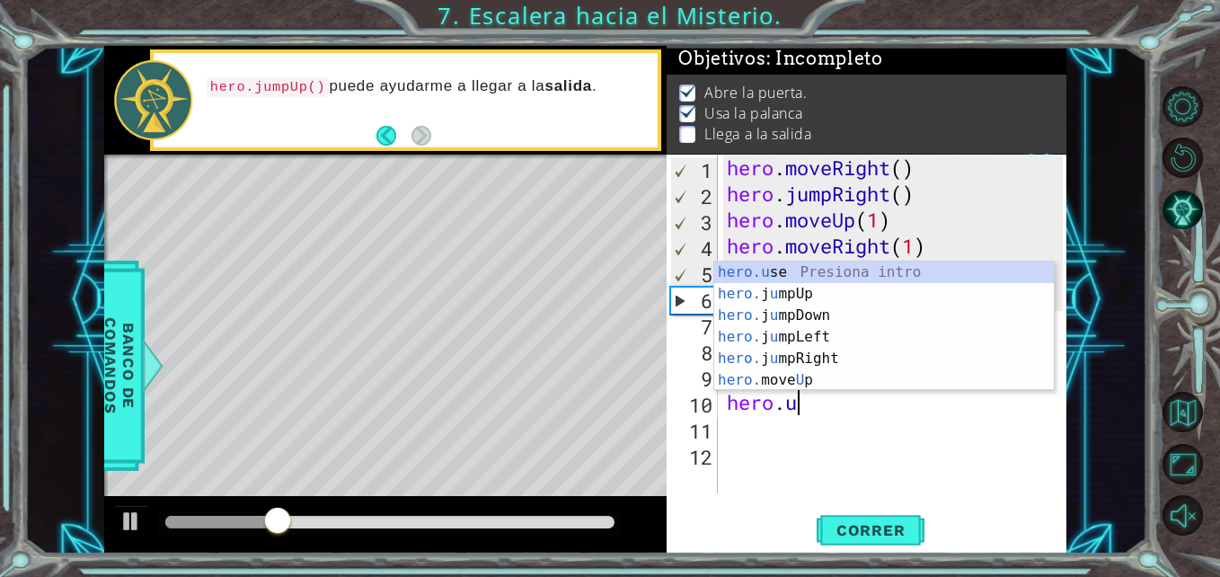
scroll to position [0, 2]
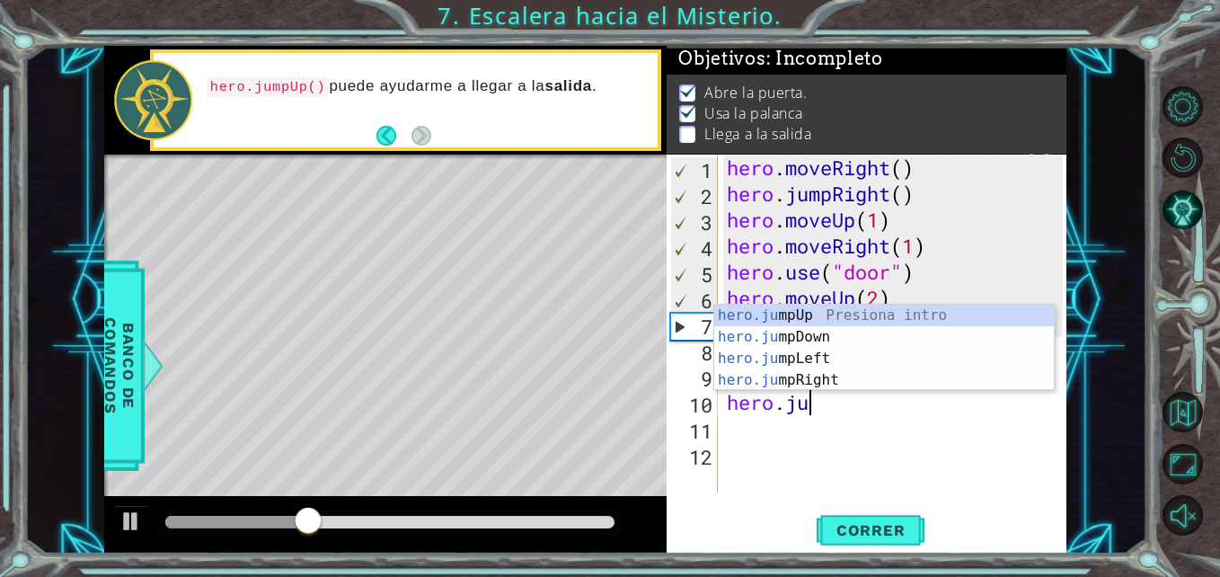
type textarea "hero.jum"
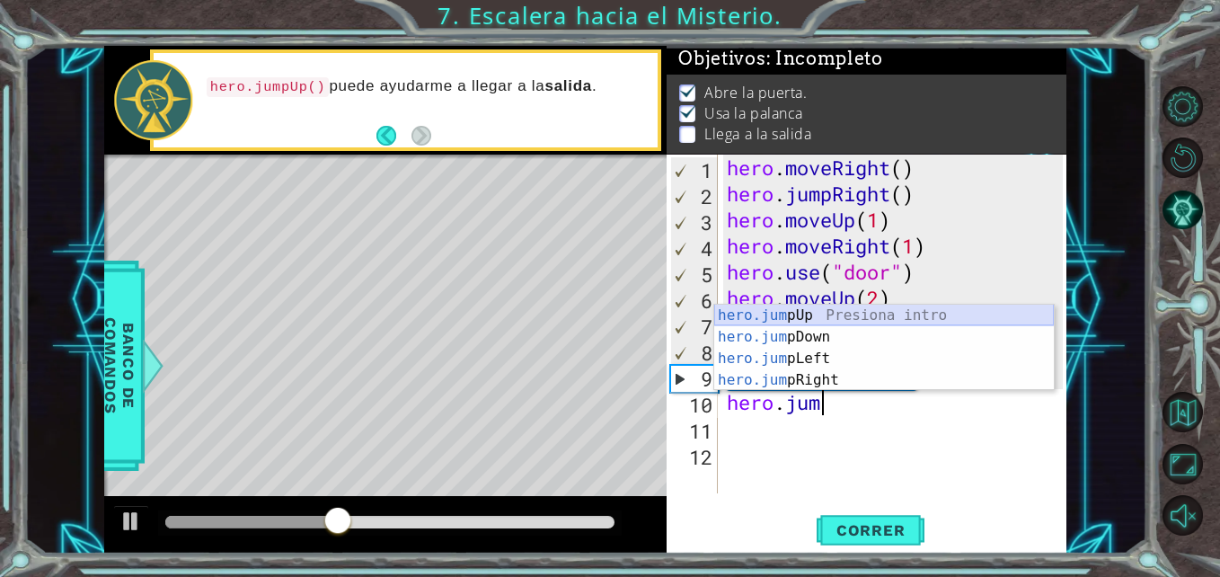
click at [821, 314] on div "hero.jum pUp Presiona intro hero.jum pDown Presiona intro hero.jum pLeft Presio…" at bounding box center [884, 369] width 340 height 129
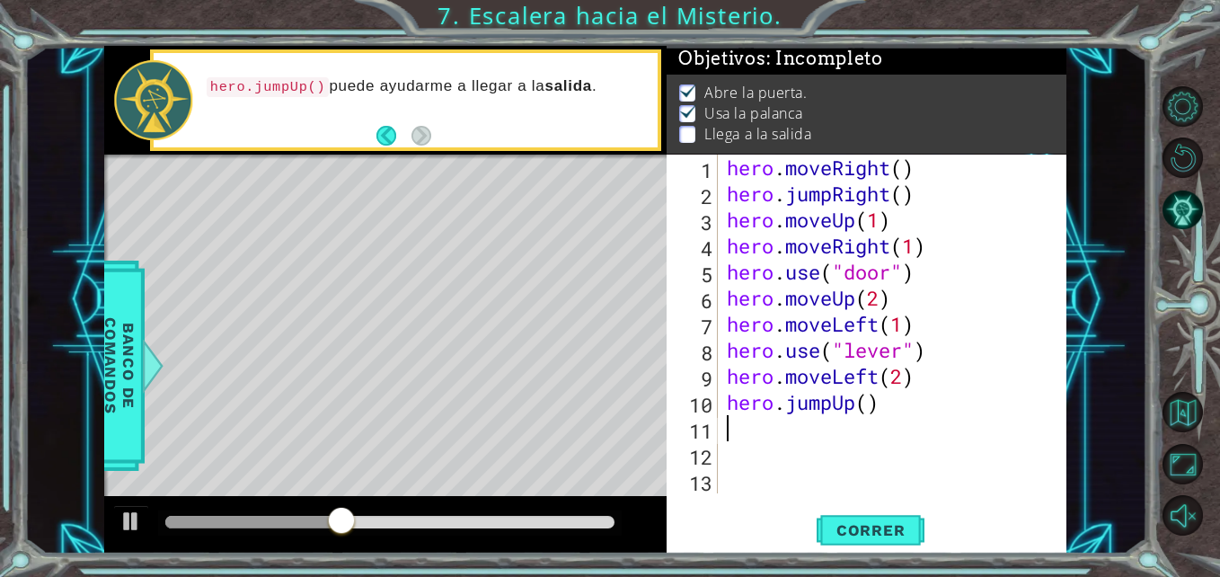
scroll to position [0, 0]
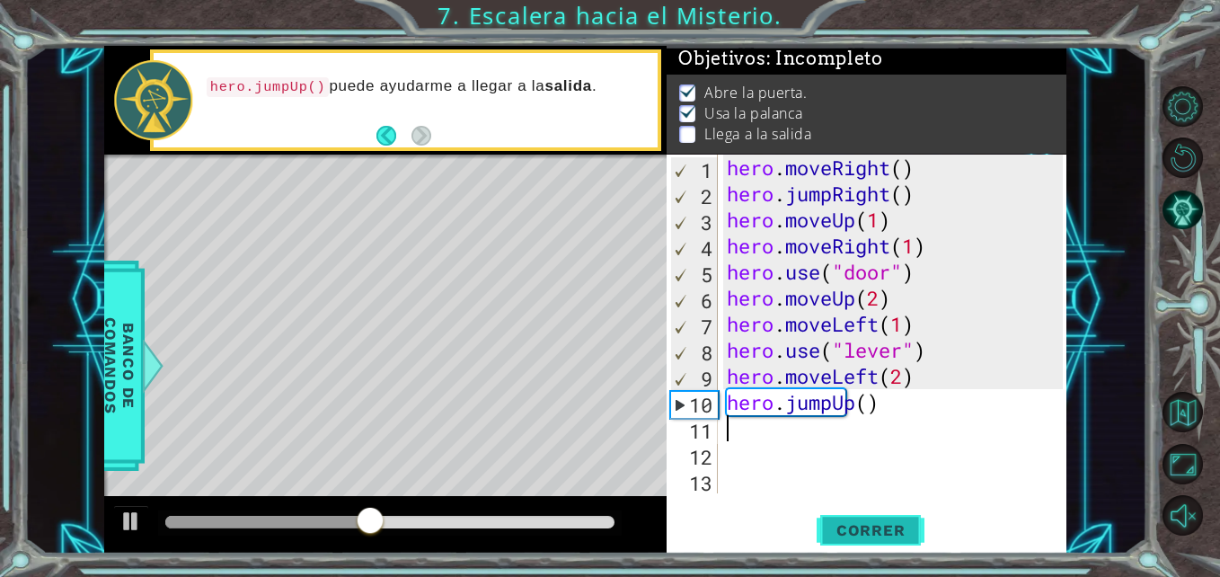
click at [869, 526] on span "Correr" at bounding box center [870, 530] width 105 height 18
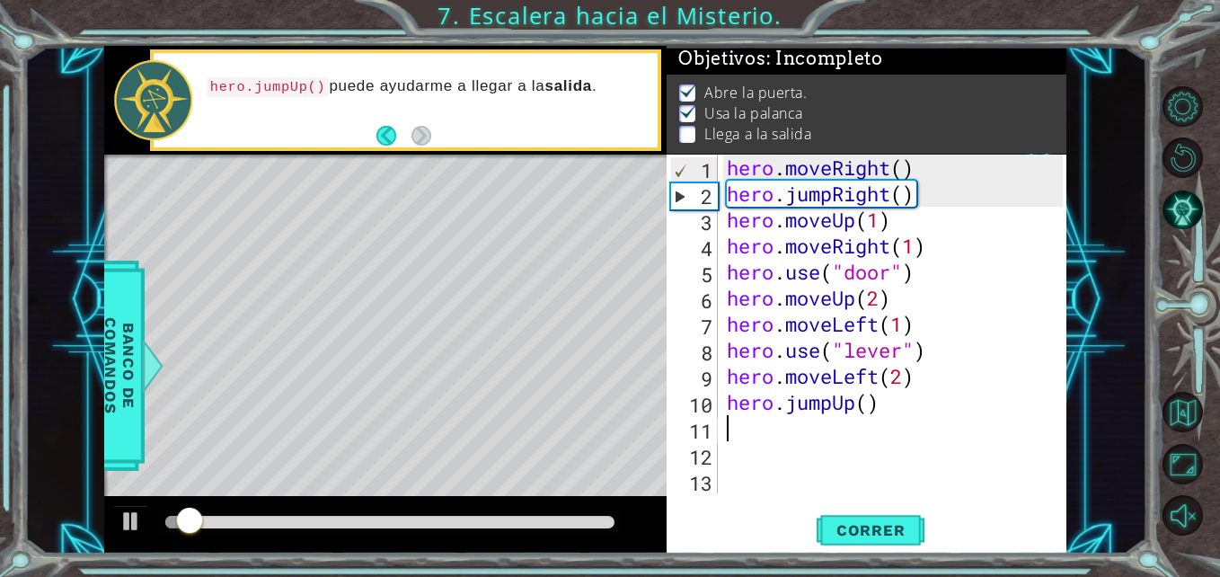
click at [459, 526] on div at bounding box center [389, 522] width 449 height 13
